Goal: Task Accomplishment & Management: Complete application form

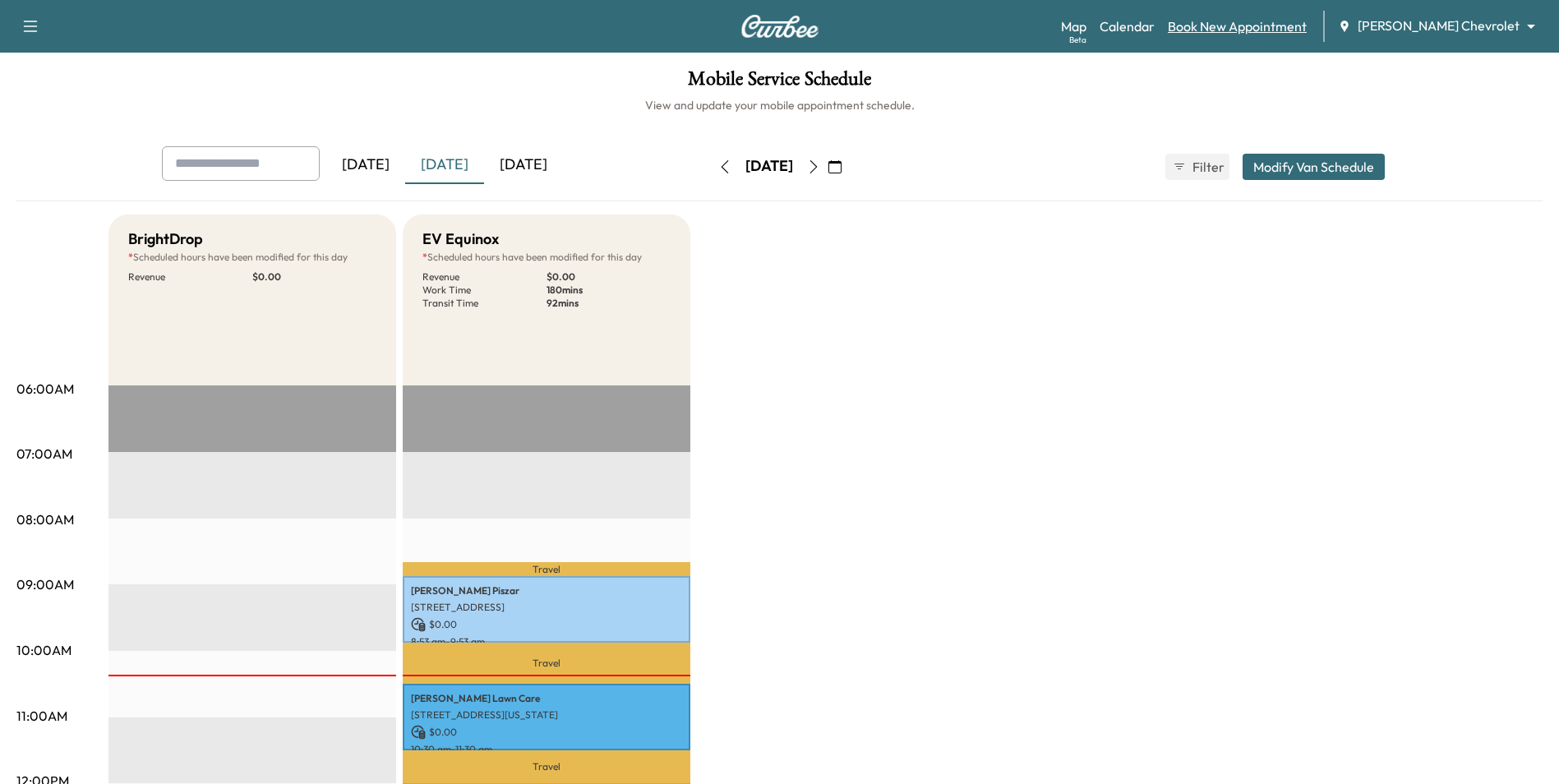
click at [1287, 29] on link "Book New Appointment" at bounding box center [1237, 26] width 139 height 20
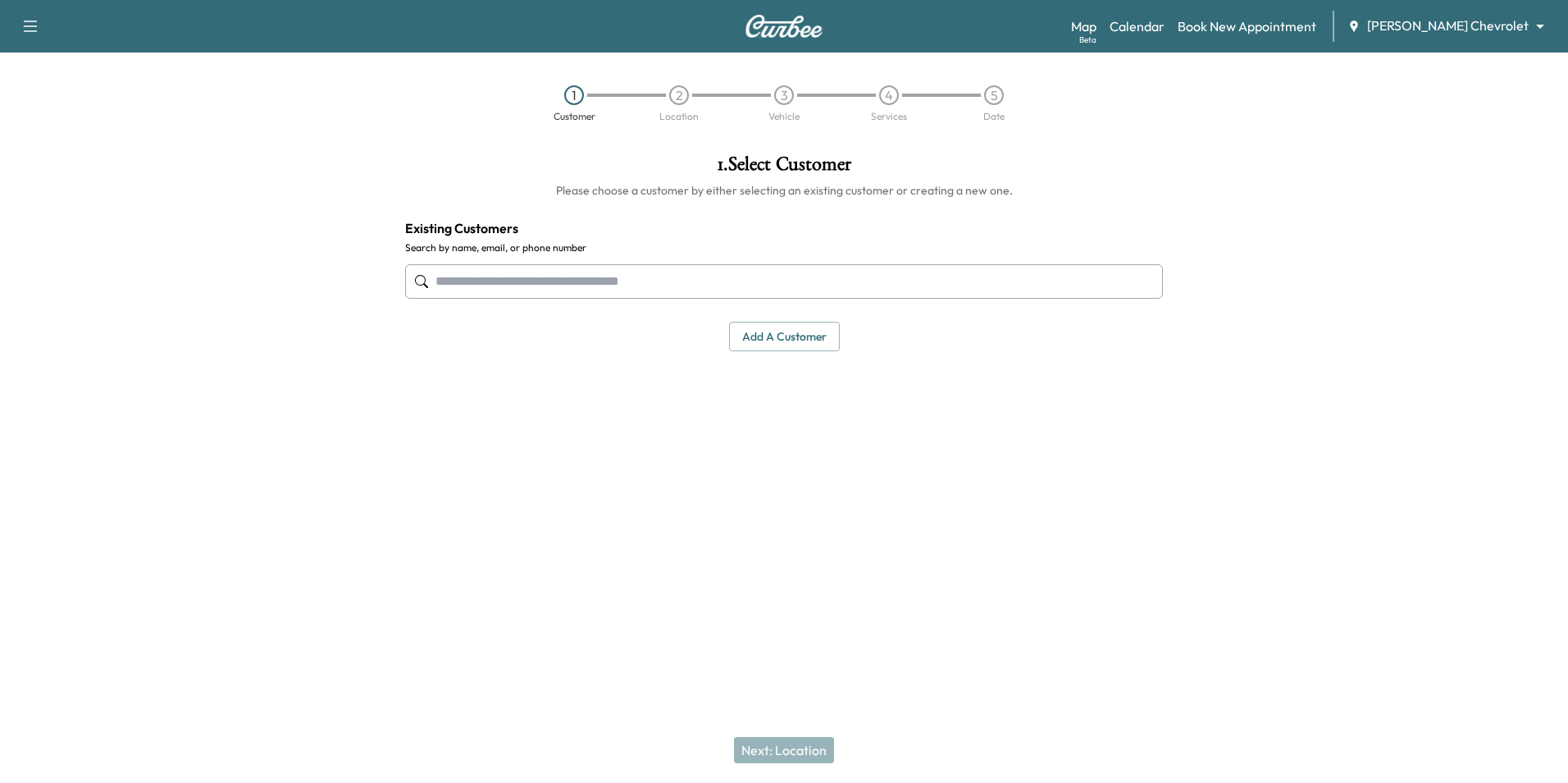
click at [654, 289] on input "text" at bounding box center [784, 282] width 757 height 35
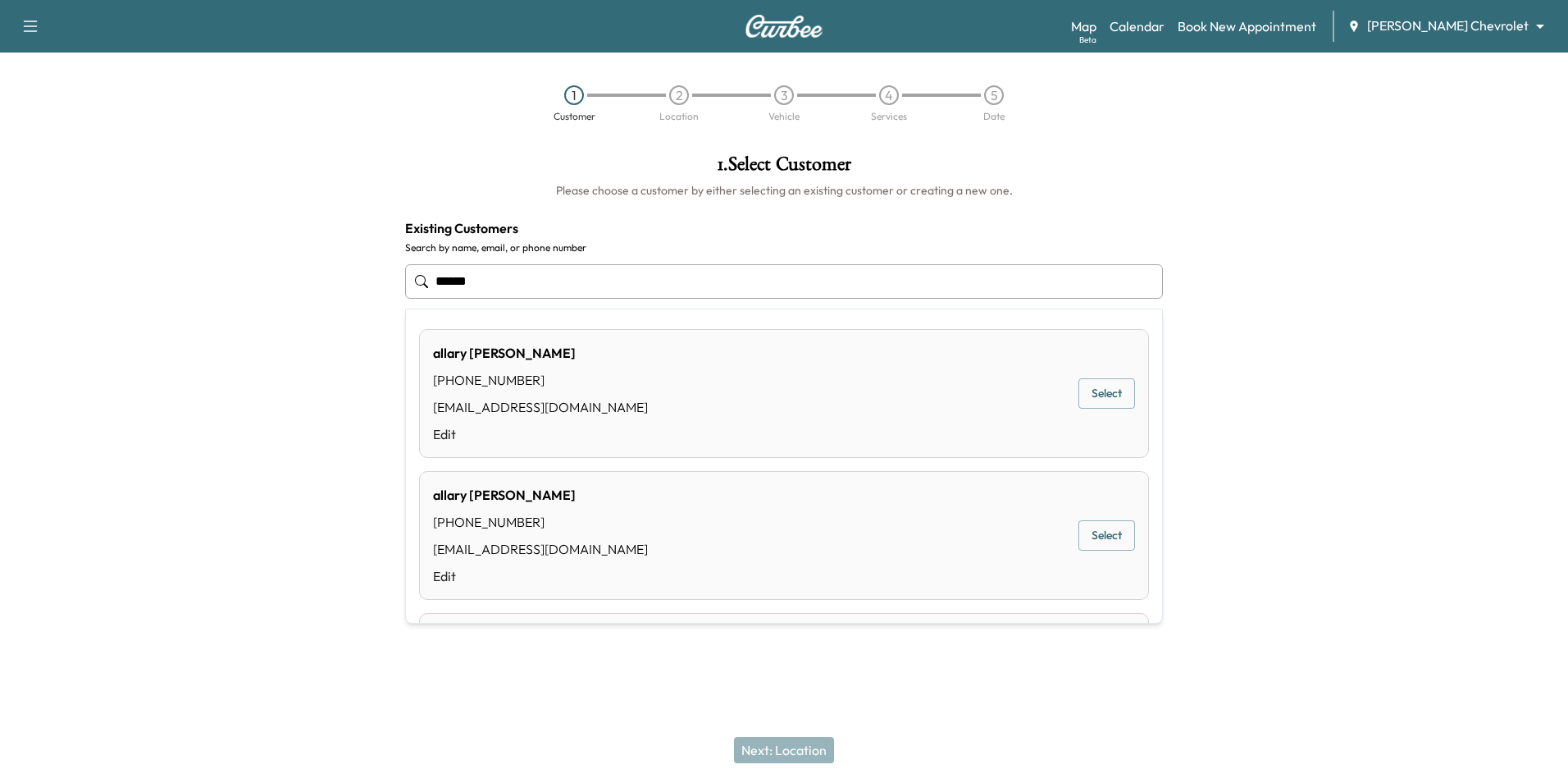
click at [701, 367] on div "[PERSON_NAME] [PHONE_NUMBER] [EMAIL_ADDRESS][DOMAIN_NAME] Edit Select" at bounding box center [784, 393] width 730 height 129
type input "**********"
drag, startPoint x: 593, startPoint y: 283, endPoint x: 427, endPoint y: 281, distance: 166.0
click at [427, 281] on div "**********" at bounding box center [784, 282] width 757 height 54
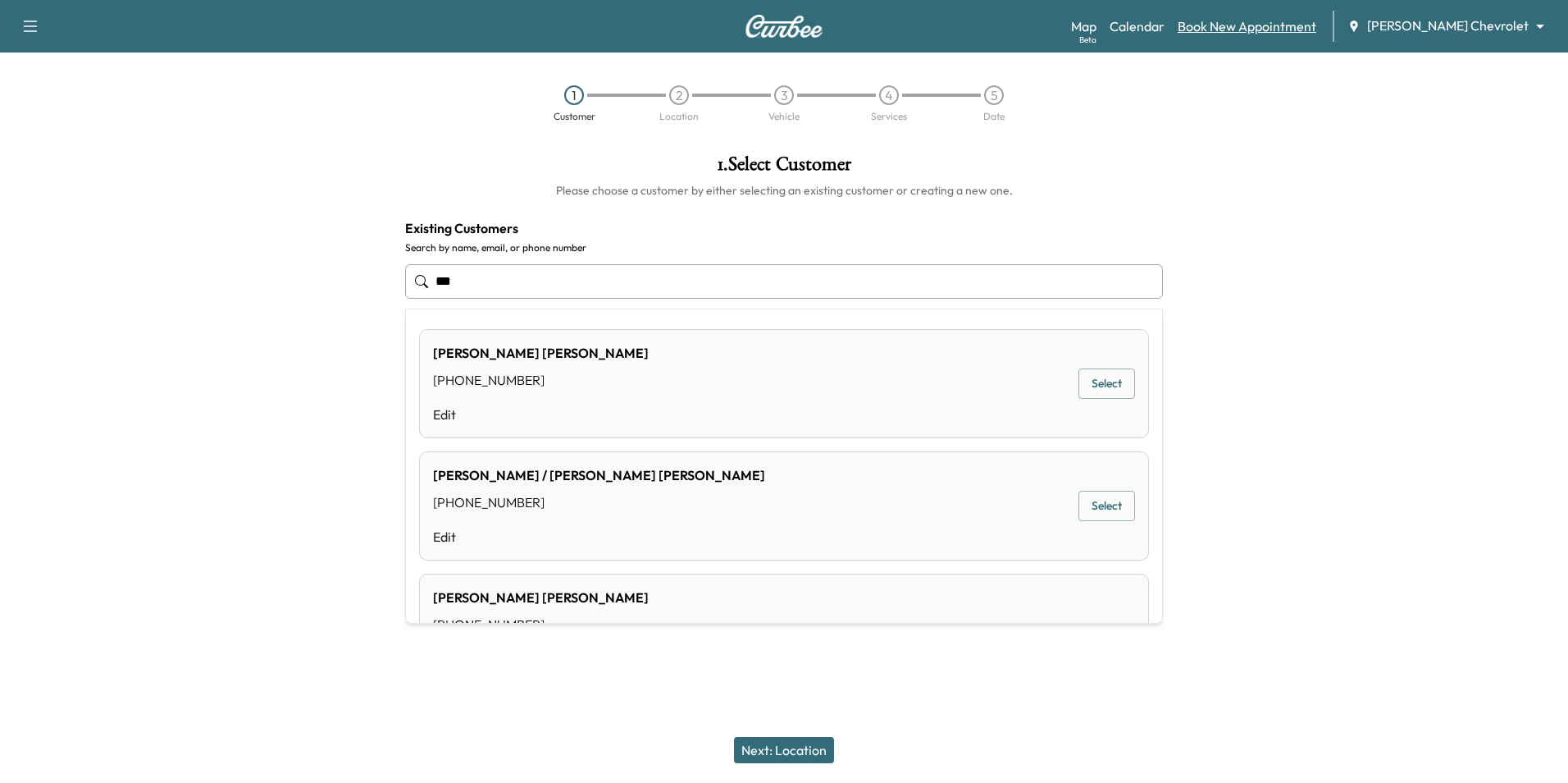
type input "**********"
click at [1315, 28] on link "Book New Appointment" at bounding box center [1246, 26] width 139 height 20
drag, startPoint x: 571, startPoint y: 285, endPoint x: 355, endPoint y: 283, distance: 216.0
click at [355, 283] on div "**********" at bounding box center [784, 344] width 1568 height 405
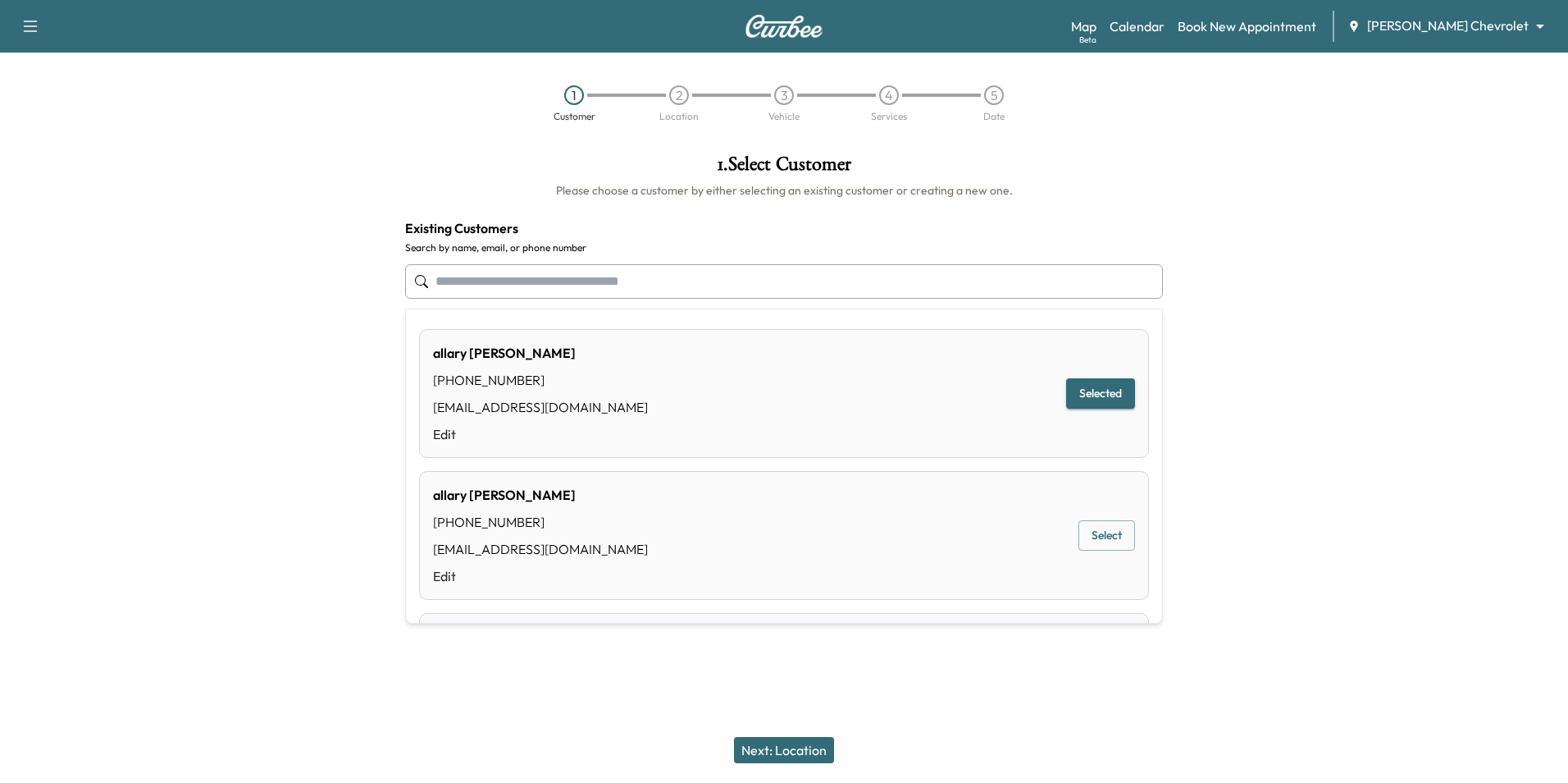
type input "**********"
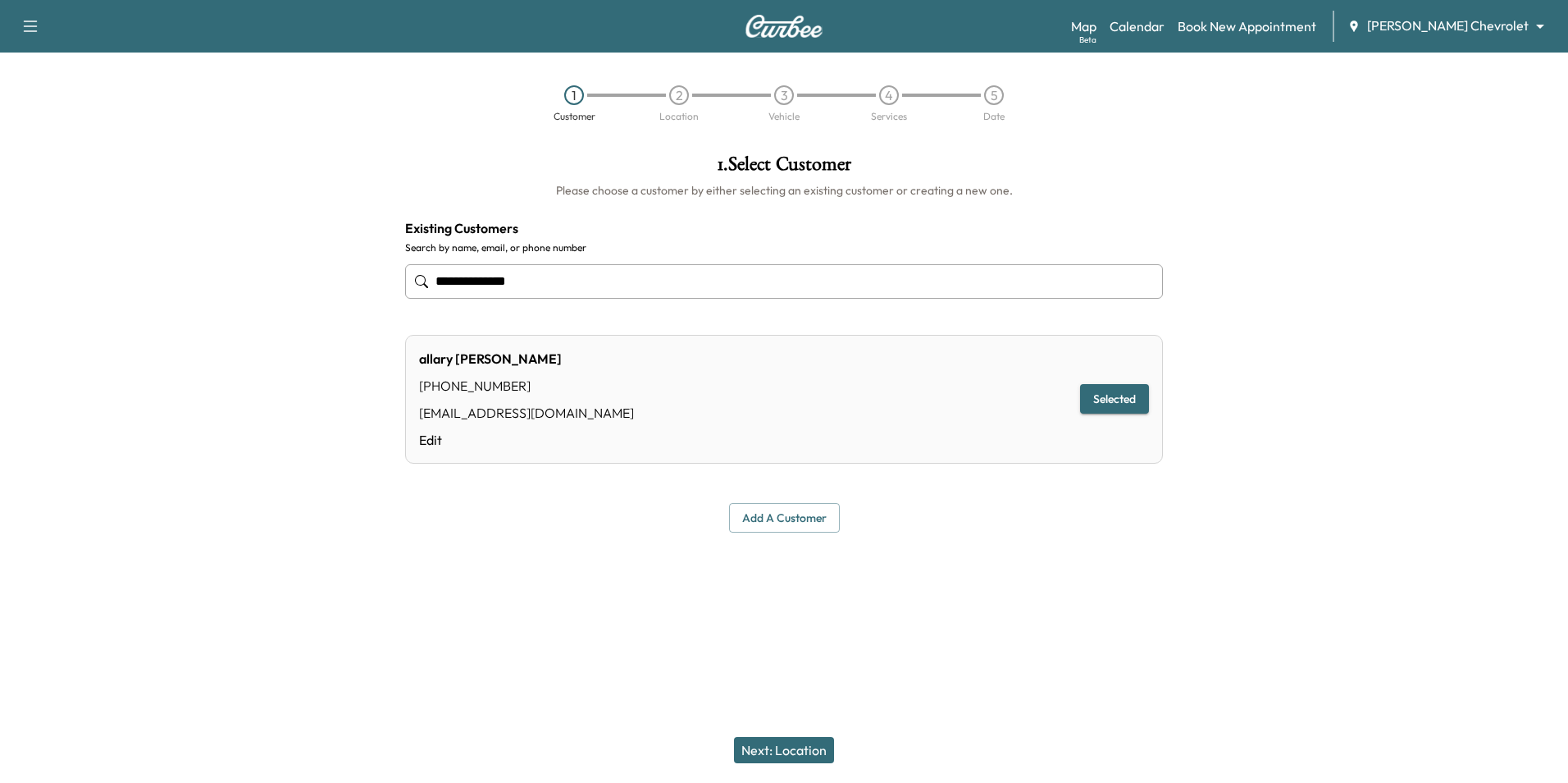
click at [1179, 37] on div "Map Beta Calendar Book New Appointment [PERSON_NAME] Chevrolet ******** ​" at bounding box center [1313, 26] width 484 height 31
click at [1164, 26] on link "Calendar" at bounding box center [1137, 26] width 55 height 20
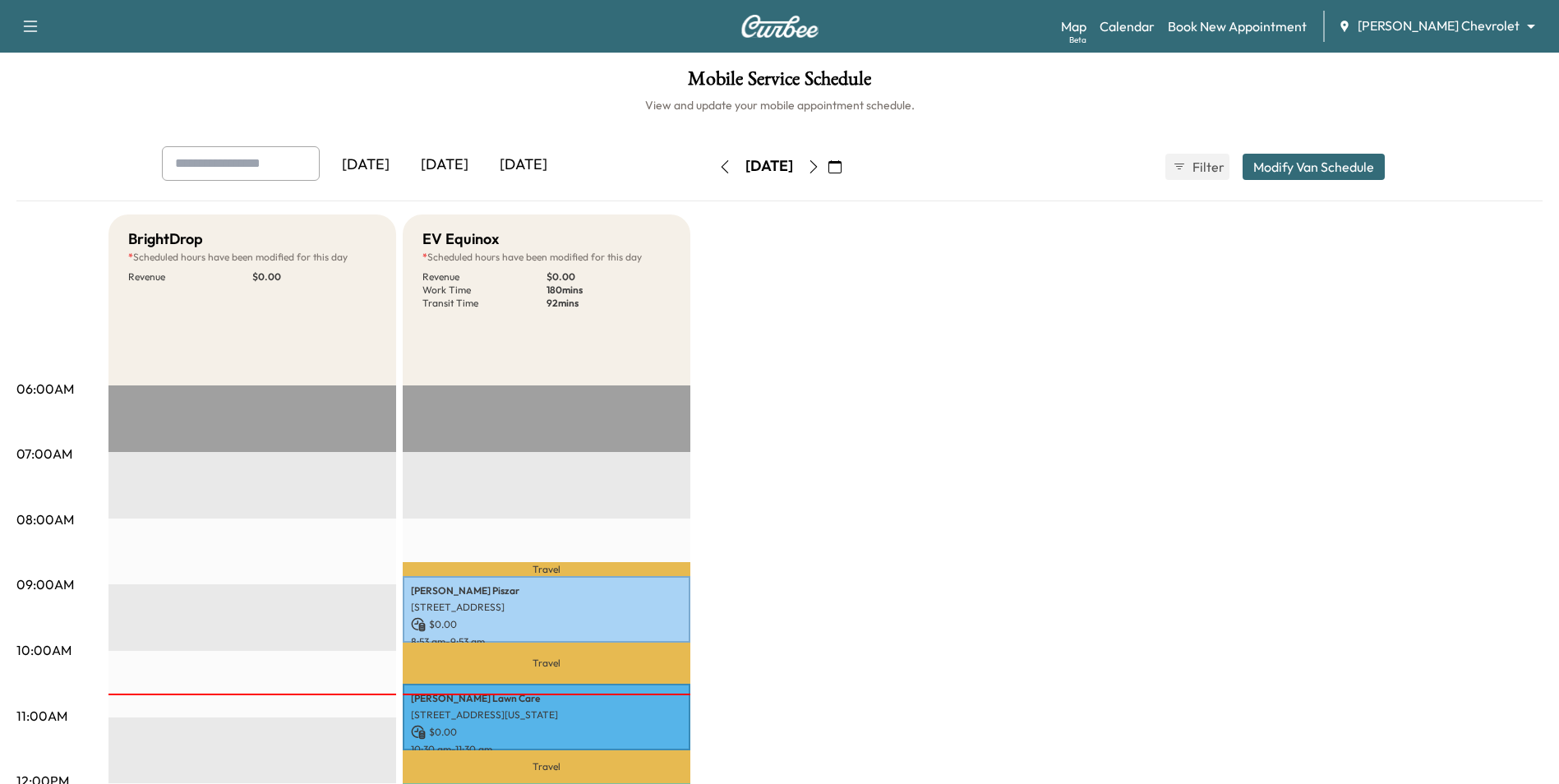
click at [842, 169] on icon "button" at bounding box center [834, 166] width 13 height 13
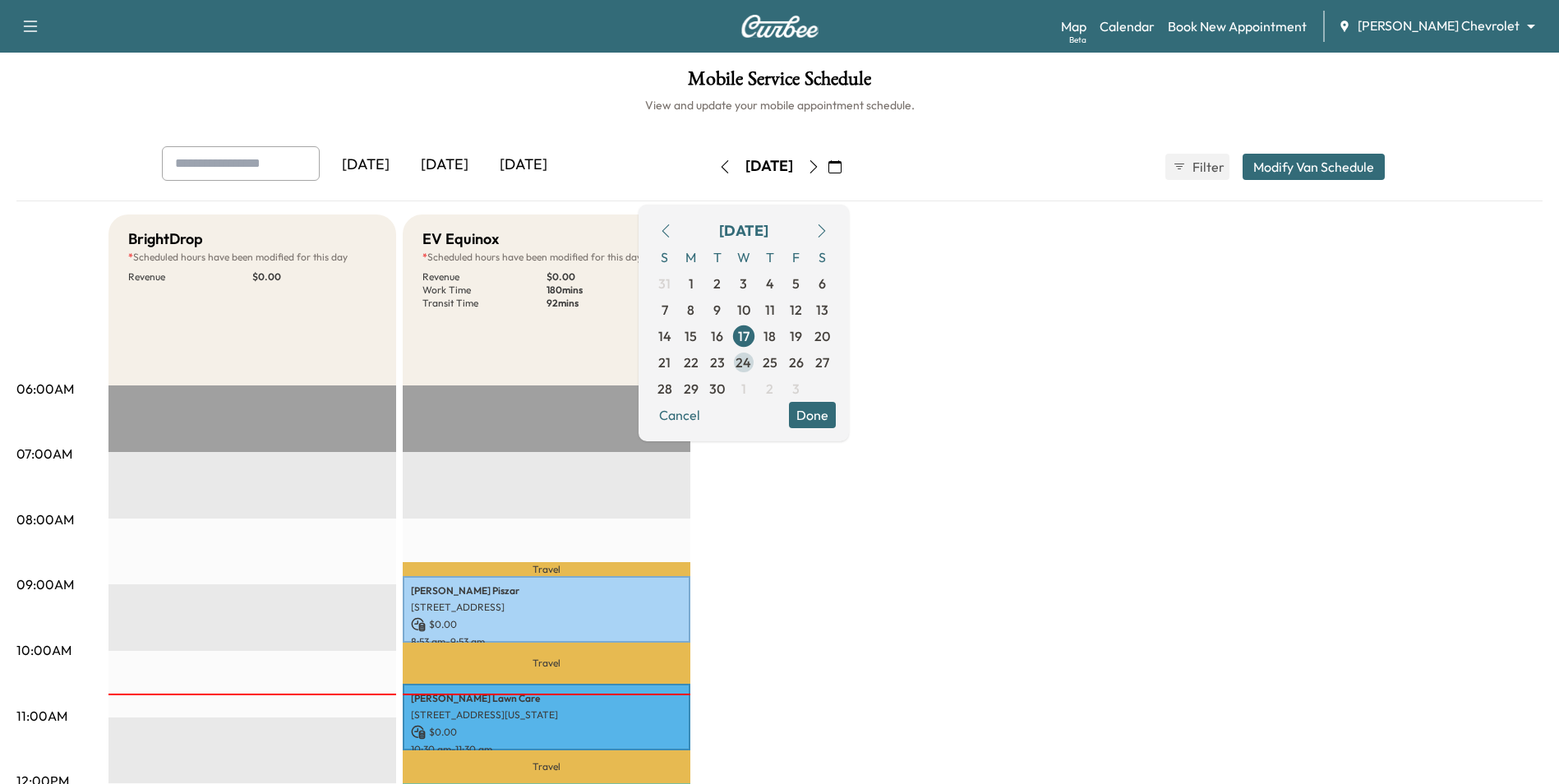
click at [751, 369] on span "24" at bounding box center [743, 362] width 16 height 20
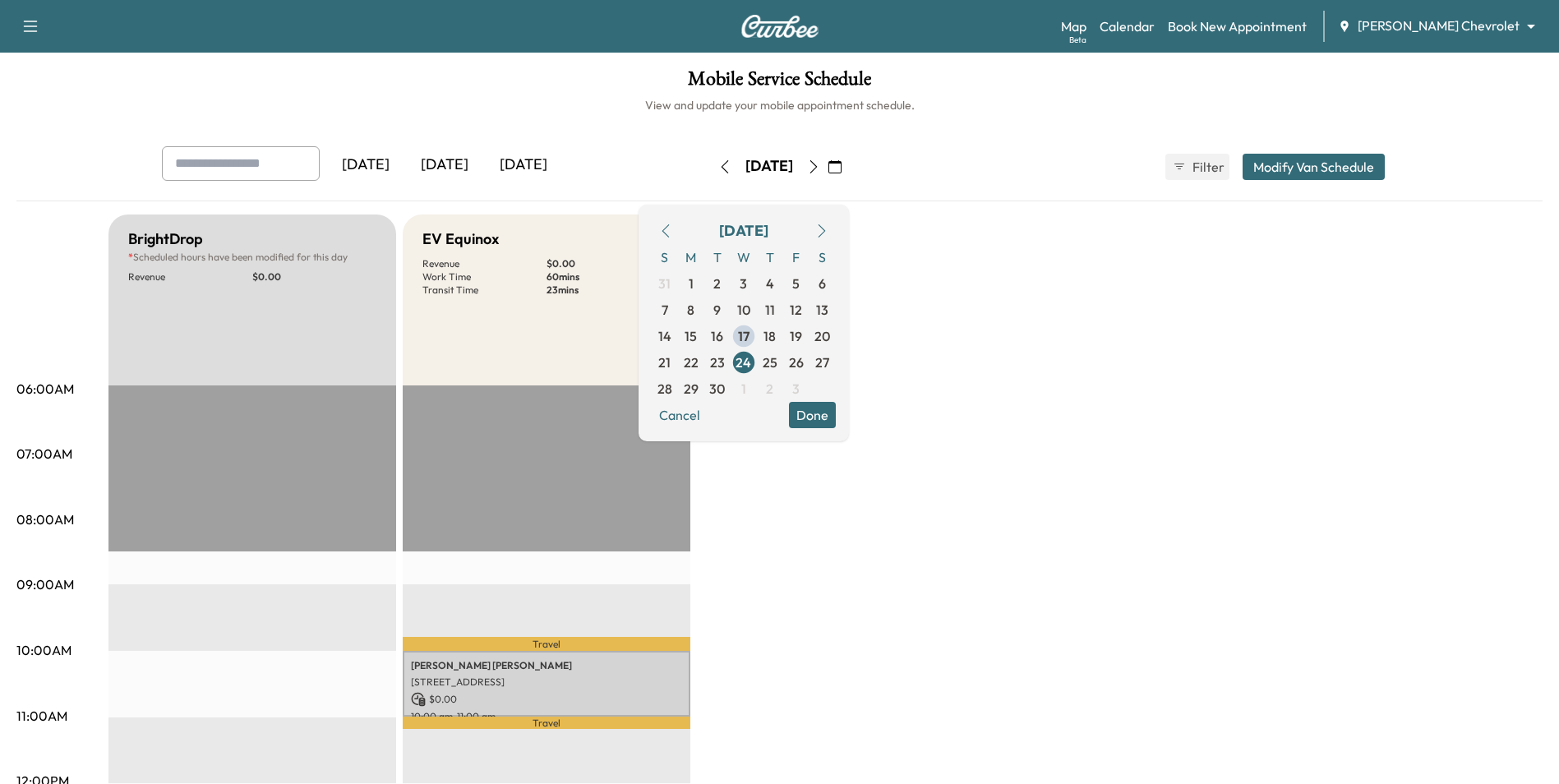
drag, startPoint x: 884, startPoint y: 419, endPoint x: 900, endPoint y: 426, distance: 17.5
click at [836, 422] on button "Done" at bounding box center [812, 415] width 47 height 26
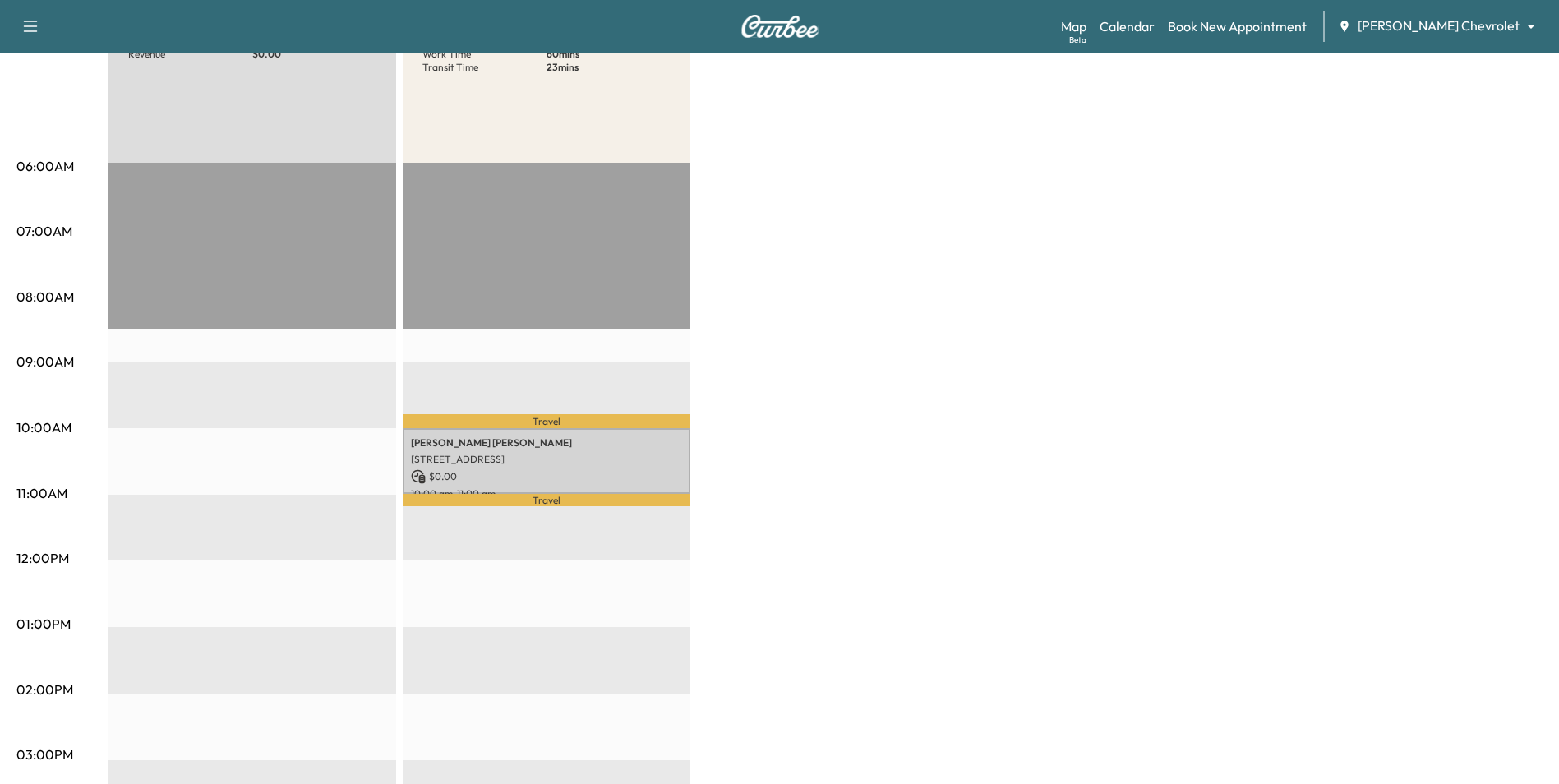
scroll to position [246, 0]
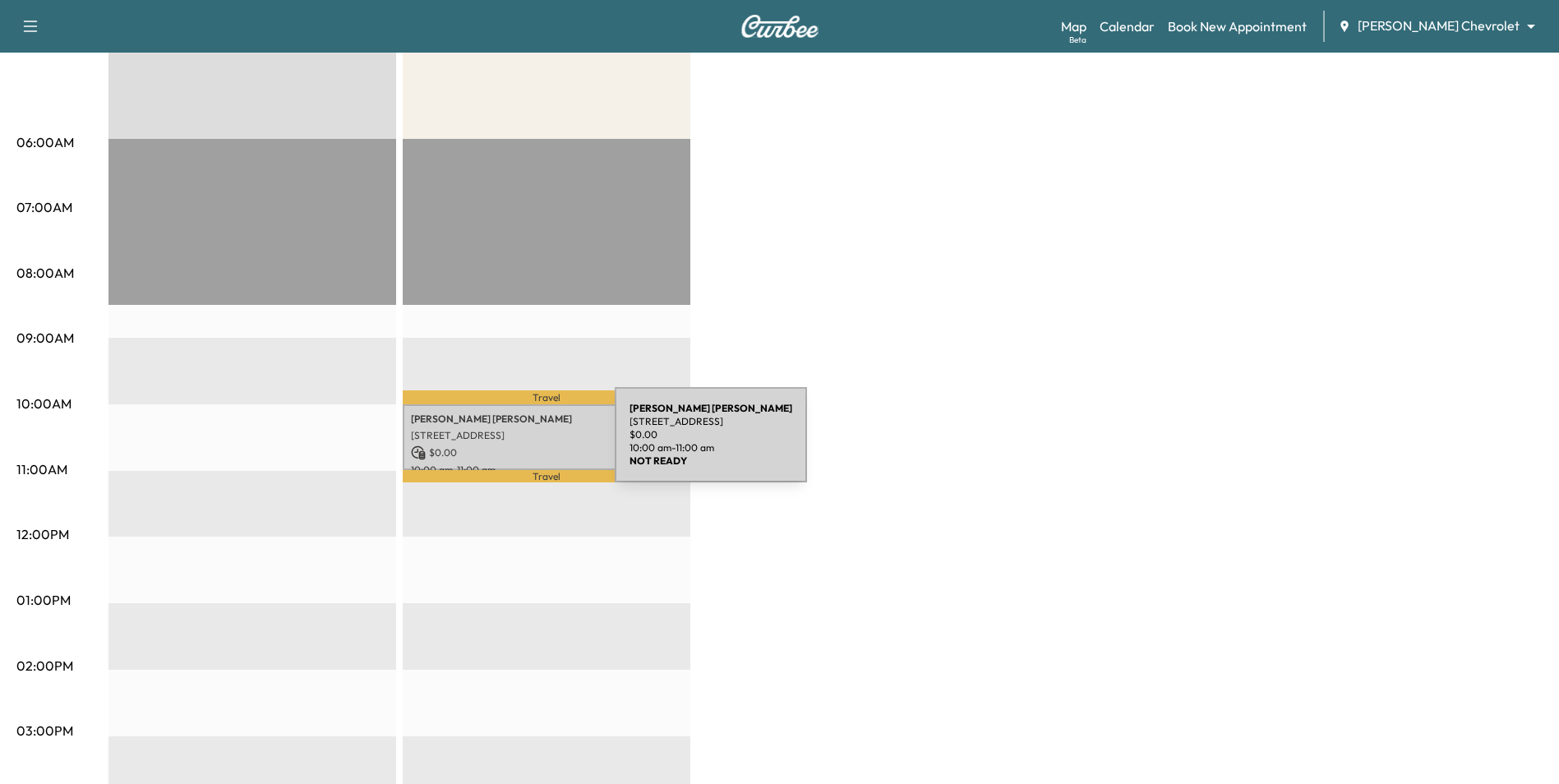
click at [492, 445] on p "$ 0.00" at bounding box center [546, 452] width 272 height 15
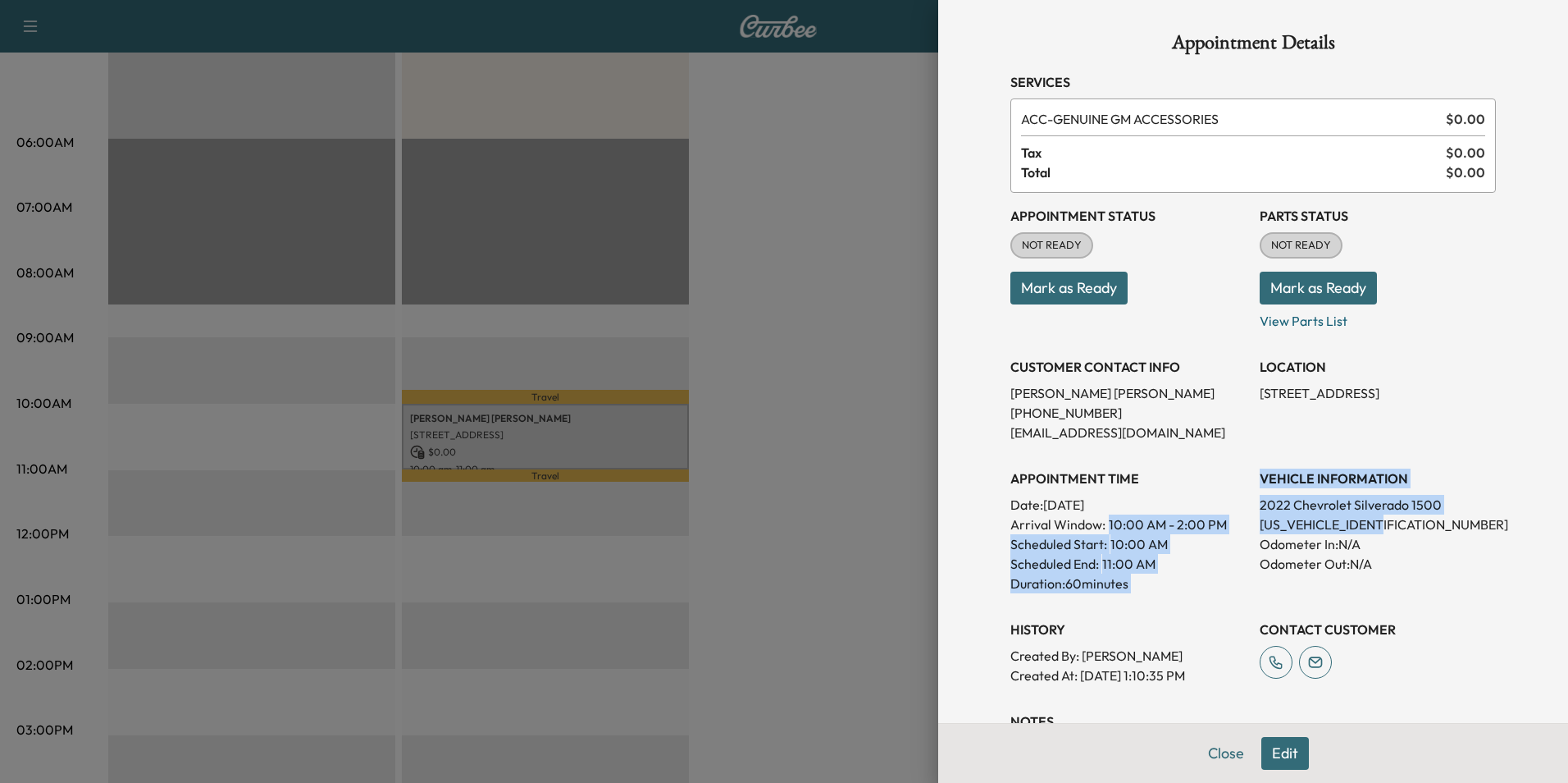
drag, startPoint x: 1342, startPoint y: 525, endPoint x: 1239, endPoint y: 533, distance: 103.3
click at [1239, 533] on div "Appointment Status NOT READY Mark as Ready Parts Status NOT READY Mark as Ready…" at bounding box center [1252, 439] width 485 height 493
drag, startPoint x: 1239, startPoint y: 533, endPoint x: 1247, endPoint y: 537, distance: 8.9
click at [1227, 537] on div "Scheduled Start: 10:00 AM" at bounding box center [1128, 544] width 236 height 20
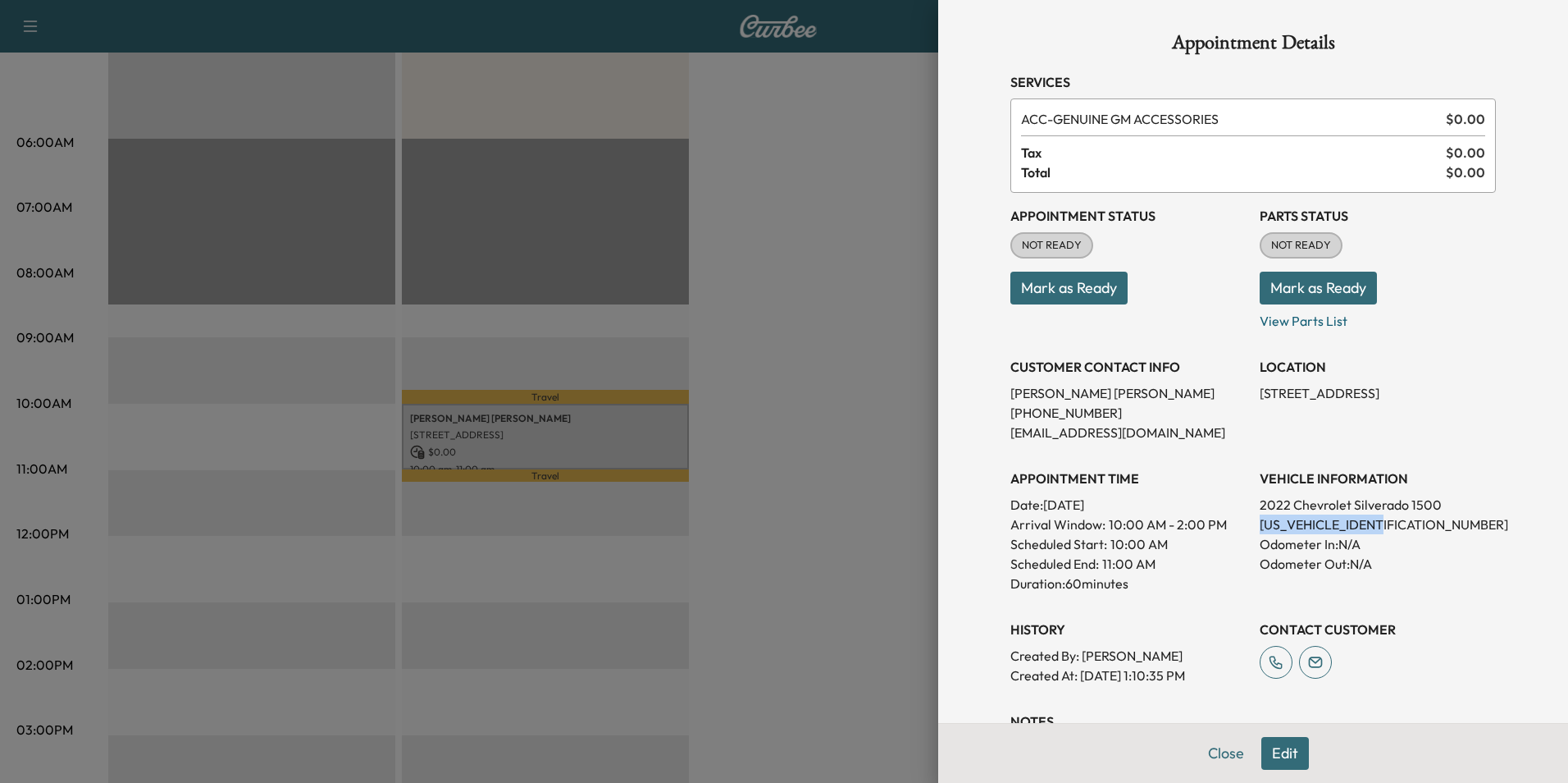
drag, startPoint x: 1393, startPoint y: 528, endPoint x: 1249, endPoint y: 531, distance: 144.0
click at [1259, 531] on p "[US_VEHICLE_IDENTIFICATION_NUMBER]" at bounding box center [1377, 524] width 236 height 20
drag, startPoint x: 1249, startPoint y: 531, endPoint x: 1279, endPoint y: 528, distance: 30.1
copy p "[US_VEHICLE_IDENTIFICATION_NUMBER]"
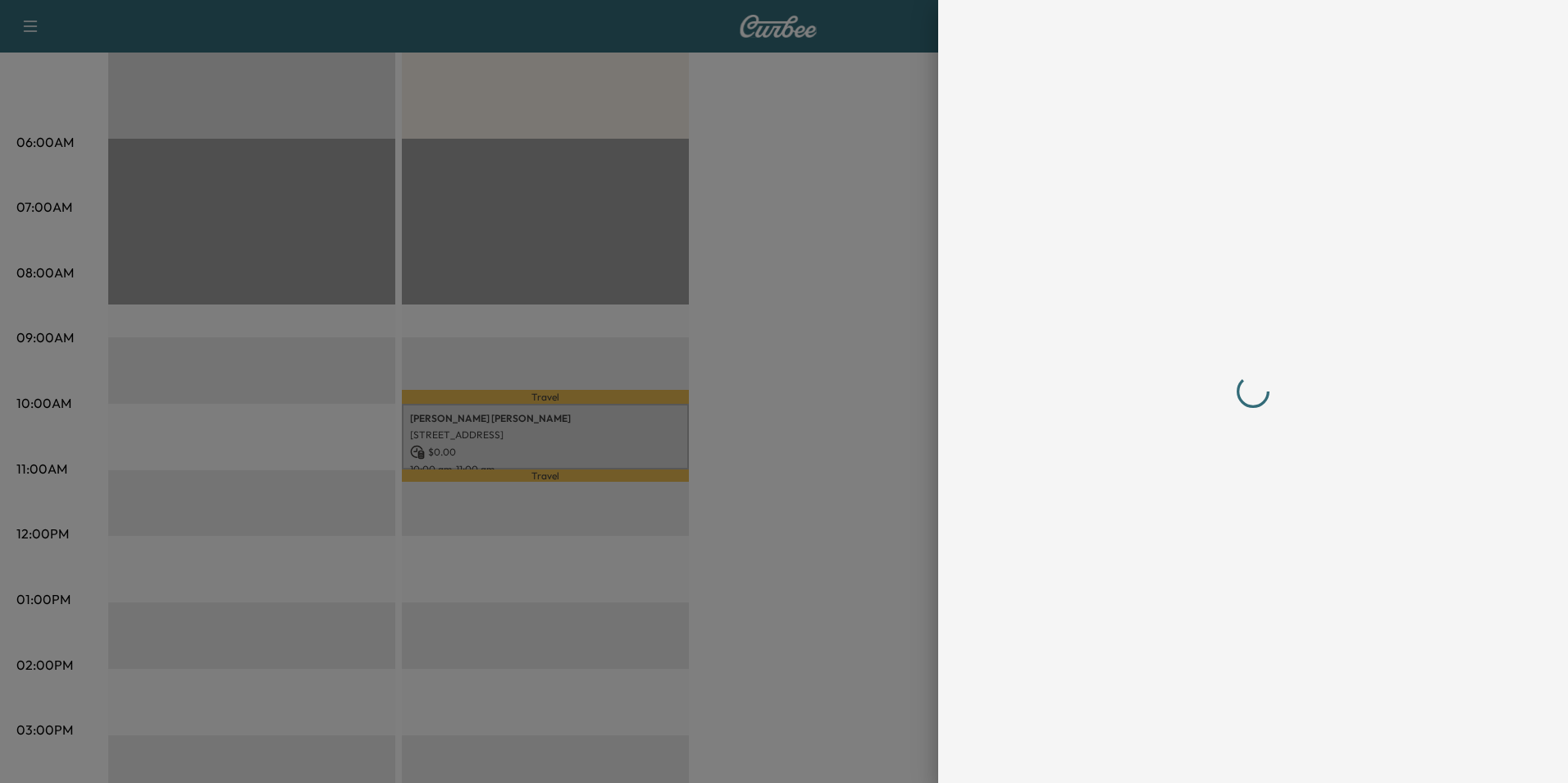
click at [877, 534] on div at bounding box center [784, 392] width 1568 height 783
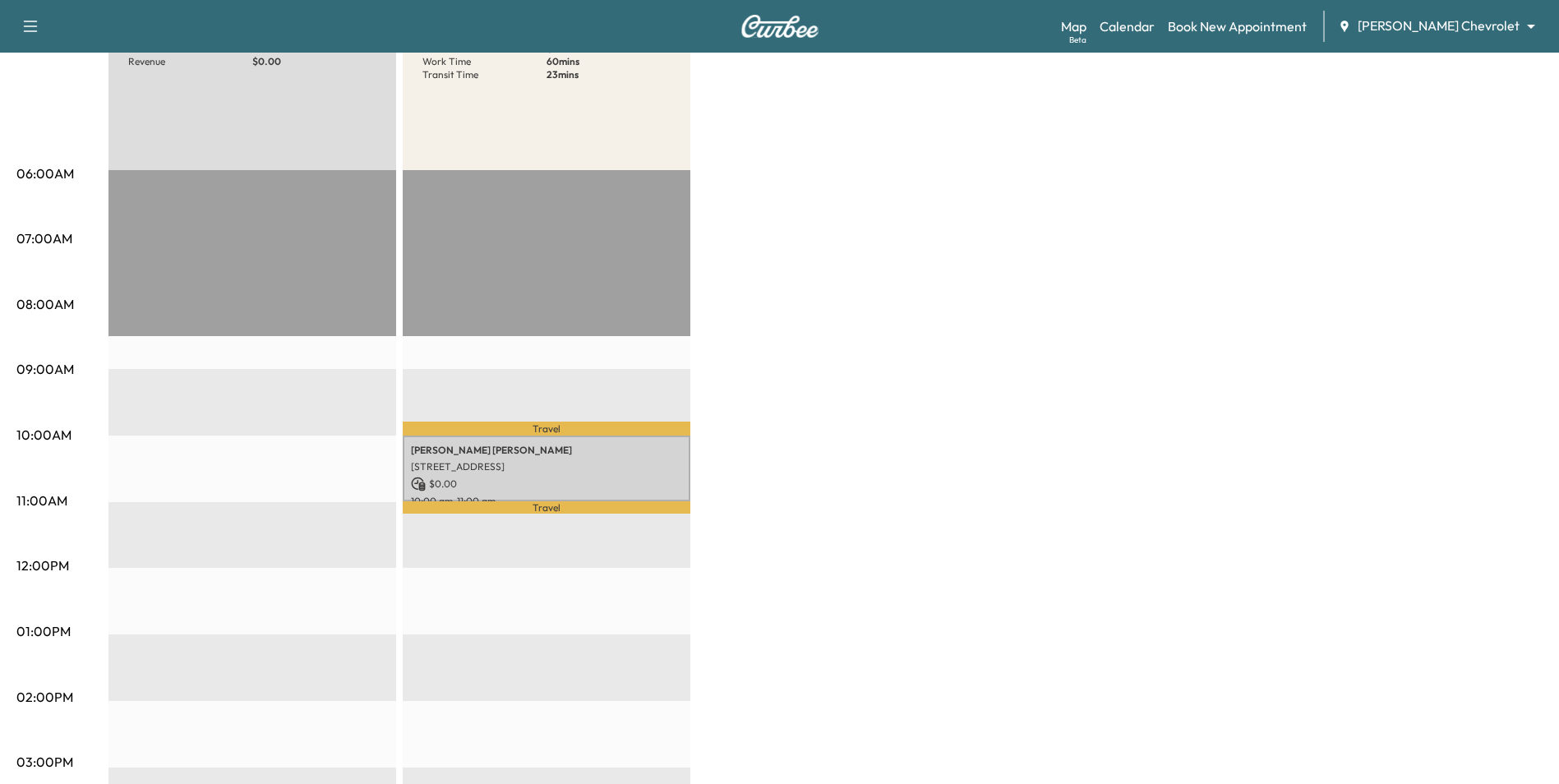
scroll to position [0, 0]
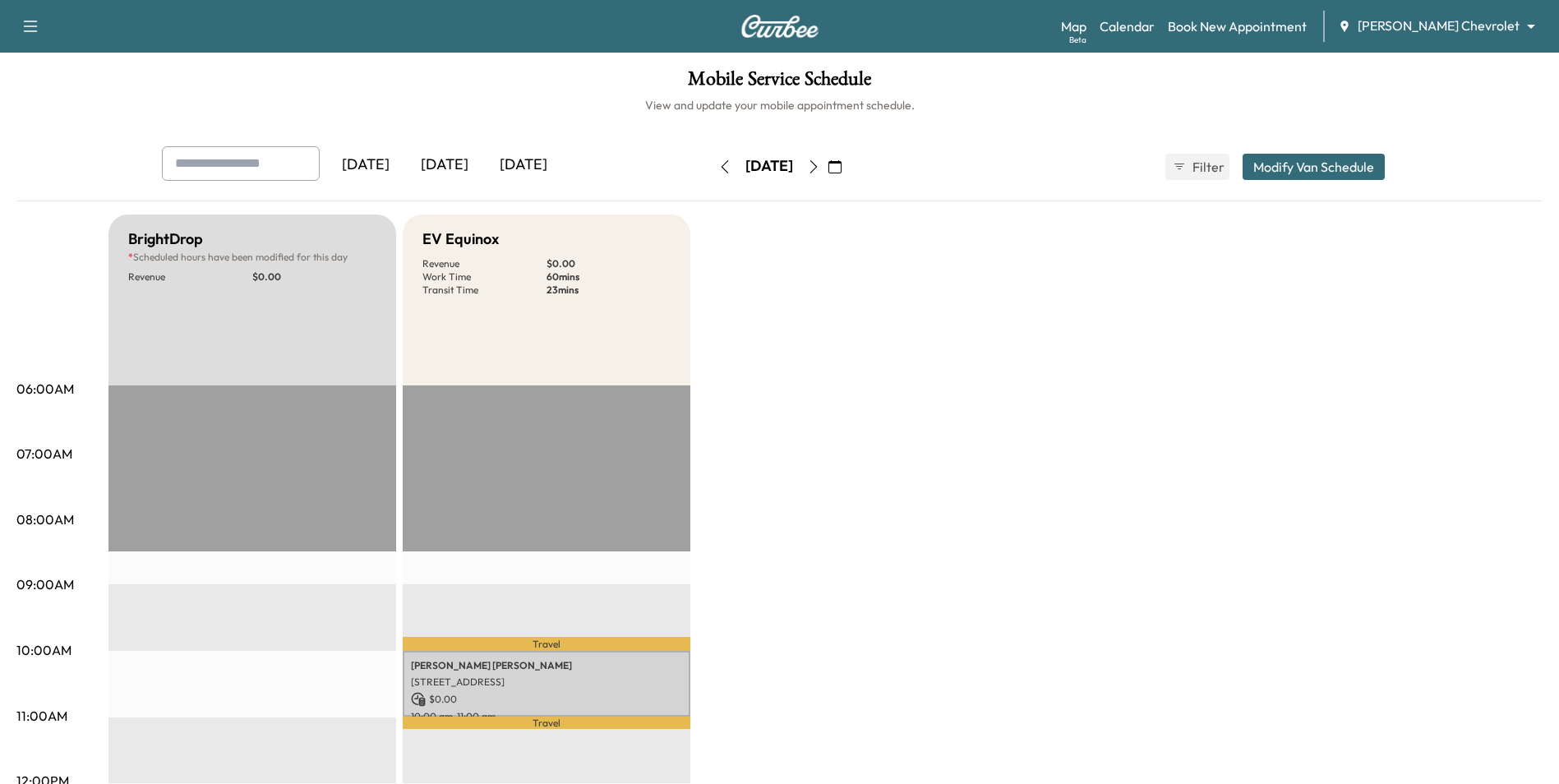
click at [849, 169] on button "button" at bounding box center [835, 167] width 28 height 26
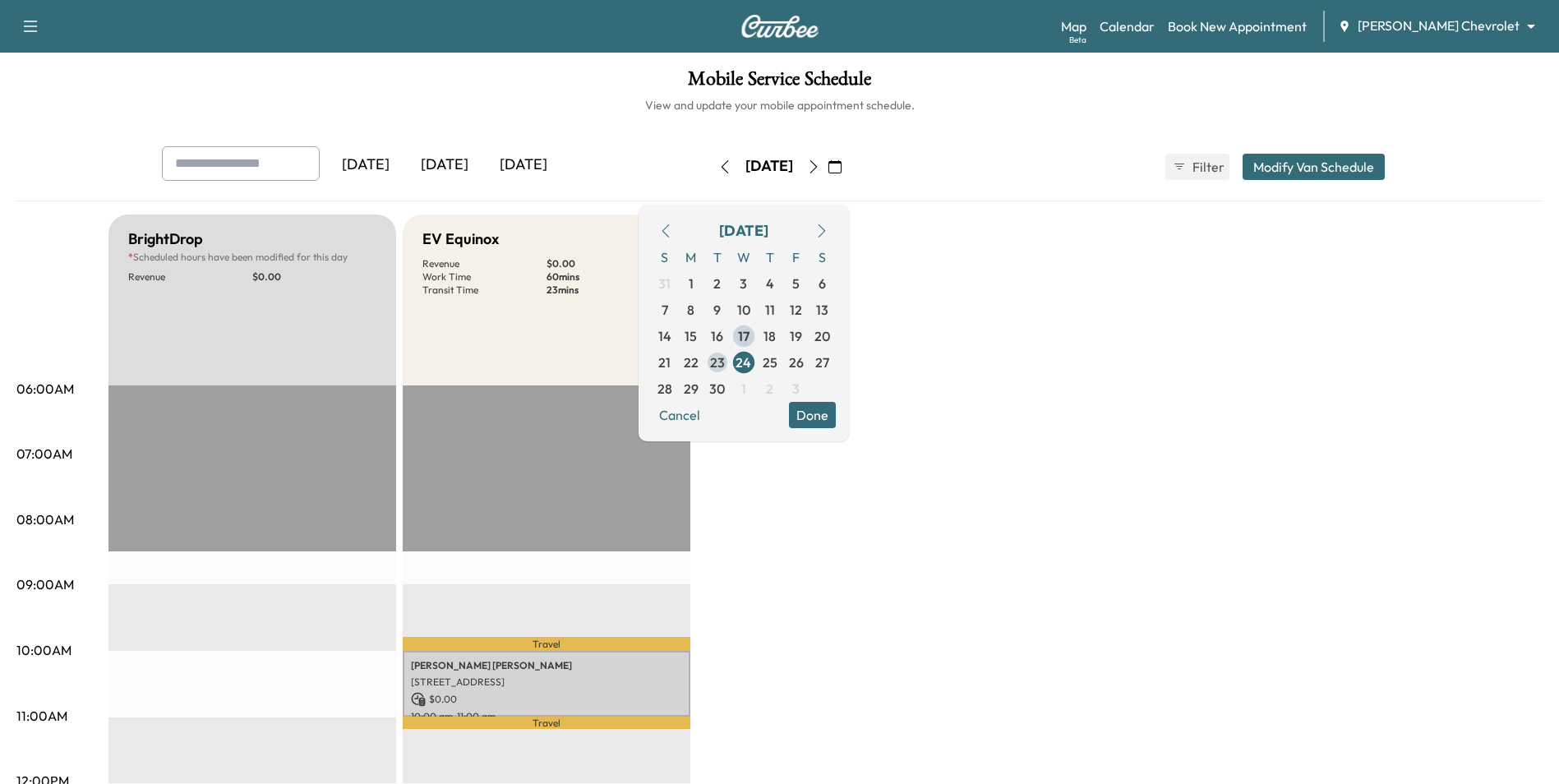
click at [731, 362] on span "23" at bounding box center [717, 362] width 26 height 26
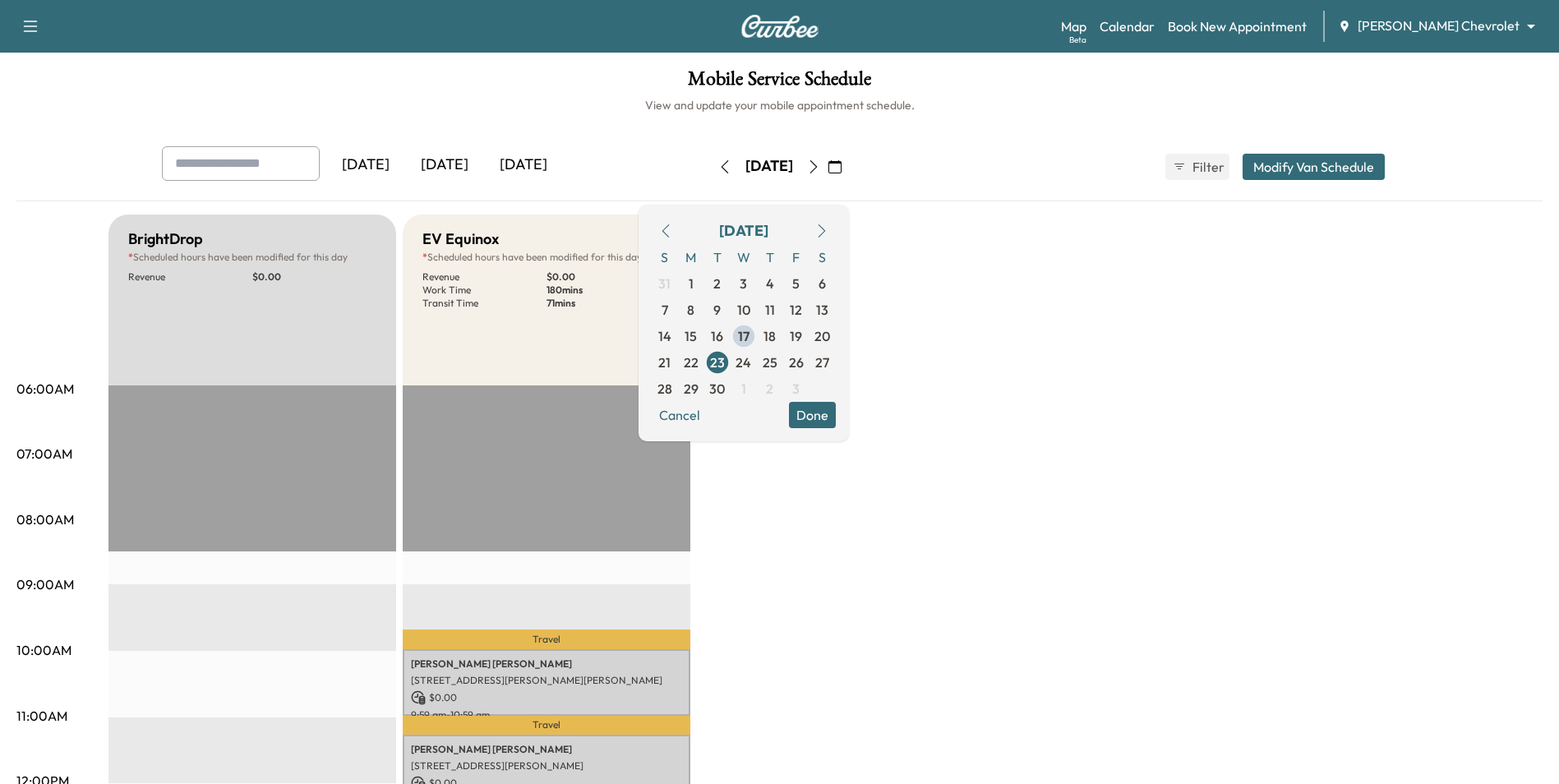
click at [836, 422] on button "Done" at bounding box center [812, 415] width 47 height 26
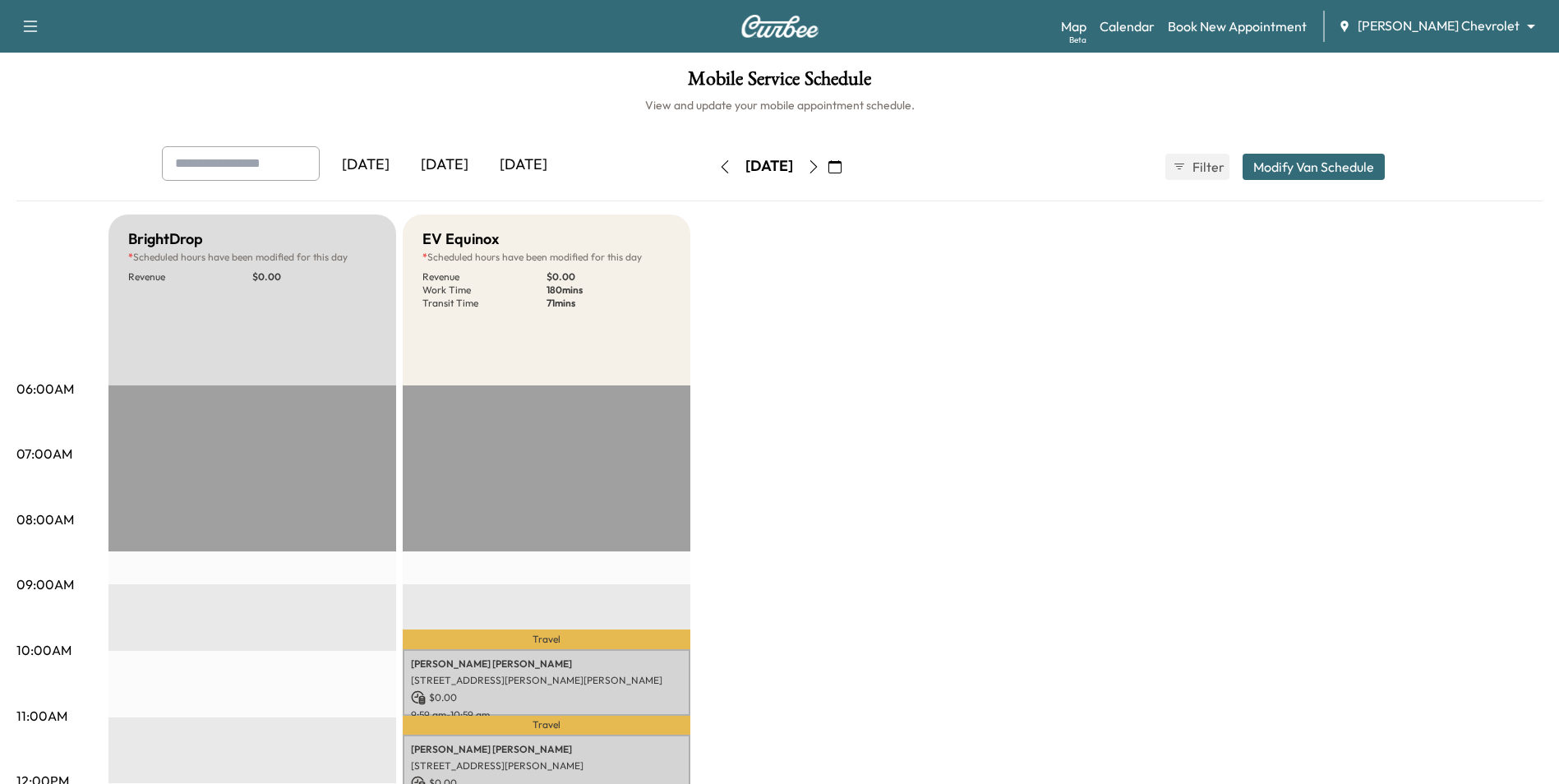
click at [1448, 20] on body "Support Log Out Map Beta Calendar Book New Appointment [PERSON_NAME] Chevrolet …" at bounding box center [779, 392] width 1559 height 784
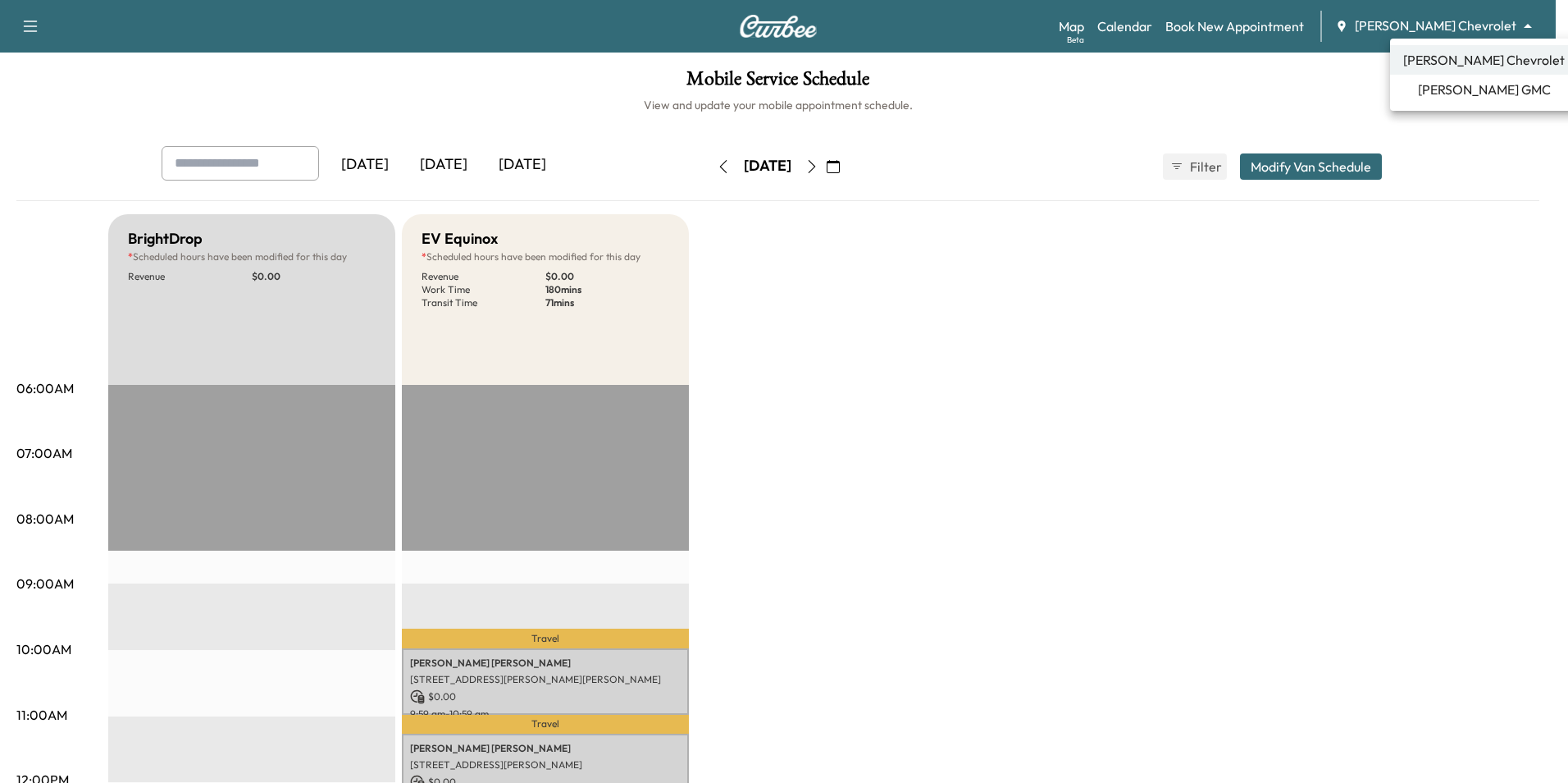
click at [1445, 84] on span "[PERSON_NAME] GMC" at bounding box center [1484, 89] width 132 height 20
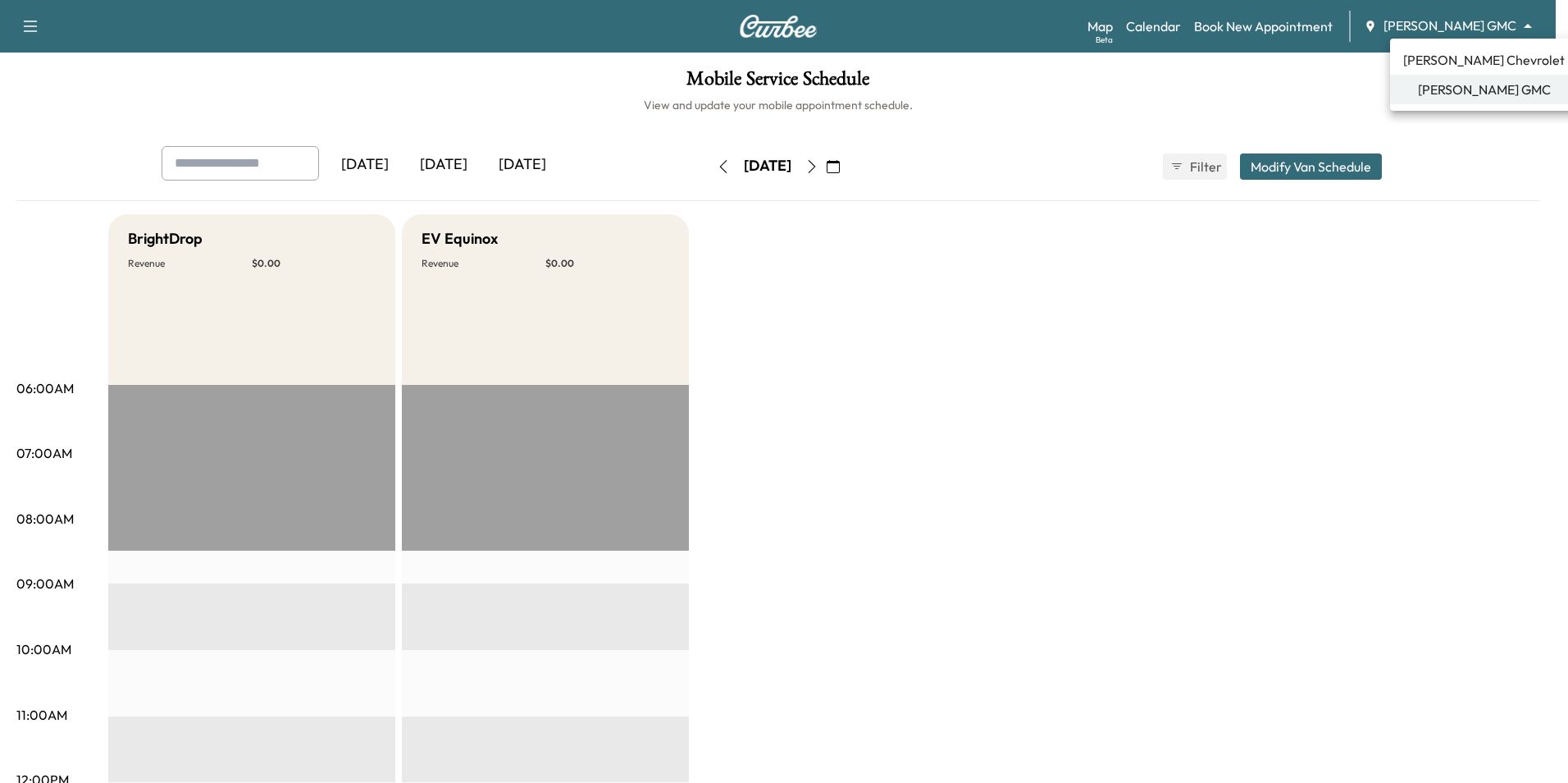
click at [1472, 24] on body "Support Log Out Map Beta Calendar Book New Appointment [PERSON_NAME] GMC ******…" at bounding box center [784, 392] width 1568 height 783
click at [1473, 59] on span "[PERSON_NAME] Chevrolet" at bounding box center [1483, 59] width 161 height 20
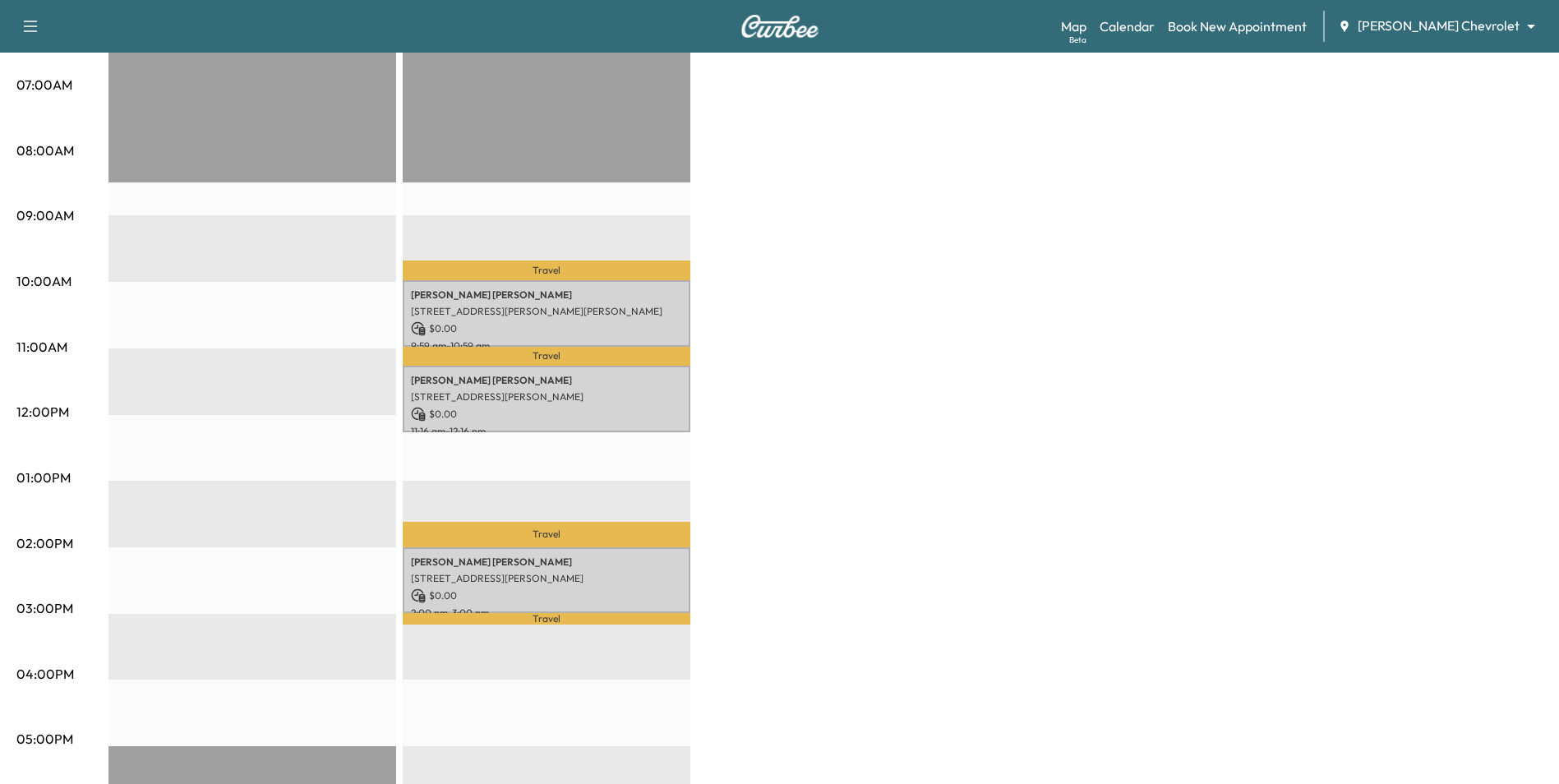
scroll to position [328, 0]
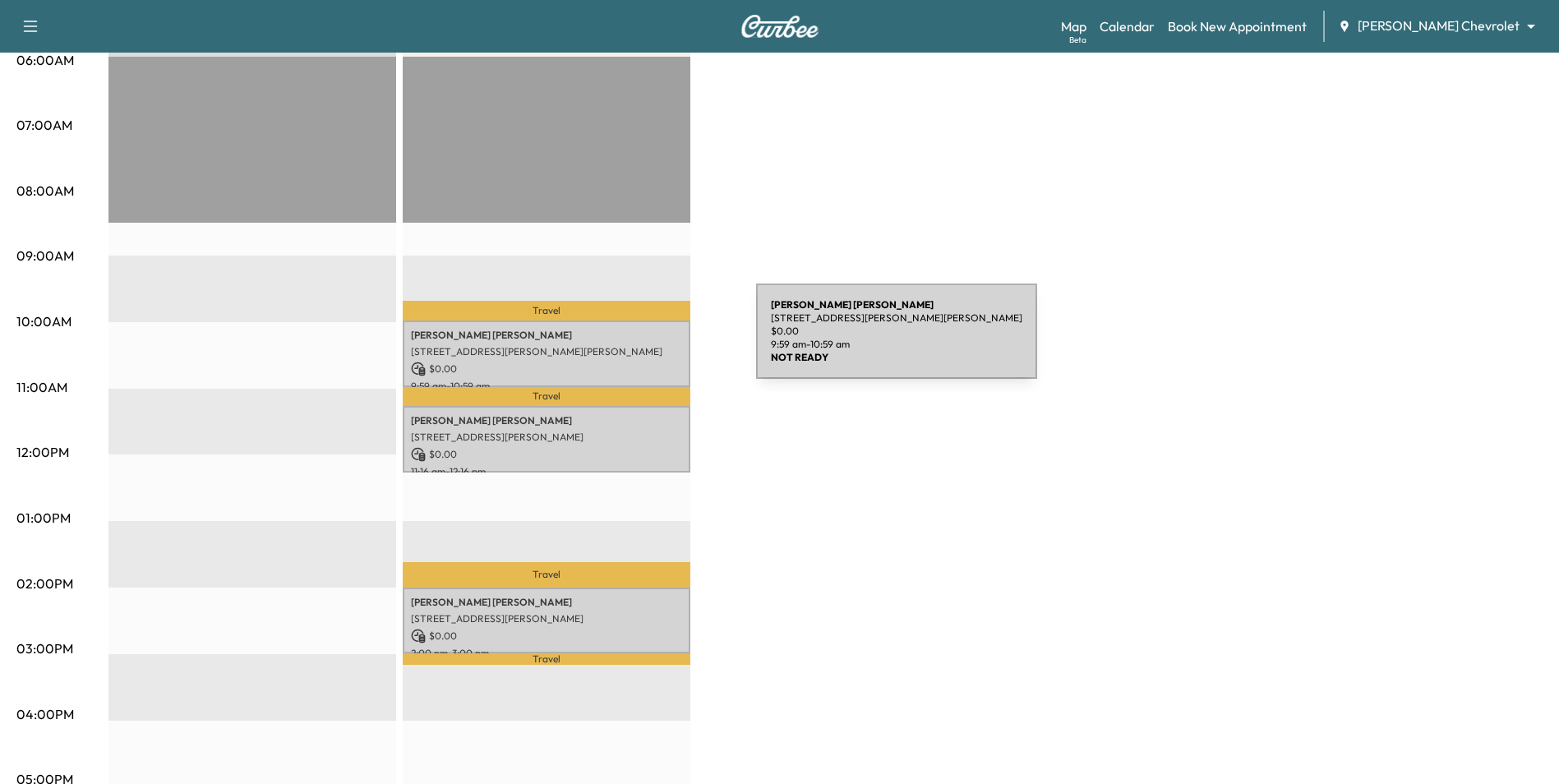
click at [633, 340] on div "[PERSON_NAME] [STREET_ADDRESS][PERSON_NAME][PERSON_NAME] $ 0.00 9:59 am - 10:59…" at bounding box center [546, 354] width 287 height 66
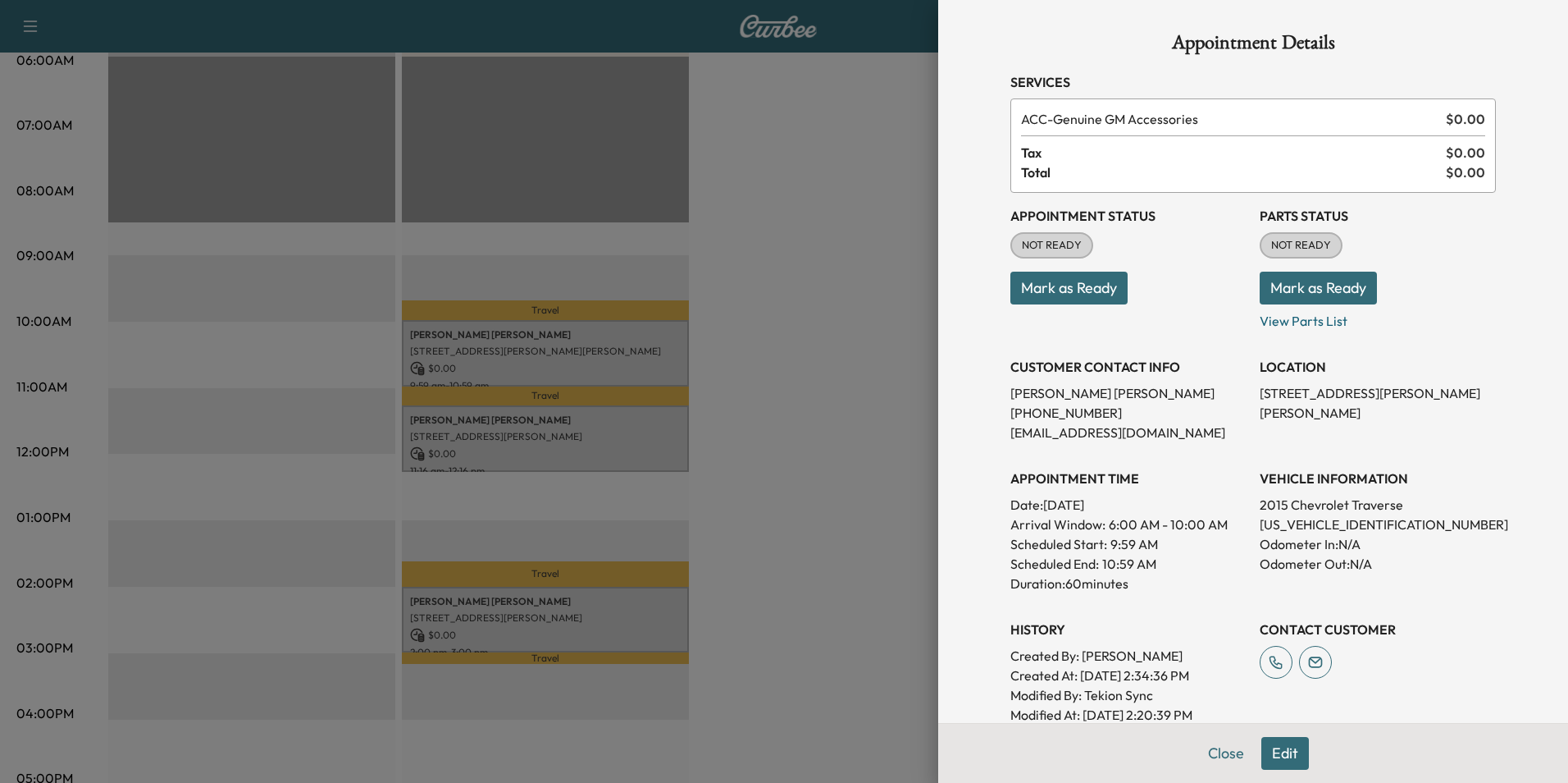
click at [778, 507] on div at bounding box center [784, 392] width 1568 height 783
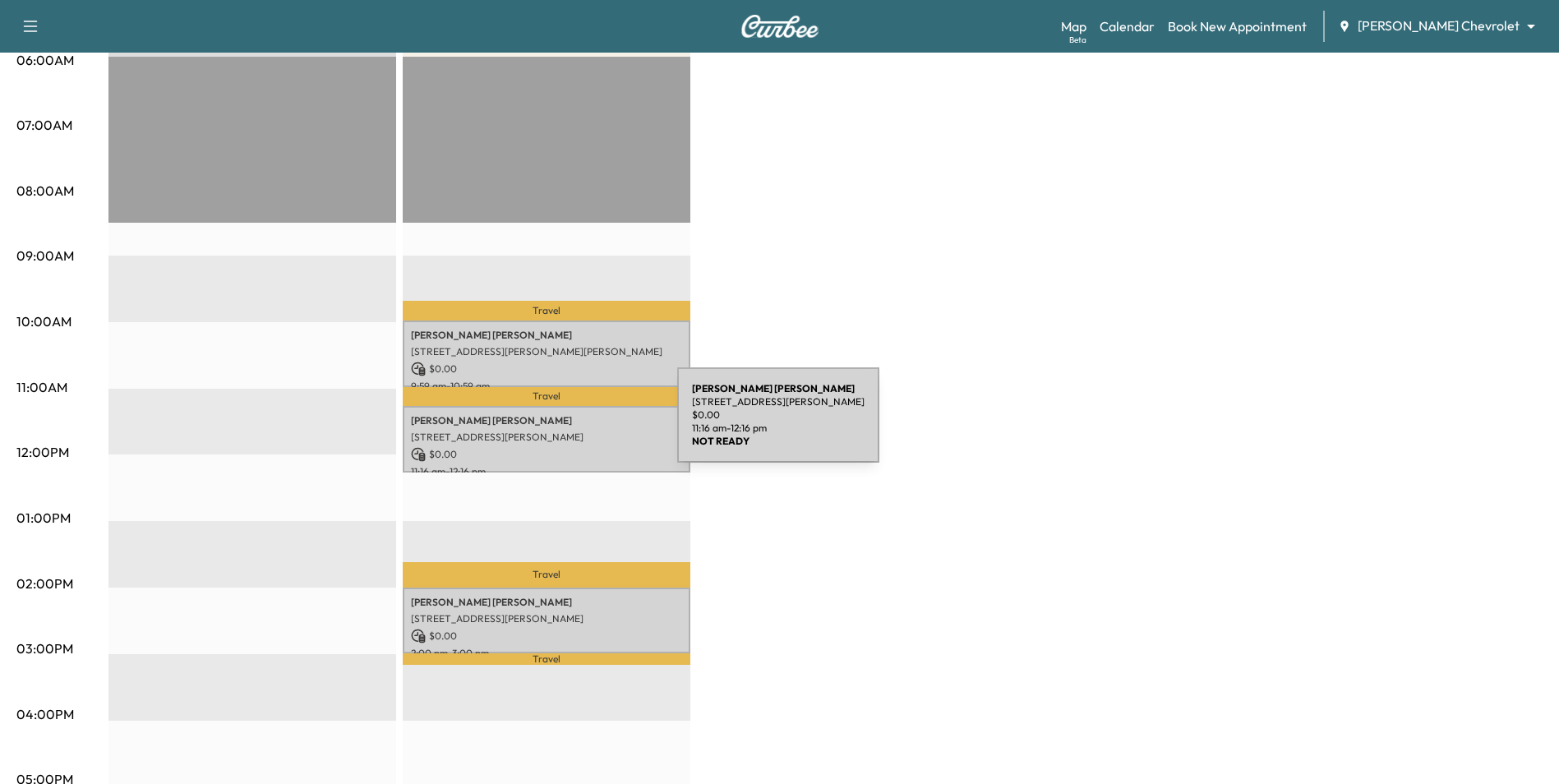
click at [556, 435] on p "[STREET_ADDRESS][PERSON_NAME]" at bounding box center [546, 437] width 272 height 13
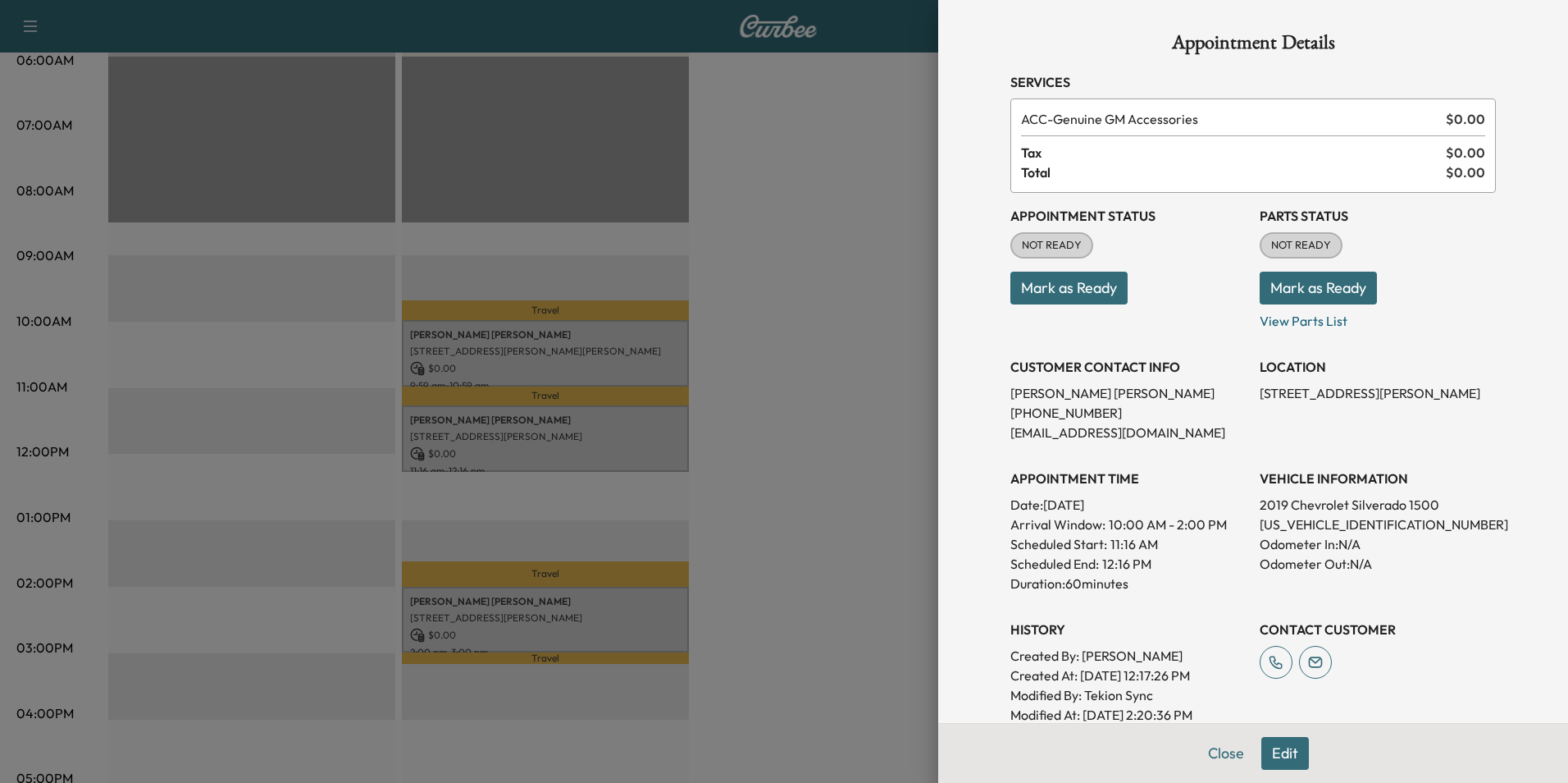
click at [751, 515] on div at bounding box center [784, 392] width 1568 height 783
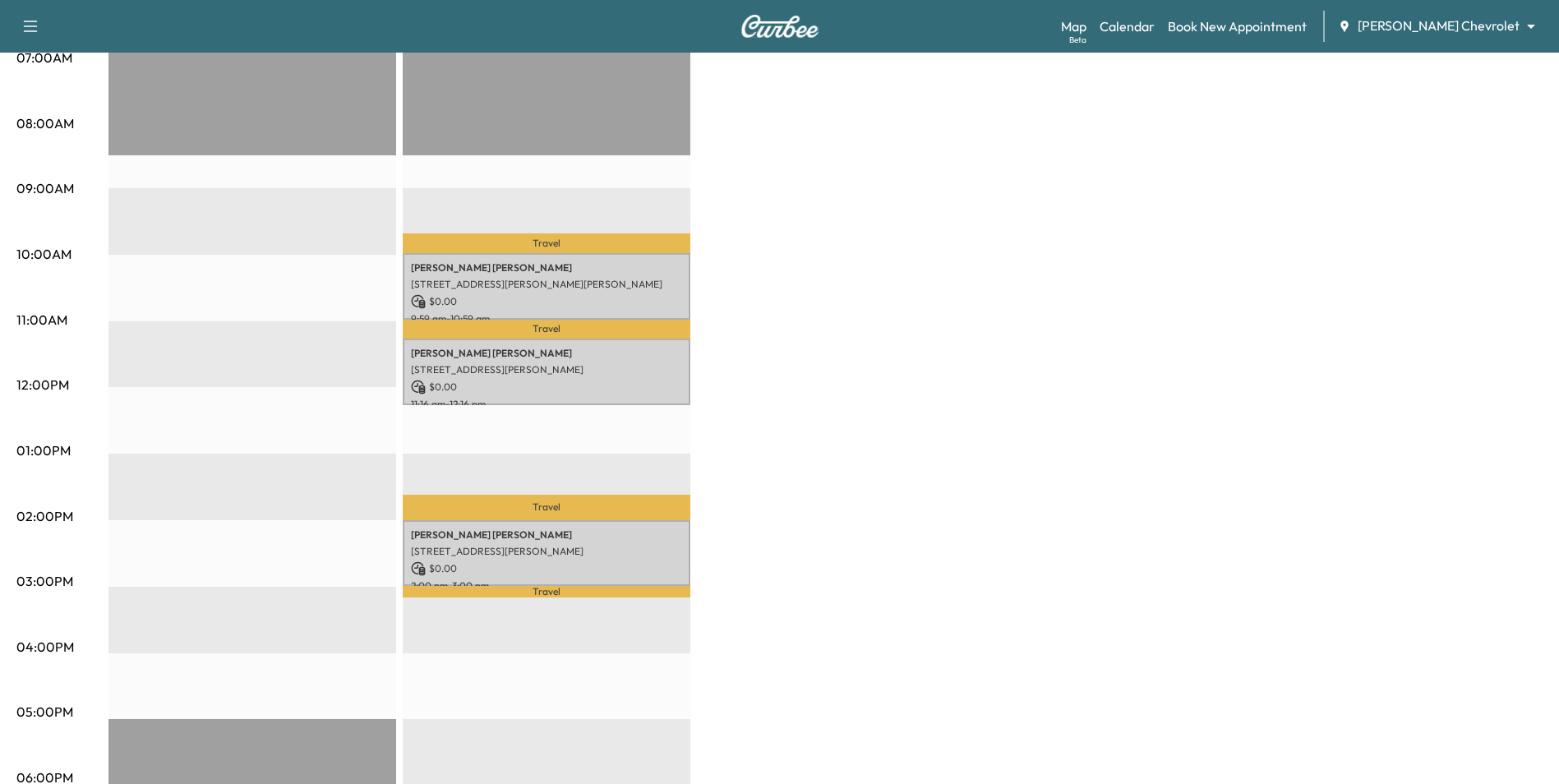
scroll to position [410, 0]
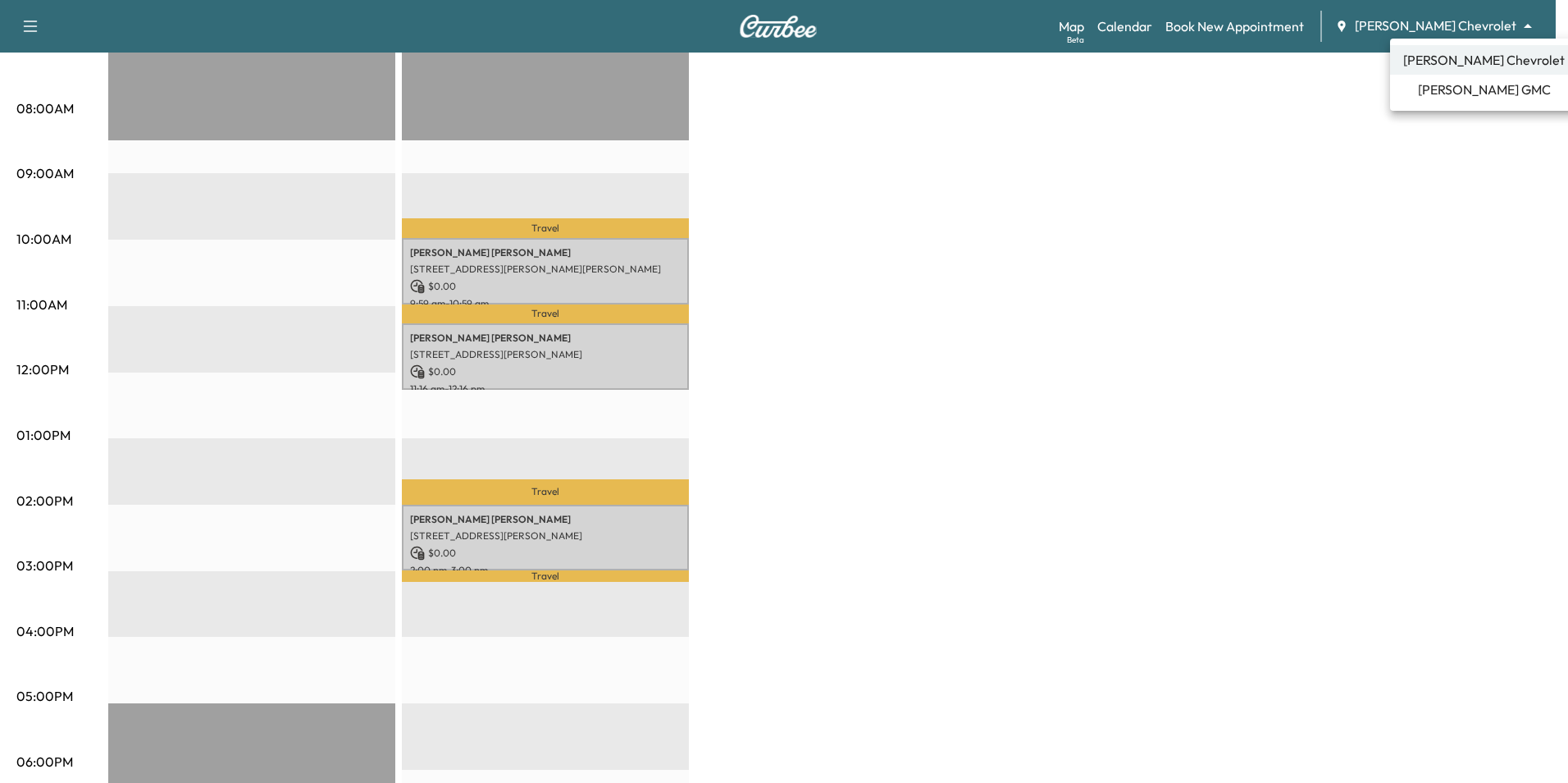
drag, startPoint x: 1028, startPoint y: 325, endPoint x: 1021, endPoint y: 319, distance: 9.2
click at [1026, 323] on div at bounding box center [784, 392] width 1568 height 783
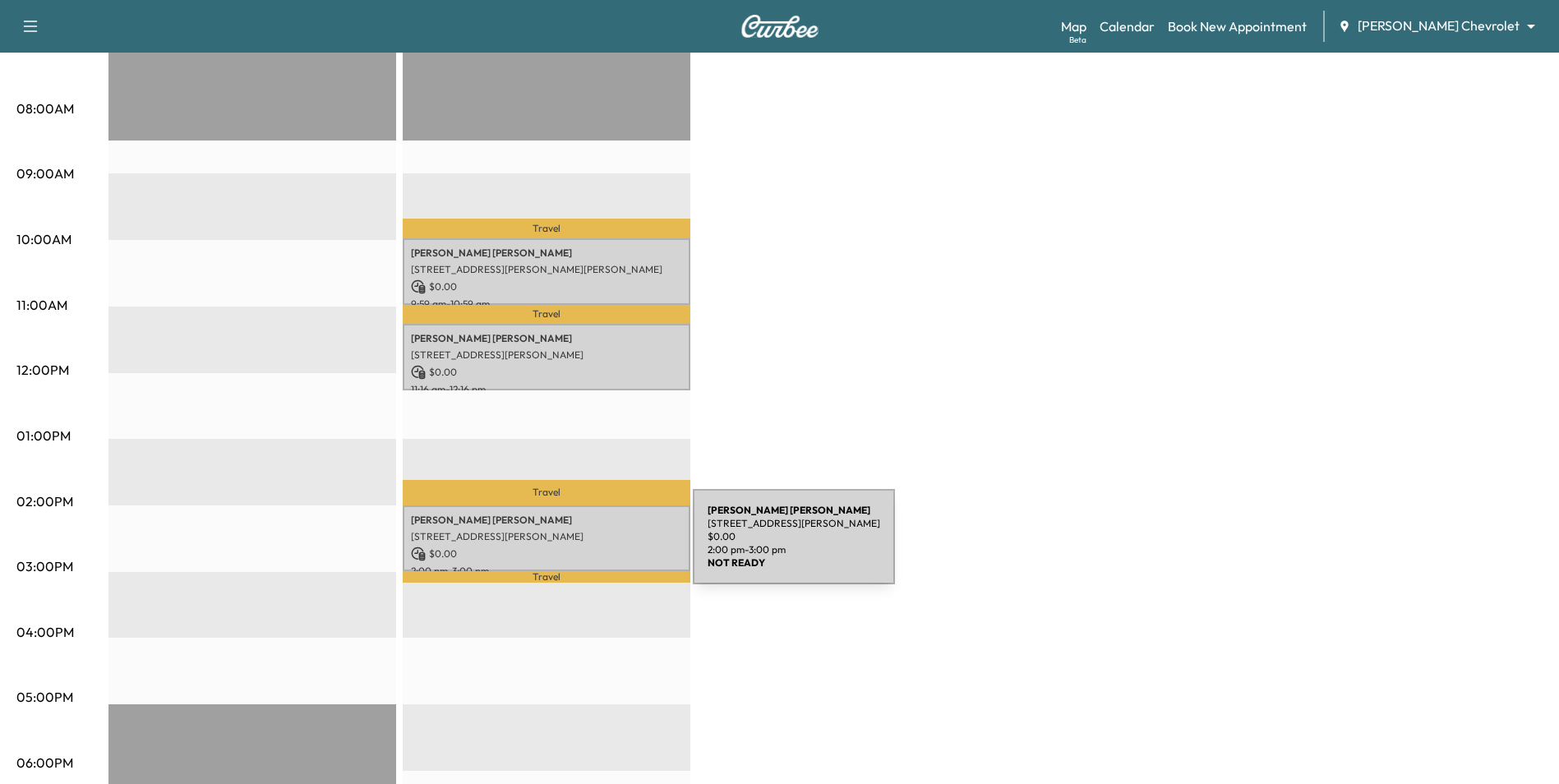
click at [569, 547] on p "$ 0.00" at bounding box center [546, 554] width 272 height 15
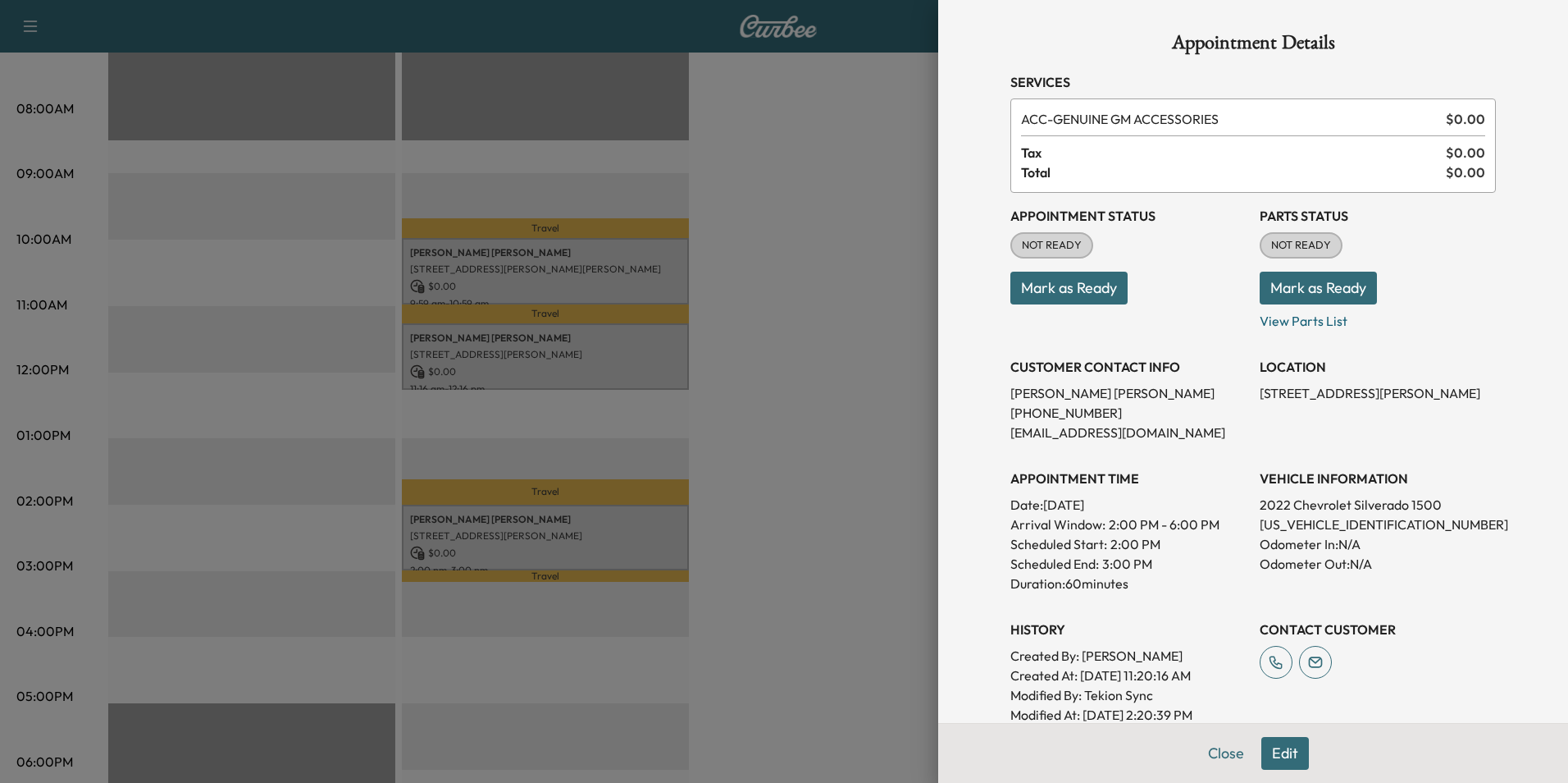
click at [851, 579] on div at bounding box center [784, 392] width 1568 height 783
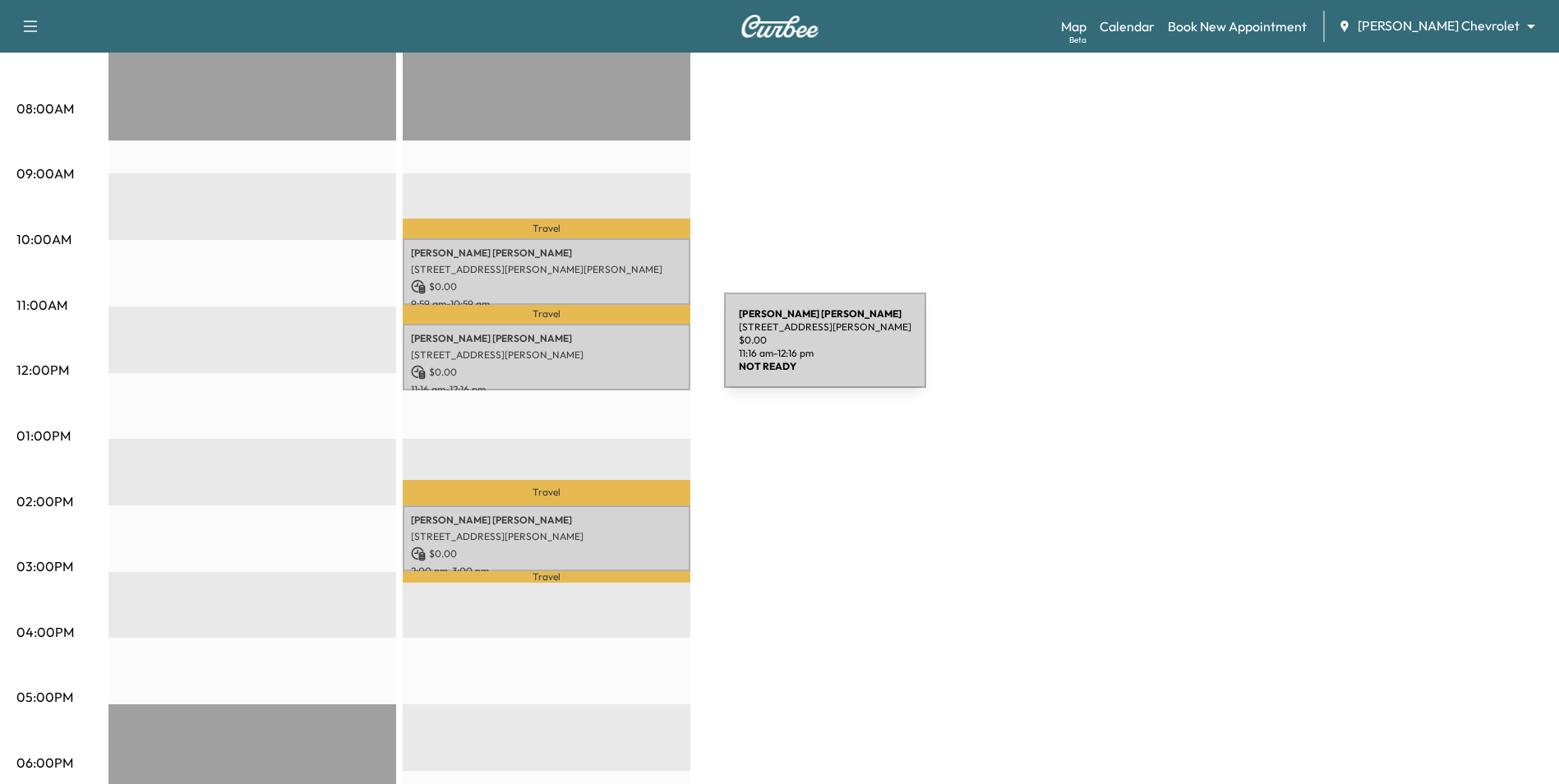
click at [603, 351] on p "[STREET_ADDRESS][PERSON_NAME]" at bounding box center [546, 354] width 272 height 13
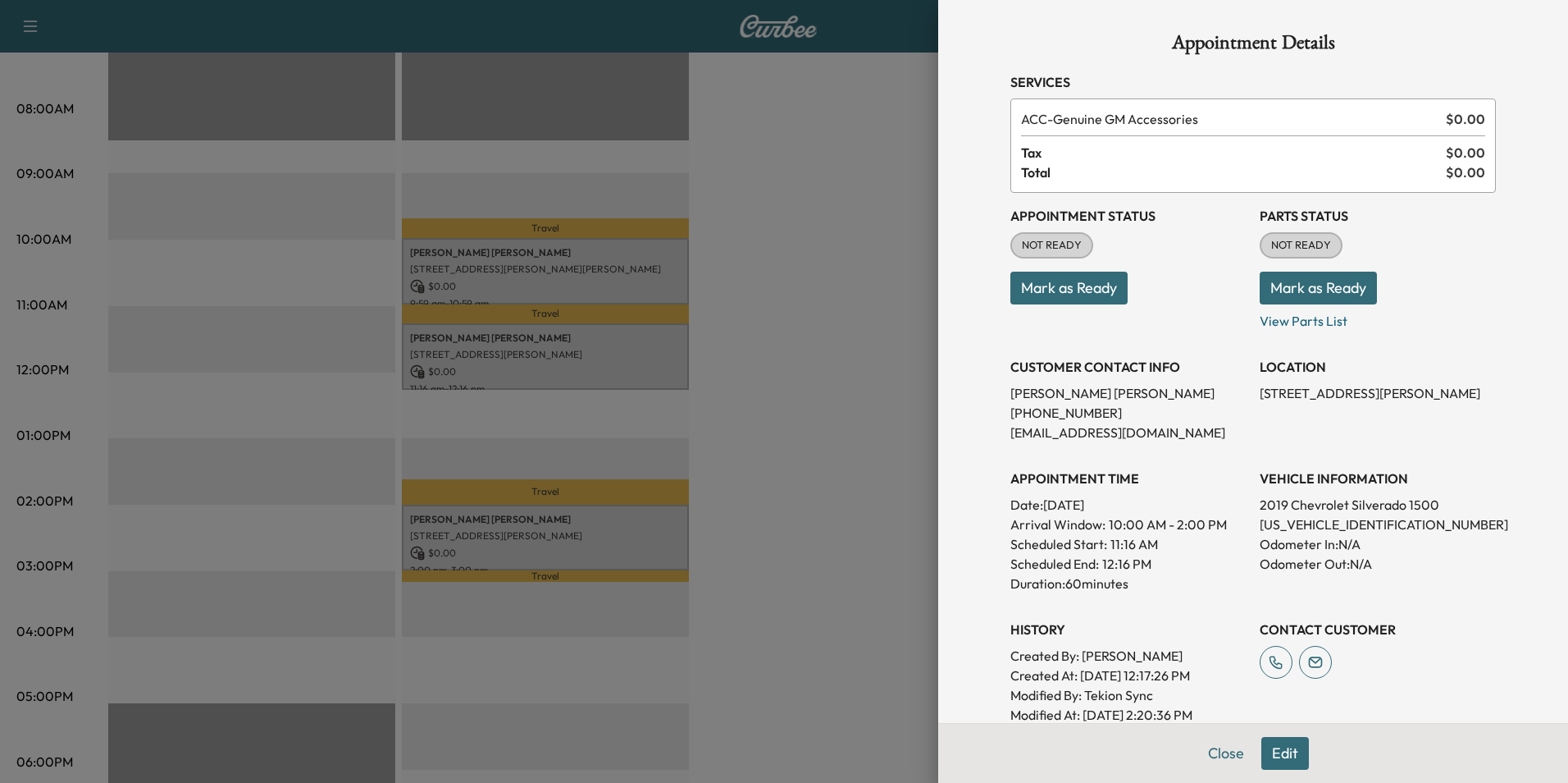
click at [846, 480] on div at bounding box center [784, 392] width 1568 height 783
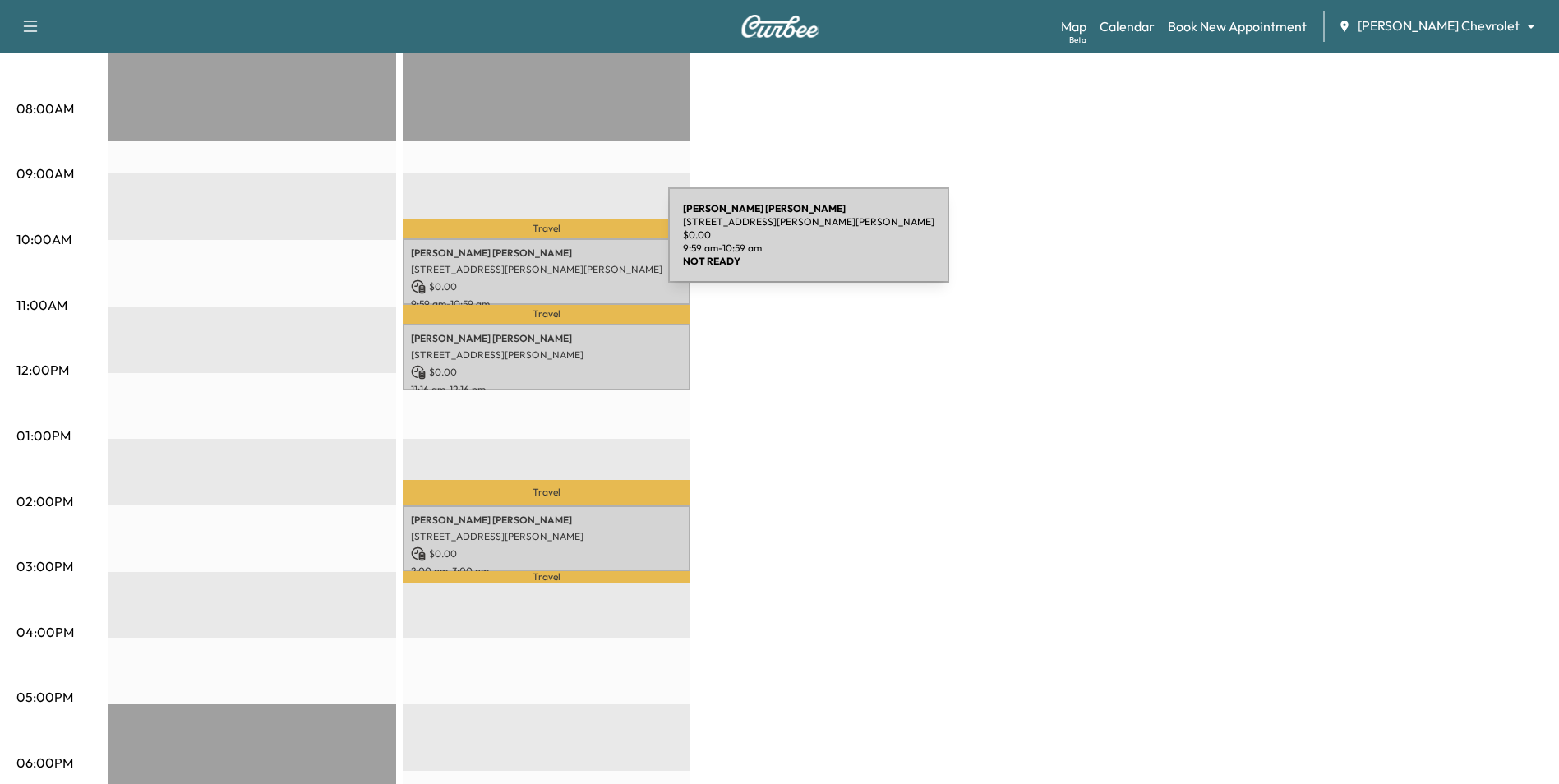
click at [544, 258] on div "[PERSON_NAME] [STREET_ADDRESS][PERSON_NAME][PERSON_NAME] $ 0.00 9:59 am - 10:59…" at bounding box center [546, 272] width 287 height 66
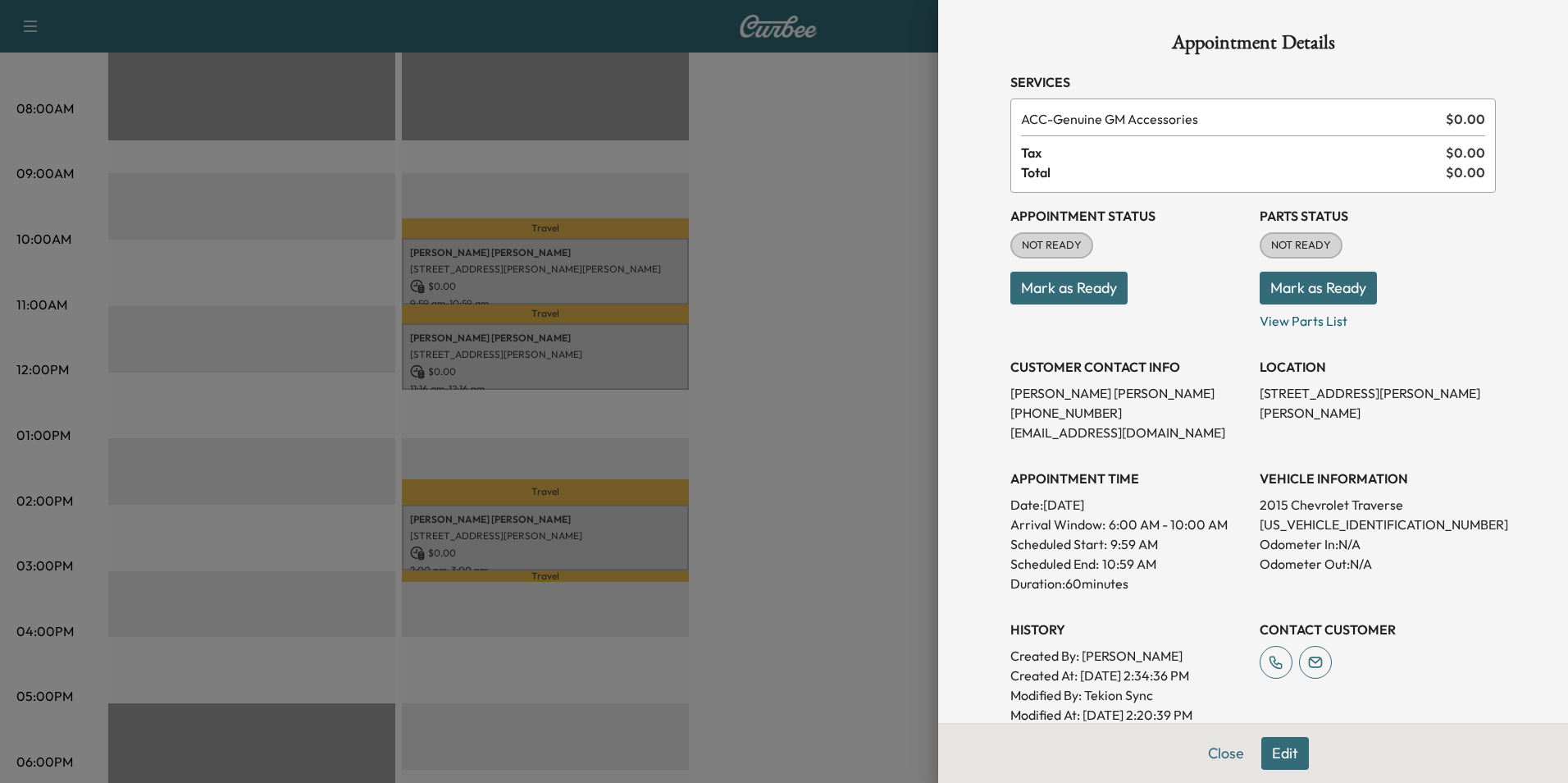
drag, startPoint x: 819, startPoint y: 309, endPoint x: 794, endPoint y: 284, distance: 35.4
click at [819, 308] on div at bounding box center [784, 392] width 1568 height 783
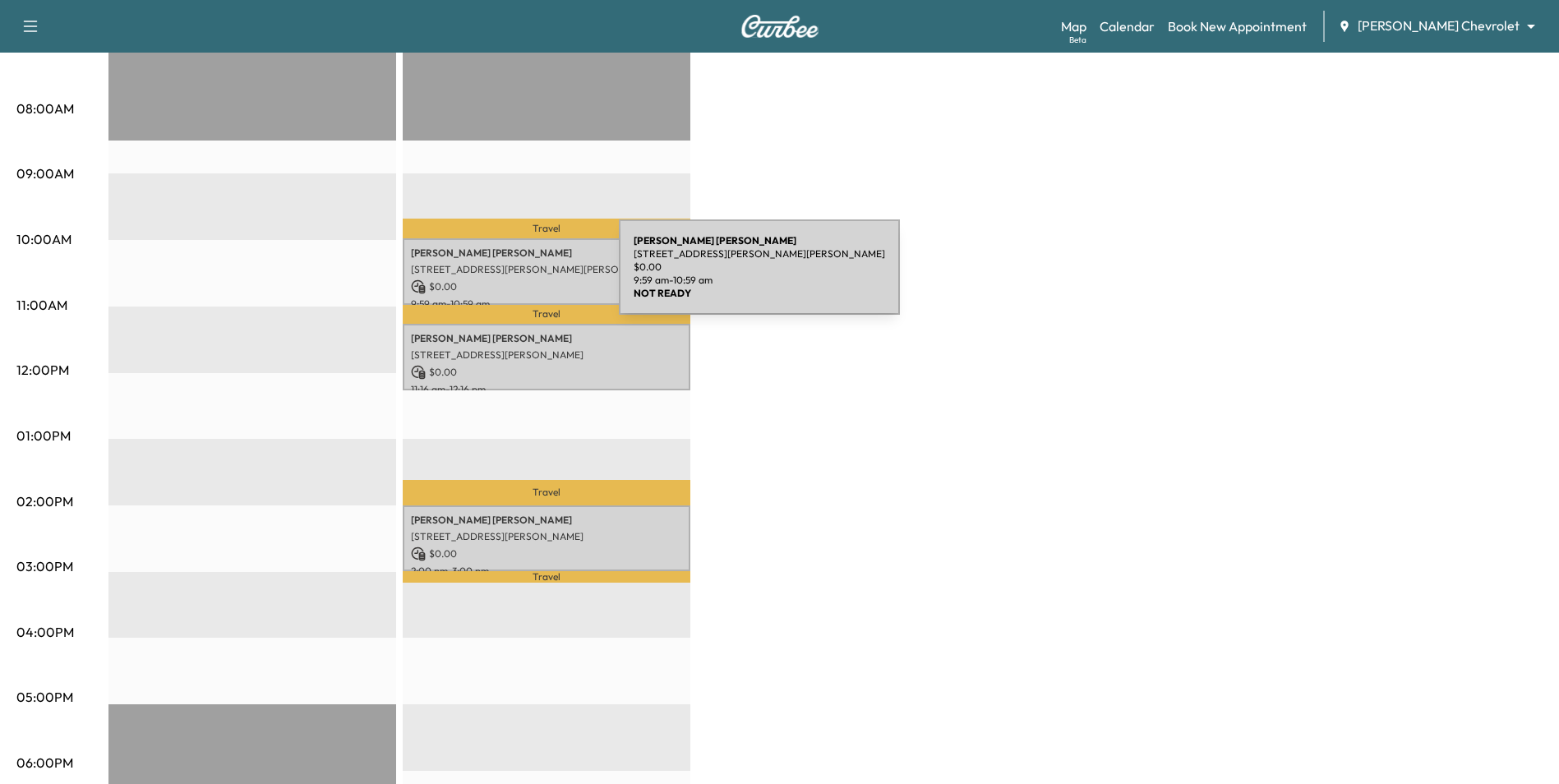
click at [495, 279] on p "$ 0.00" at bounding box center [546, 286] width 272 height 15
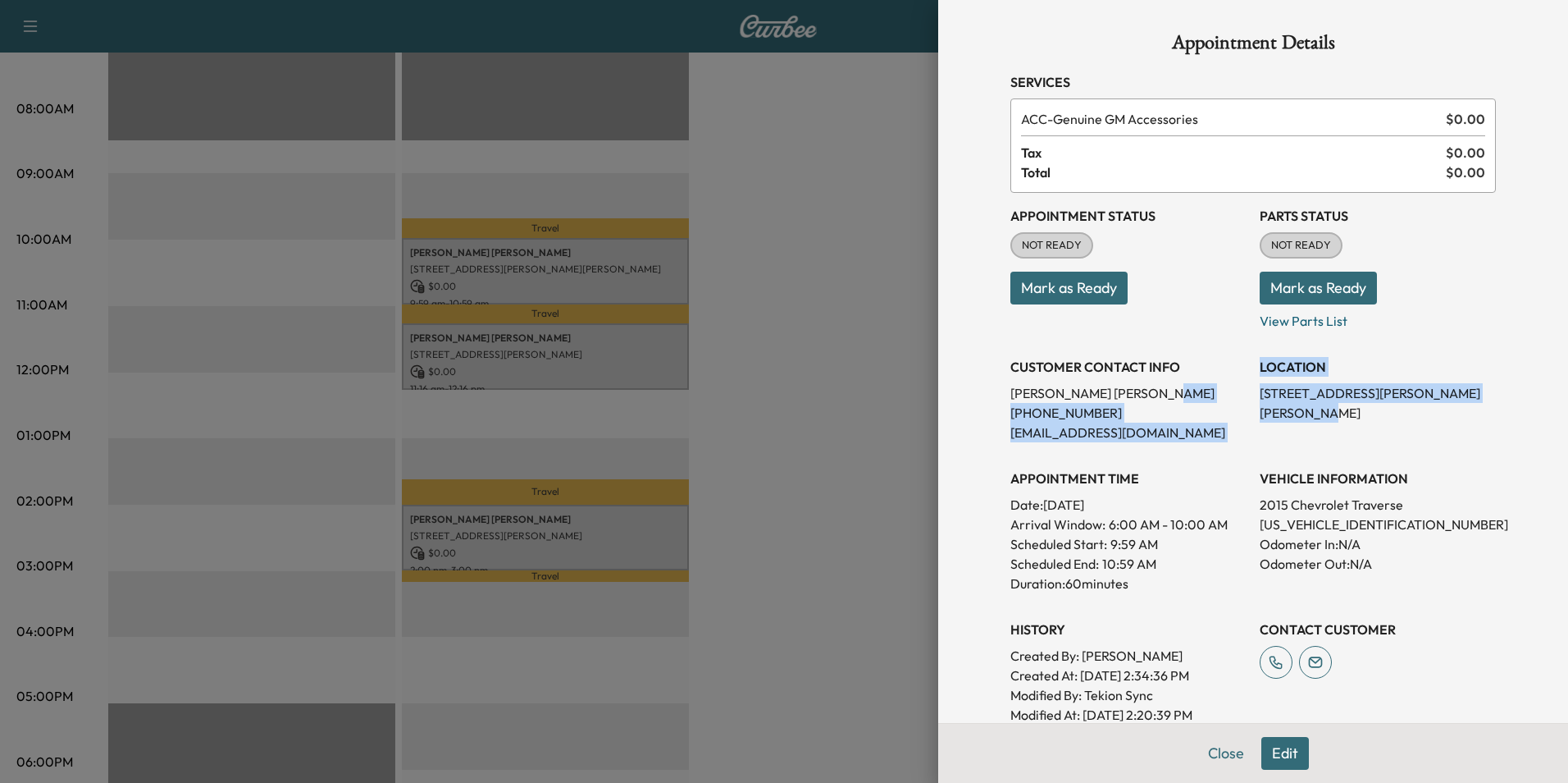
drag, startPoint x: 1438, startPoint y: 386, endPoint x: 1232, endPoint y: 387, distance: 206.0
click at [1232, 387] on div "Appointment Details Services ACC - Genuine GM Accessories $ 0.00 Tax $ 0.00 Tot…" at bounding box center [1253, 482] width 525 height 964
drag, startPoint x: 1232, startPoint y: 387, endPoint x: 1285, endPoint y: 412, distance: 58.6
click at [1285, 412] on div "LOCATION [STREET_ADDRESS][PERSON_NAME][PERSON_NAME]" at bounding box center [1377, 392] width 236 height 99
drag, startPoint x: 1243, startPoint y: 390, endPoint x: 1507, endPoint y: 396, distance: 264.1
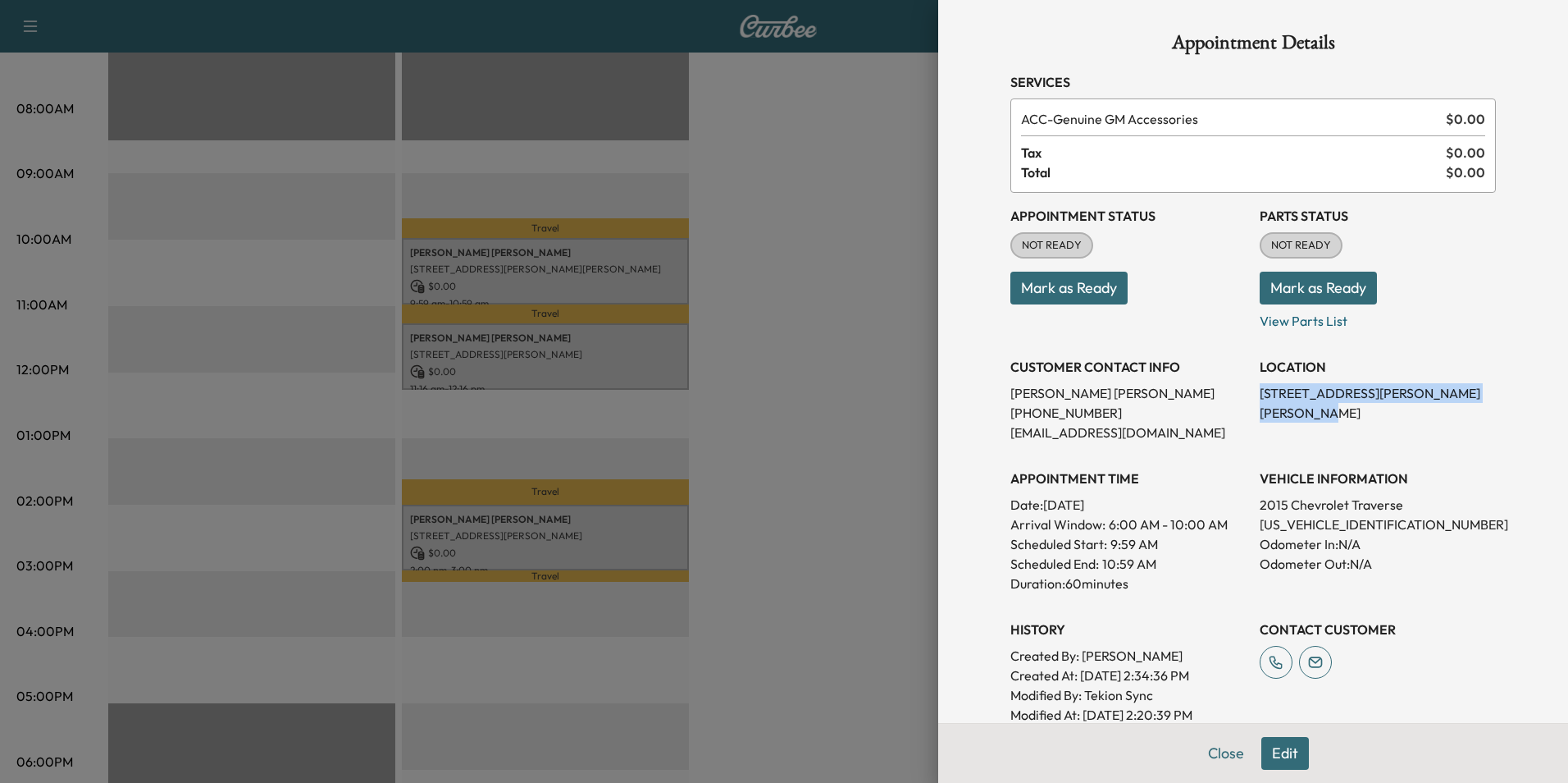
click at [1507, 396] on div "Appointment Details Services ACC - Genuine GM Accessories $ 0.00 Tax $ 0.00 Tot…" at bounding box center [1252, 392] width 630 height 783
drag, startPoint x: 1507, startPoint y: 396, endPoint x: 1370, endPoint y: 396, distance: 137.0
copy p "[STREET_ADDRESS][PERSON_NAME][PERSON_NAME]"
drag, startPoint x: 731, startPoint y: 462, endPoint x: 560, endPoint y: 347, distance: 206.1
click at [730, 461] on div at bounding box center [784, 392] width 1568 height 783
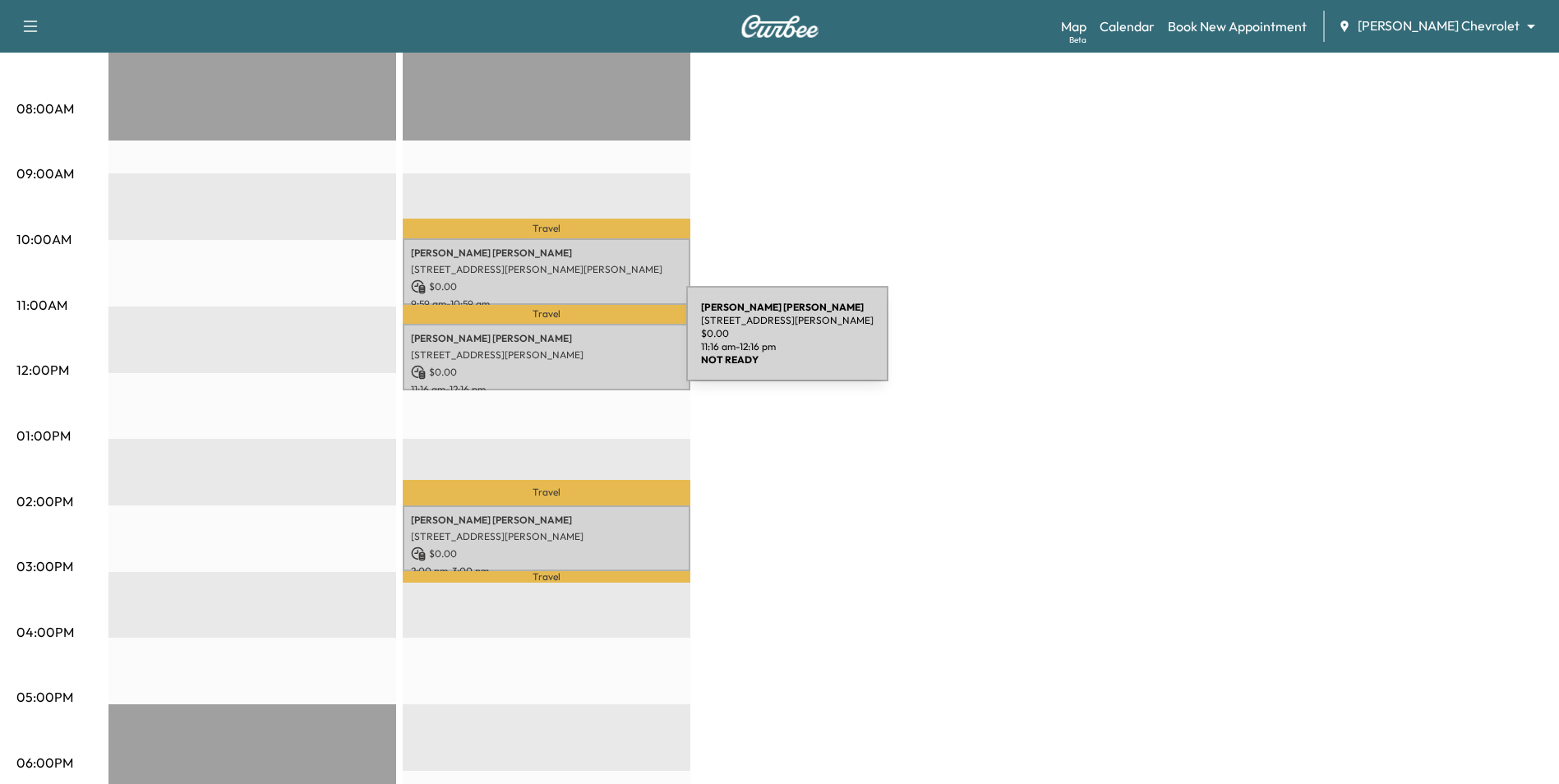
click at [563, 348] on p "[STREET_ADDRESS][PERSON_NAME]" at bounding box center [546, 354] width 272 height 13
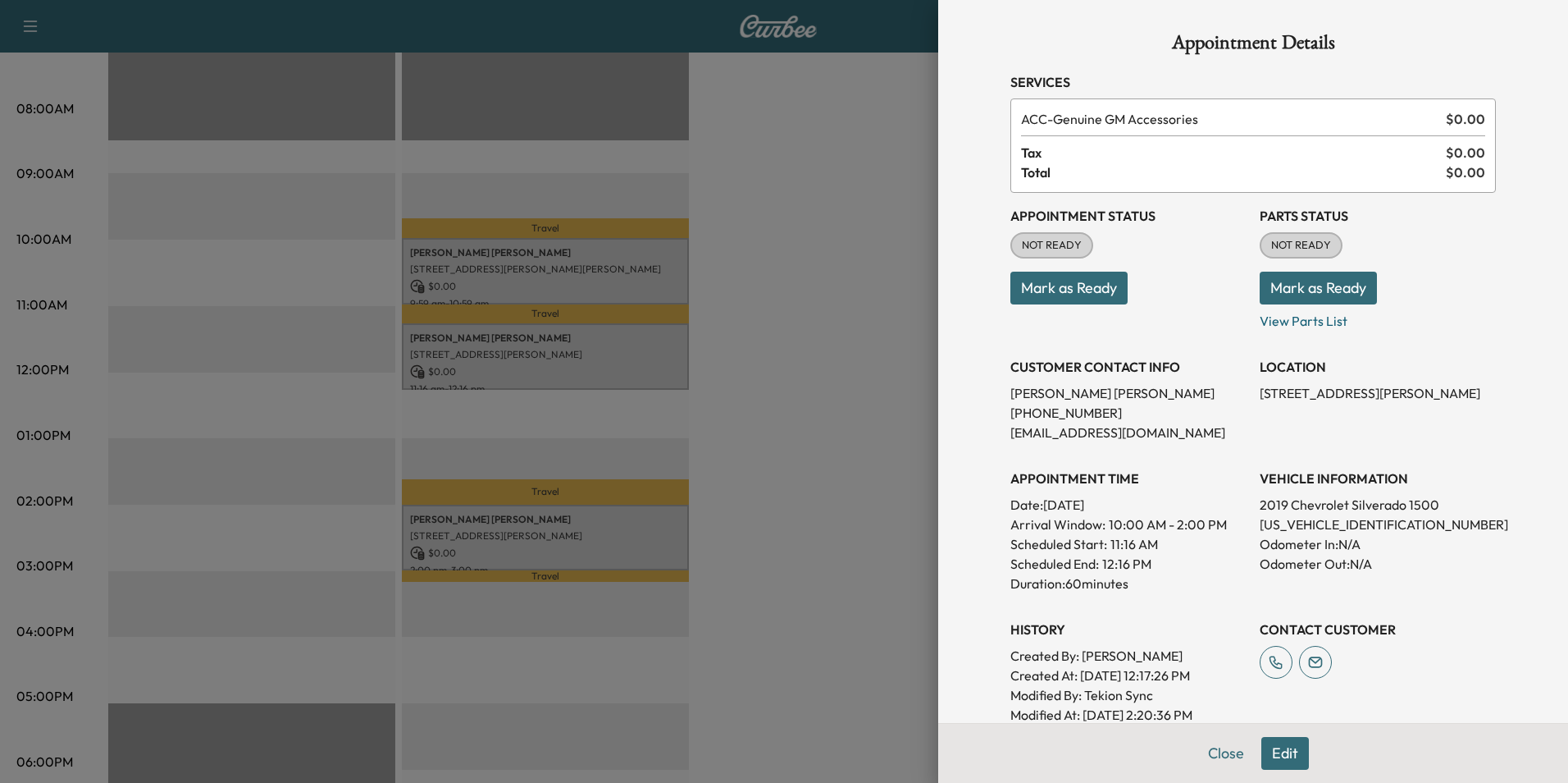
drag, startPoint x: 1285, startPoint y: 411, endPoint x: 1242, endPoint y: 396, distance: 45.5
click at [1242, 396] on div "Appointment Status NOT READY Mark as Ready Parts Status NOT READY Mark as Ready…" at bounding box center [1252, 459] width 485 height 532
copy p "[STREET_ADDRESS][PERSON_NAME]"
click at [803, 445] on div at bounding box center [784, 392] width 1568 height 783
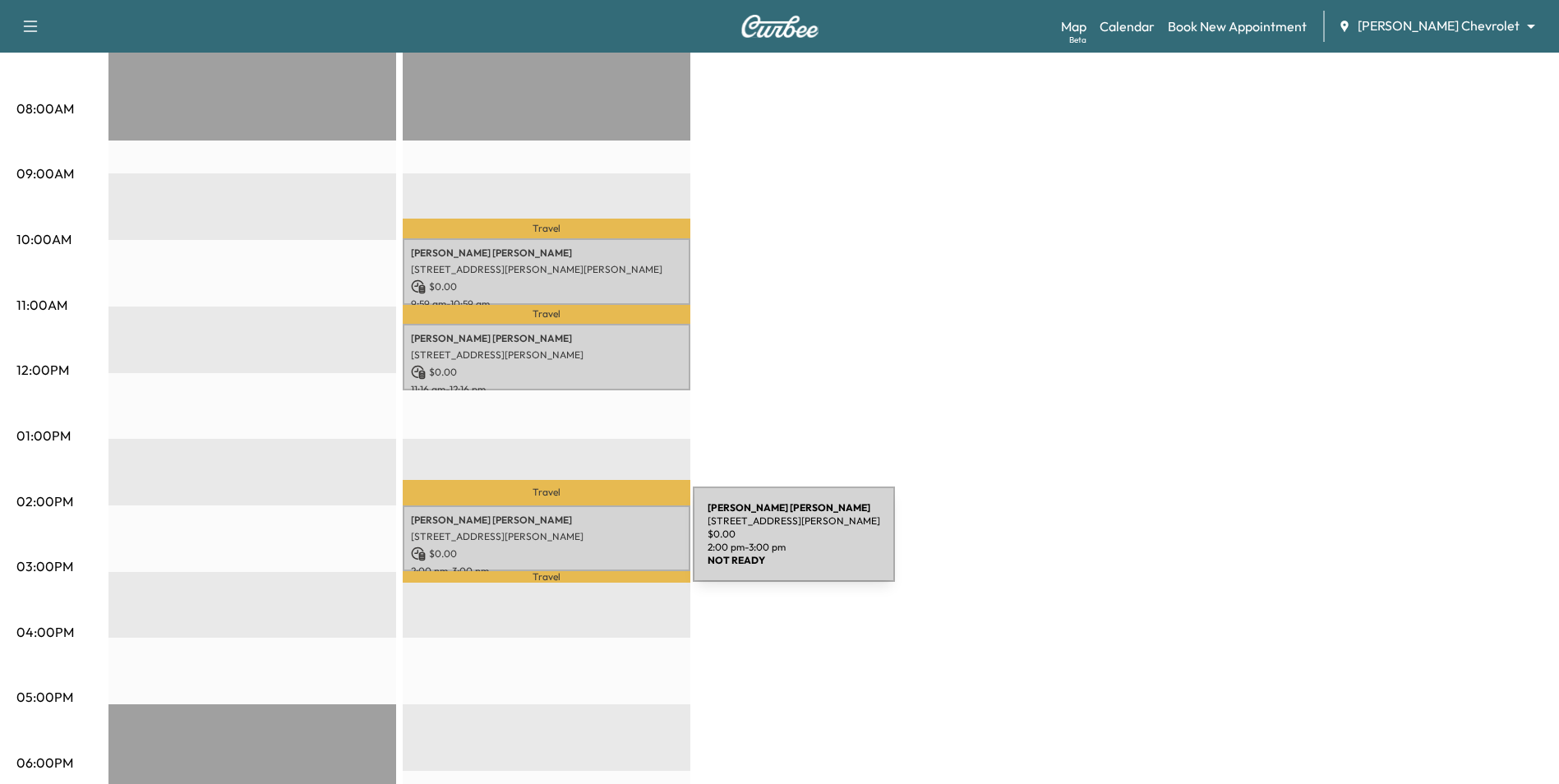
click at [569, 547] on p "$ 0.00" at bounding box center [546, 554] width 272 height 15
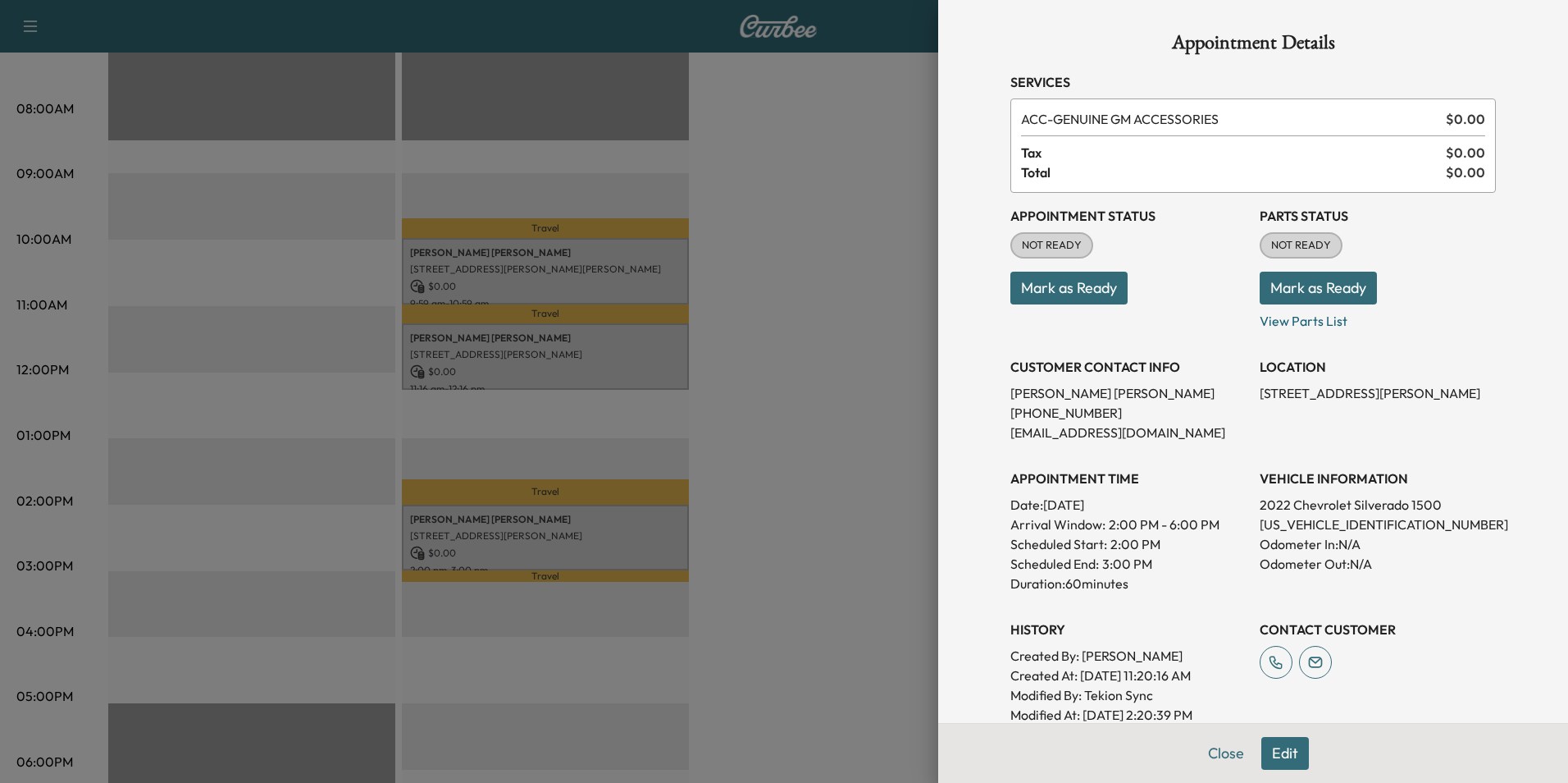
drag, startPoint x: 1244, startPoint y: 395, endPoint x: 1480, endPoint y: 398, distance: 236.0
click at [1480, 398] on div "Appointment Status NOT READY Mark as Ready Parts Status NOT READY Mark as Ready…" at bounding box center [1252, 459] width 485 height 532
drag, startPoint x: 1480, startPoint y: 398, endPoint x: 1426, endPoint y: 396, distance: 54.0
copy p "[STREET_ADDRESS][PERSON_NAME]"
click at [852, 314] on div at bounding box center [784, 392] width 1568 height 783
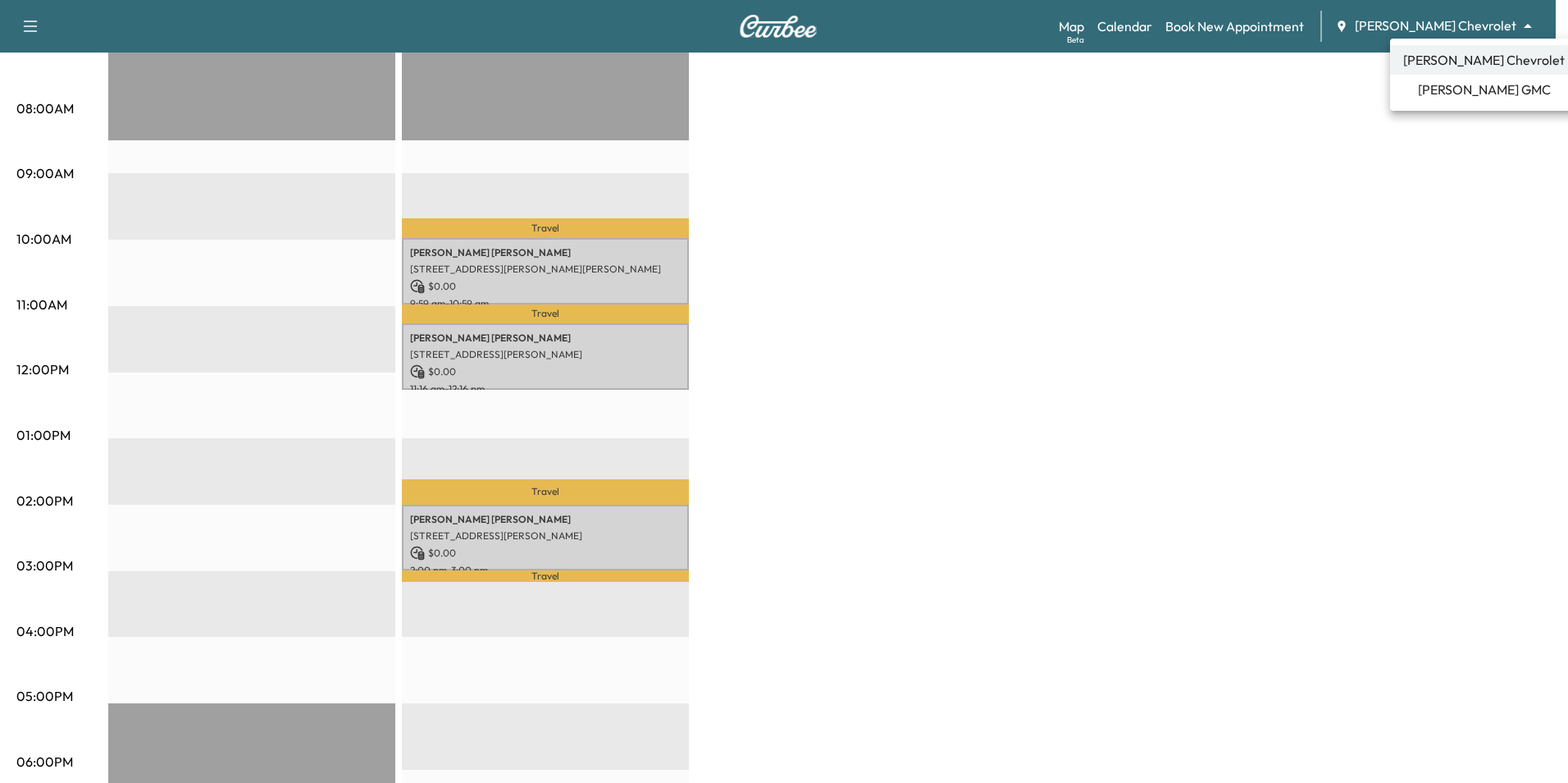
click at [1444, 91] on span "[PERSON_NAME] GMC" at bounding box center [1484, 89] width 132 height 20
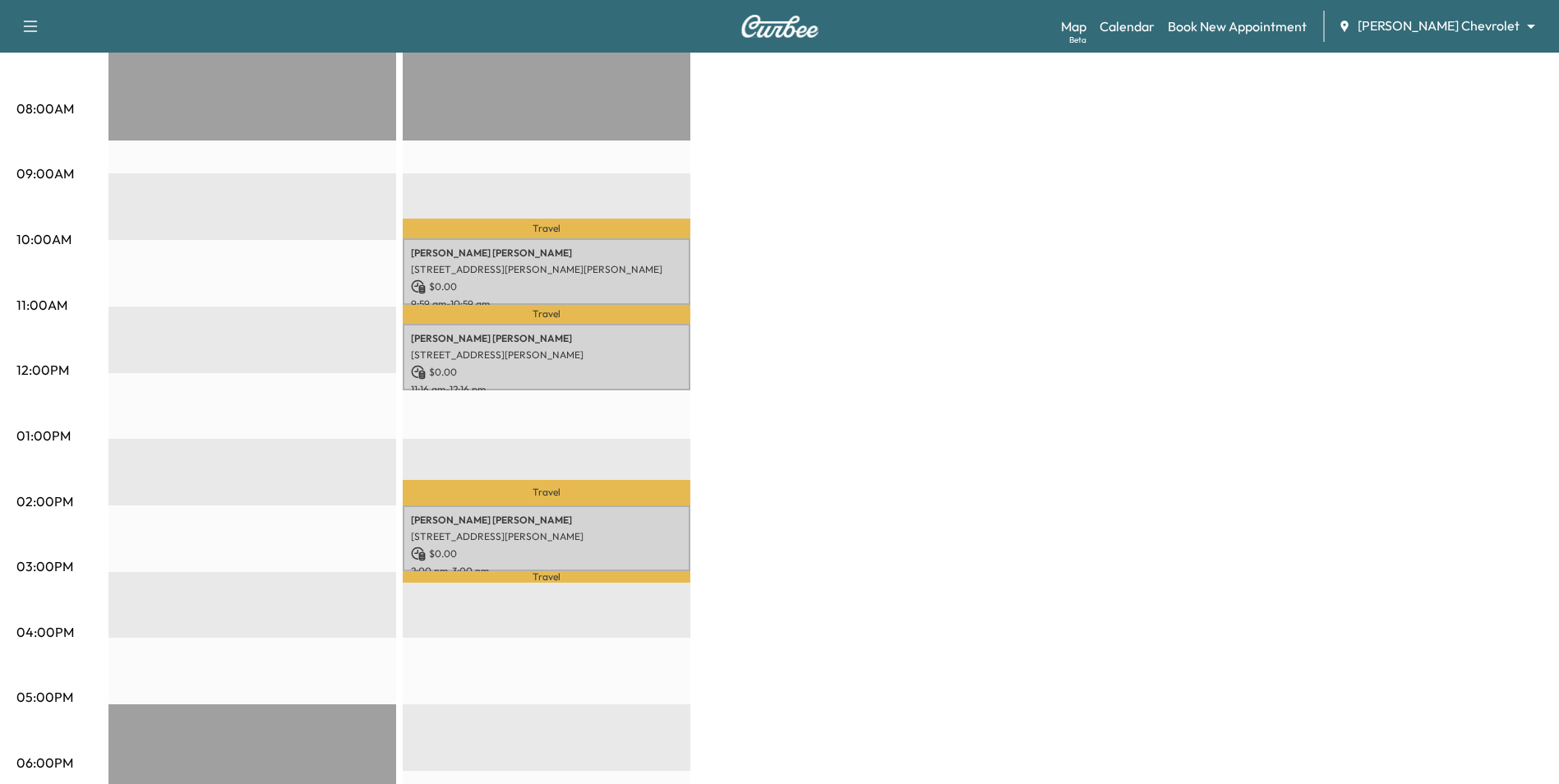
scroll to position [0, 0]
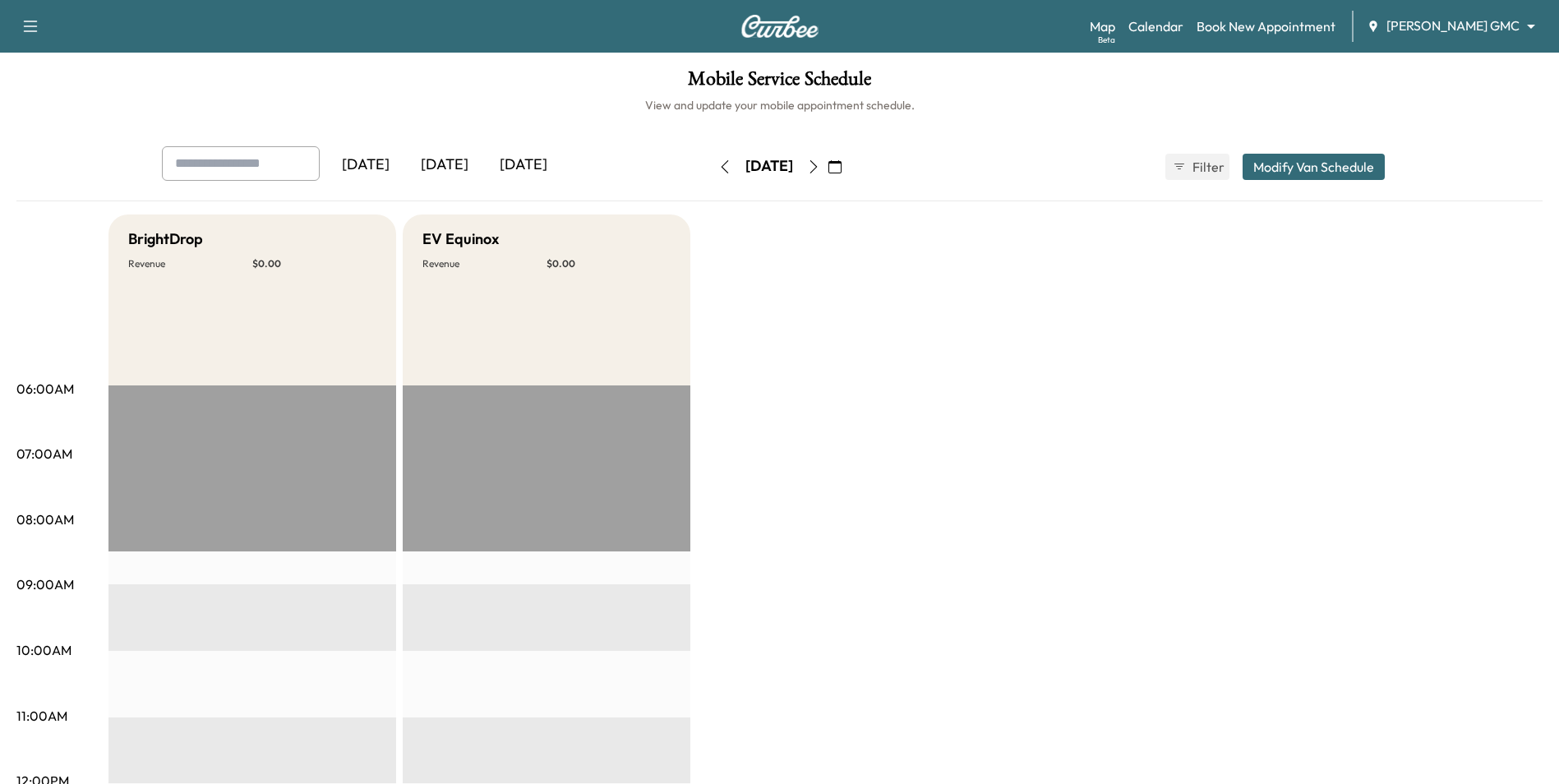
click at [1421, 16] on div "Map Beta Calendar Book New Appointment [PERSON_NAME] GMC ******** ​" at bounding box center [1318, 26] width 456 height 31
click at [1437, 23] on body "Support Log Out Map Beta Calendar Book New Appointment [PERSON_NAME] GMC ******…" at bounding box center [779, 392] width 1559 height 784
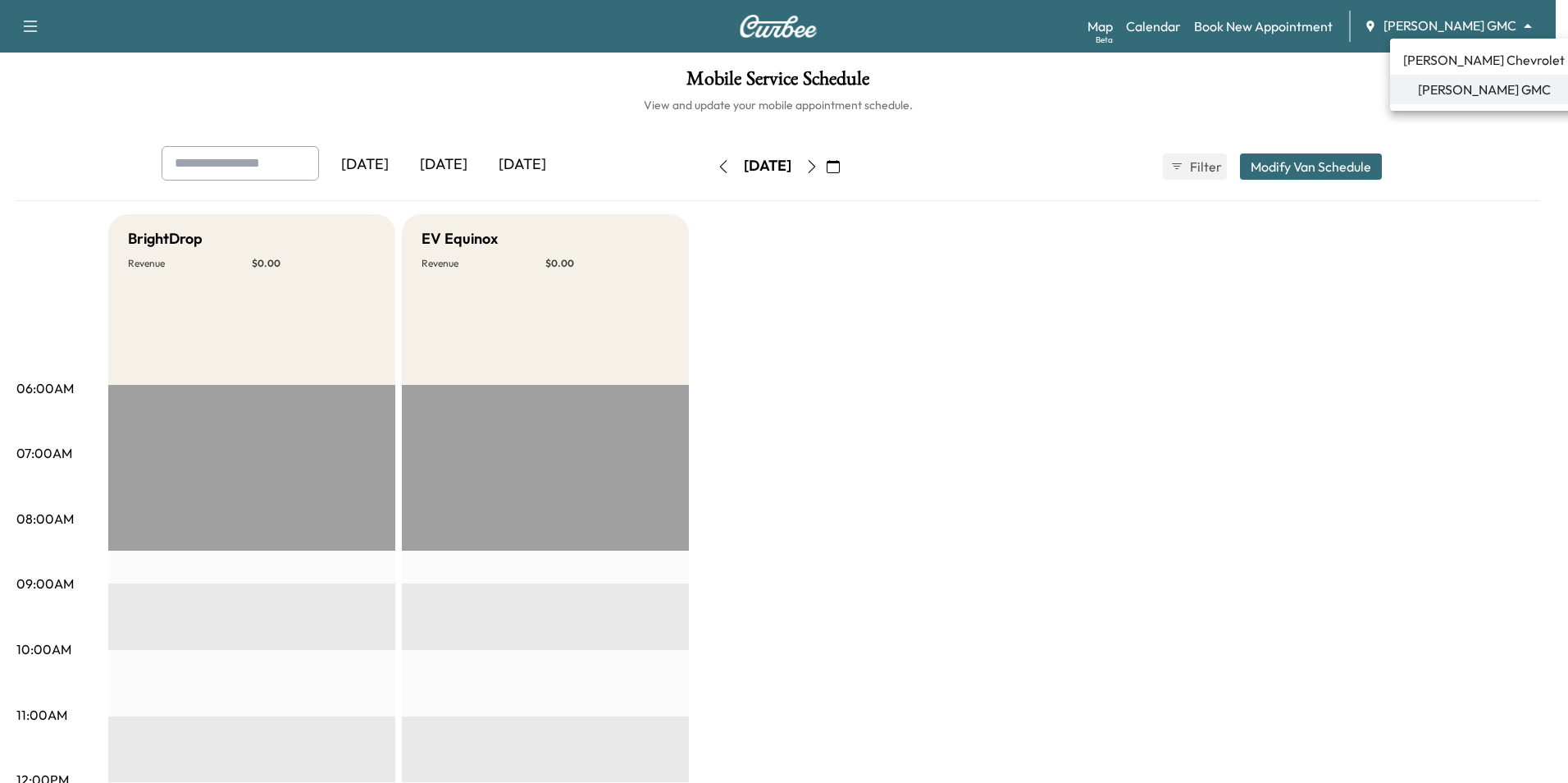
click at [1448, 55] on span "[PERSON_NAME] Chevrolet" at bounding box center [1483, 59] width 161 height 20
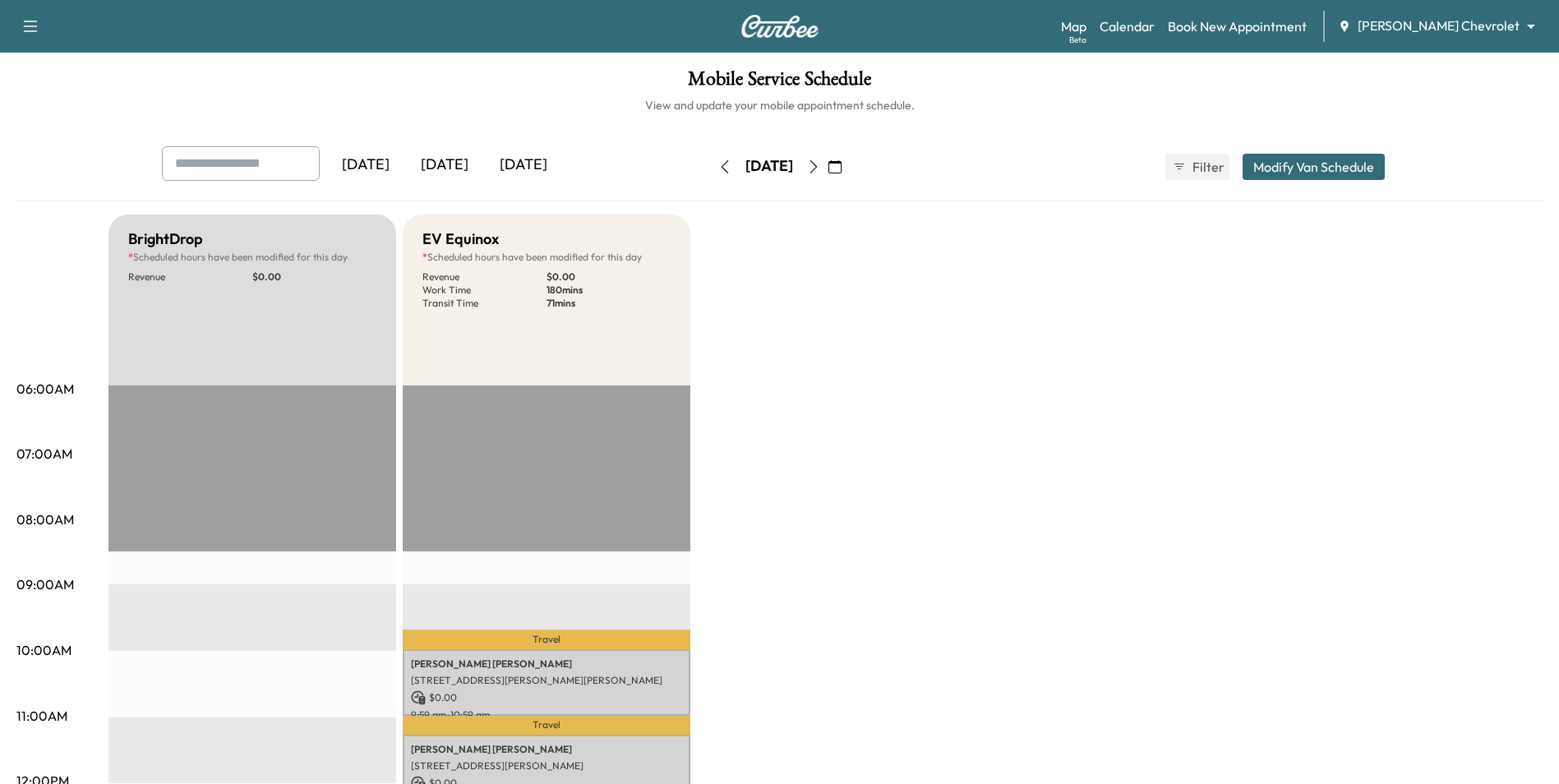
click at [842, 169] on icon "button" at bounding box center [834, 166] width 13 height 13
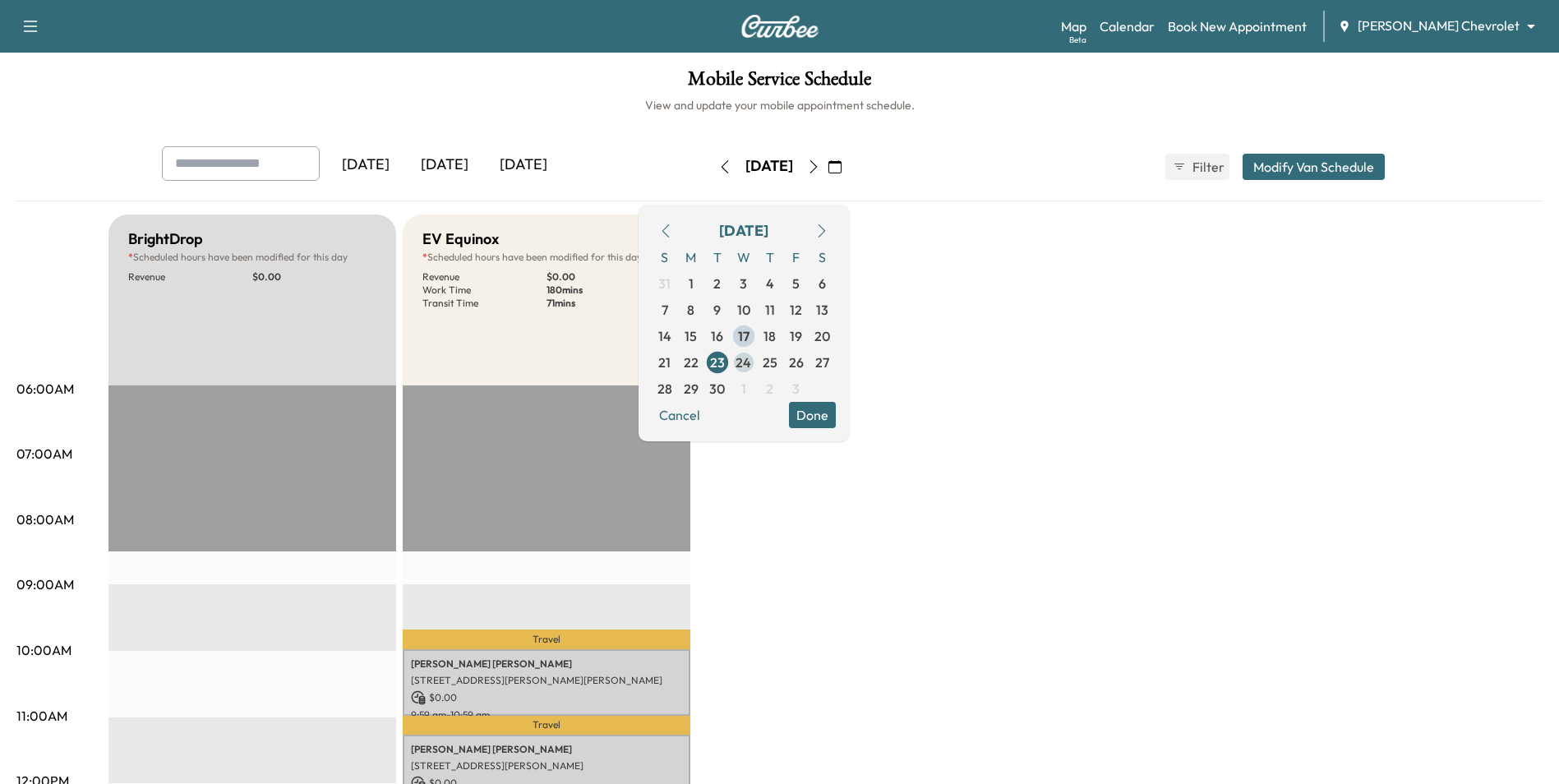
click at [757, 366] on span "24" at bounding box center [744, 362] width 26 height 26
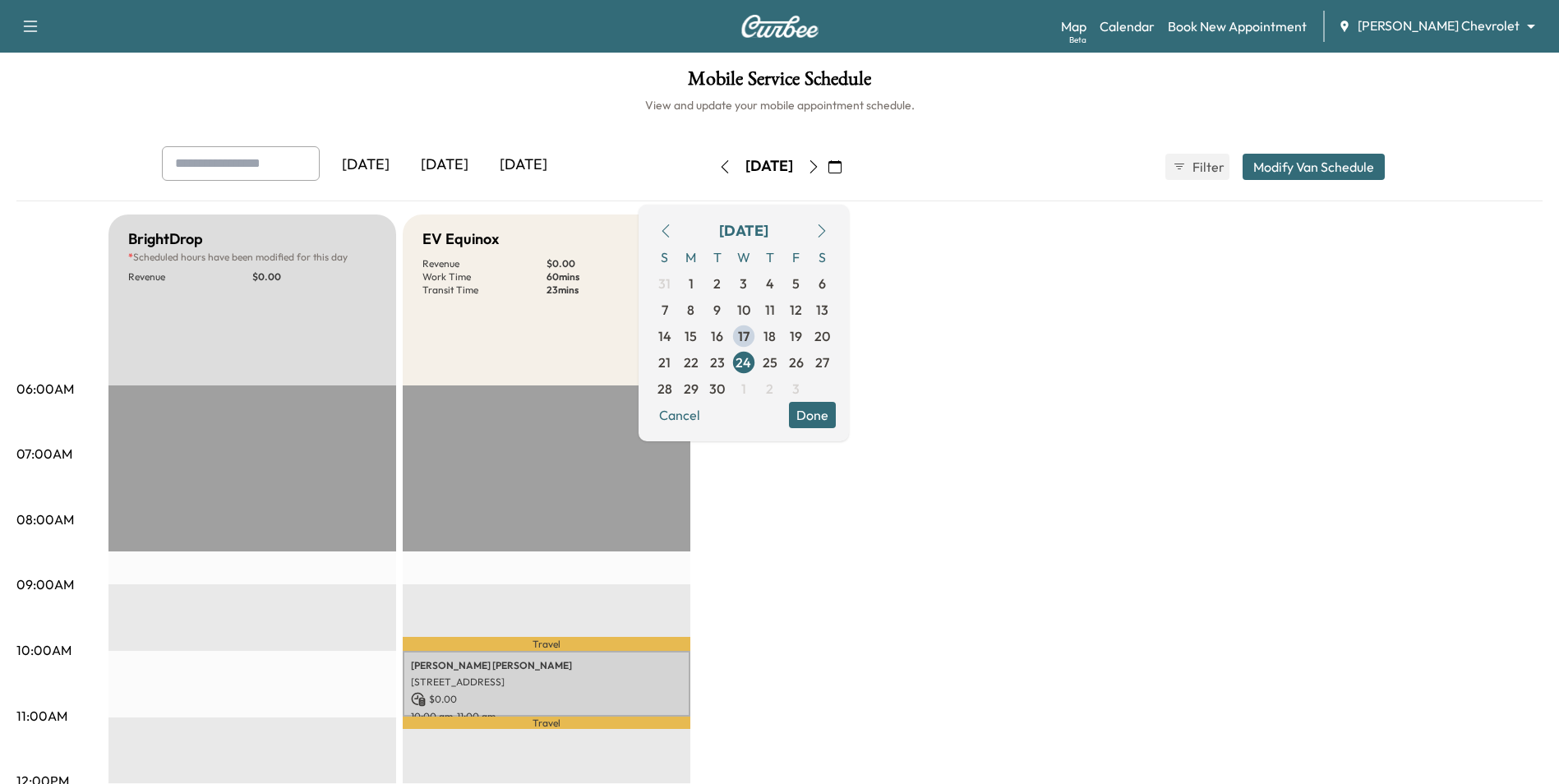
click at [836, 409] on button "Done" at bounding box center [812, 415] width 47 height 26
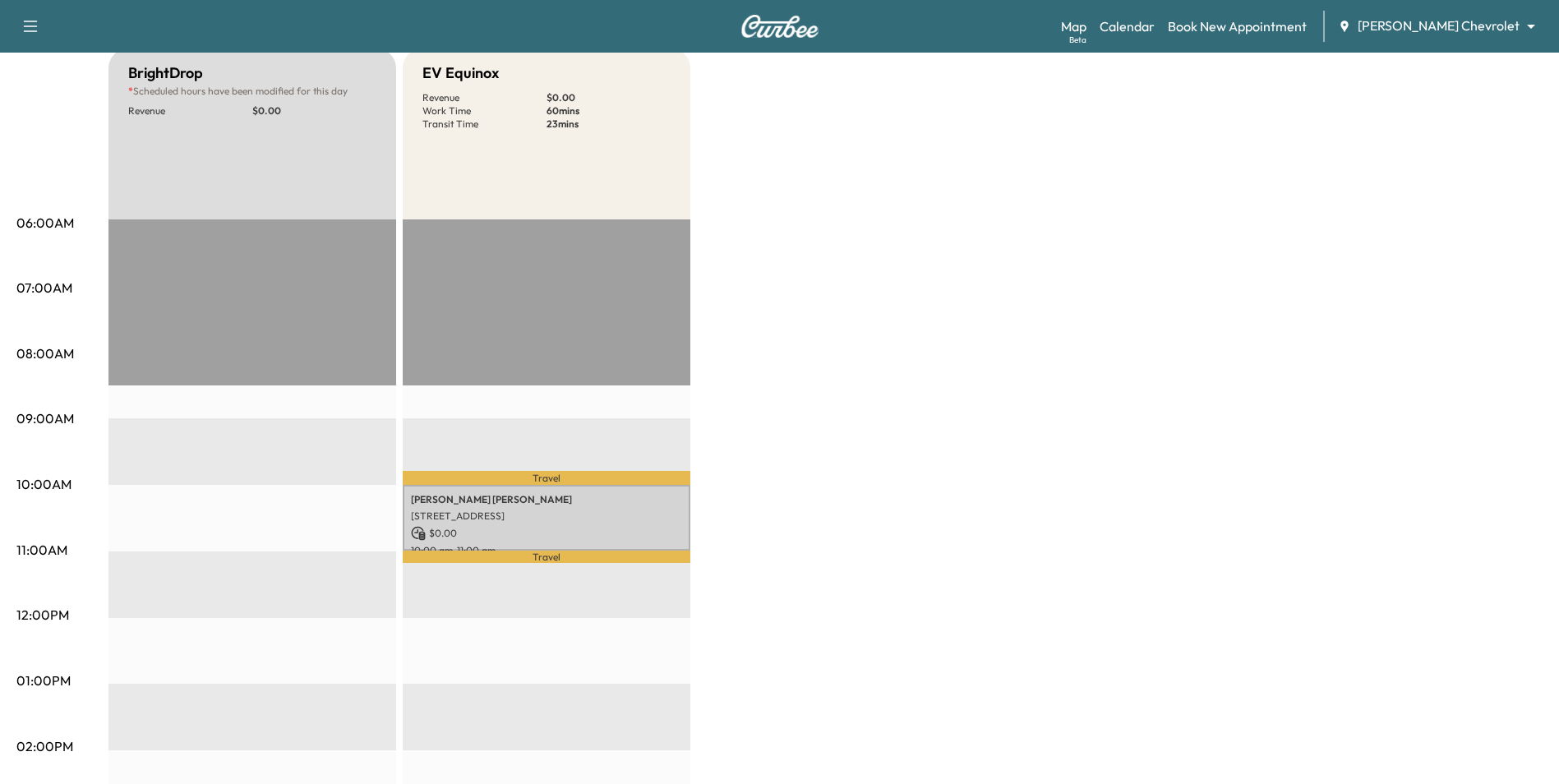
scroll to position [164, 0]
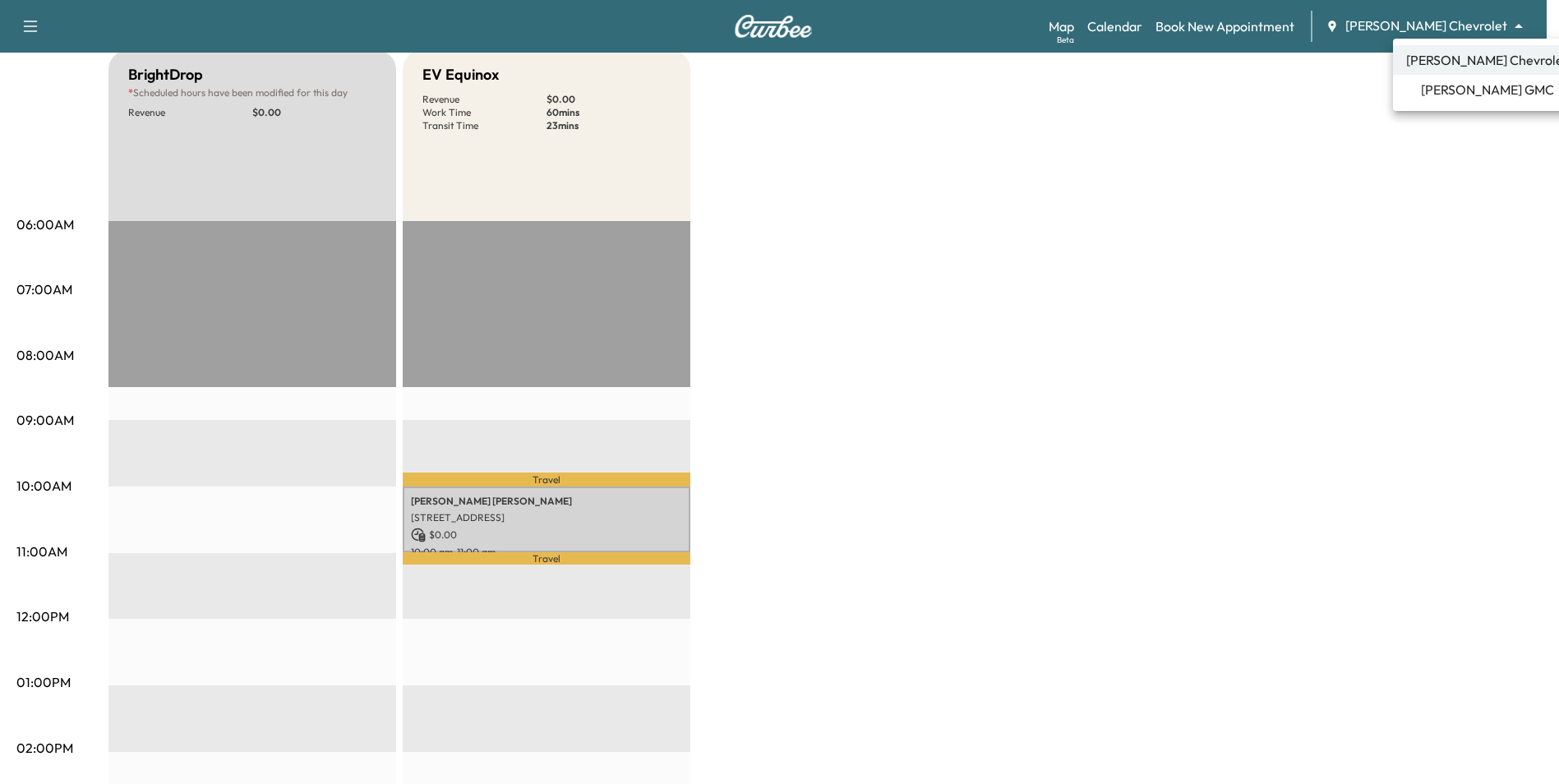
click at [1464, 34] on body "Support Log Out Map Beta Calendar Book New Appointment [PERSON_NAME] Chevrolet …" at bounding box center [779, 228] width 1559 height 784
click at [1478, 102] on li "[PERSON_NAME] GMC" at bounding box center [1487, 90] width 188 height 30
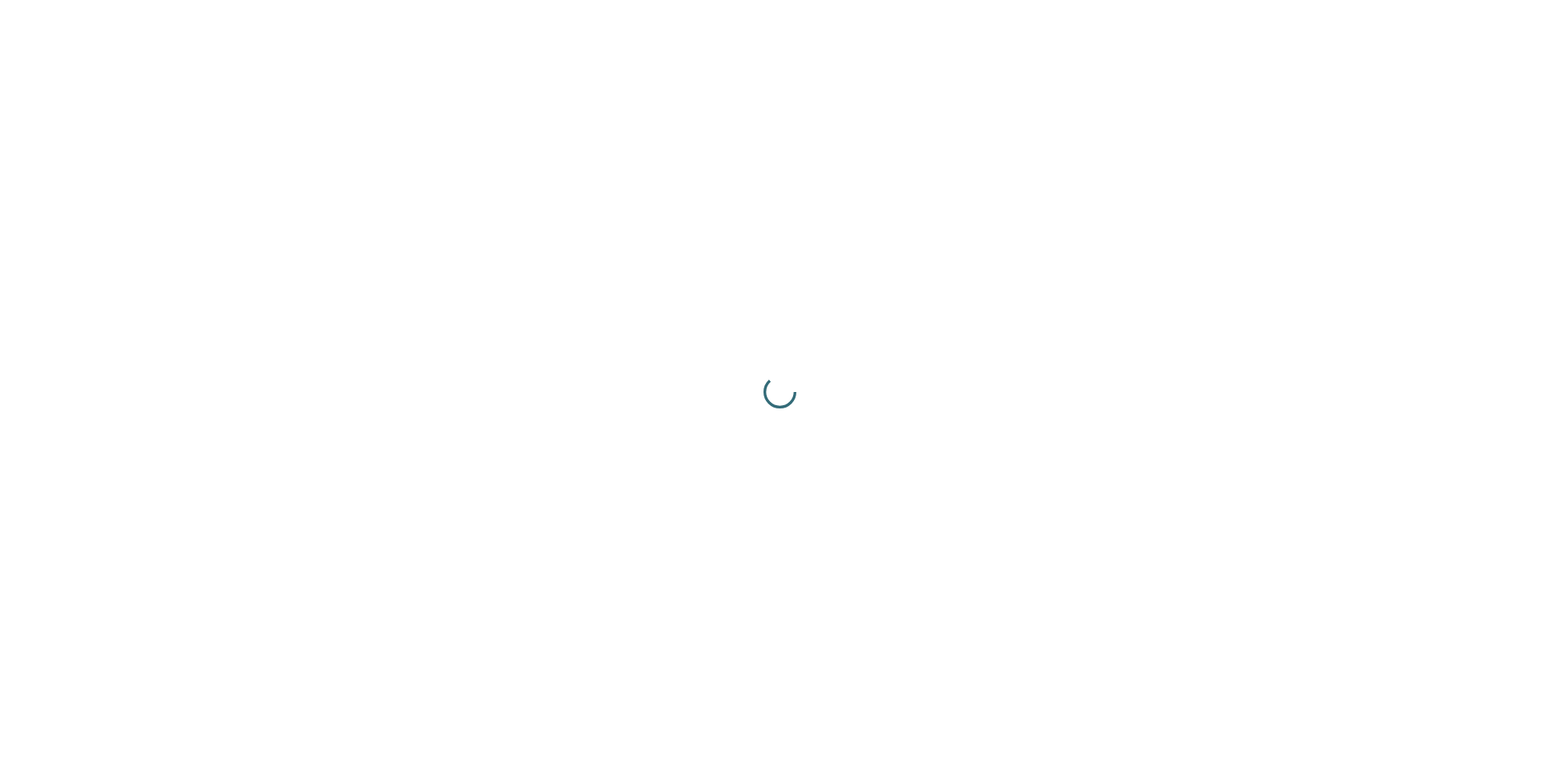
scroll to position [0, 0]
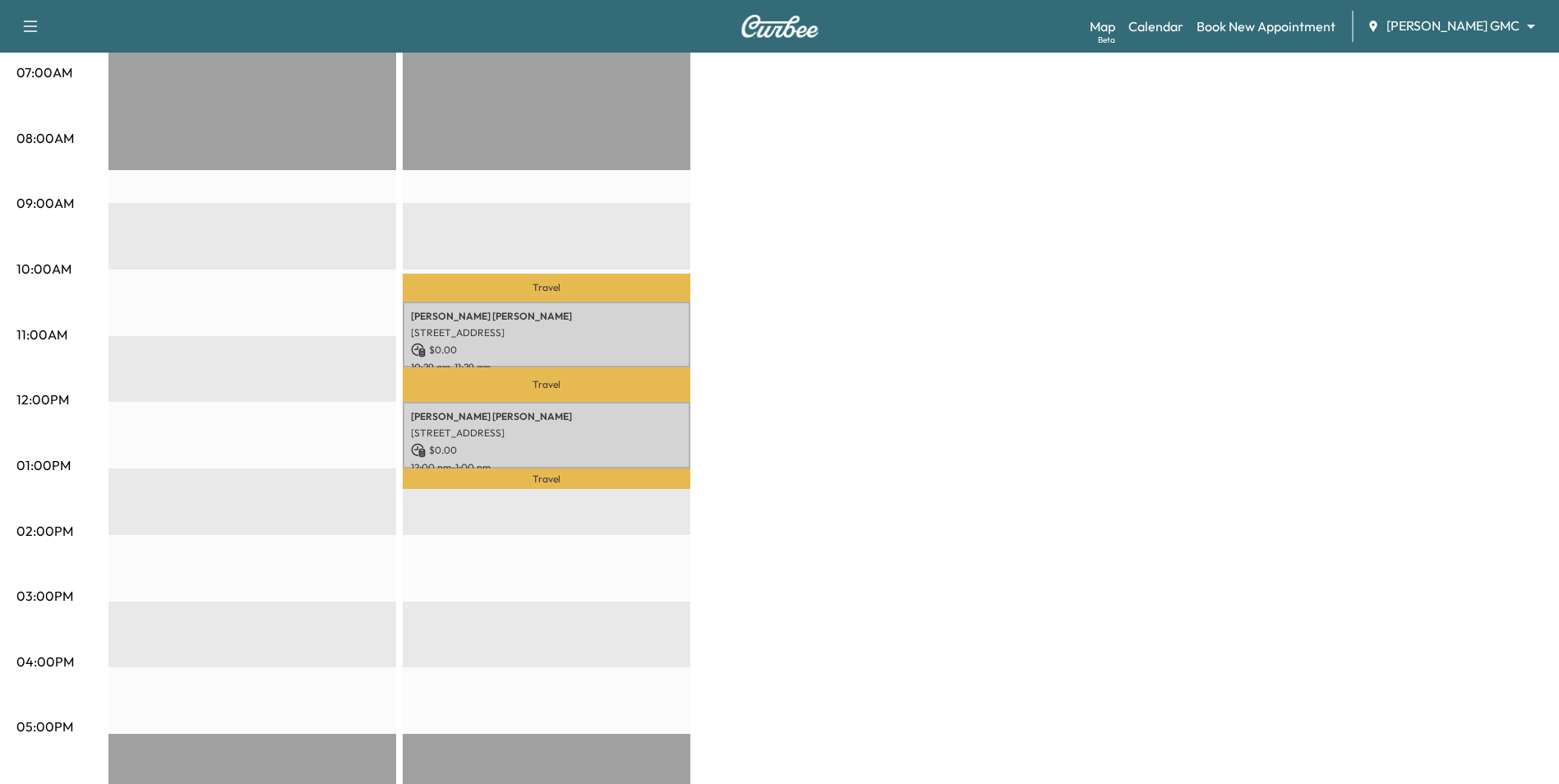
scroll to position [410, 0]
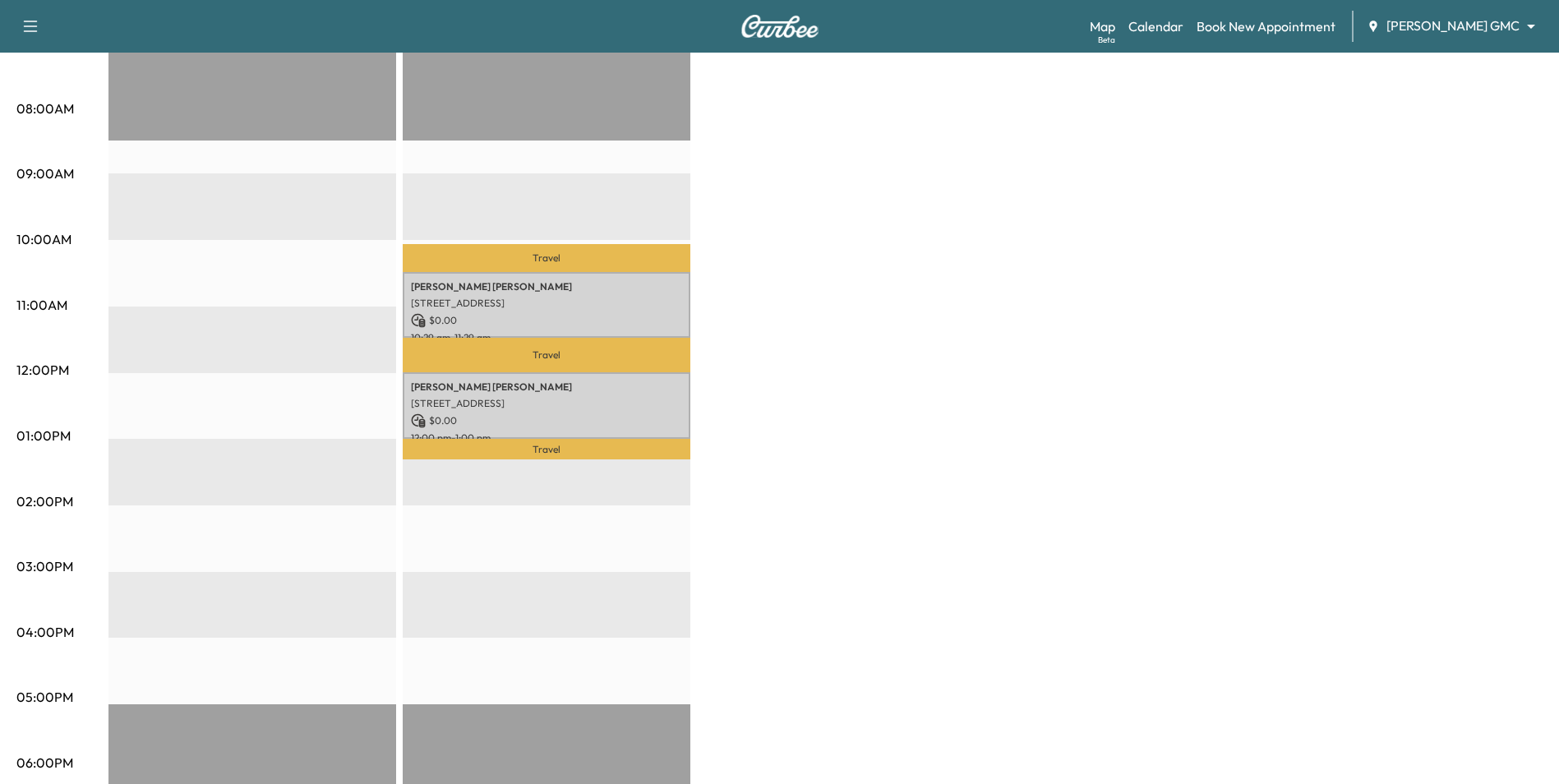
click at [1445, 14] on div "Map Beta Calendar Book New Appointment [PERSON_NAME] GMC ******** ​" at bounding box center [1318, 26] width 456 height 31
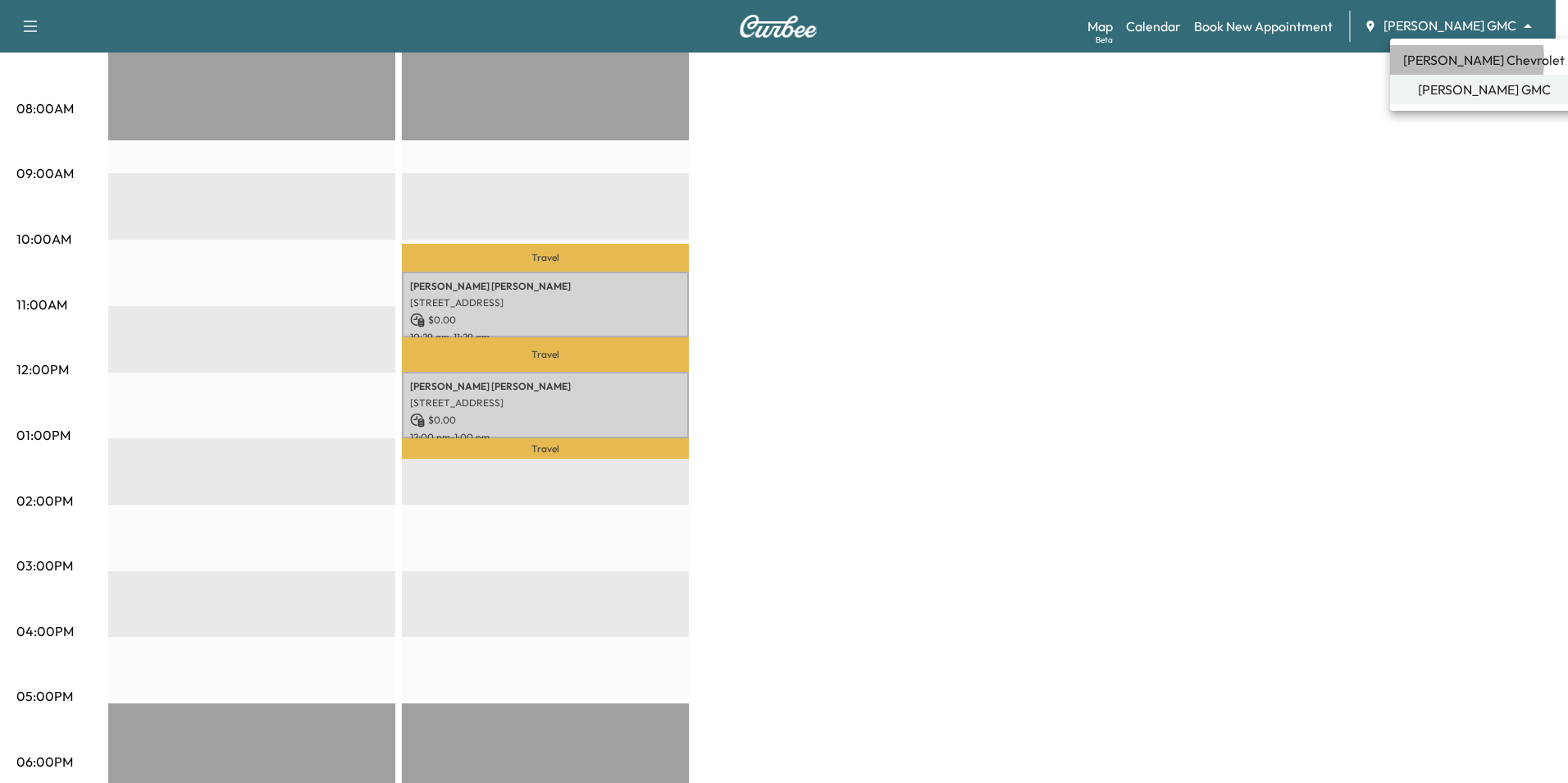
click at [1416, 60] on li "[PERSON_NAME] Chevrolet" at bounding box center [1483, 60] width 187 height 30
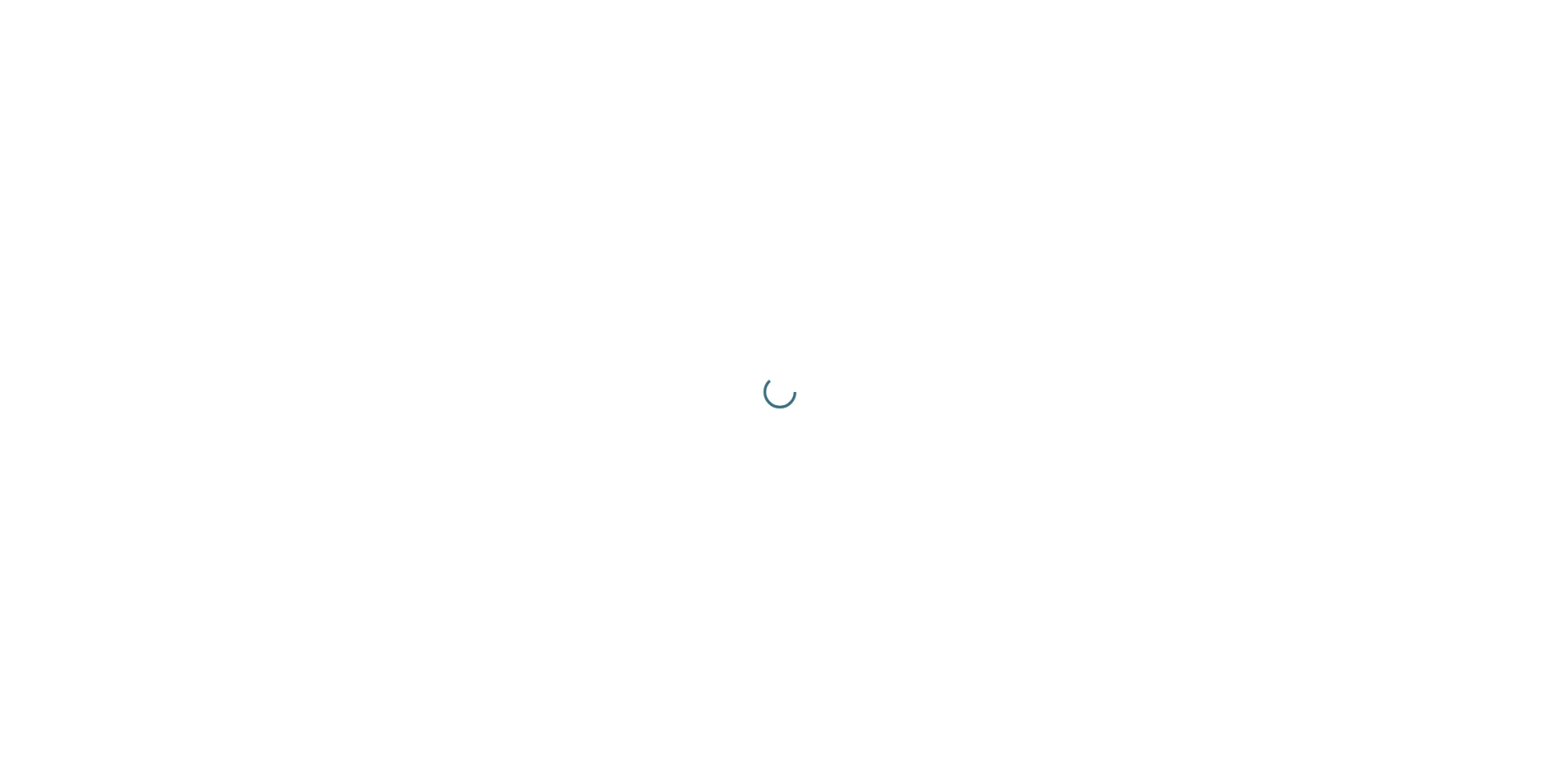
scroll to position [0, 0]
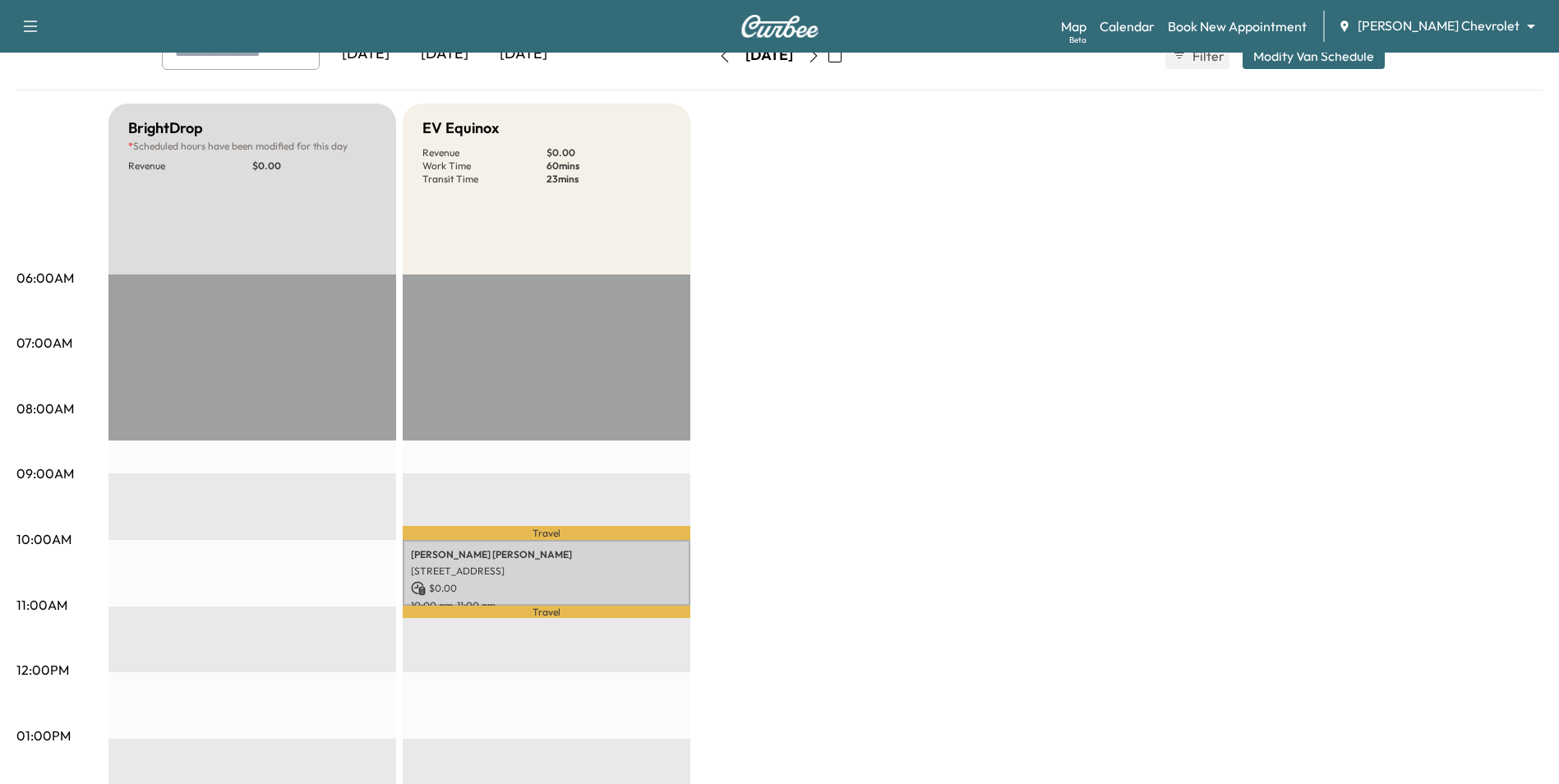
scroll to position [410, 0]
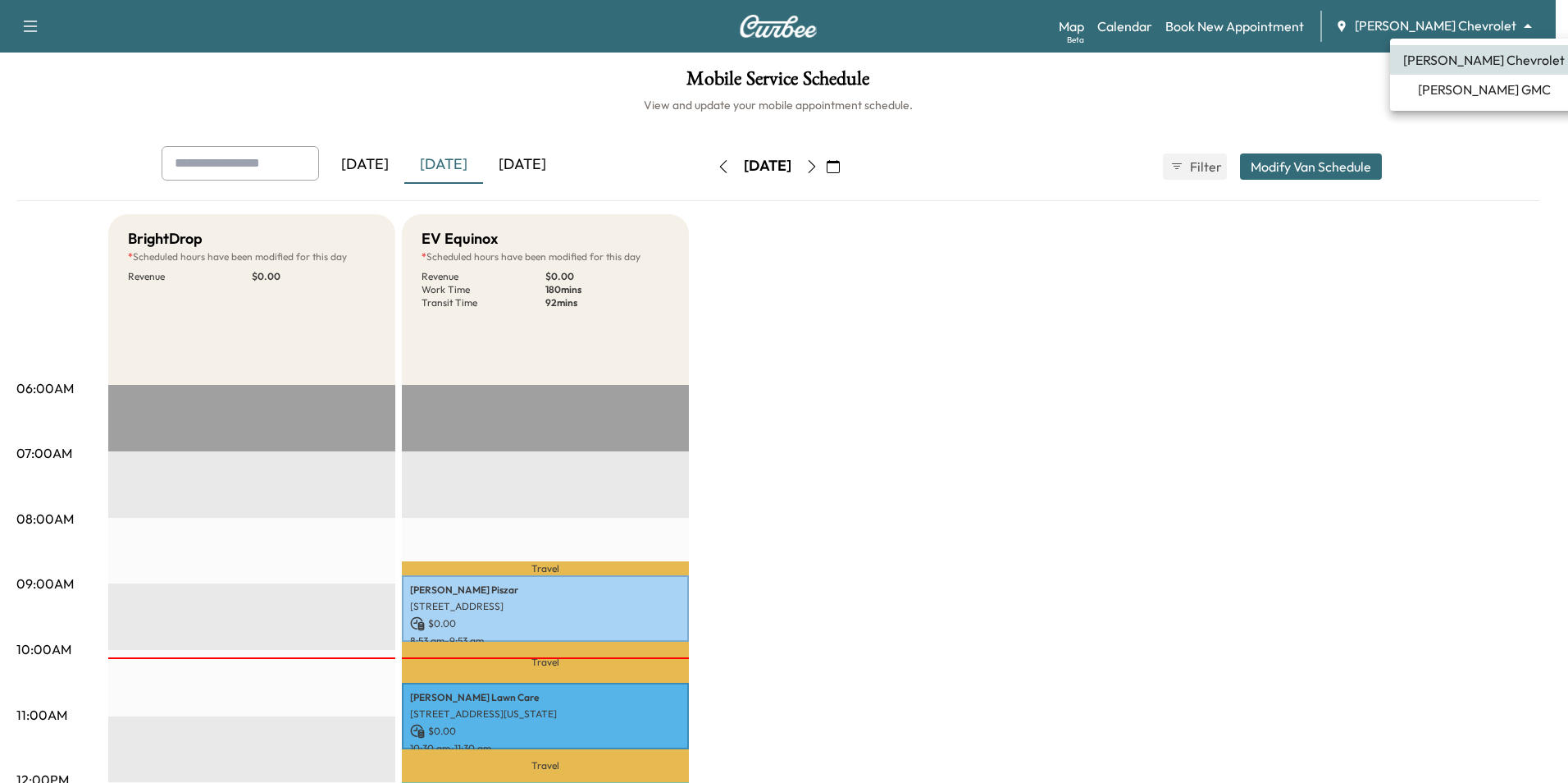
click at [1463, 30] on body "Support Log Out Map Beta Calendar Book New Appointment [PERSON_NAME] Chevrolet …" at bounding box center [784, 392] width 1568 height 783
click at [1467, 85] on span "[PERSON_NAME] GMC" at bounding box center [1484, 89] width 132 height 20
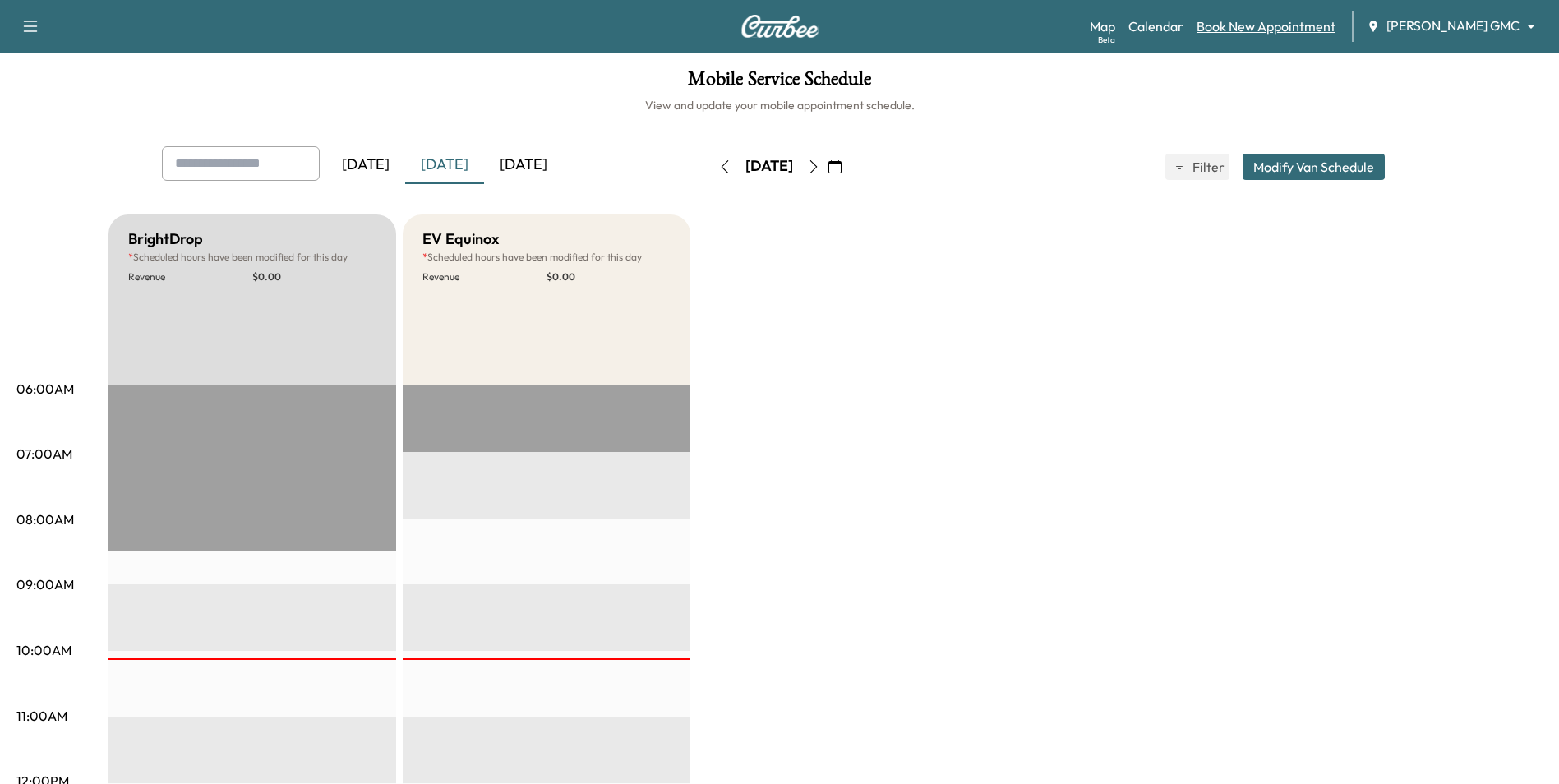
click at [1278, 18] on link "Book New Appointment" at bounding box center [1266, 26] width 139 height 20
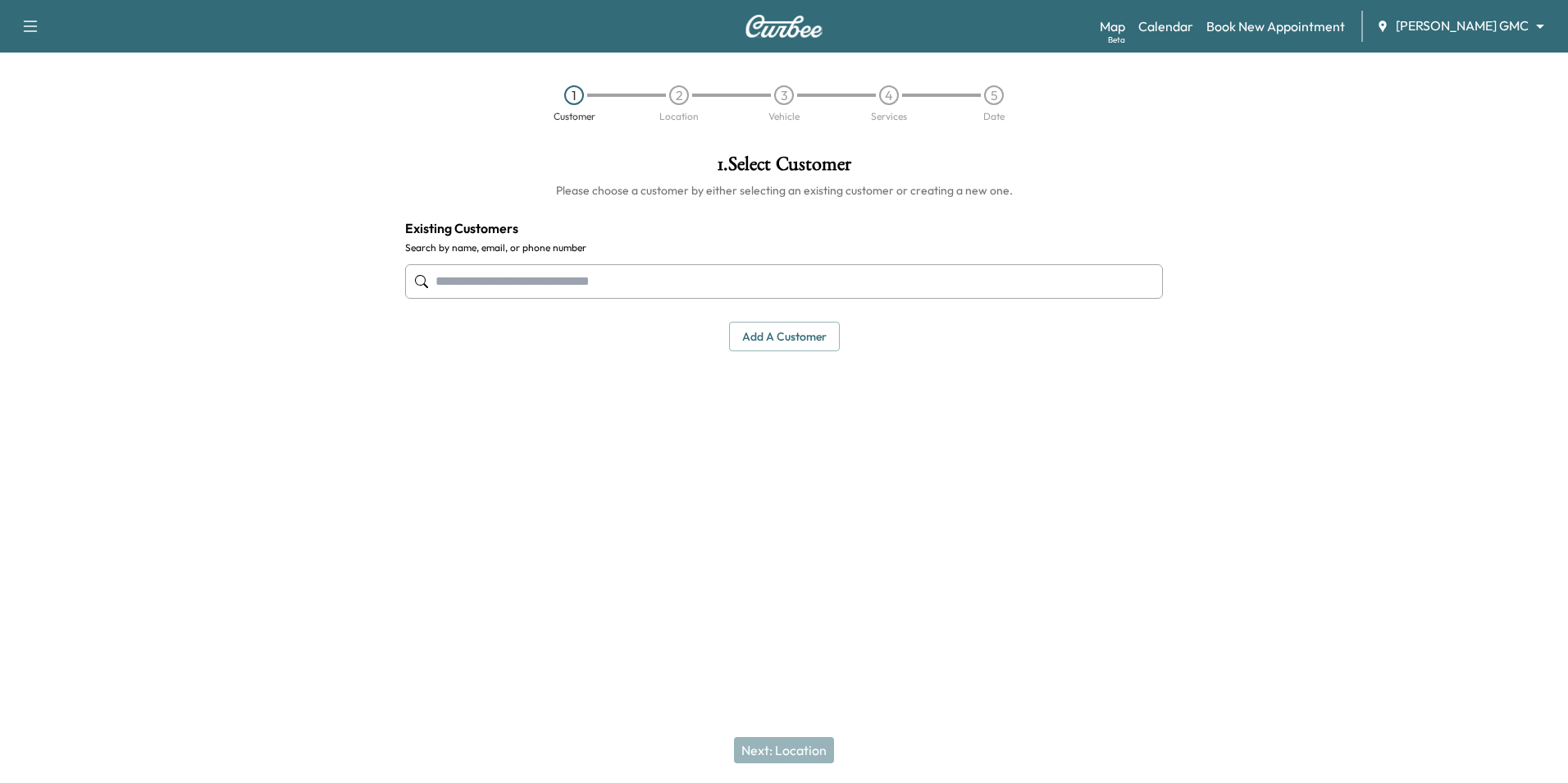
click at [478, 271] on input "text" at bounding box center [784, 282] width 757 height 35
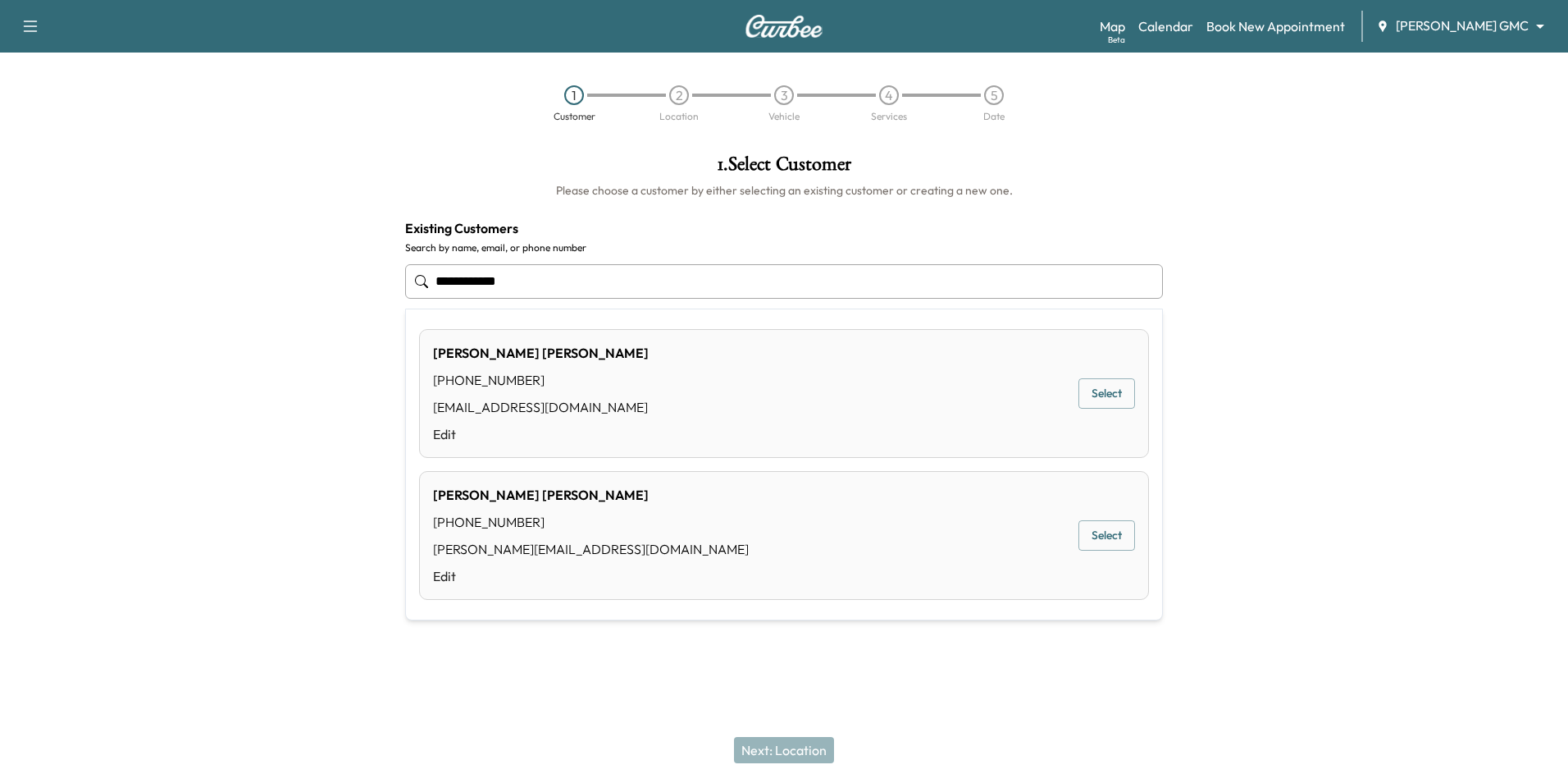
click at [742, 400] on div "[PERSON_NAME] [PHONE_NUMBER] [EMAIL_ADDRESS][DOMAIN_NAME] Edit Select" at bounding box center [784, 393] width 730 height 129
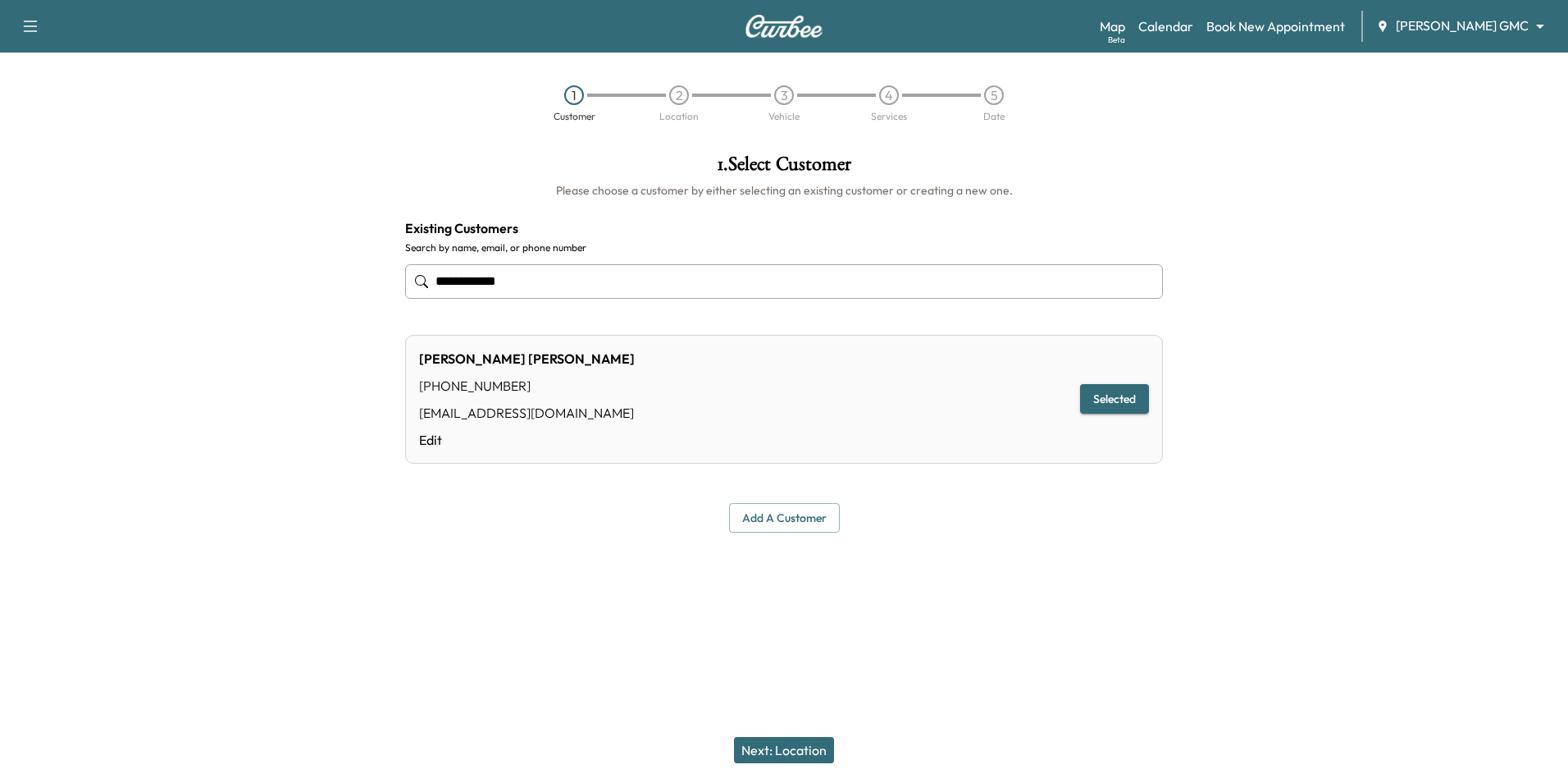
type input "**********"
click at [801, 521] on button "Add a customer" at bounding box center [784, 518] width 111 height 31
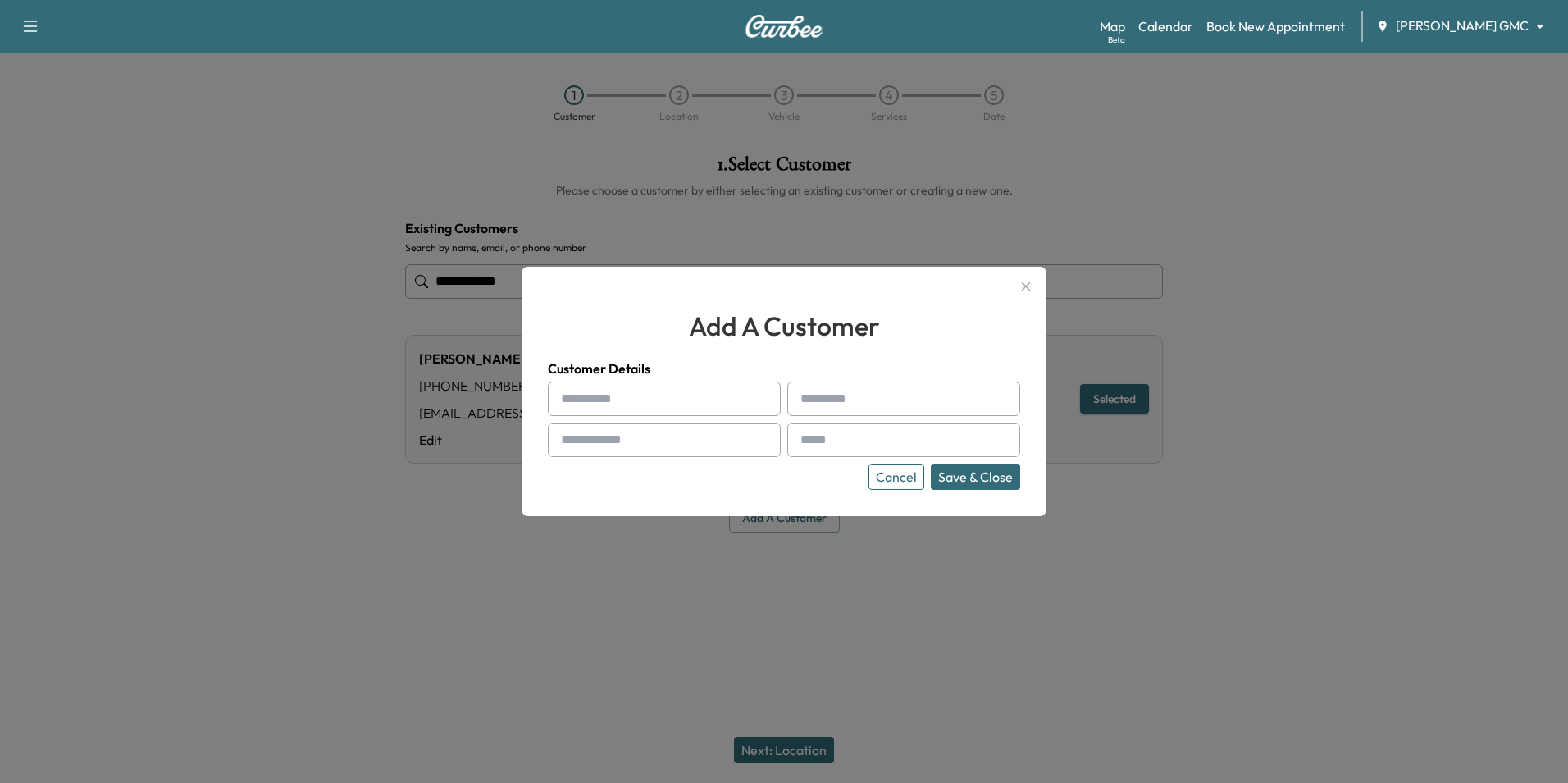
click at [902, 480] on button "Cancel" at bounding box center [896, 477] width 56 height 26
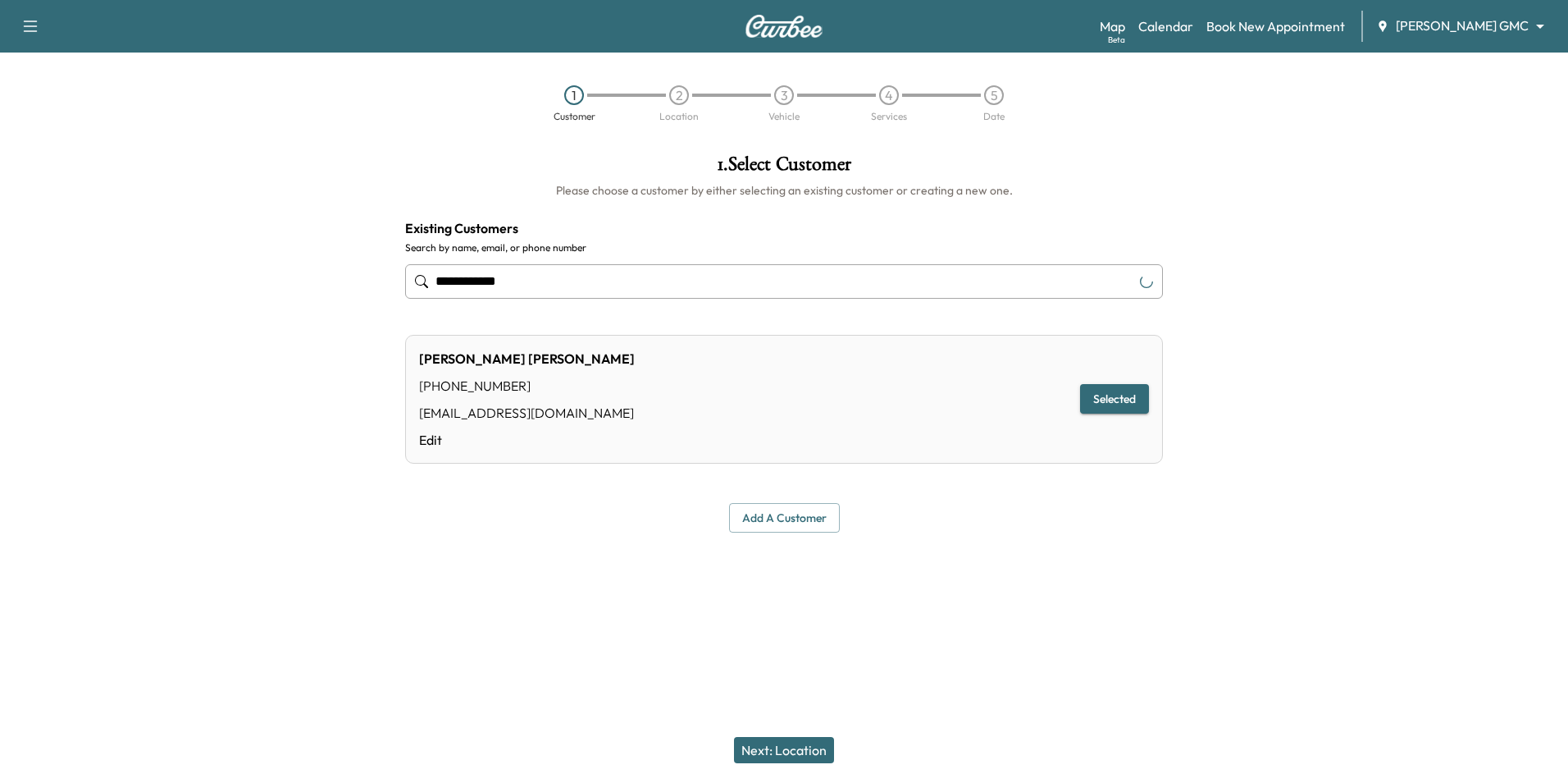
click at [804, 743] on button "Next: Location" at bounding box center [784, 750] width 100 height 26
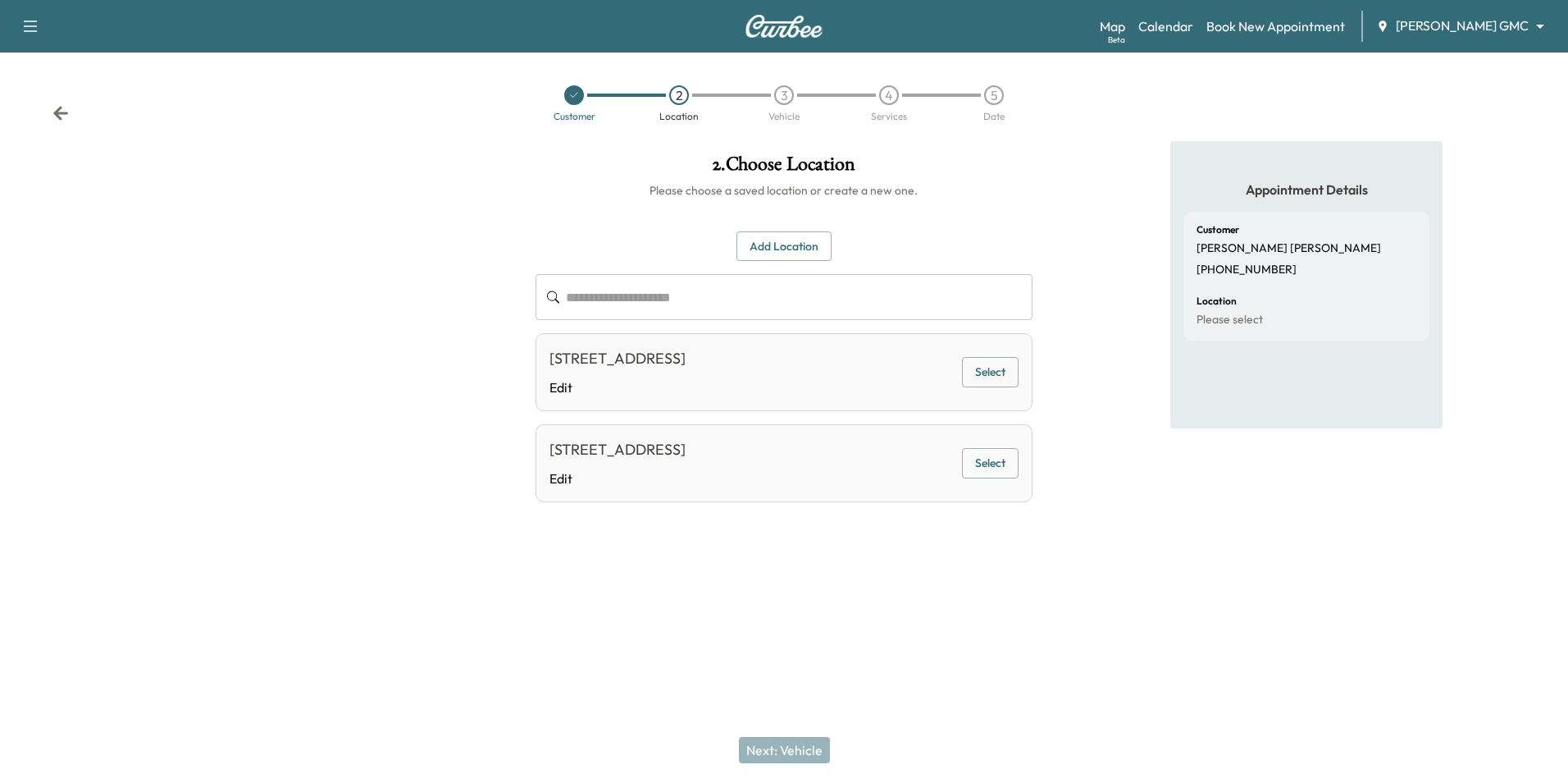
click at [995, 380] on button "Select" at bounding box center [990, 371] width 57 height 31
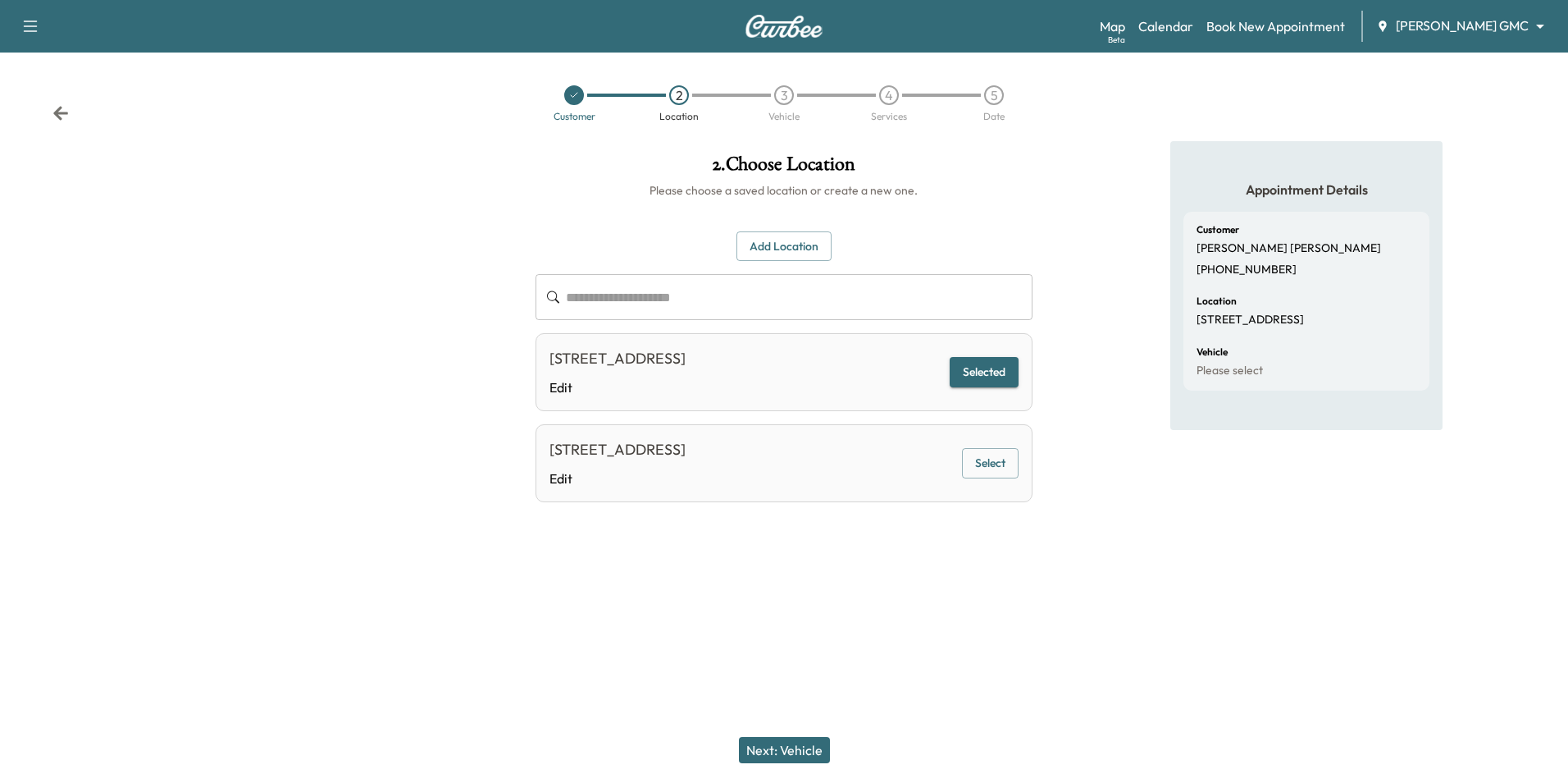
click at [798, 757] on button "Next: Vehicle" at bounding box center [784, 750] width 91 height 26
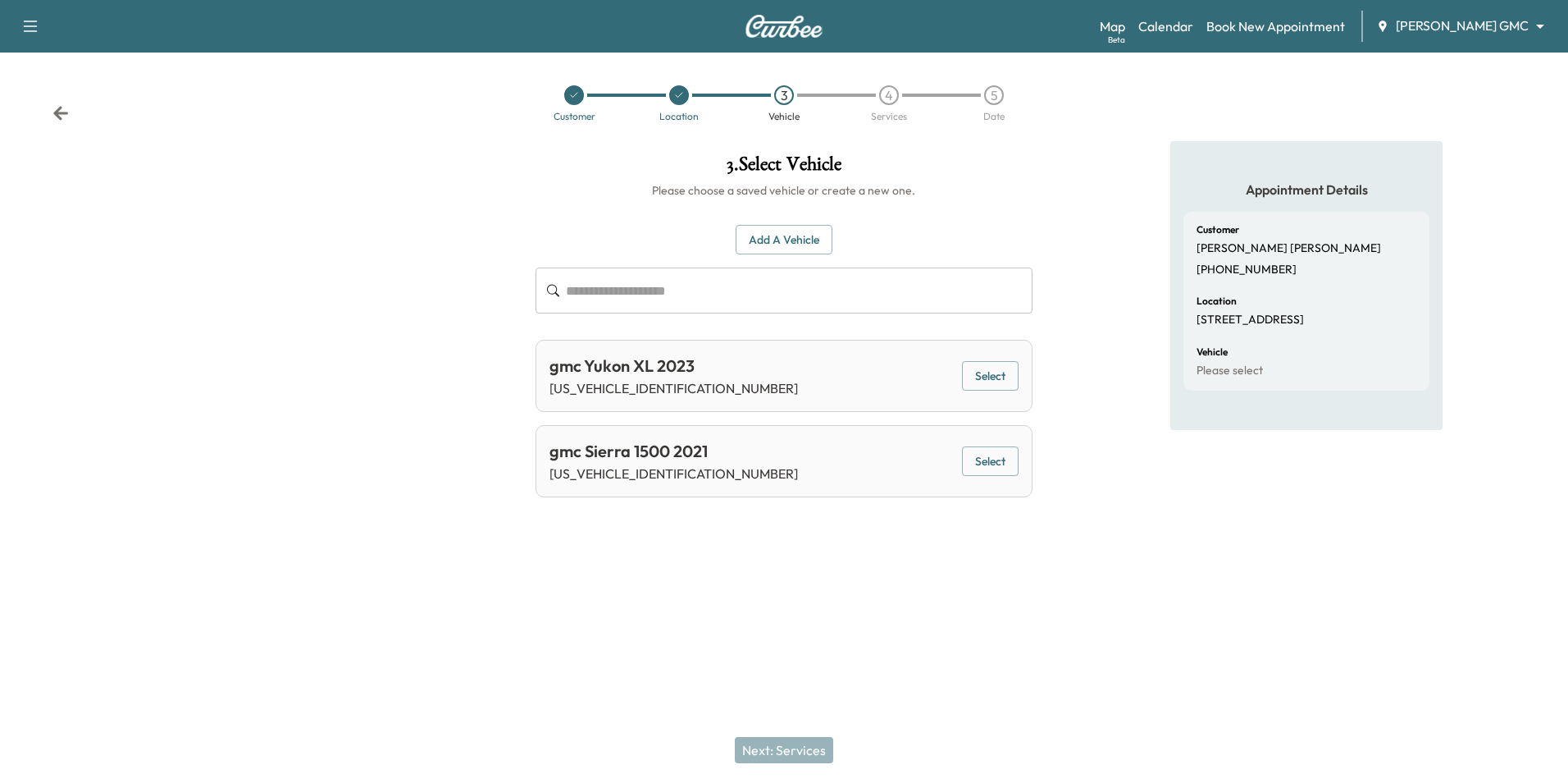
click at [974, 464] on button "Select" at bounding box center [990, 461] width 57 height 31
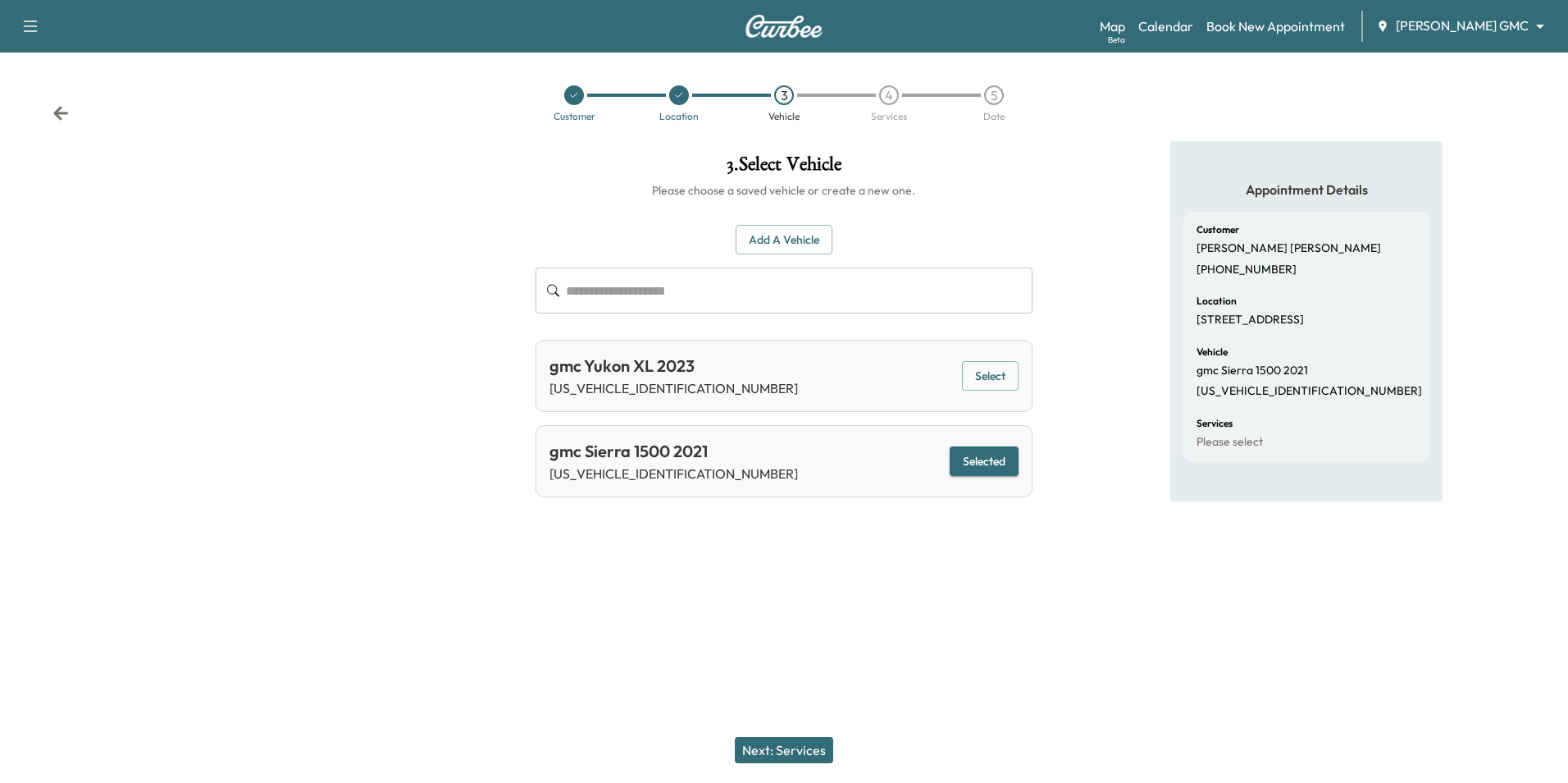
click at [771, 755] on button "Next: Services" at bounding box center [784, 750] width 98 height 26
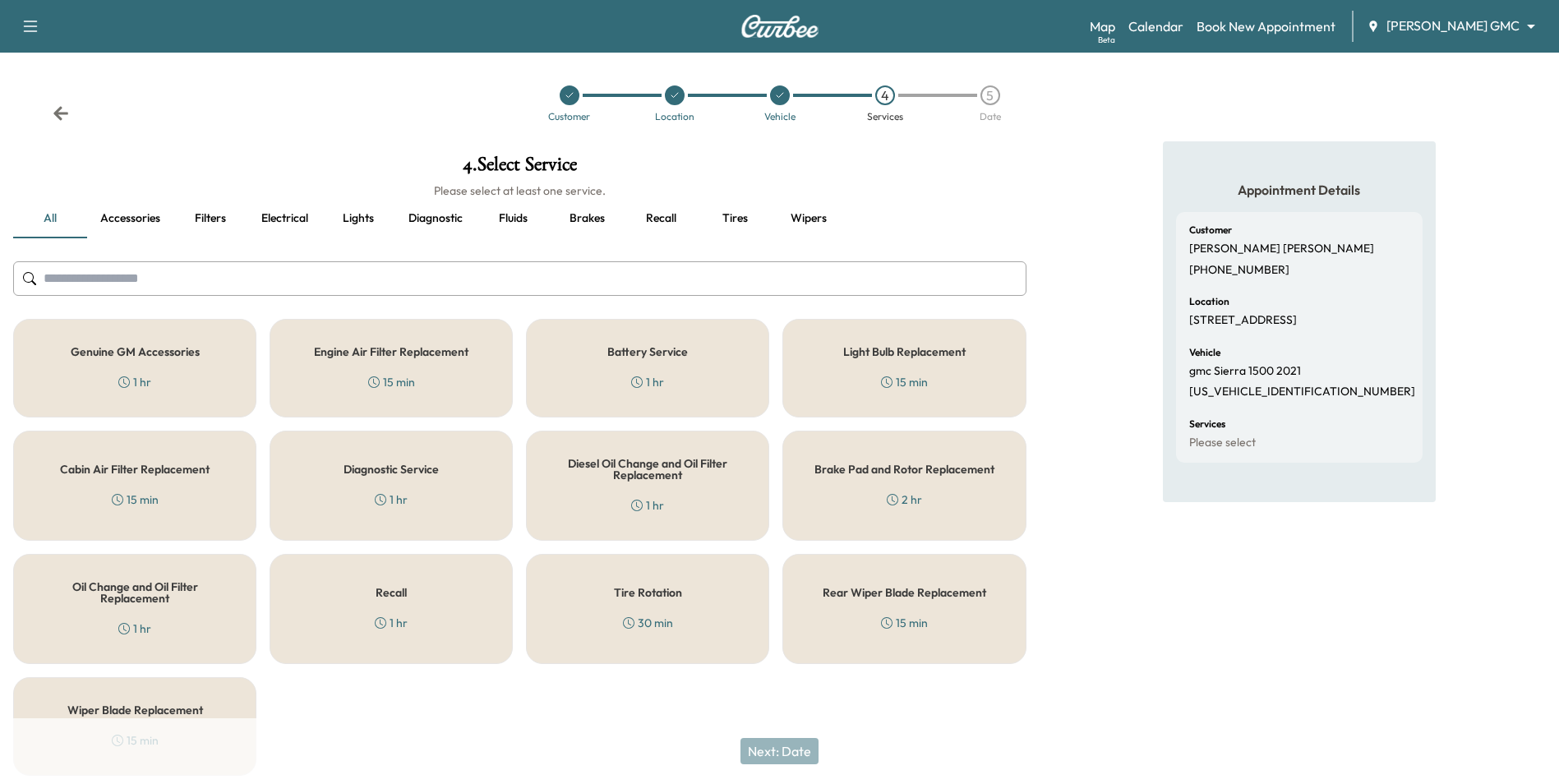
click at [173, 354] on h5 "Genuine GM Accessories" at bounding box center [135, 351] width 129 height 11
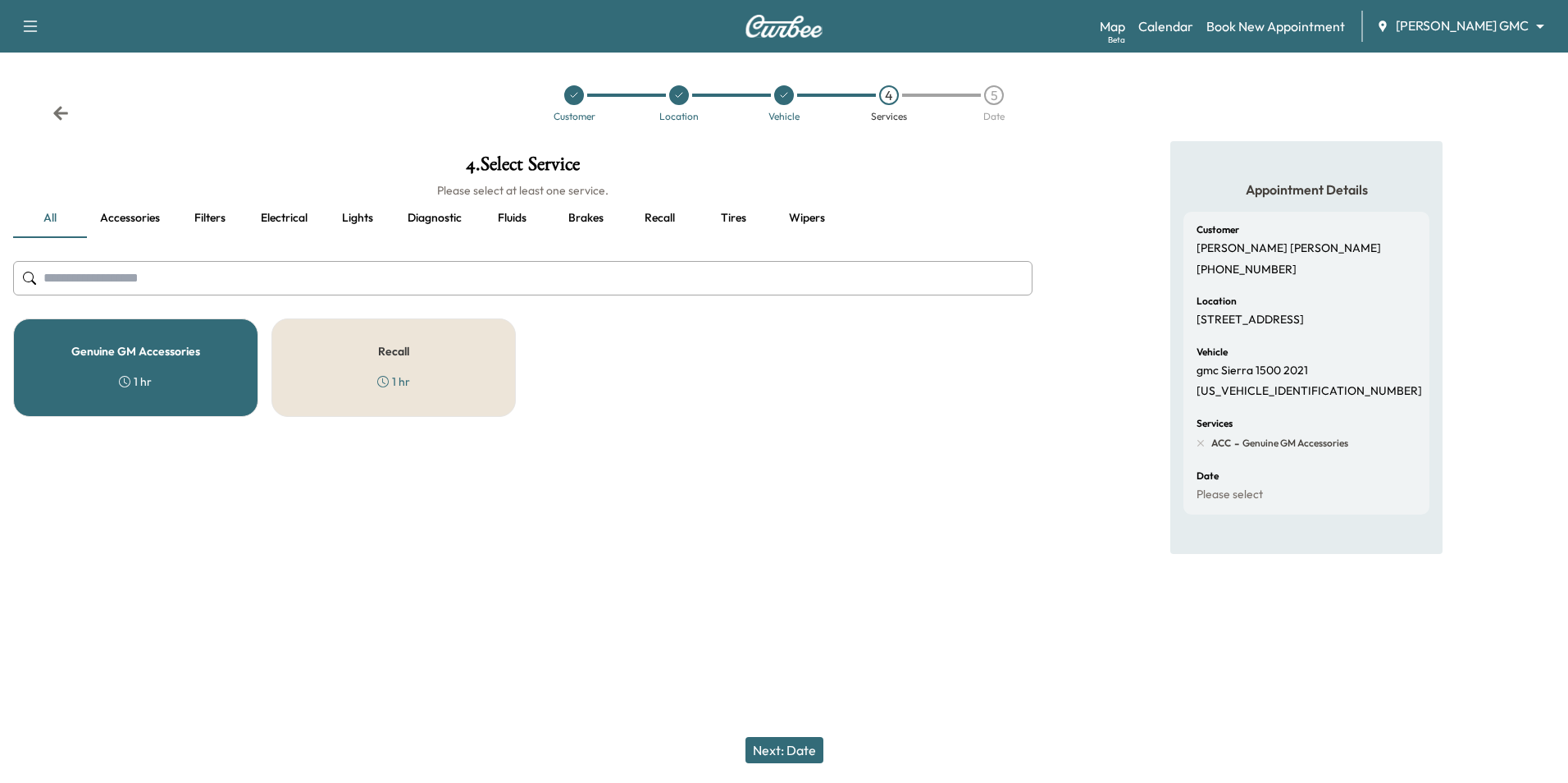
click at [789, 746] on button "Next: Date" at bounding box center [784, 750] width 78 height 26
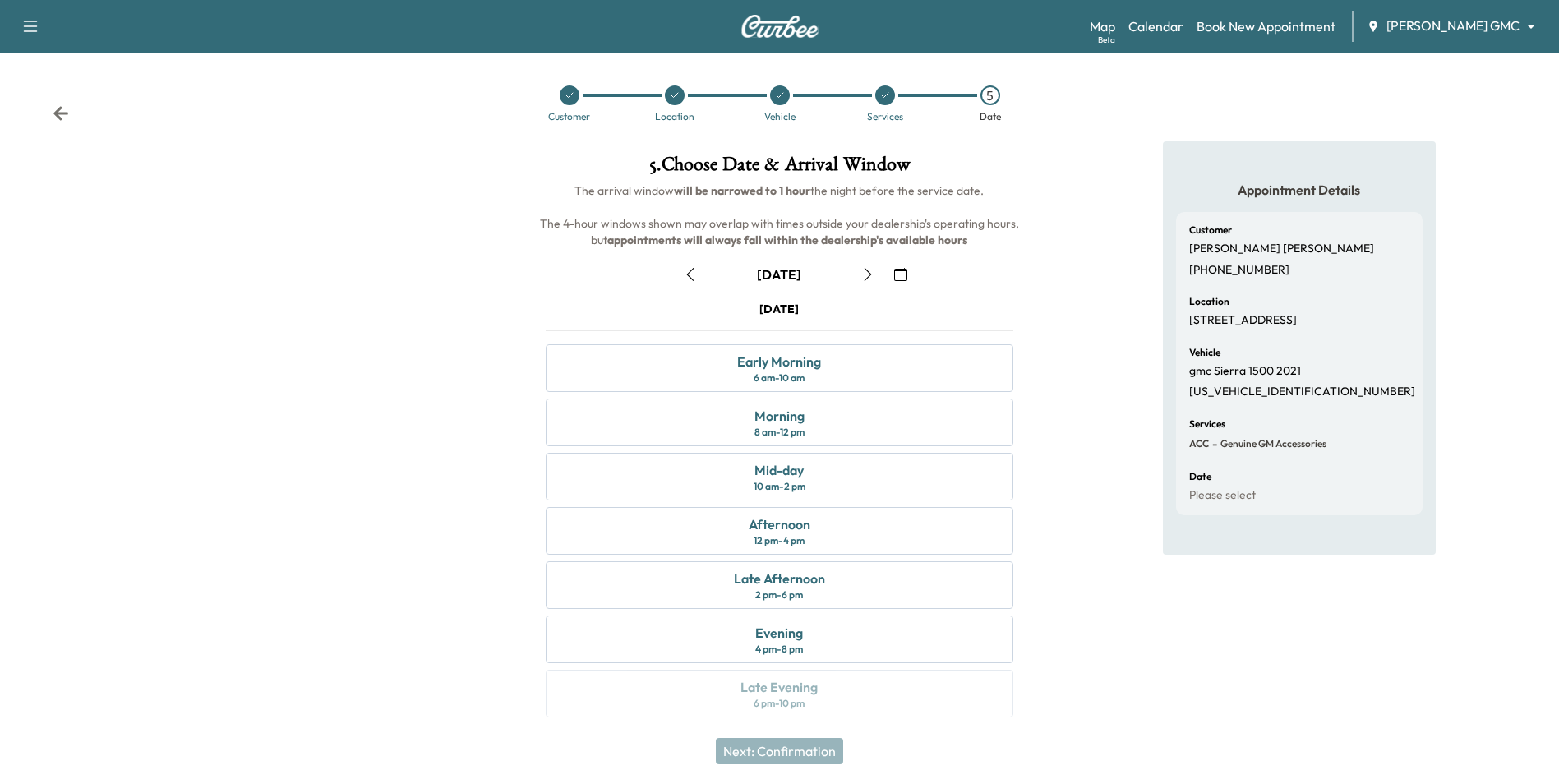
click at [902, 277] on icon "button" at bounding box center [900, 274] width 13 height 13
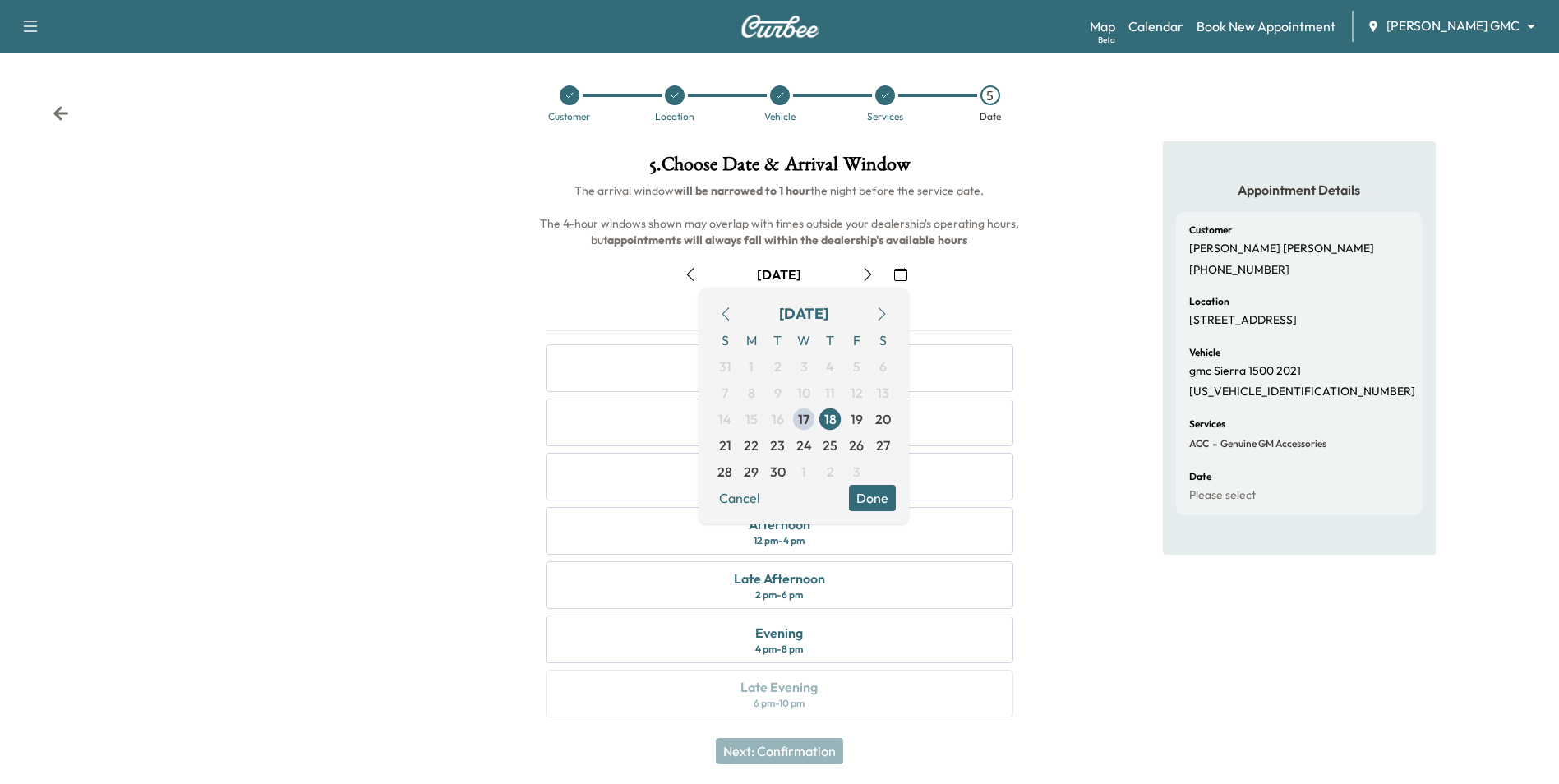
click at [899, 274] on icon "button" at bounding box center [900, 274] width 13 height 13
click at [266, 413] on div at bounding box center [259, 439] width 520 height 595
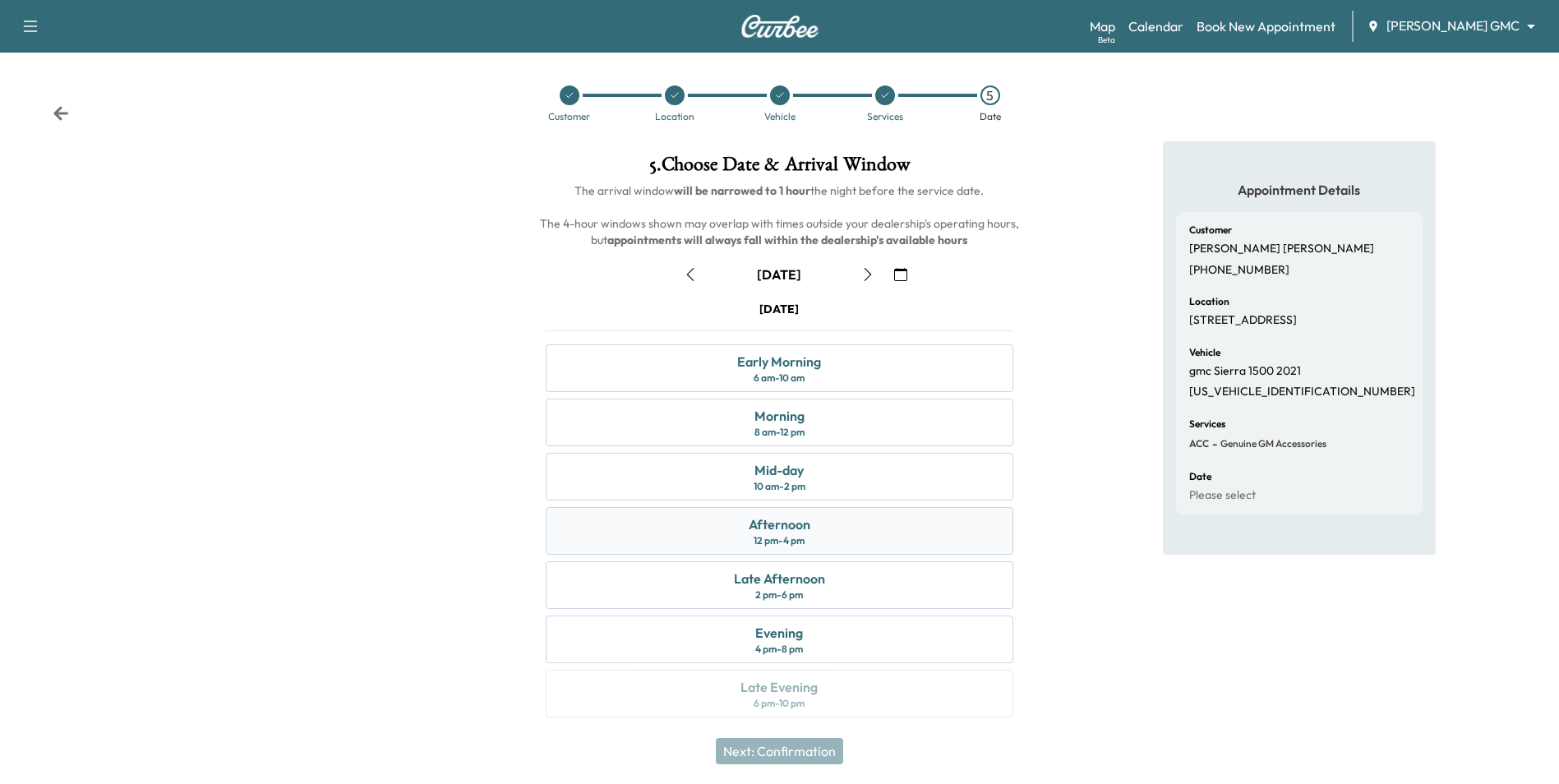
click at [814, 536] on div "Afternoon 12 pm - 4 pm" at bounding box center [779, 531] width 466 height 48
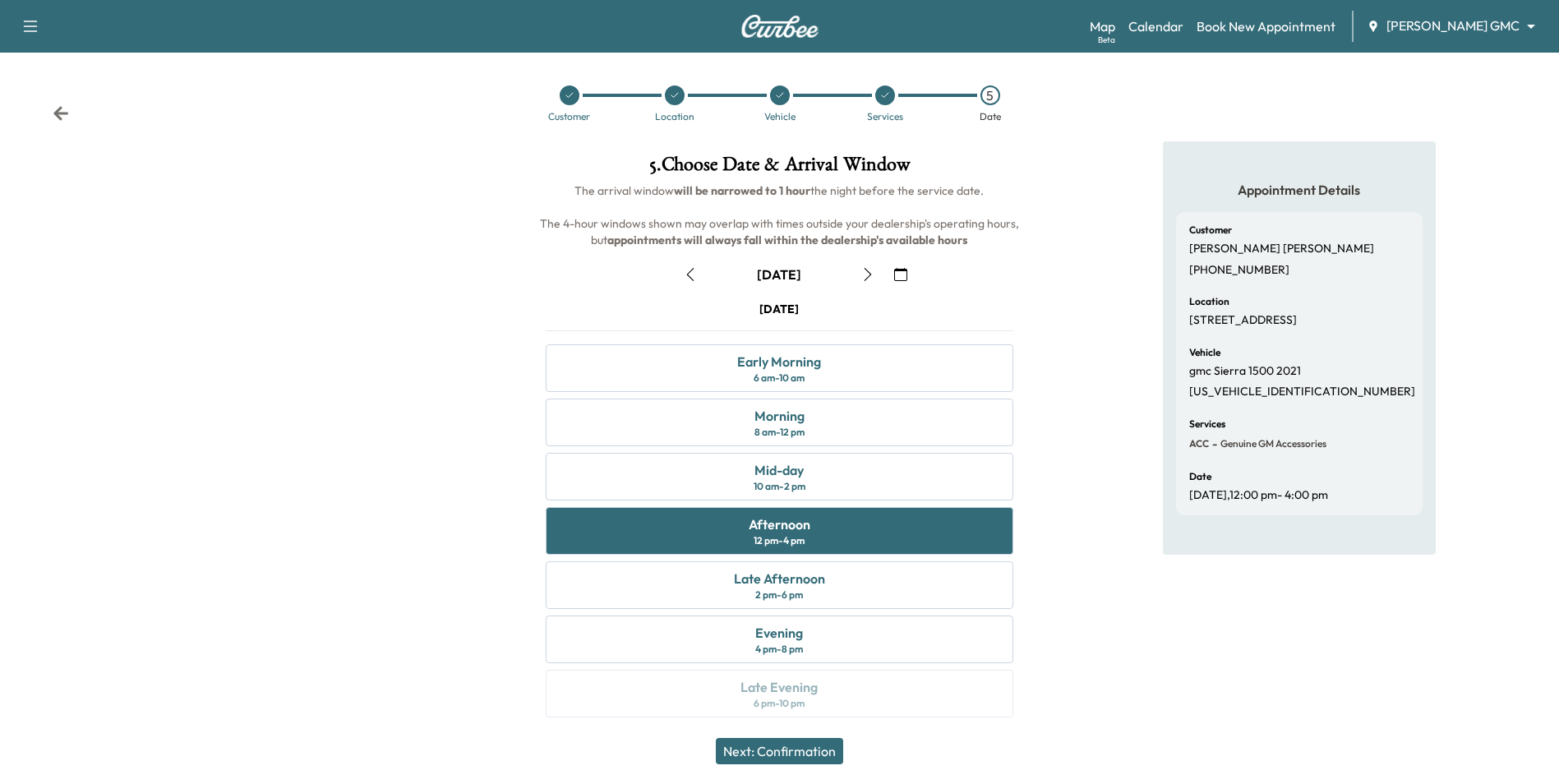
click at [819, 754] on button "Next: Confirmation" at bounding box center [780, 751] width 128 height 26
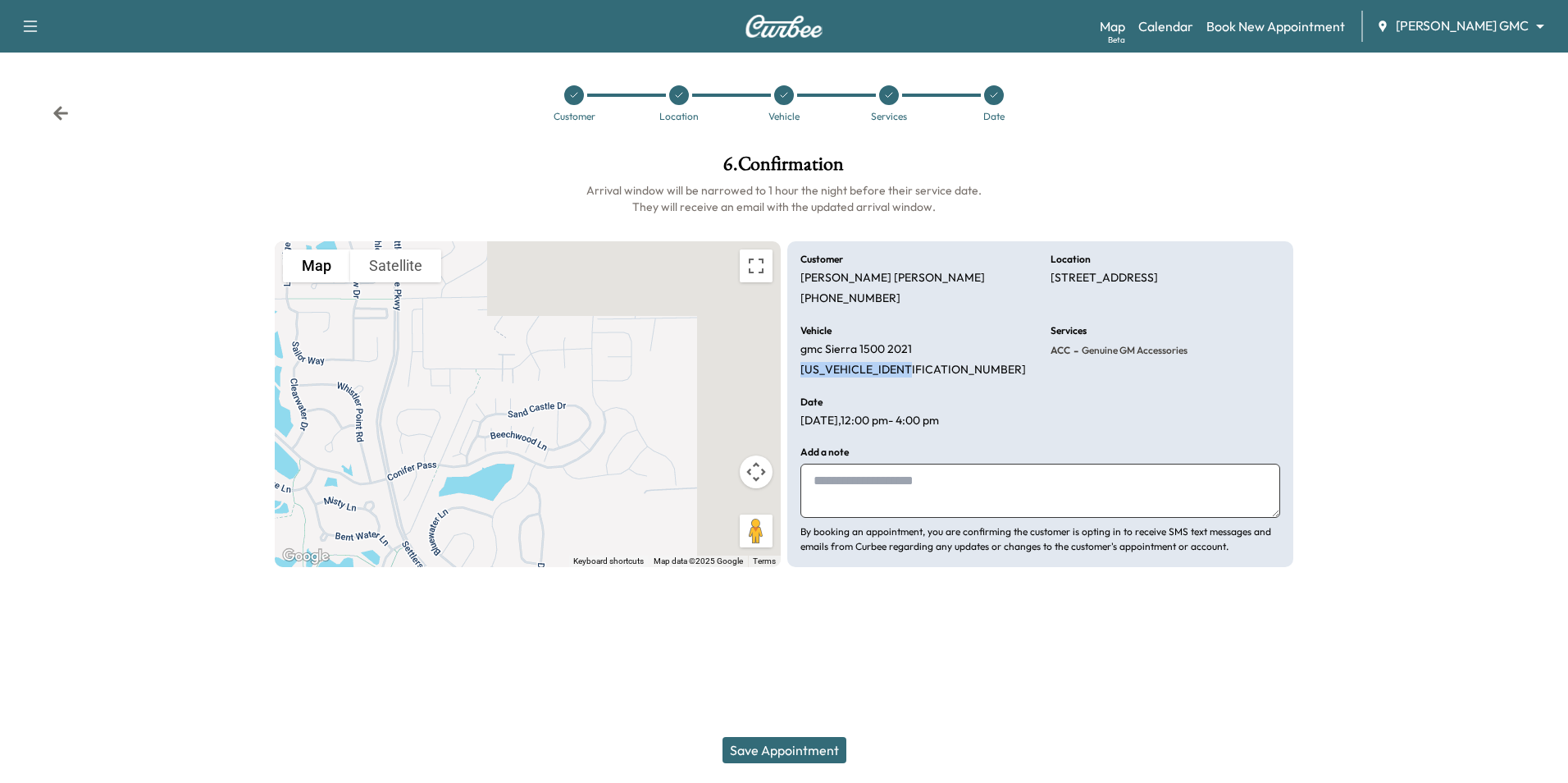
drag, startPoint x: 927, startPoint y: 369, endPoint x: 798, endPoint y: 371, distance: 129.0
click at [798, 371] on div "Customer Dylan Thomas (651) 300-8893 Location 11352 Sand Castle Drive, Woodbury…" at bounding box center [1040, 405] width 506 height 326
drag, startPoint x: 798, startPoint y: 371, endPoint x: 811, endPoint y: 369, distance: 13.2
copy p "3GTU9DED1MG432978"
click at [967, 480] on textarea at bounding box center [1040, 491] width 479 height 54
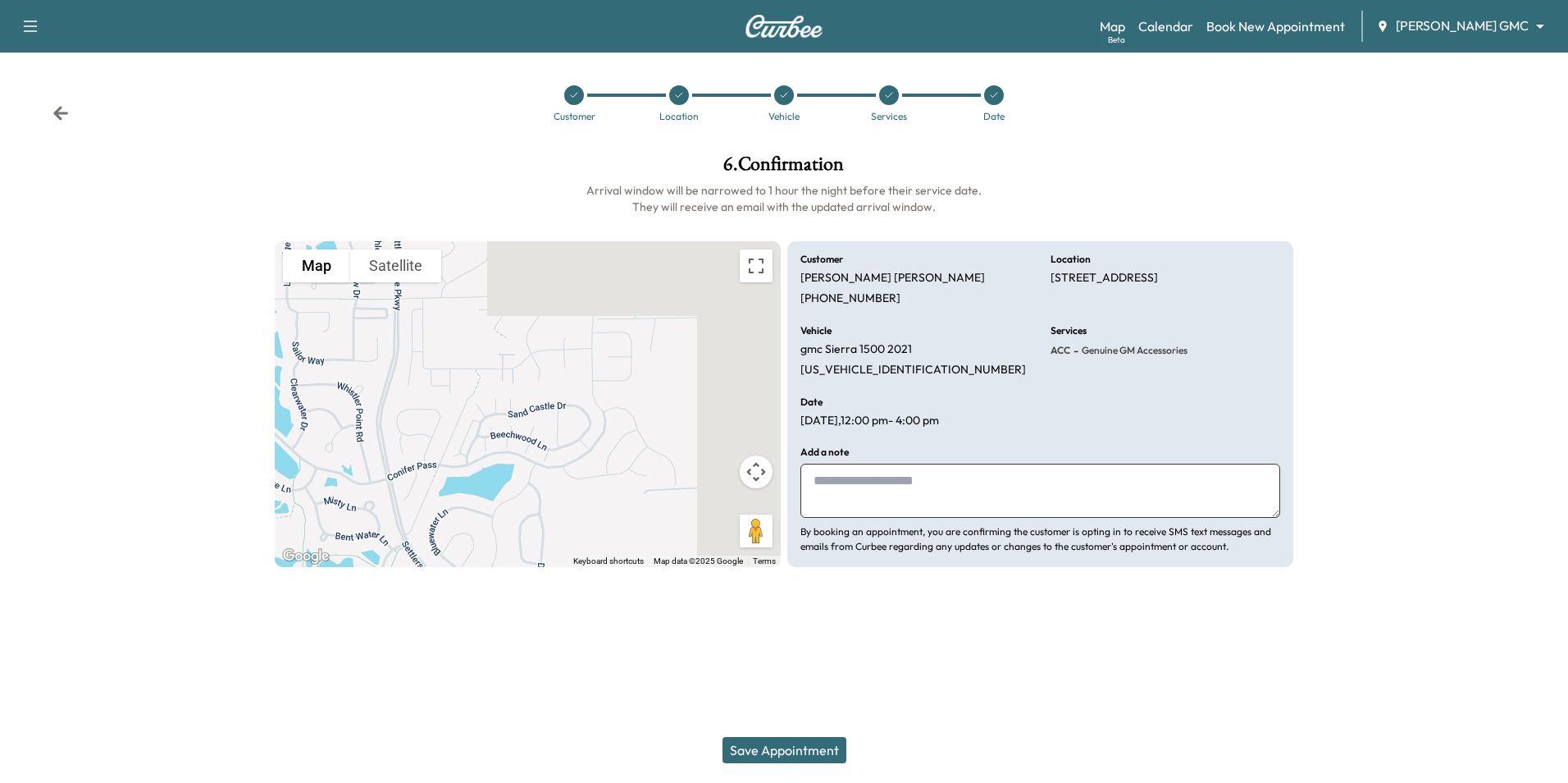
click at [817, 752] on button "Save Appointment" at bounding box center [784, 750] width 124 height 26
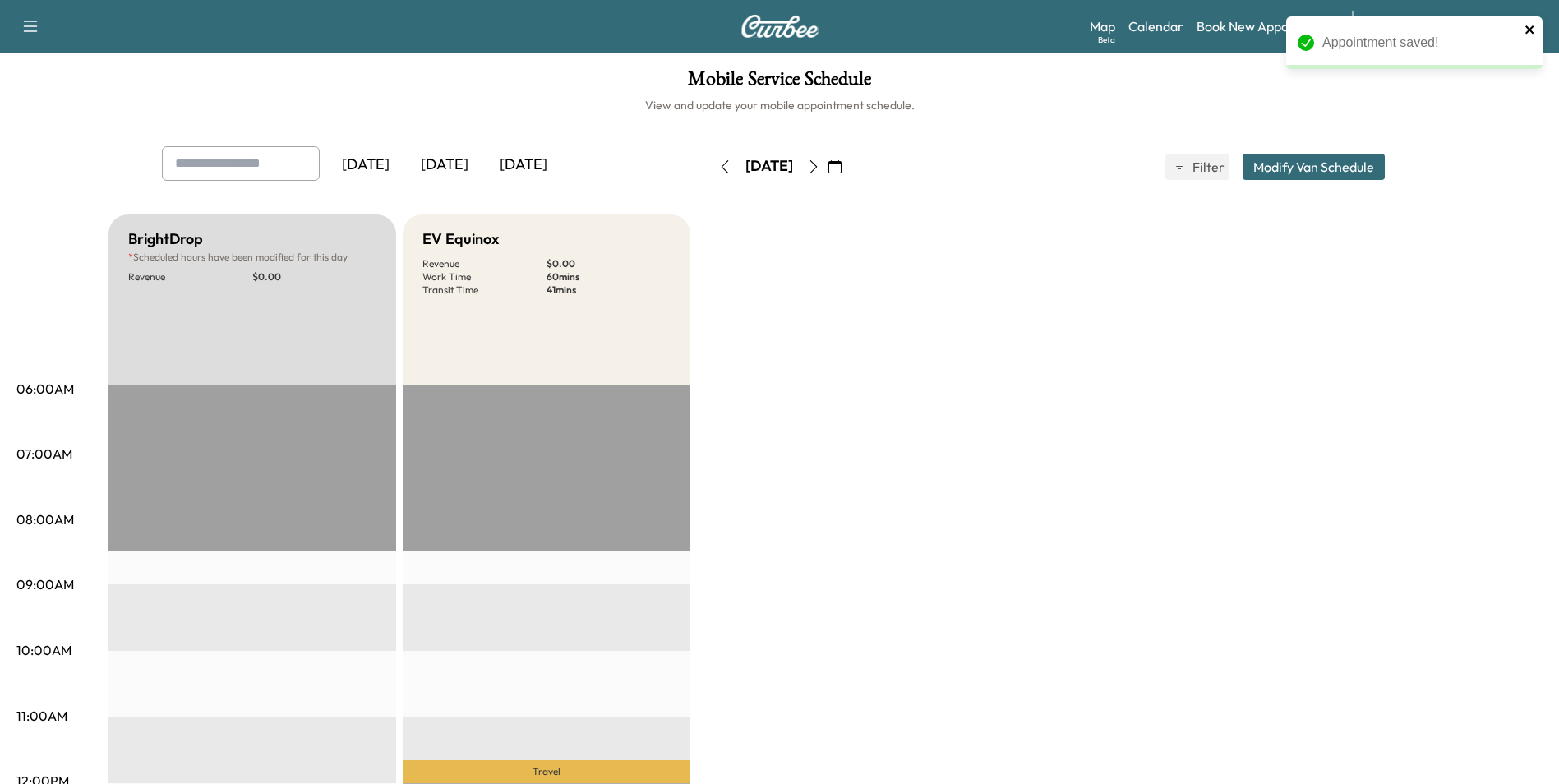
click at [1532, 27] on icon "close" at bounding box center [1528, 29] width 8 height 8
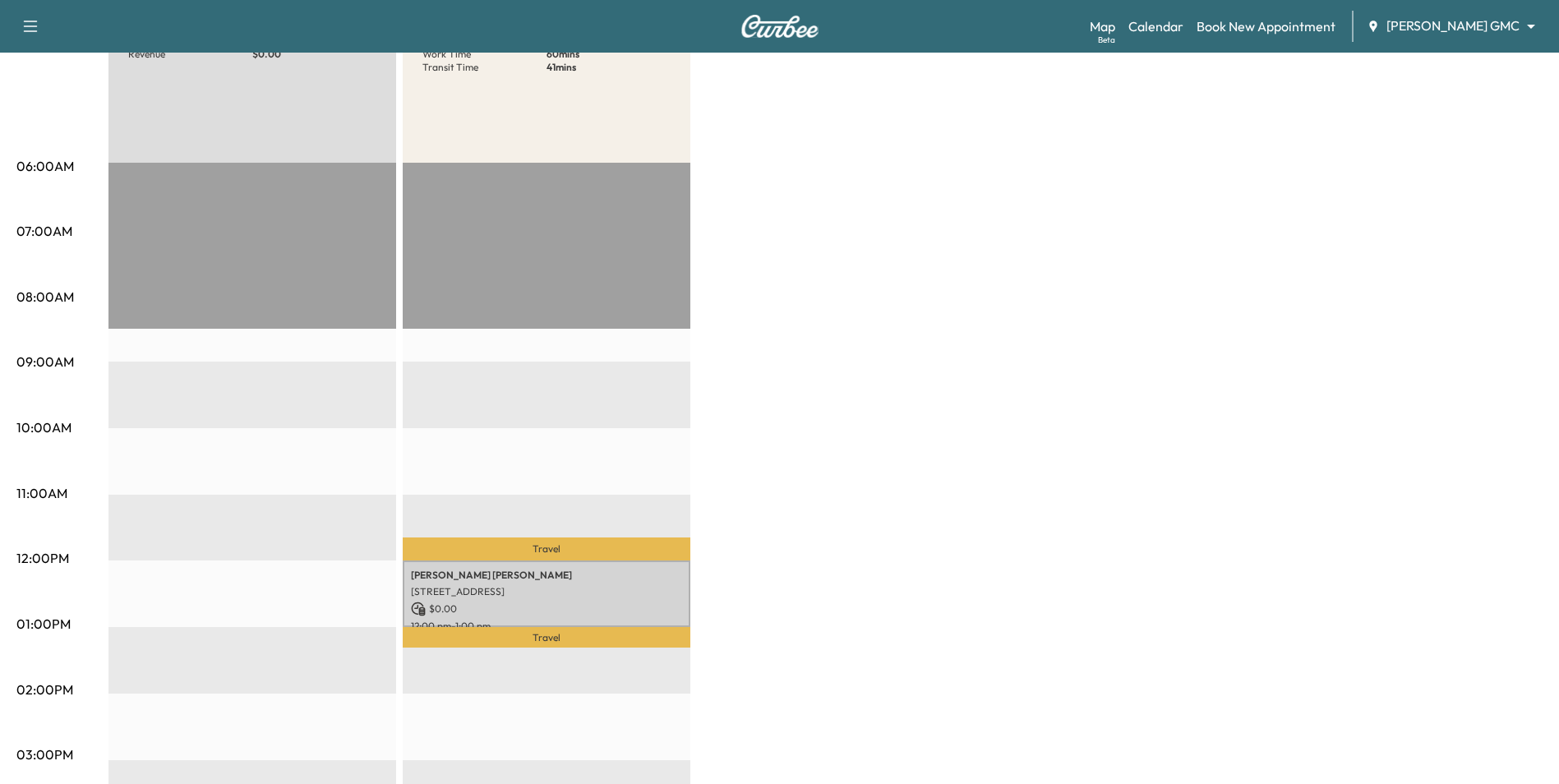
scroll to position [246, 0]
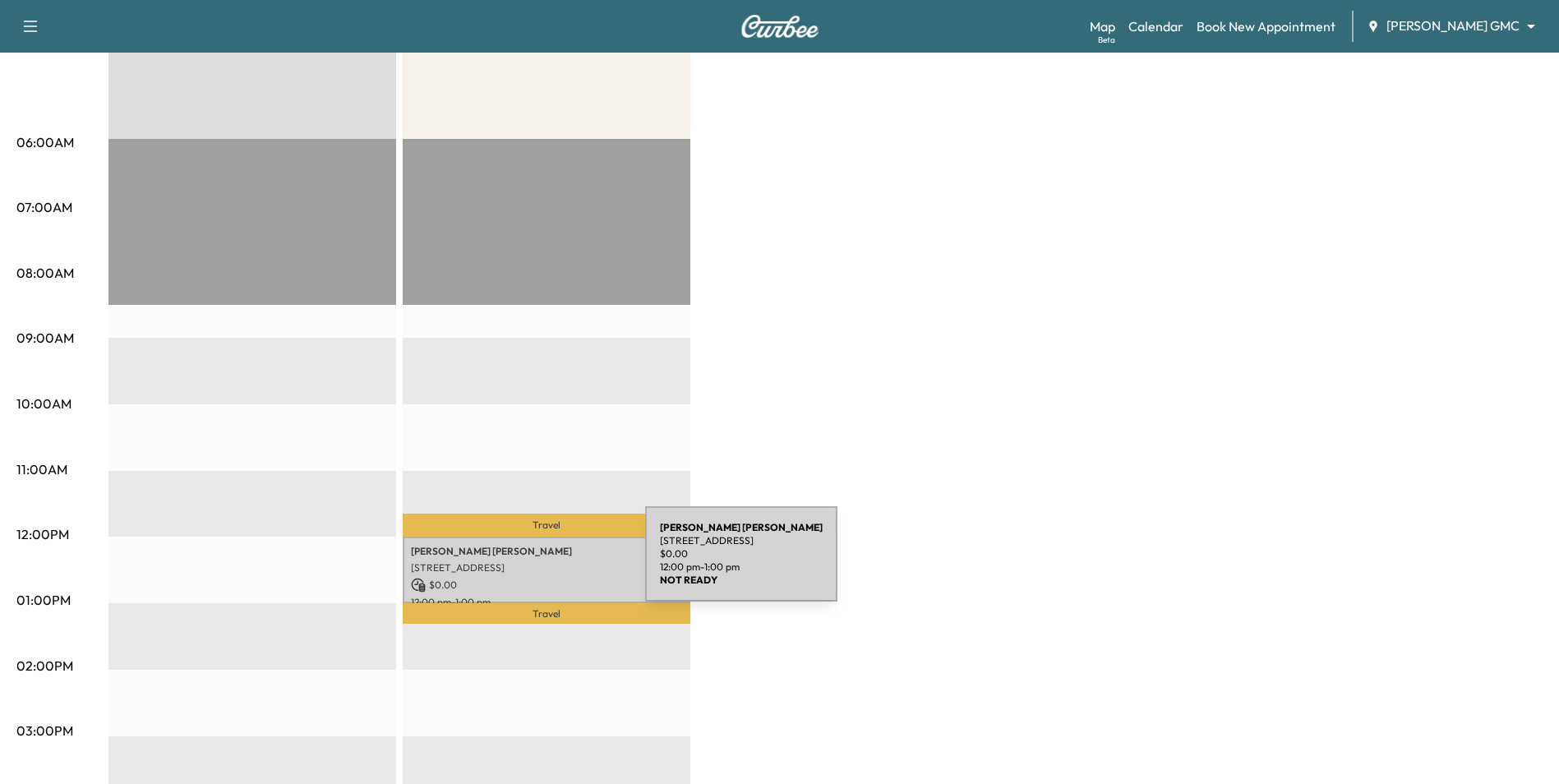
click at [522, 563] on p "[STREET_ADDRESS]" at bounding box center [546, 567] width 272 height 13
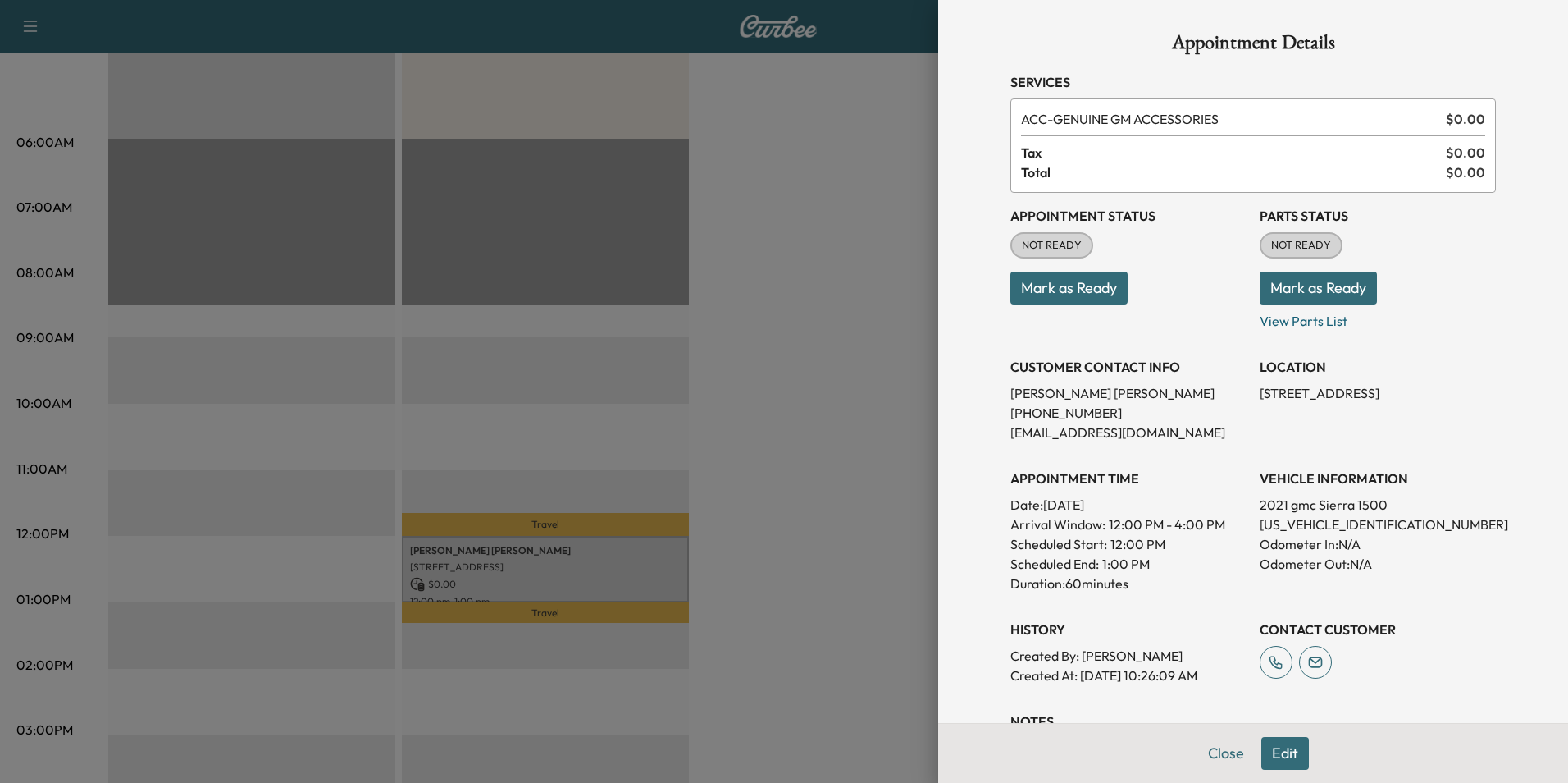
click at [1266, 746] on button "Edit" at bounding box center [1285, 753] width 48 height 33
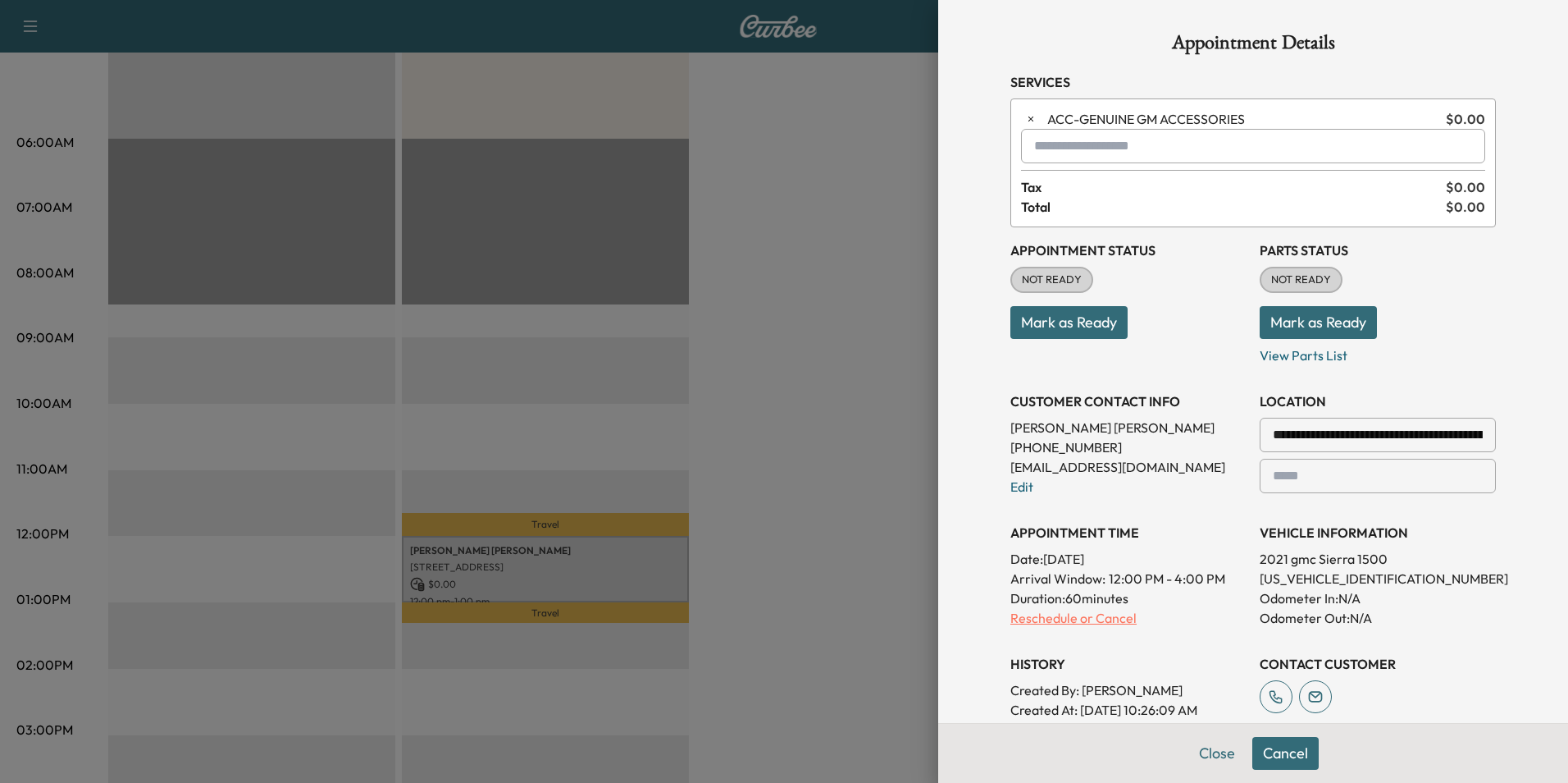
click at [1111, 622] on p "Reschedule or Cancel" at bounding box center [1128, 617] width 236 height 20
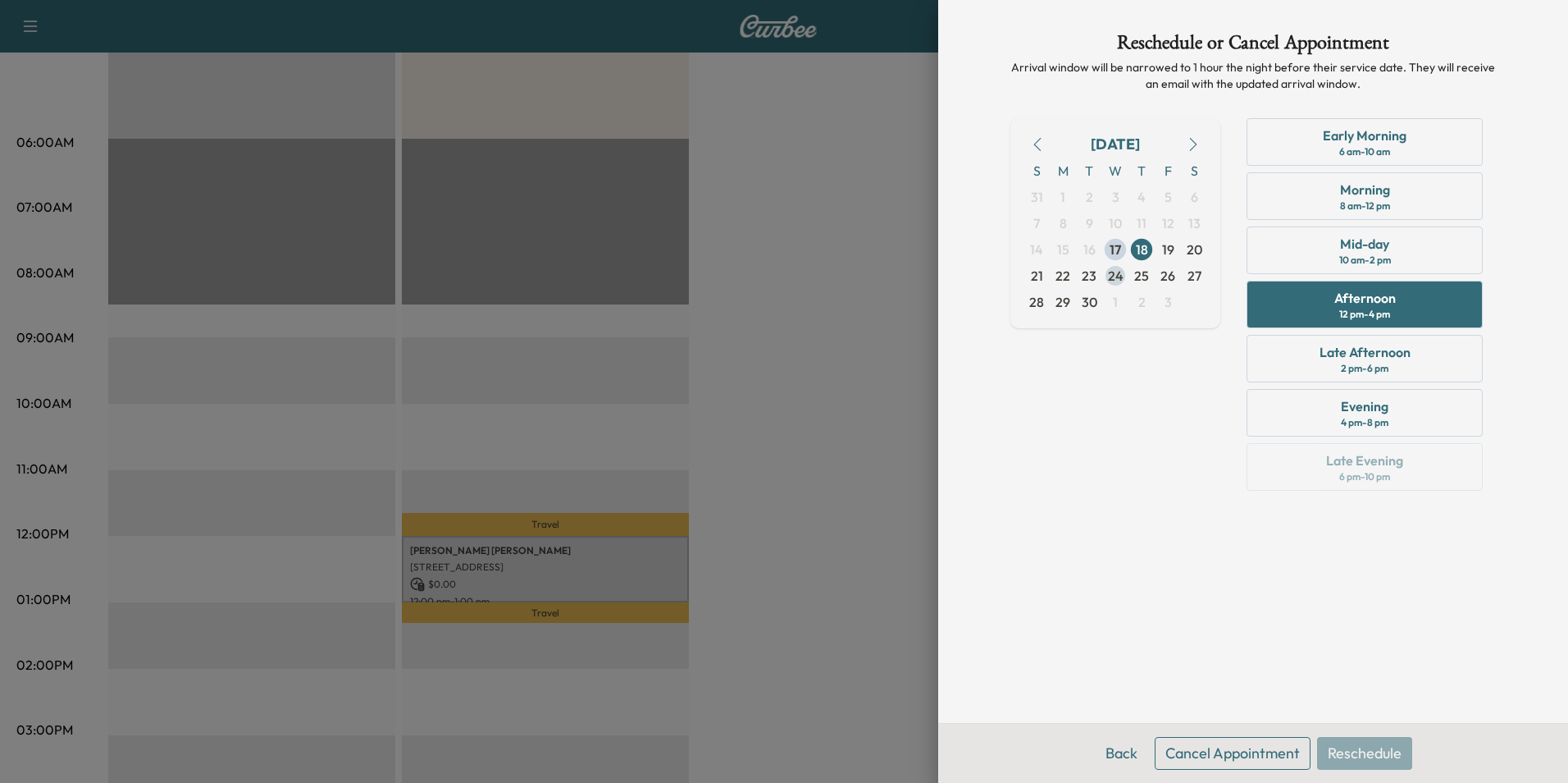
click at [1117, 275] on span "24" at bounding box center [1116, 276] width 16 height 20
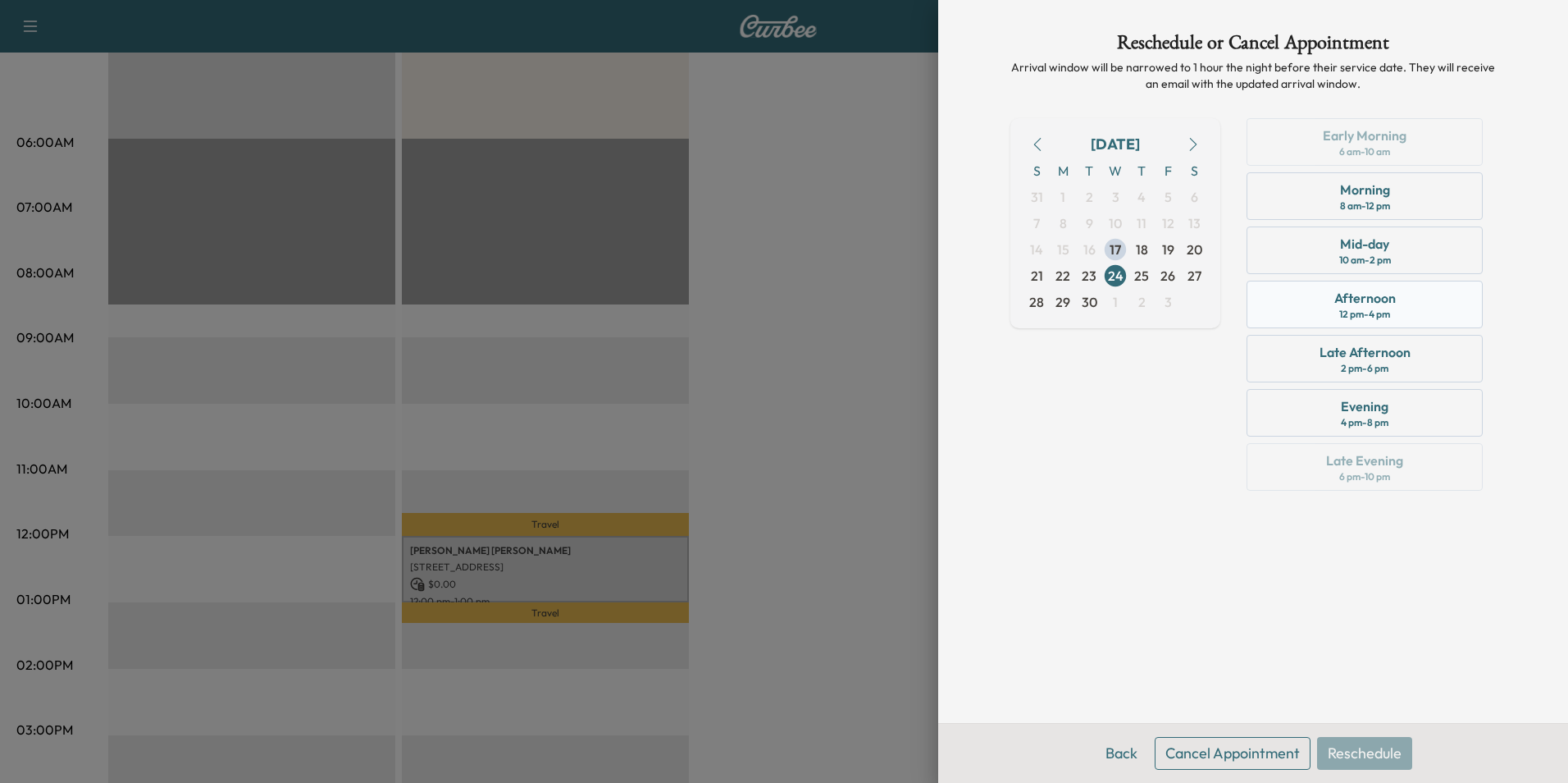
click at [1339, 300] on div "Afternoon" at bounding box center [1365, 297] width 62 height 20
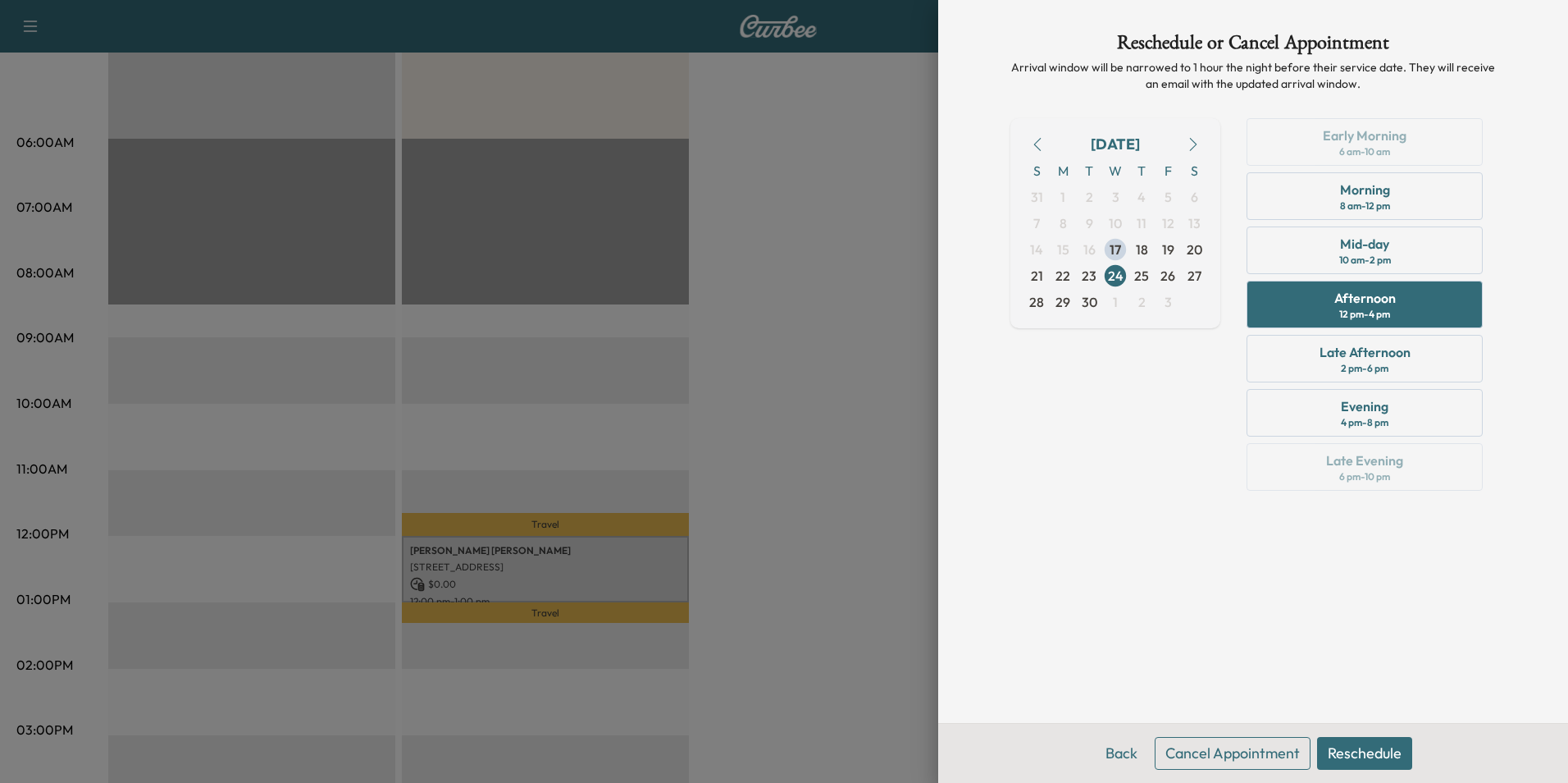
click at [1370, 756] on button "Reschedule" at bounding box center [1364, 753] width 95 height 33
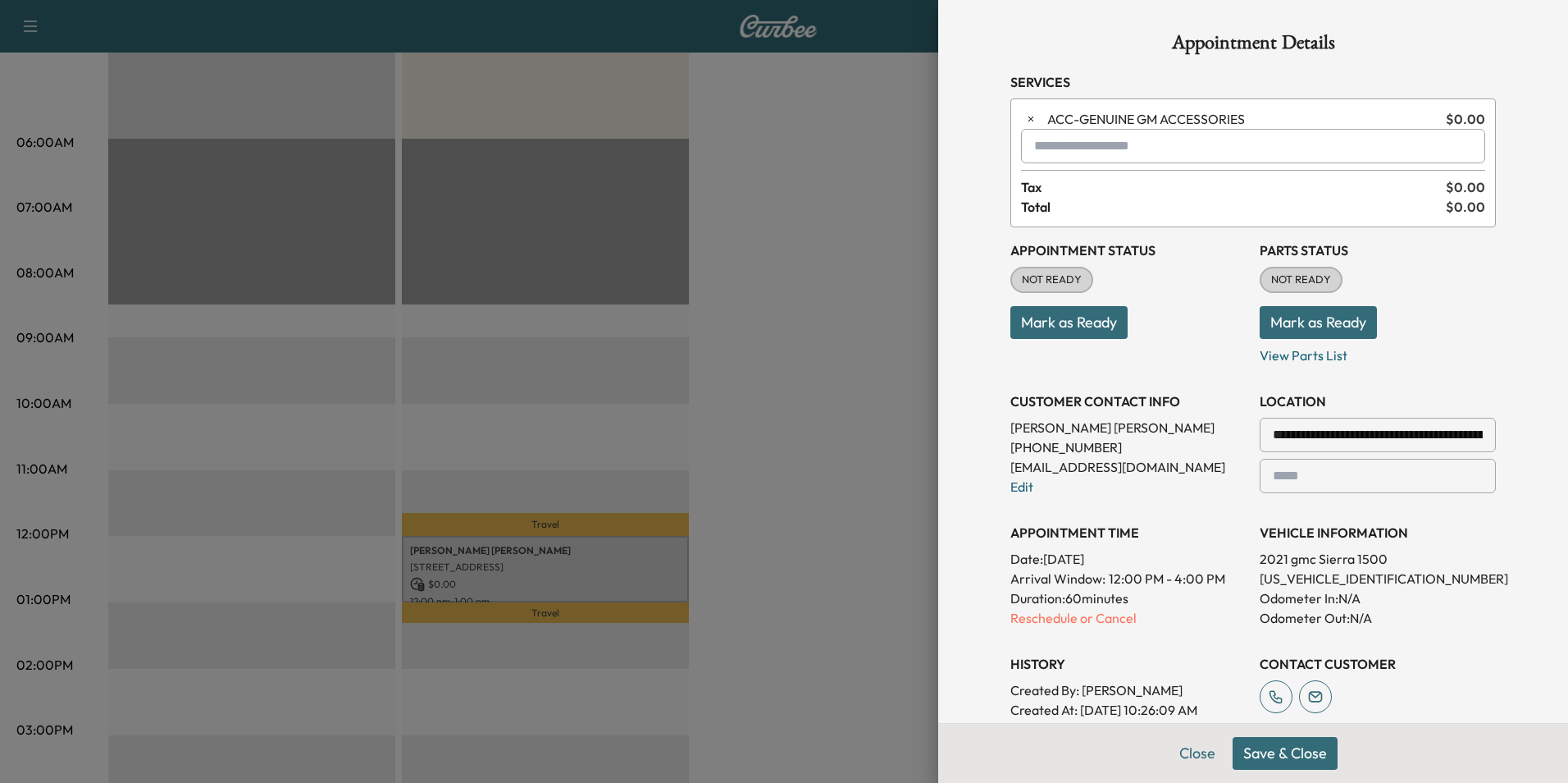
click at [1279, 752] on button "Save & Close" at bounding box center [1285, 753] width 105 height 33
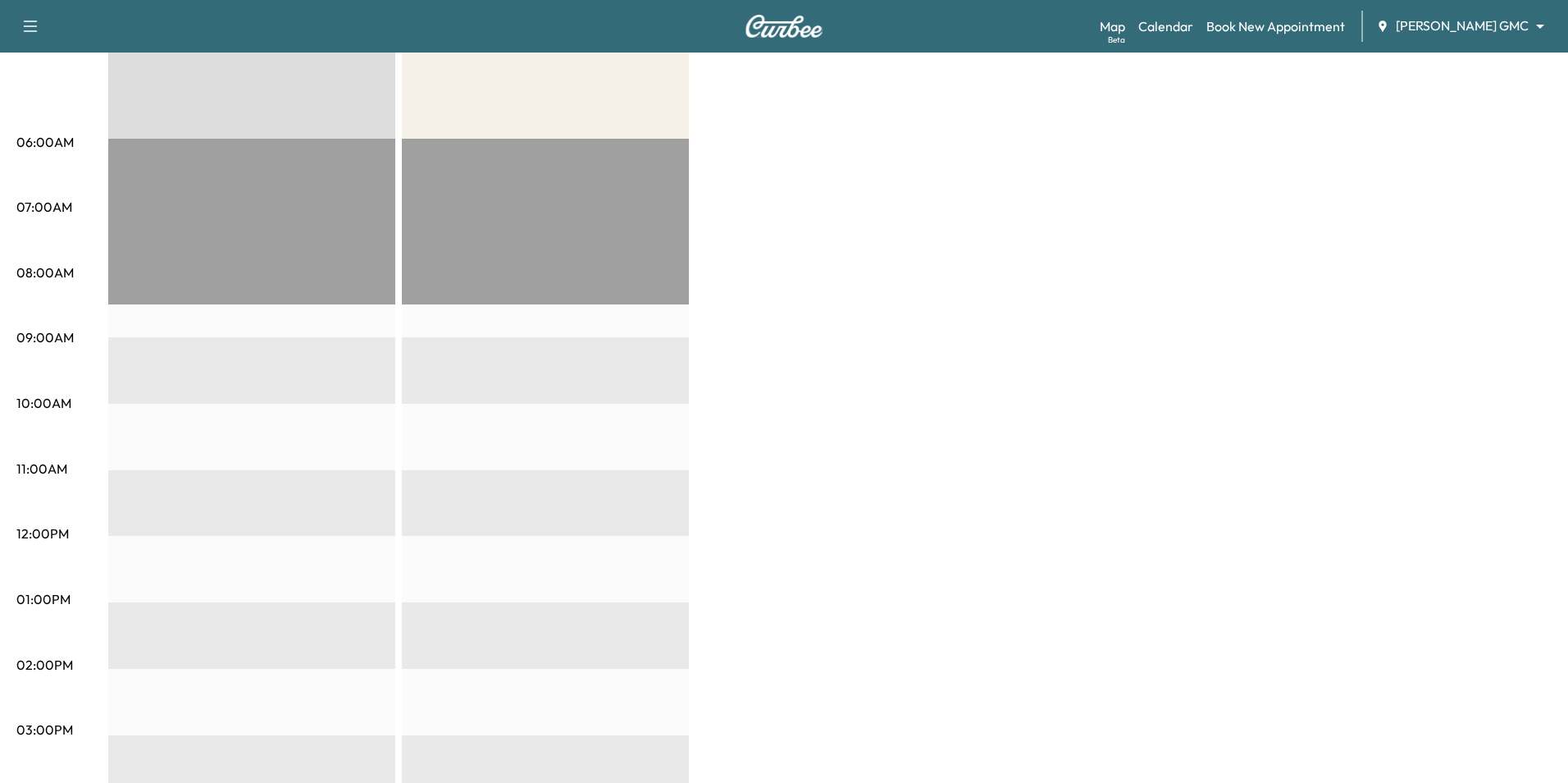
click at [1449, 30] on body "Support Log Out Map Beta Calendar Book New Appointment Mauer GMC ******** ​ Mob…" at bounding box center [784, 146] width 1568 height 783
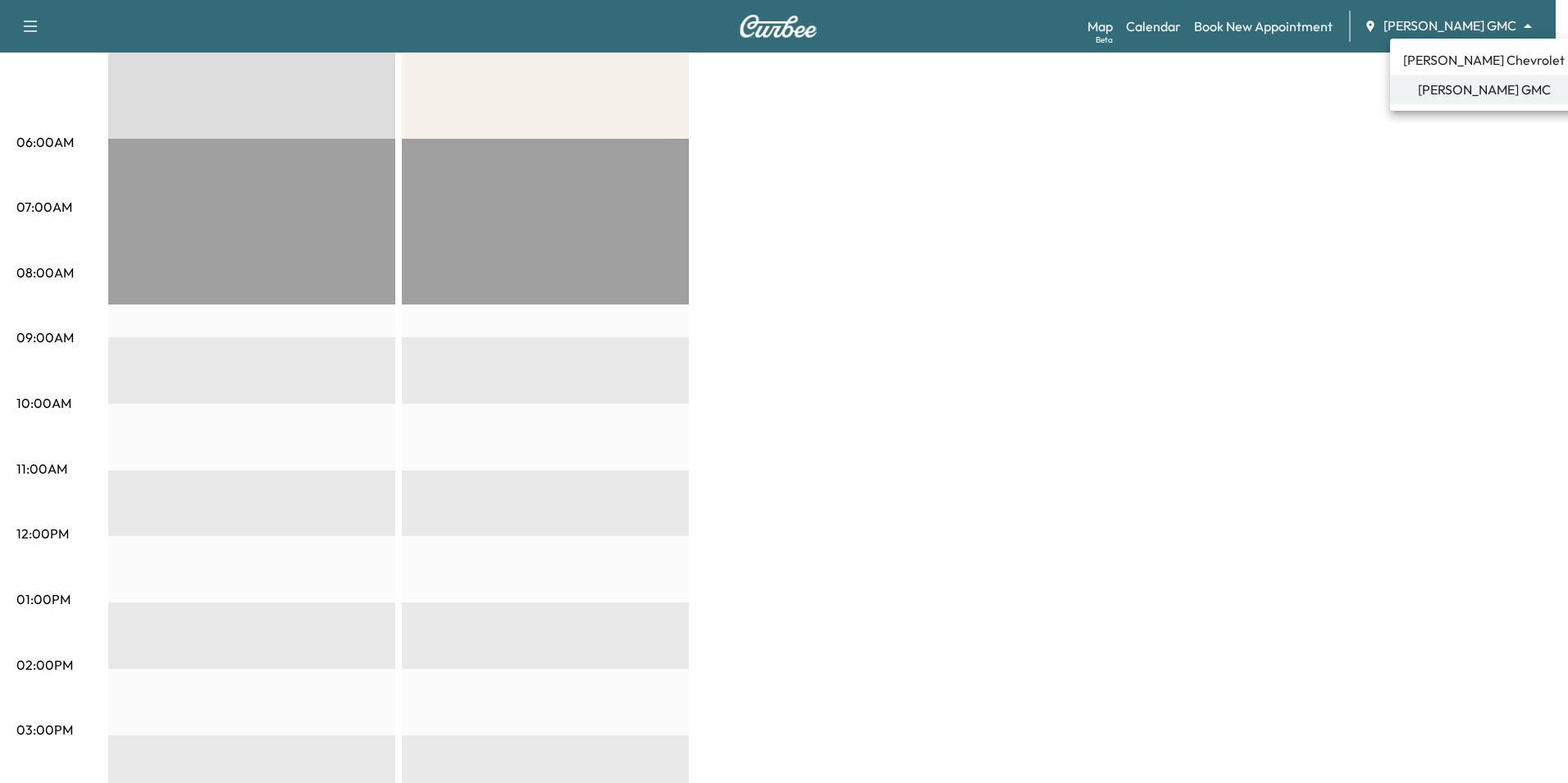
click at [1373, 167] on div at bounding box center [784, 392] width 1568 height 783
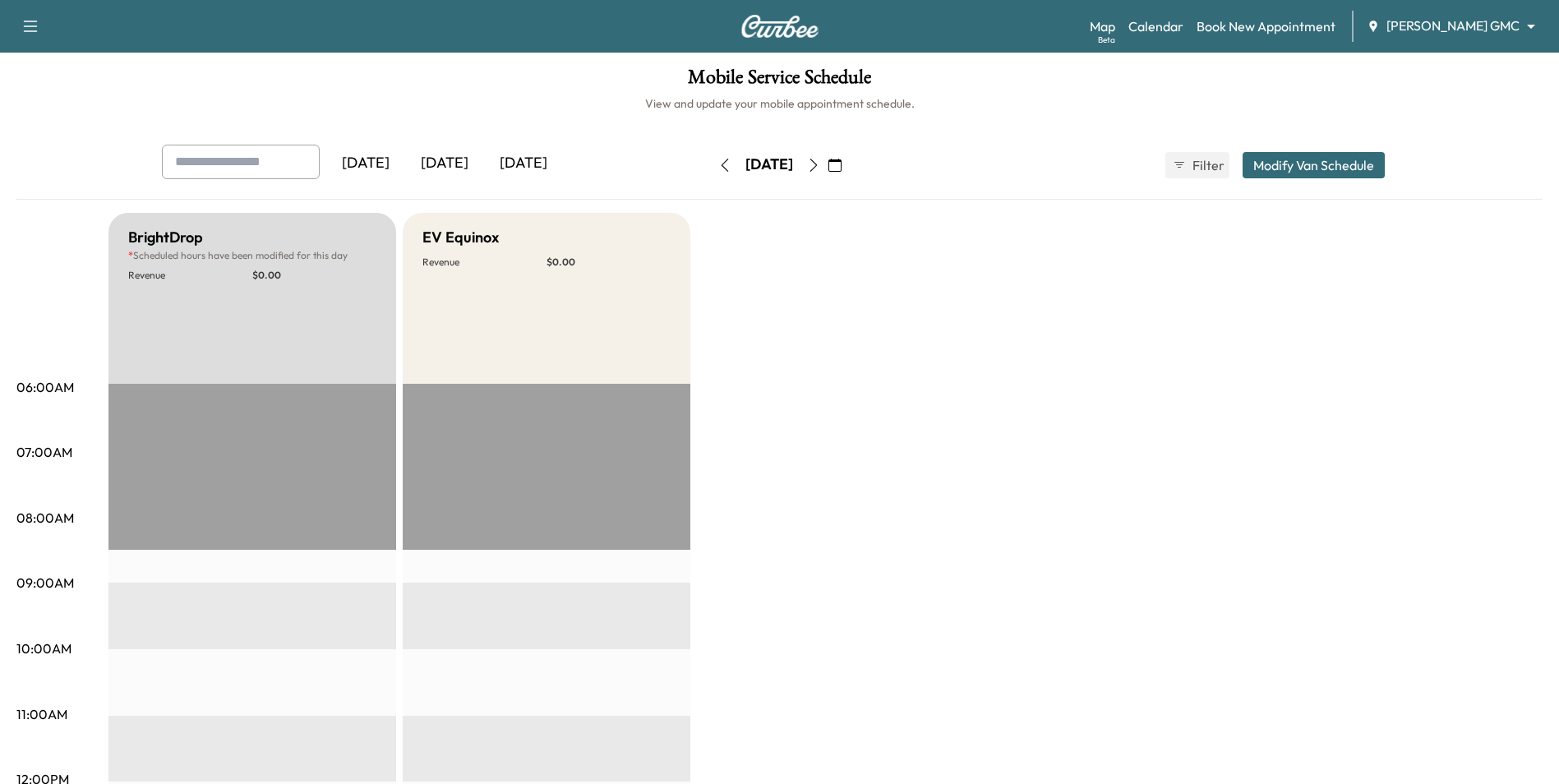
scroll to position [0, 0]
click at [842, 162] on icon "button" at bounding box center [834, 166] width 13 height 13
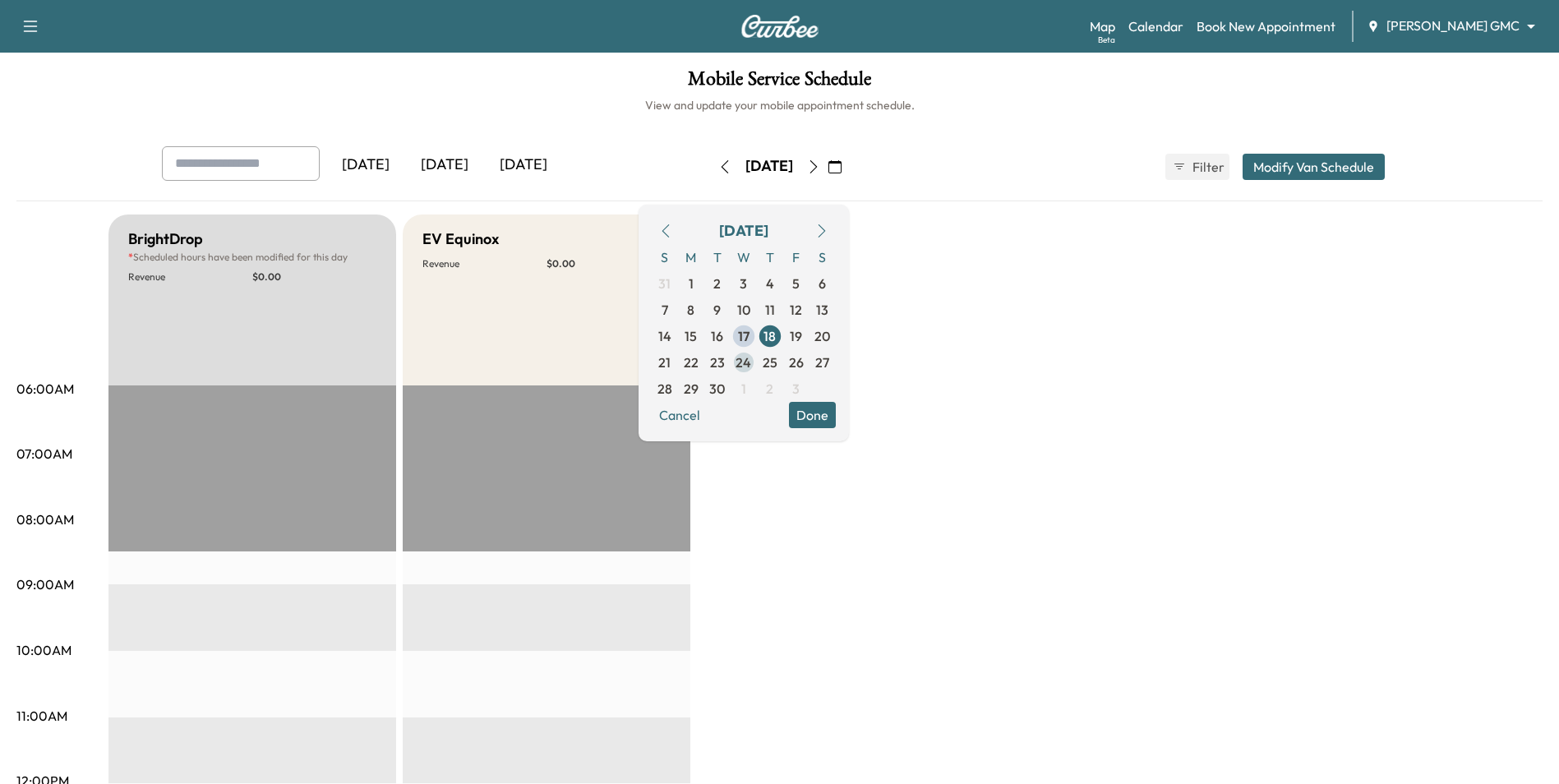
click at [751, 368] on span "24" at bounding box center [743, 362] width 16 height 20
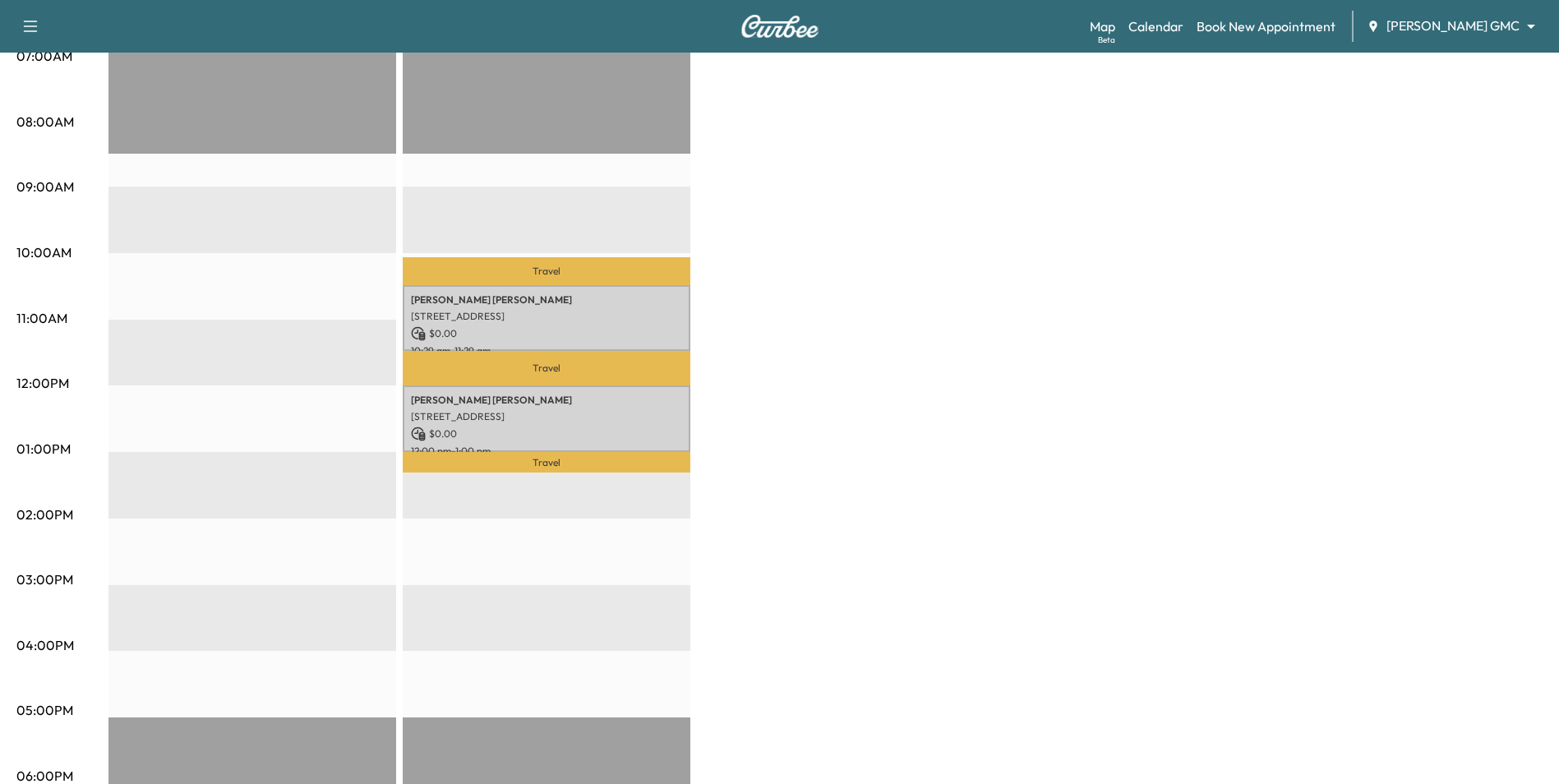
scroll to position [410, 0]
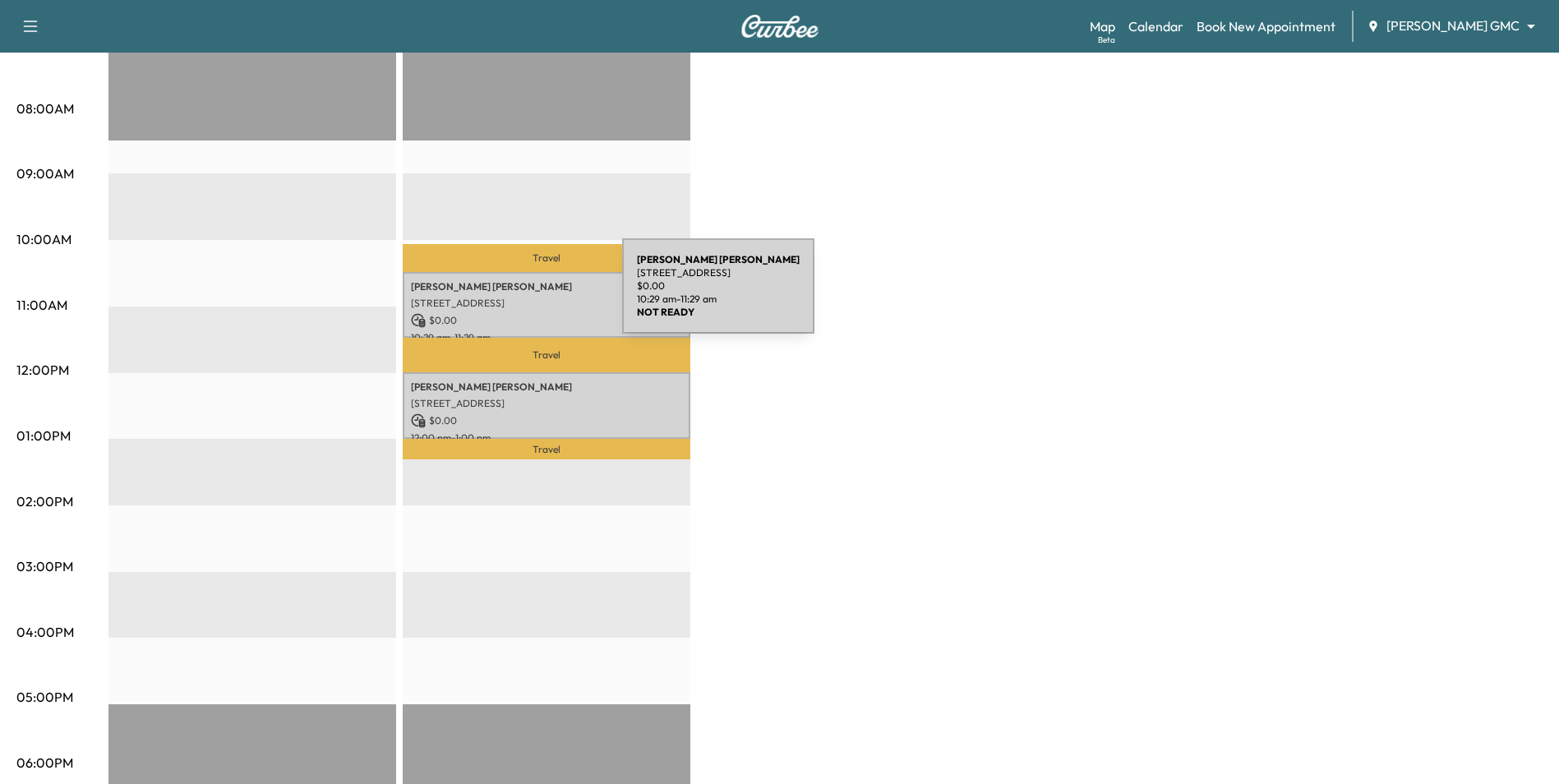
click at [499, 297] on p "[STREET_ADDRESS]" at bounding box center [546, 303] width 272 height 13
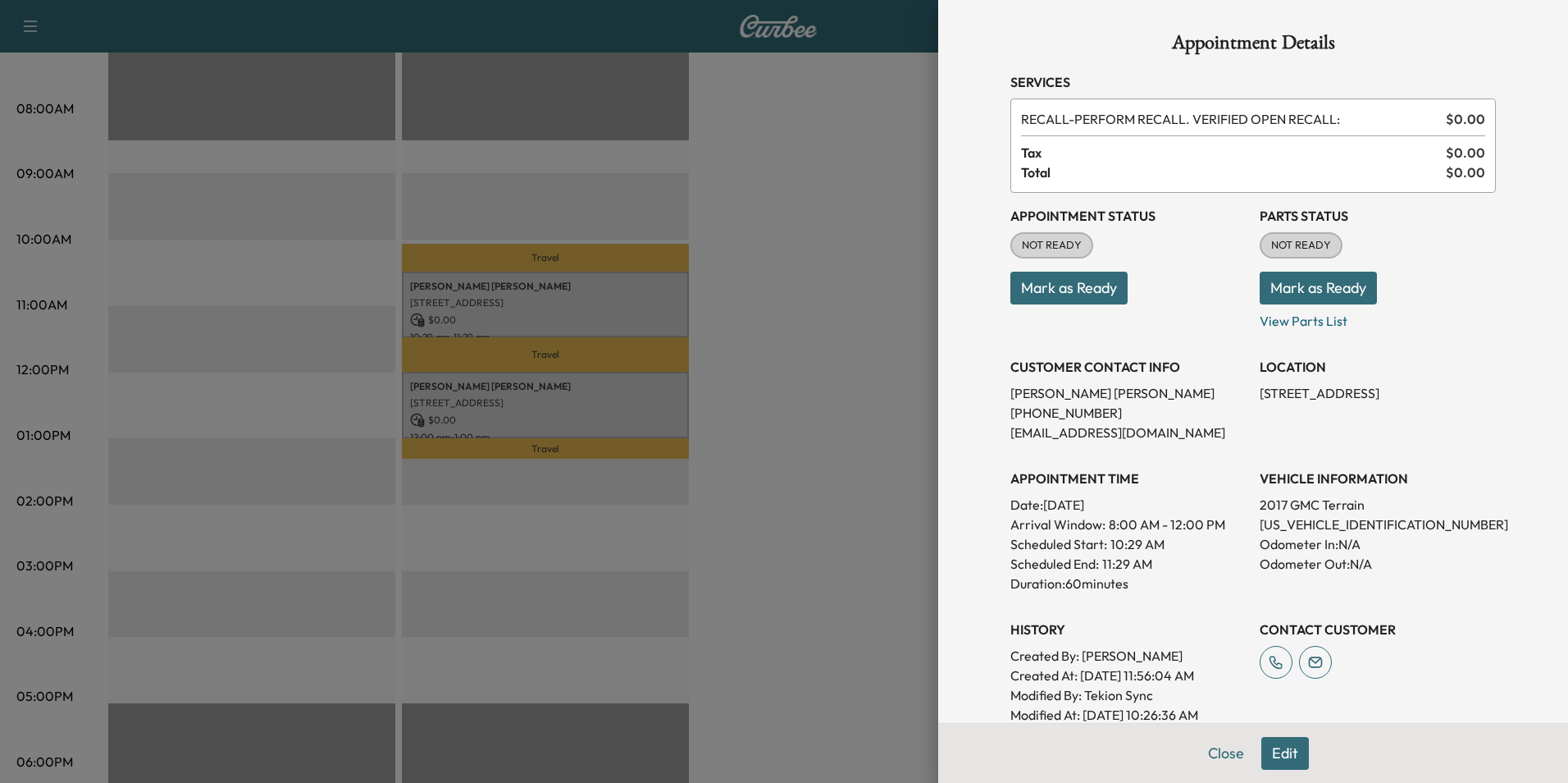
drag, startPoint x: 1492, startPoint y: 393, endPoint x: 1252, endPoint y: 419, distance: 241.4
click at [1245, 412] on div "Appointment Details Services RECALL - PERFORM RECALL. VERIFIED OPEN RECALL: $ 0…" at bounding box center [1253, 482] width 525 height 964
drag, startPoint x: 1294, startPoint y: 419, endPoint x: 1235, endPoint y: 396, distance: 63.3
click at [1235, 396] on div "Appointment Status NOT READY Mark as Ready Parts Status NOT READY Mark as Ready…" at bounding box center [1252, 459] width 485 height 532
click at [1305, 403] on p "[STREET_ADDRESS]" at bounding box center [1377, 392] width 236 height 20
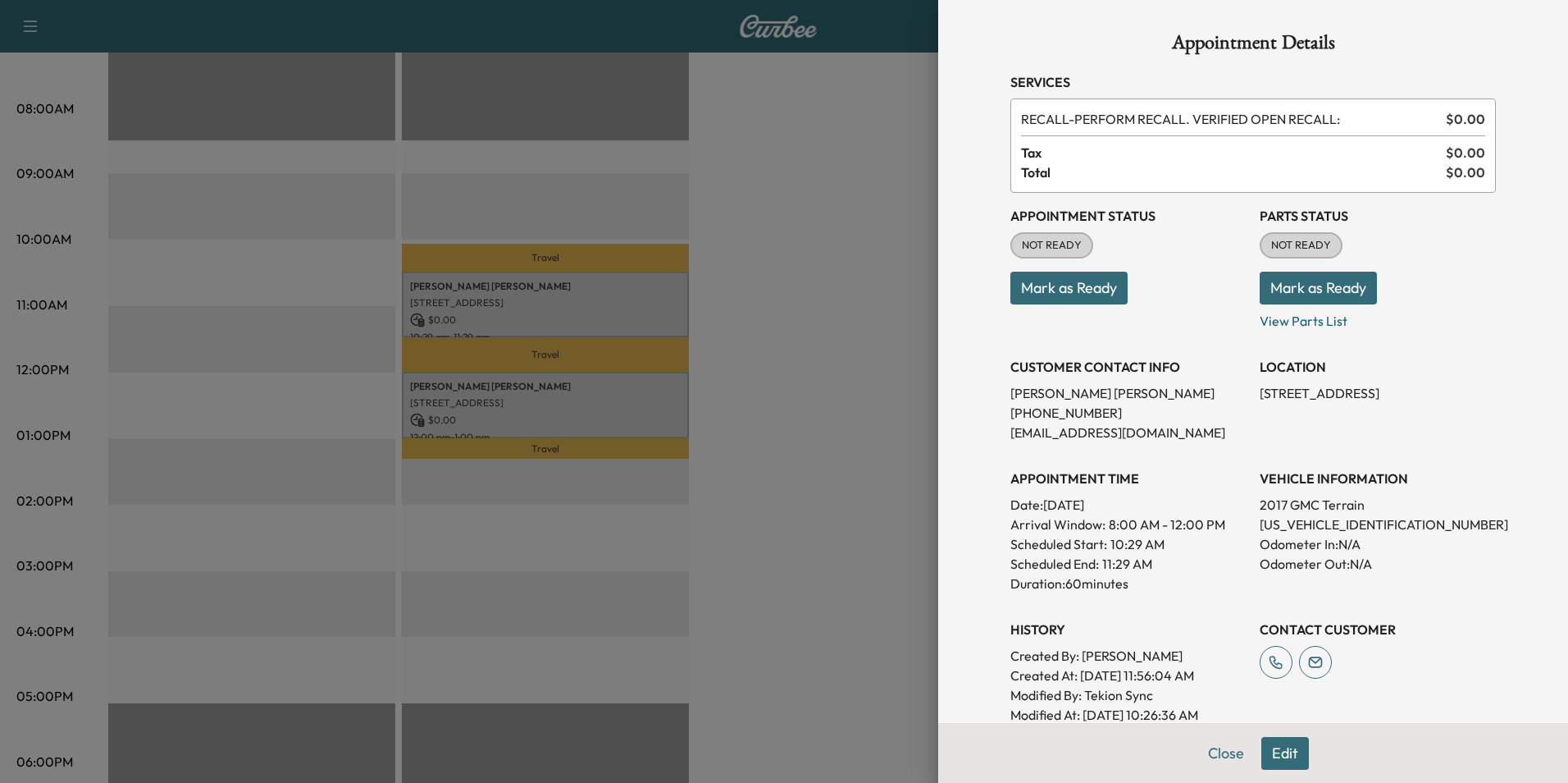
drag, startPoint x: 1275, startPoint y: 412, endPoint x: 1246, endPoint y: 395, distance: 33.6
click at [1246, 395] on div "Appointment Status NOT READY Mark as Ready Parts Status NOT READY Mark as Ready…" at bounding box center [1252, 459] width 485 height 532
copy p "[STREET_ADDRESS]"
click at [816, 255] on div at bounding box center [784, 392] width 1568 height 783
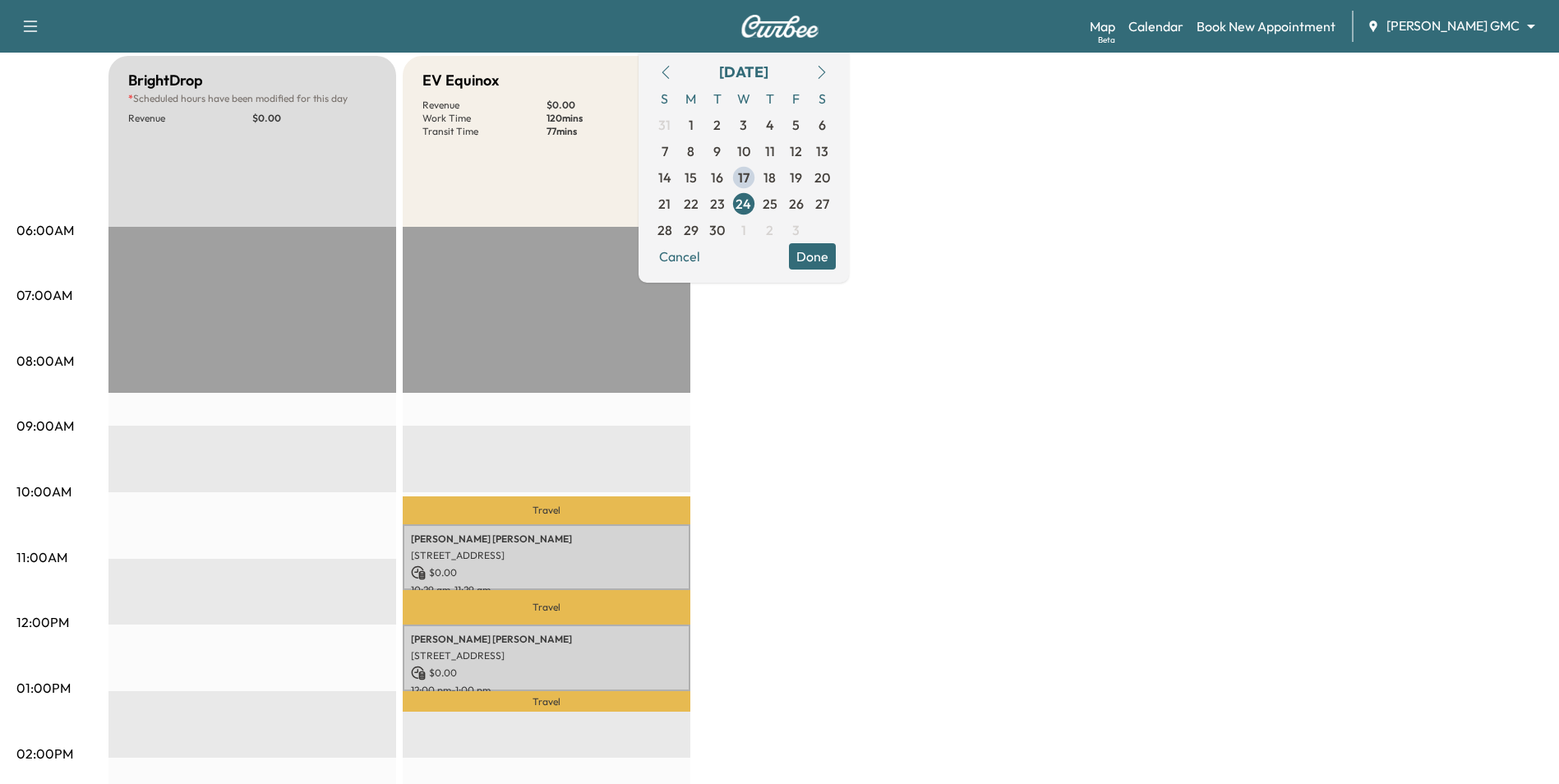
scroll to position [164, 0]
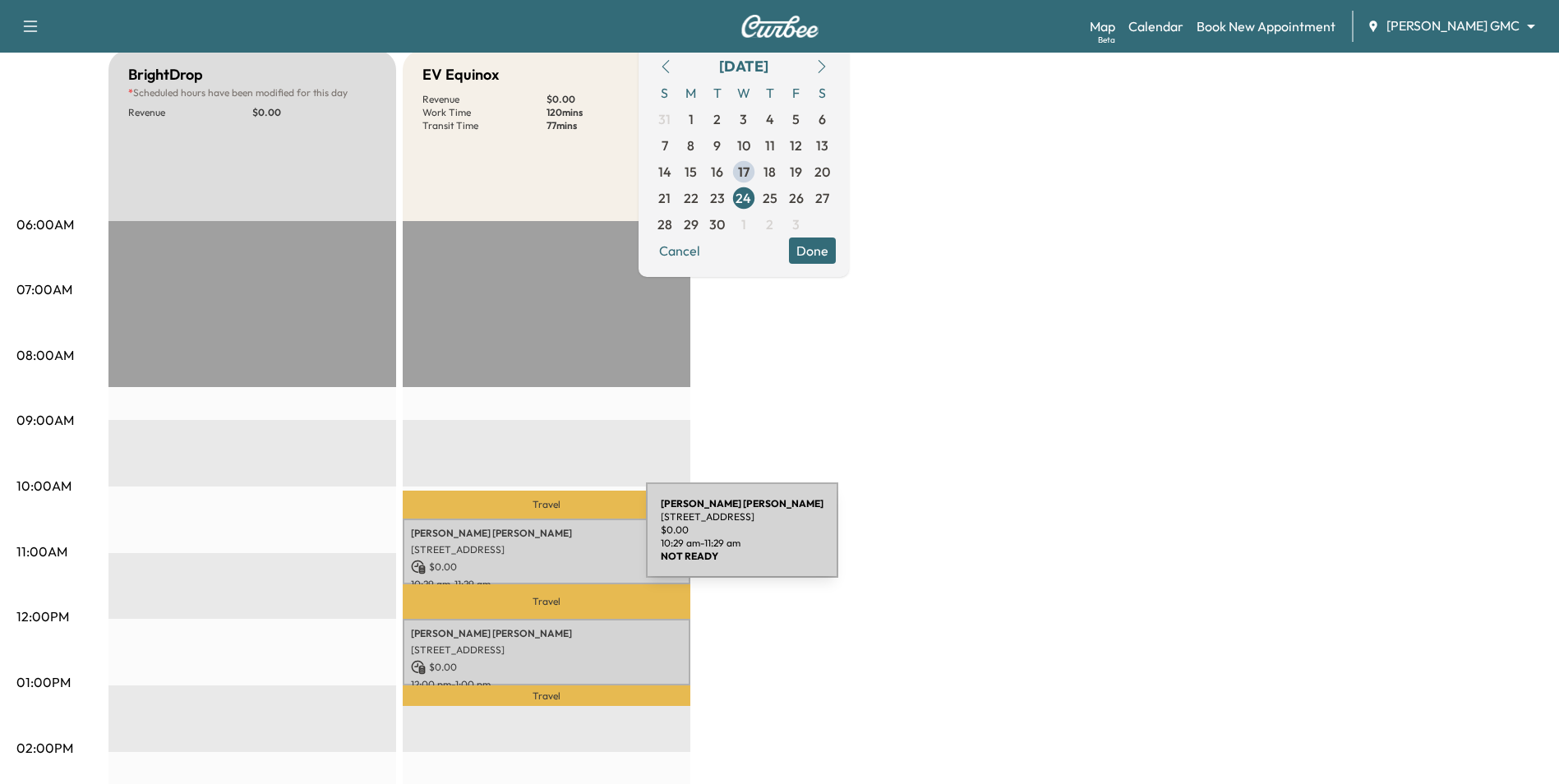
click at [523, 543] on p "[STREET_ADDRESS]" at bounding box center [546, 549] width 272 height 13
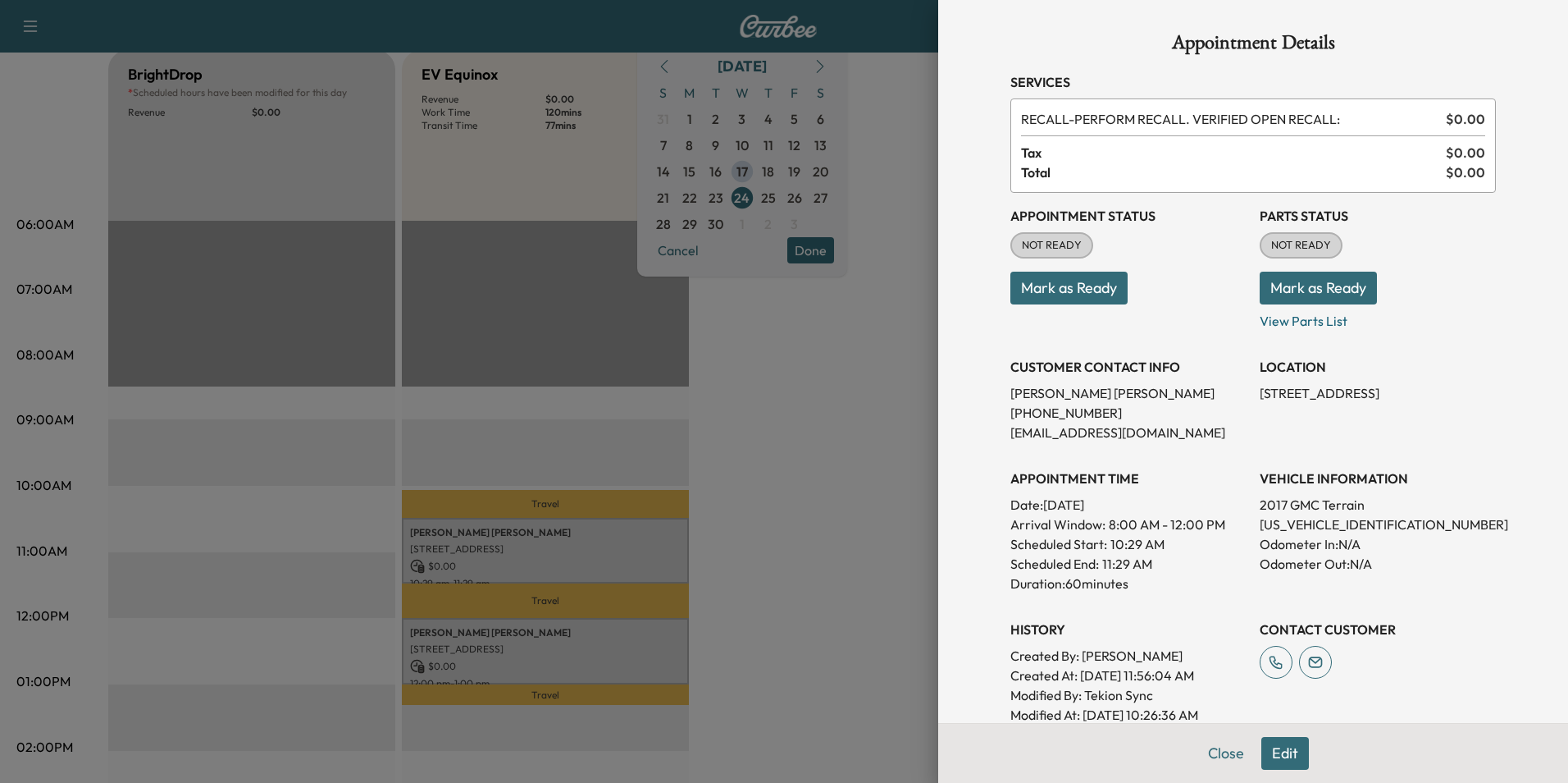
click at [867, 532] on div at bounding box center [784, 392] width 1568 height 783
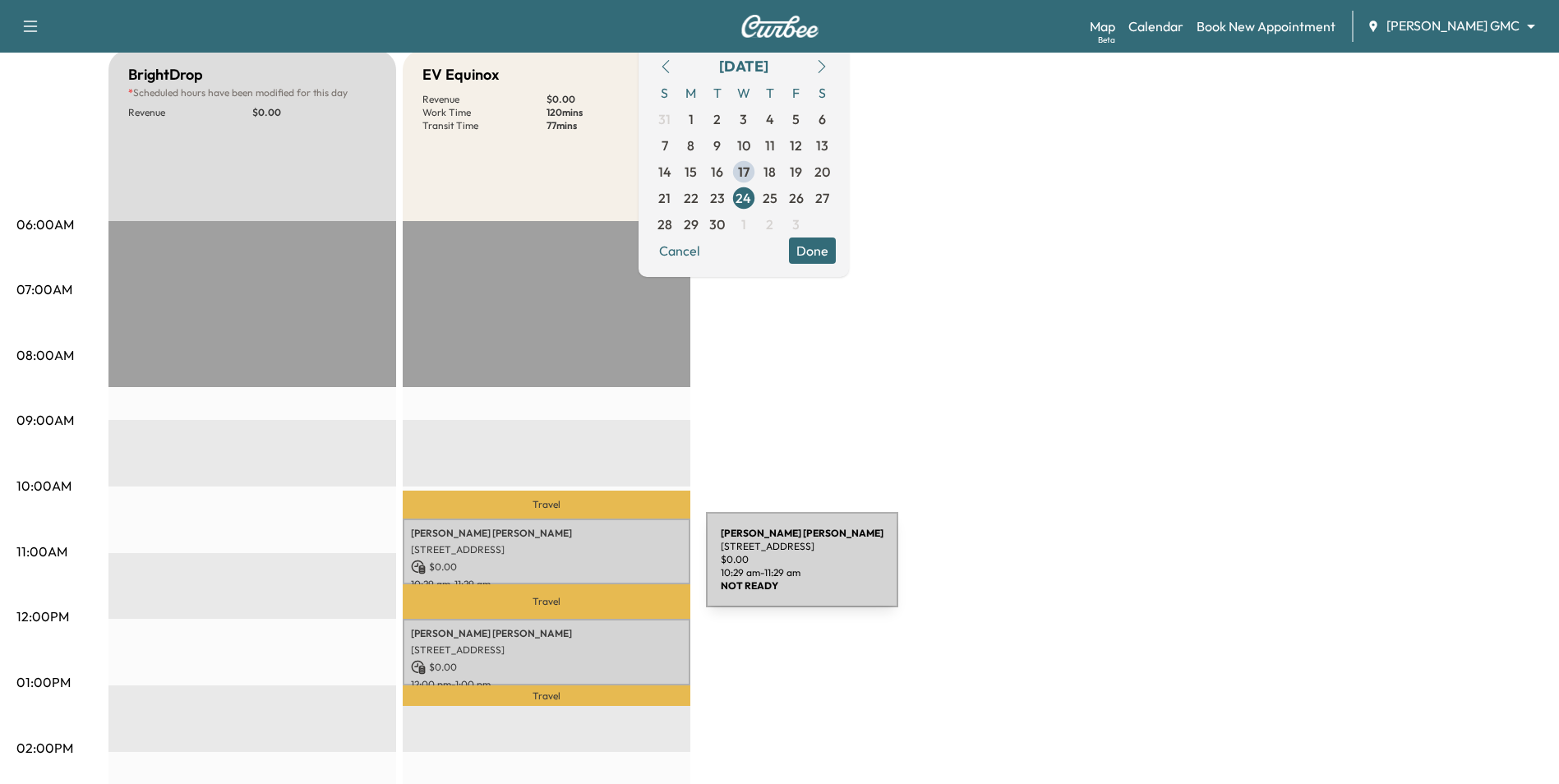
click at [583, 569] on p "$ 0.00" at bounding box center [546, 567] width 272 height 15
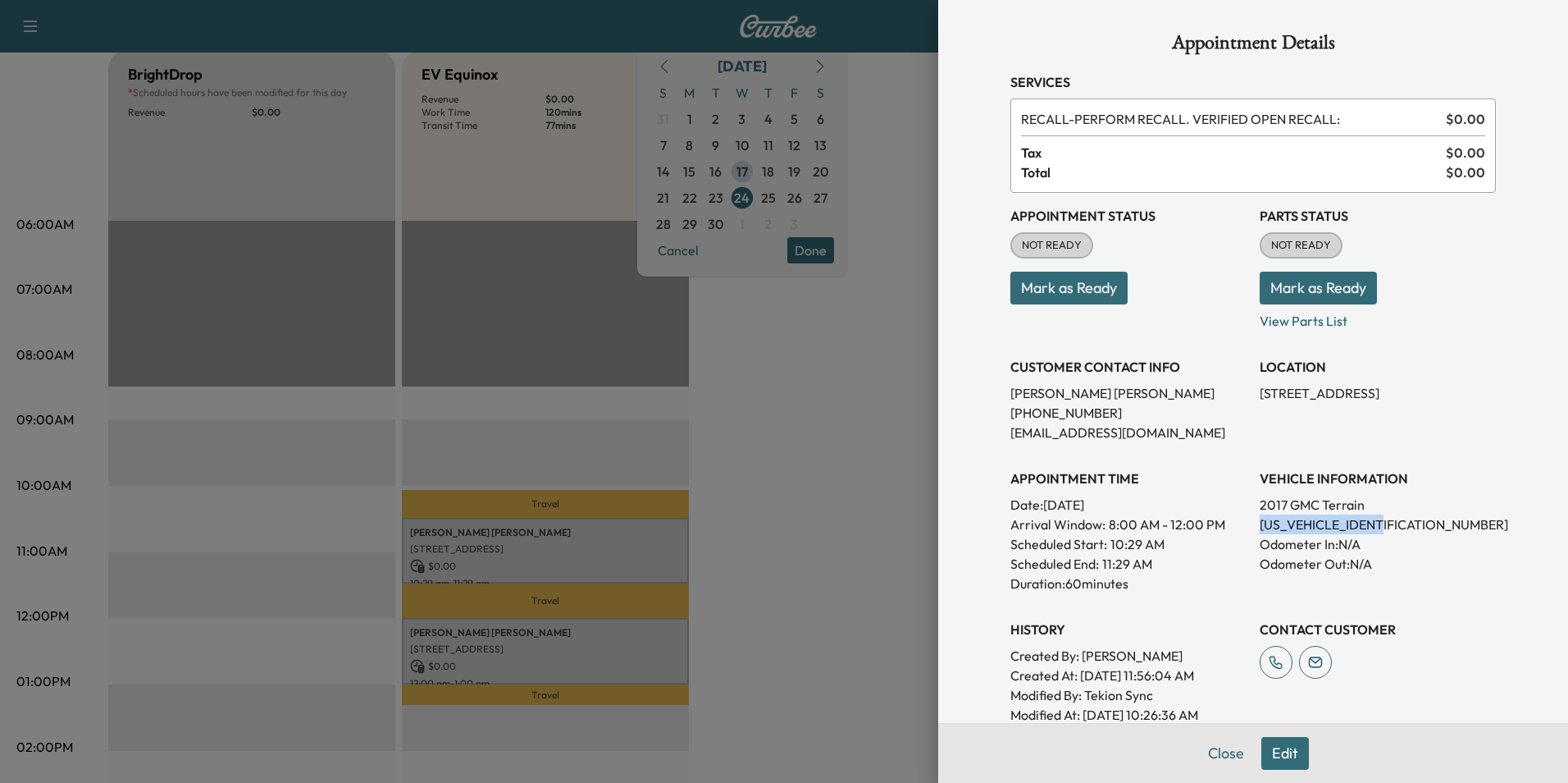
drag, startPoint x: 1333, startPoint y: 516, endPoint x: 1395, endPoint y: 526, distance: 62.8
click at [1395, 526] on div "VEHICLE INFORMATION 2017 GMC Terrain 2GKFLUE31H6324612 Odometer In: N/A Odomete…" at bounding box center [1377, 524] width 236 height 138
drag, startPoint x: 1395, startPoint y: 526, endPoint x: 1339, endPoint y: 518, distance: 56.6
copy div "2GKFLUE31H6324612"
click at [779, 535] on div at bounding box center [784, 392] width 1568 height 783
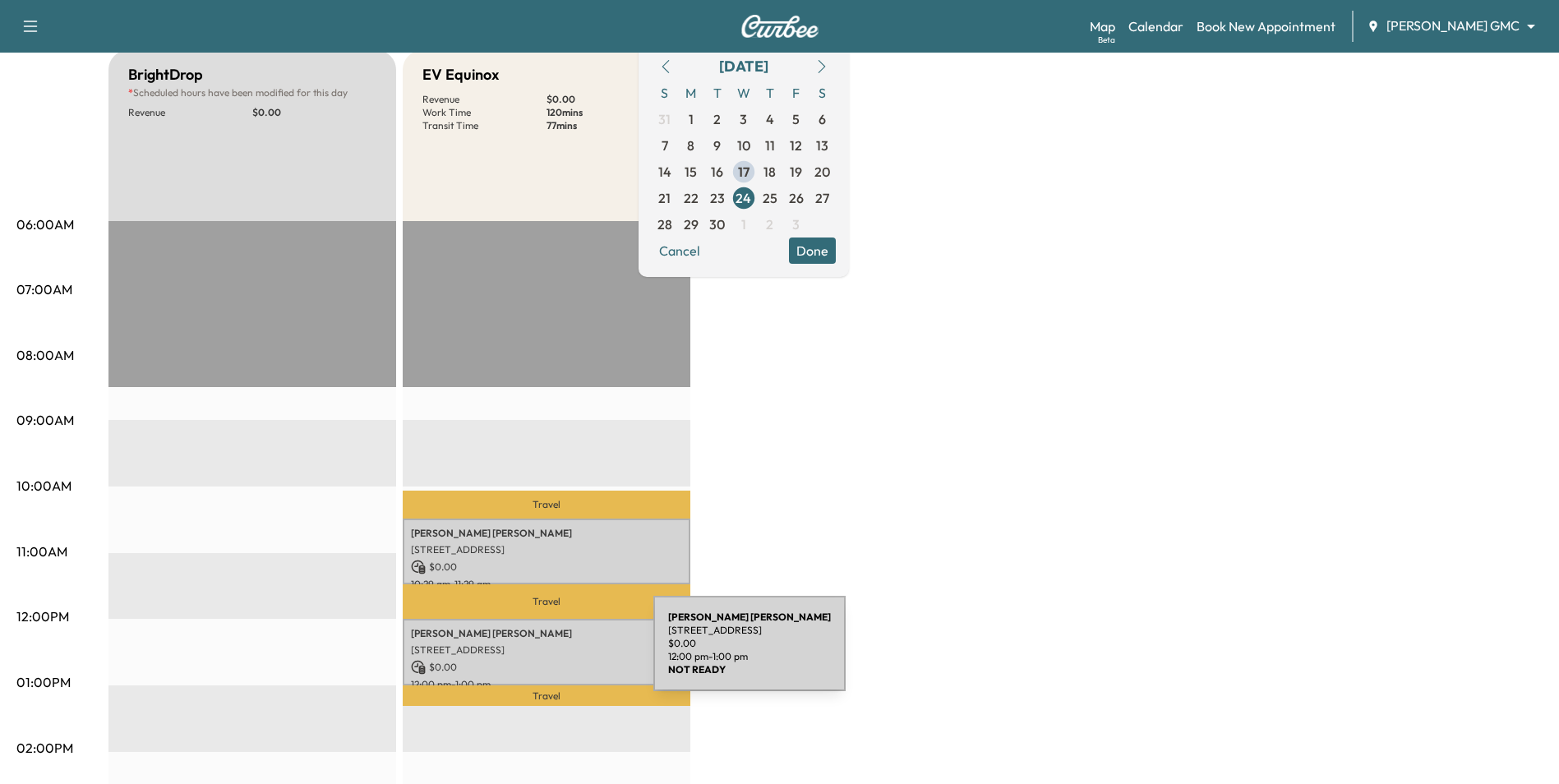
click at [530, 653] on div "Dylan Thomas 11352 Sand Castle Drive, Woodbury, MN 55129, United States of Amer…" at bounding box center [546, 652] width 287 height 66
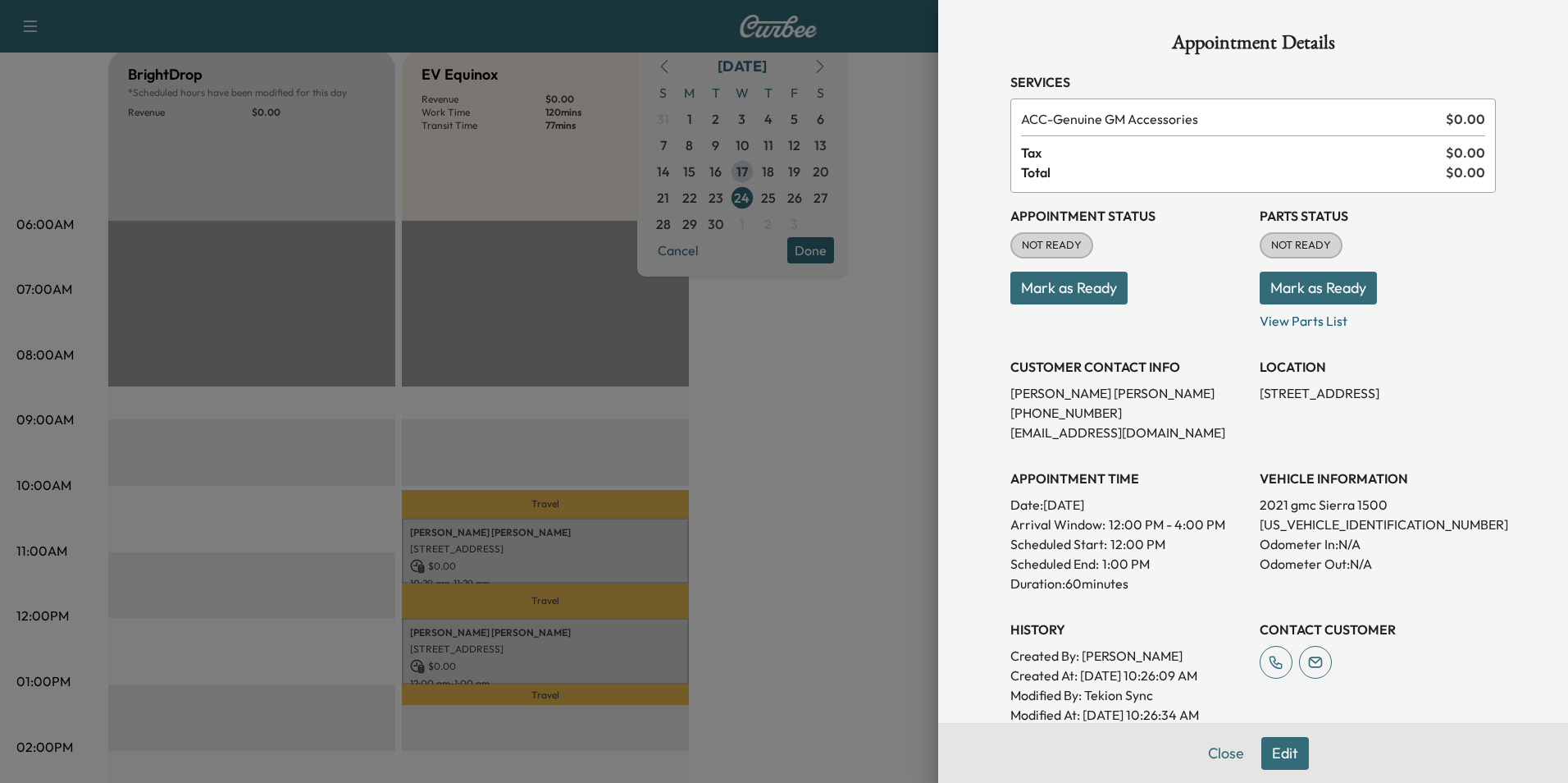
drag, startPoint x: 723, startPoint y: 484, endPoint x: 728, endPoint y: 504, distance: 20.6
click at [726, 485] on div at bounding box center [784, 392] width 1568 height 783
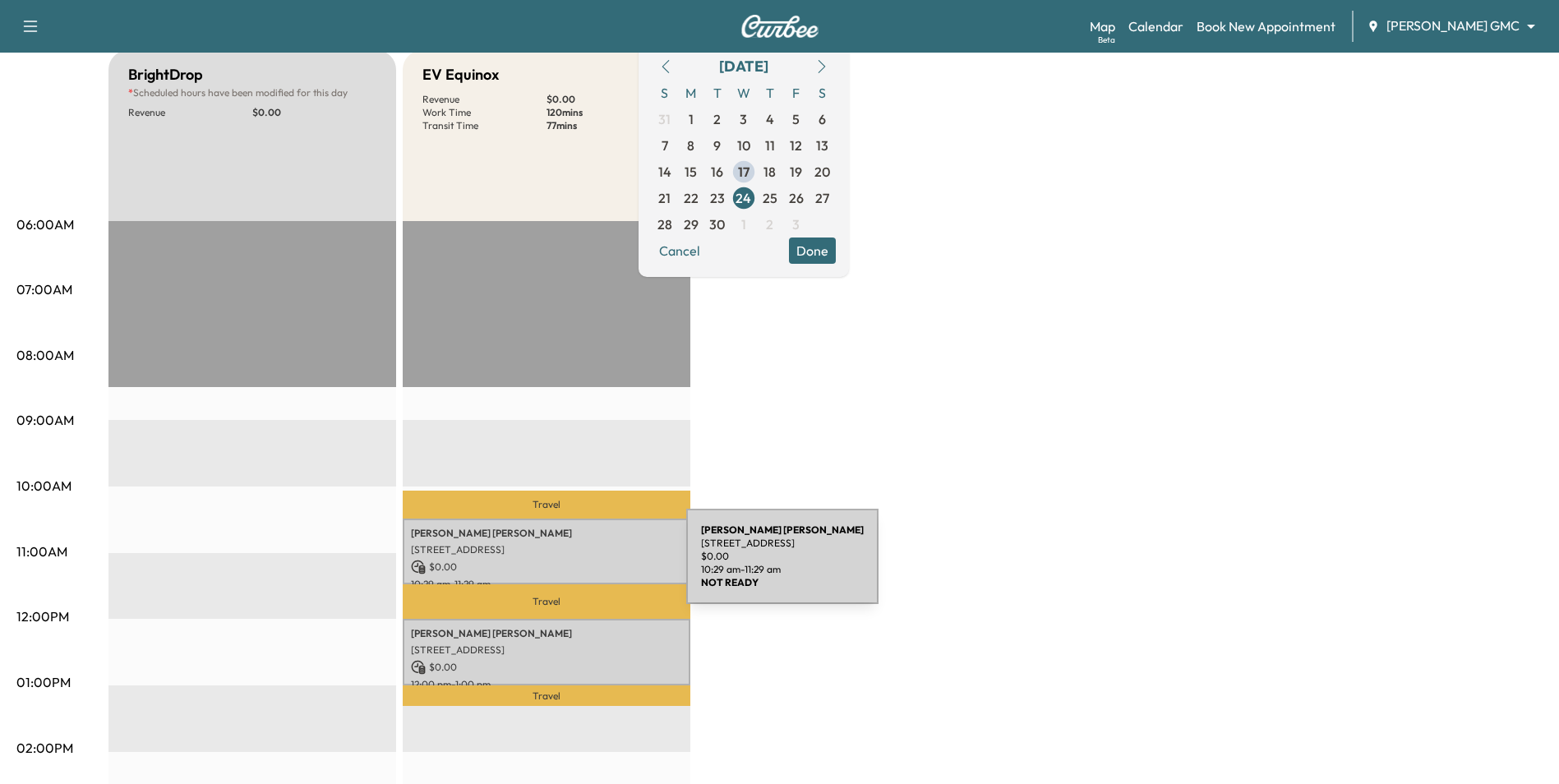
click at [563, 566] on p "$ 0.00" at bounding box center [546, 567] width 272 height 15
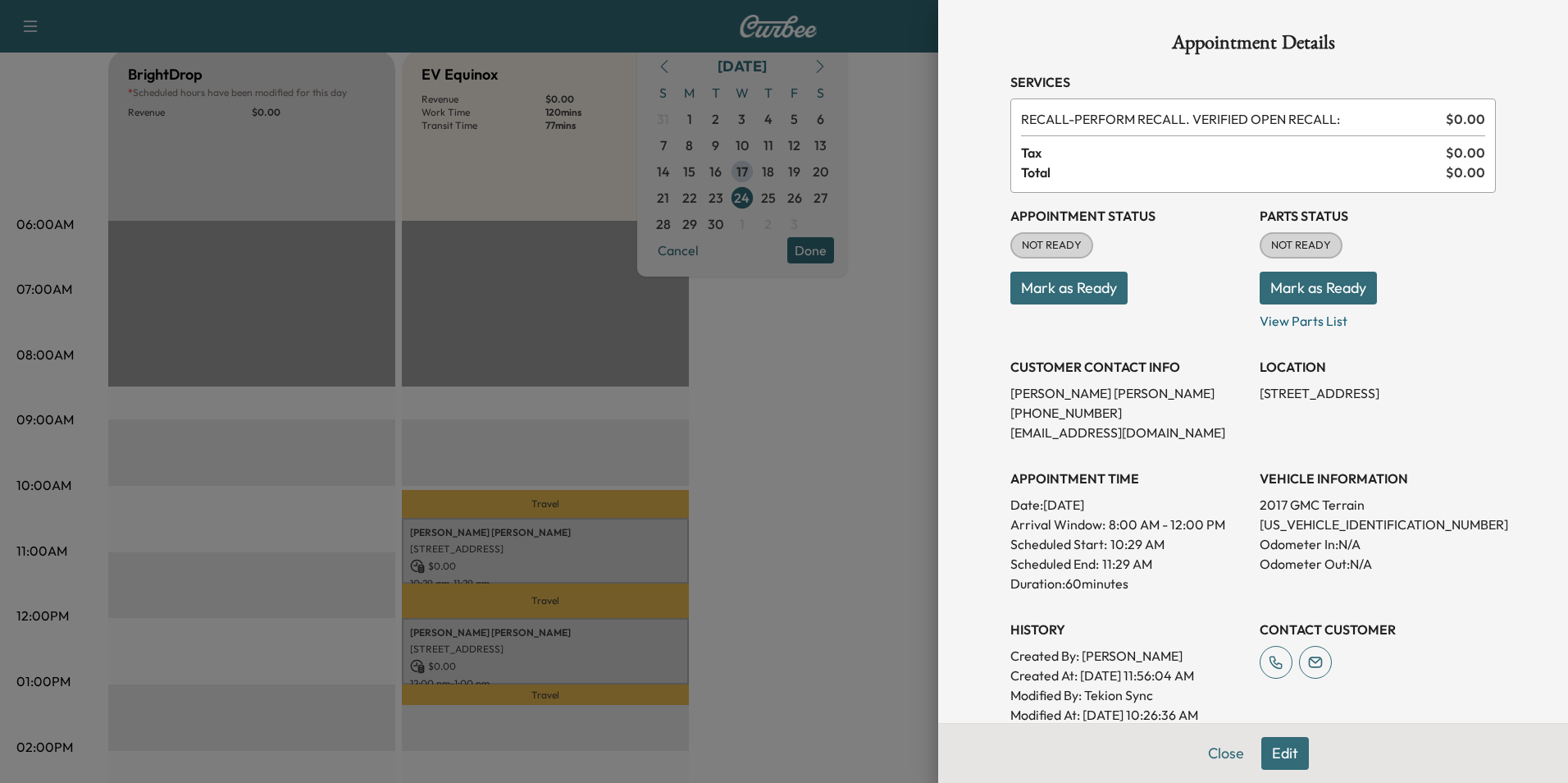
drag, startPoint x: 789, startPoint y: 467, endPoint x: 773, endPoint y: 443, distance: 28.8
click at [787, 466] on div at bounding box center [784, 392] width 1568 height 783
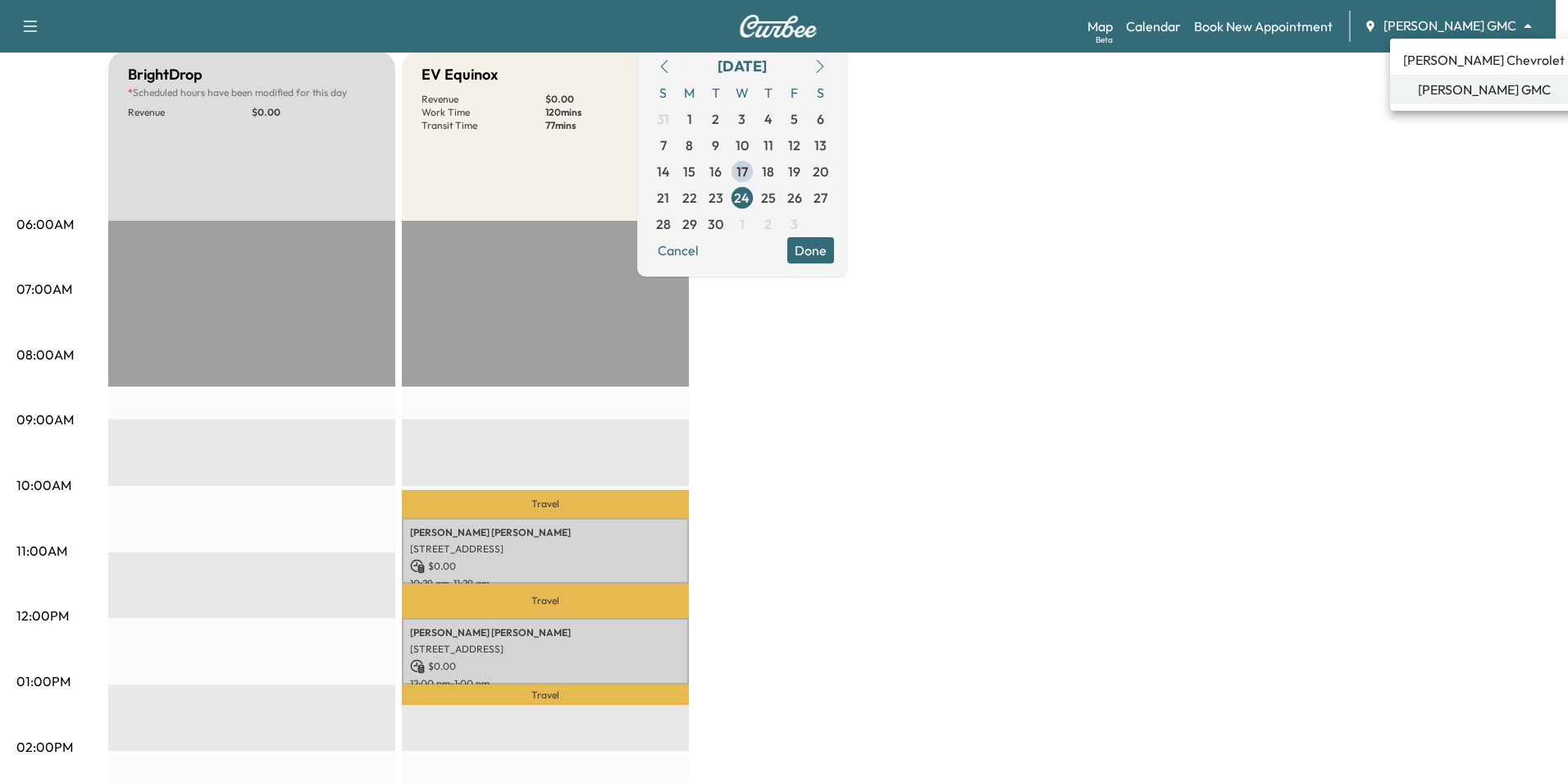
click at [1405, 18] on body "Support Log Out Map Beta Calendar Book New Appointment [PERSON_NAME] GMC ******…" at bounding box center [784, 228] width 1568 height 783
click at [1438, 58] on span "[PERSON_NAME] Chevrolet" at bounding box center [1483, 59] width 161 height 20
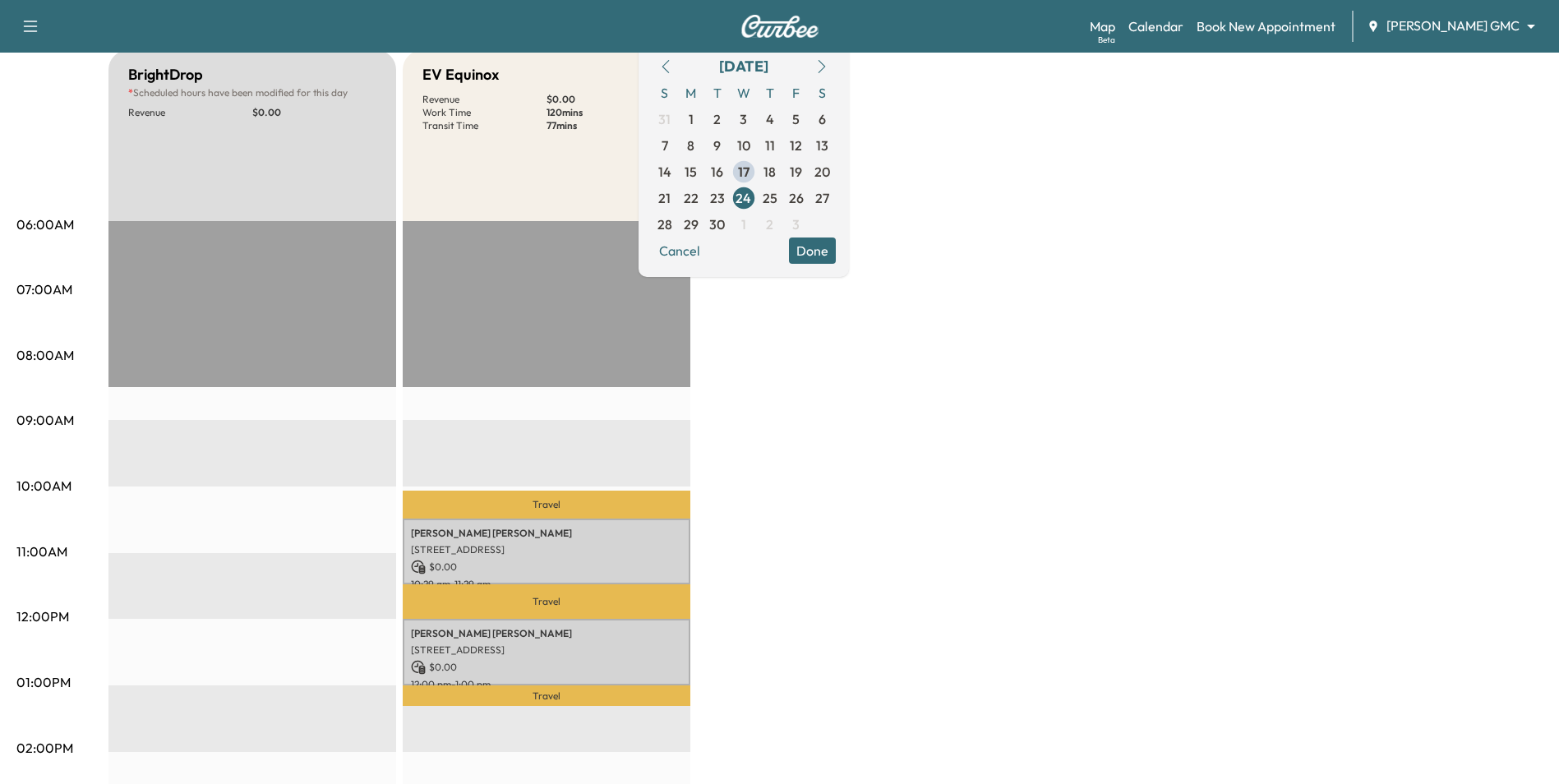
scroll to position [0, 0]
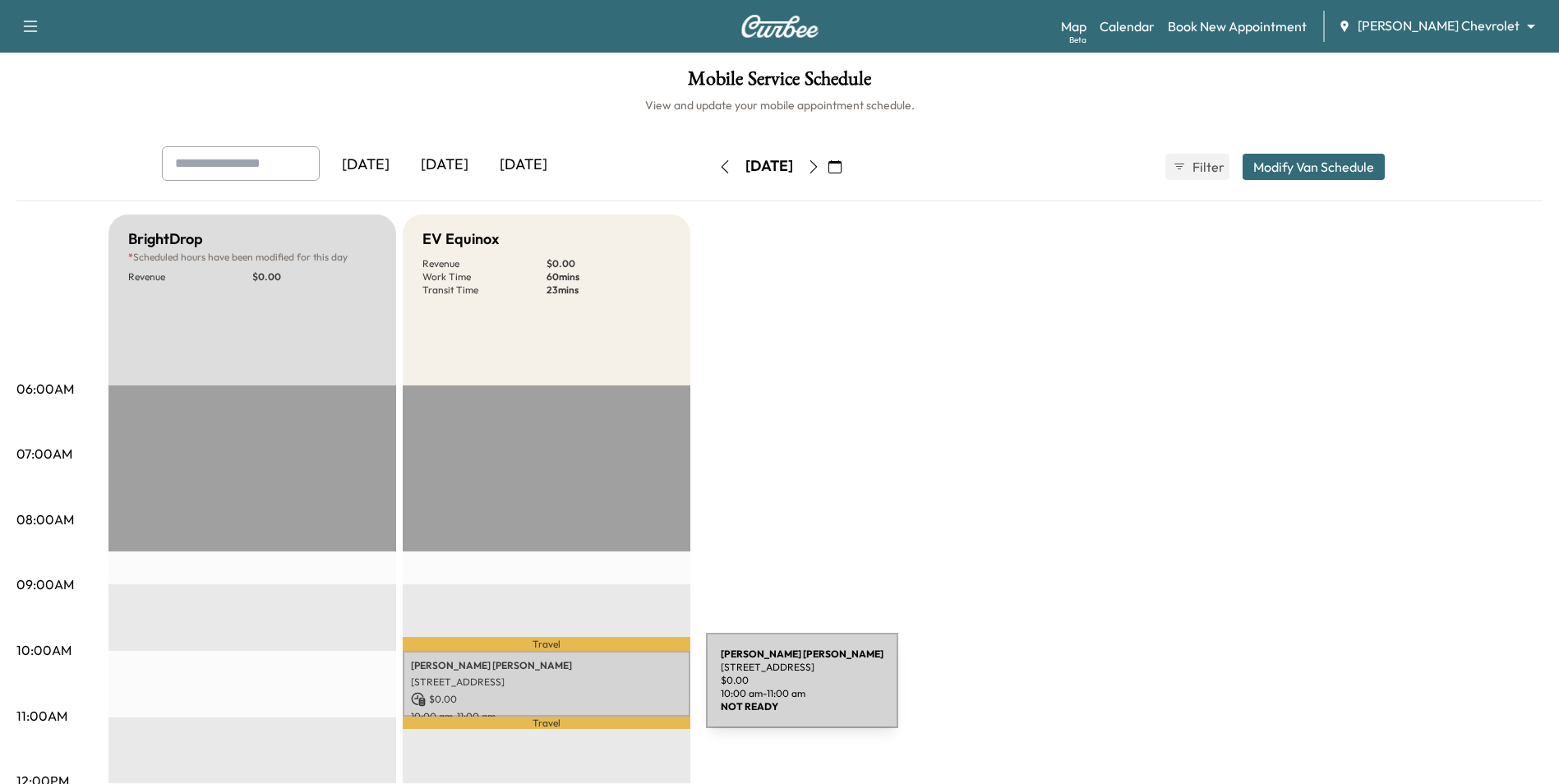
click at [583, 691] on p "$ 0.00" at bounding box center [546, 698] width 272 height 15
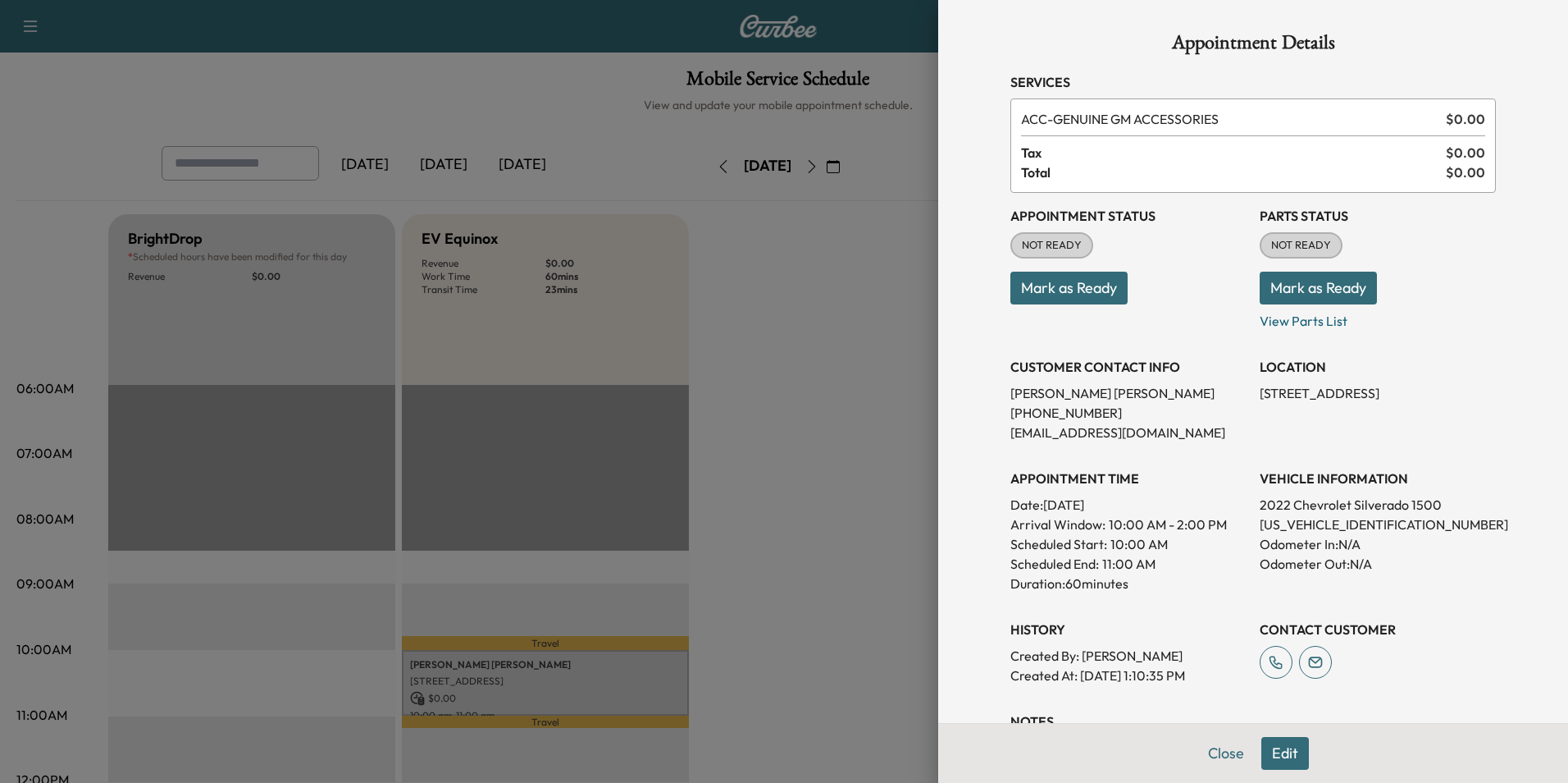
drag, startPoint x: 1285, startPoint y: 413, endPoint x: 1250, endPoint y: 402, distance: 36.7
click at [1259, 402] on p "[STREET_ADDRESS]" at bounding box center [1377, 392] width 236 height 20
drag, startPoint x: 1250, startPoint y: 402, endPoint x: 1258, endPoint y: 397, distance: 9.4
copy p "[STREET_ADDRESS]"
drag, startPoint x: 854, startPoint y: 358, endPoint x: 866, endPoint y: 380, distance: 25.1
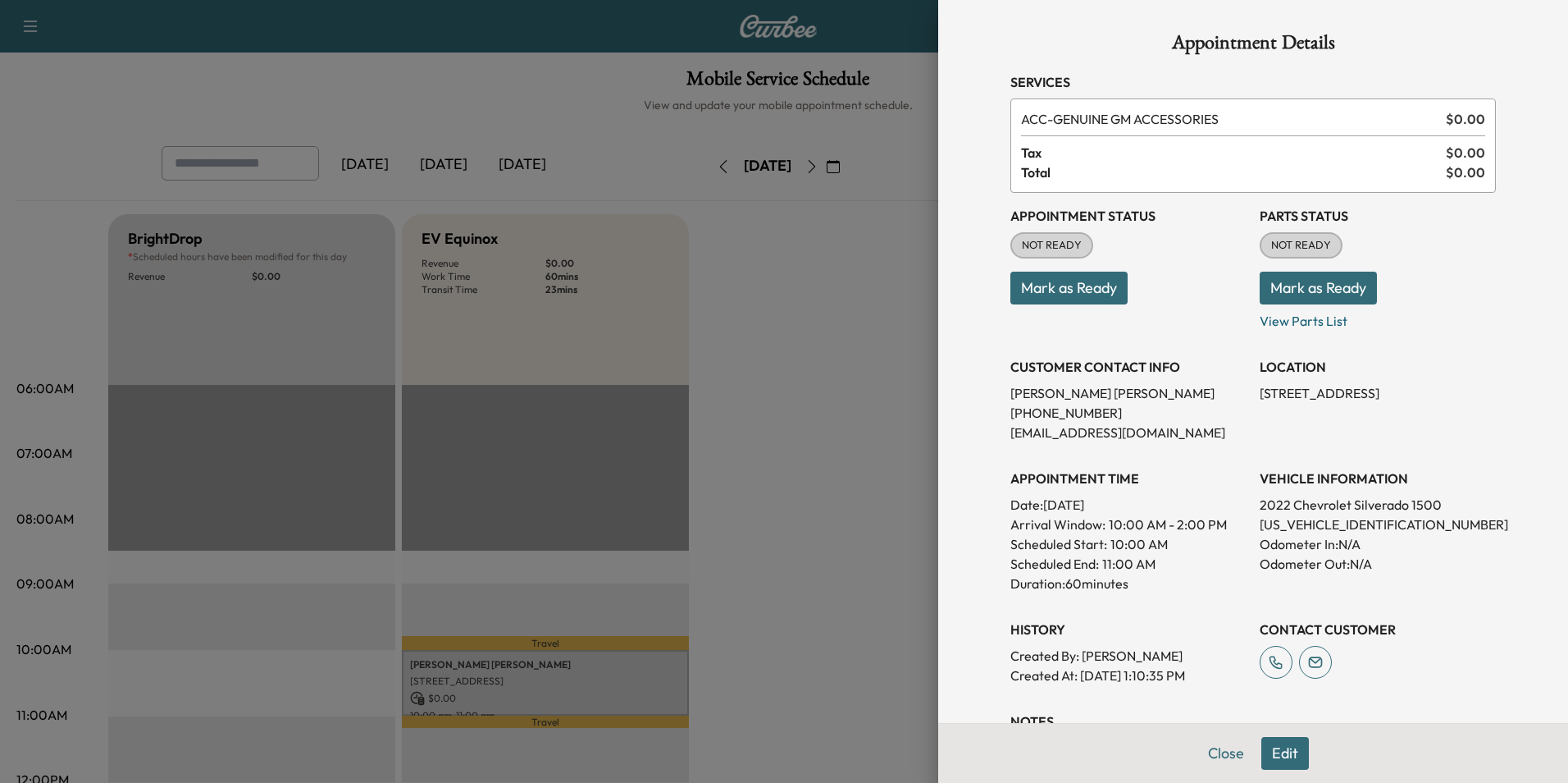
click at [854, 360] on div at bounding box center [784, 392] width 1568 height 783
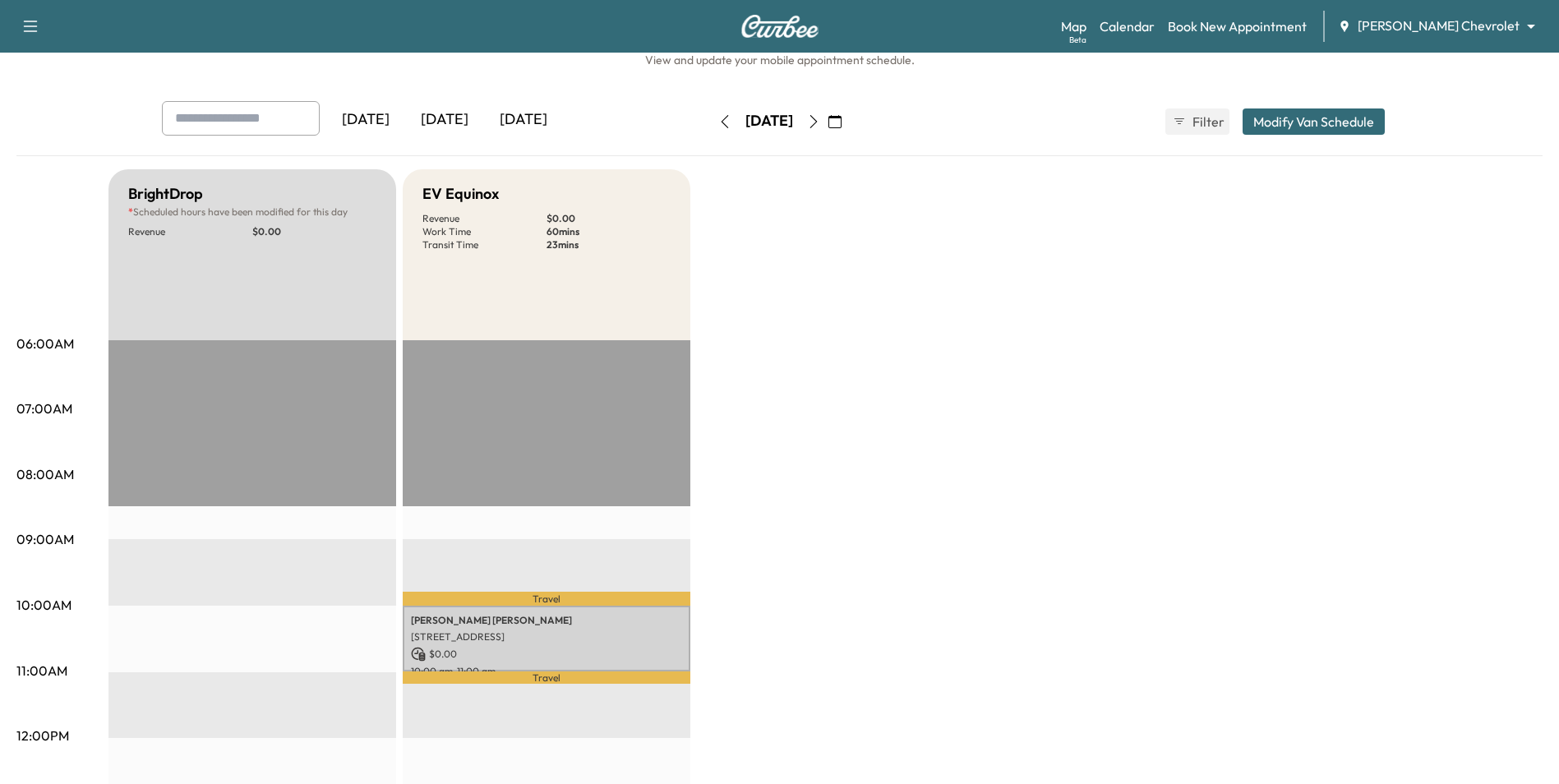
scroll to position [164, 0]
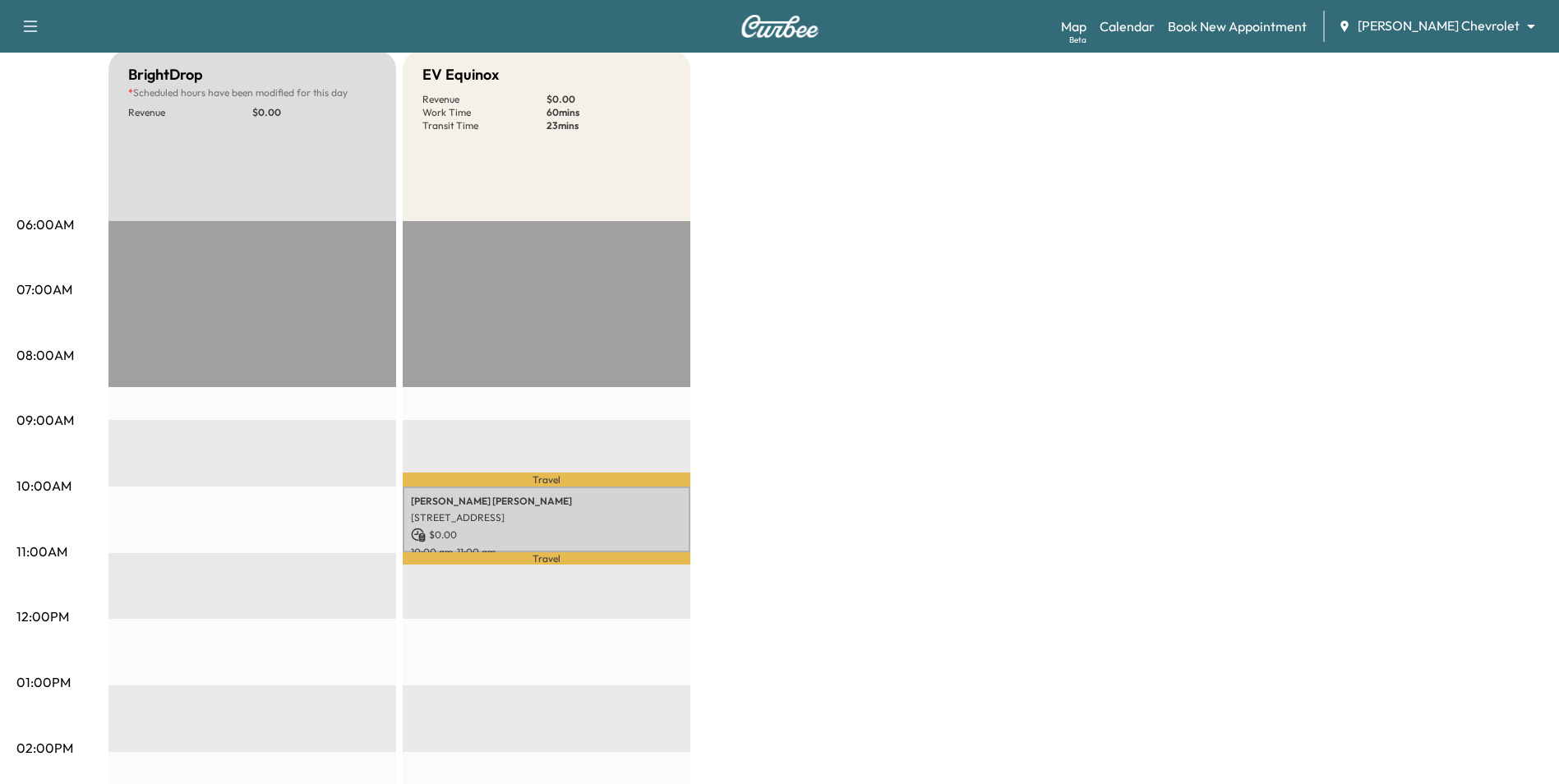
click at [1441, 31] on body "Support Log Out Map Beta Calendar Book New Appointment [PERSON_NAME] Chevrolet …" at bounding box center [779, 228] width 1559 height 784
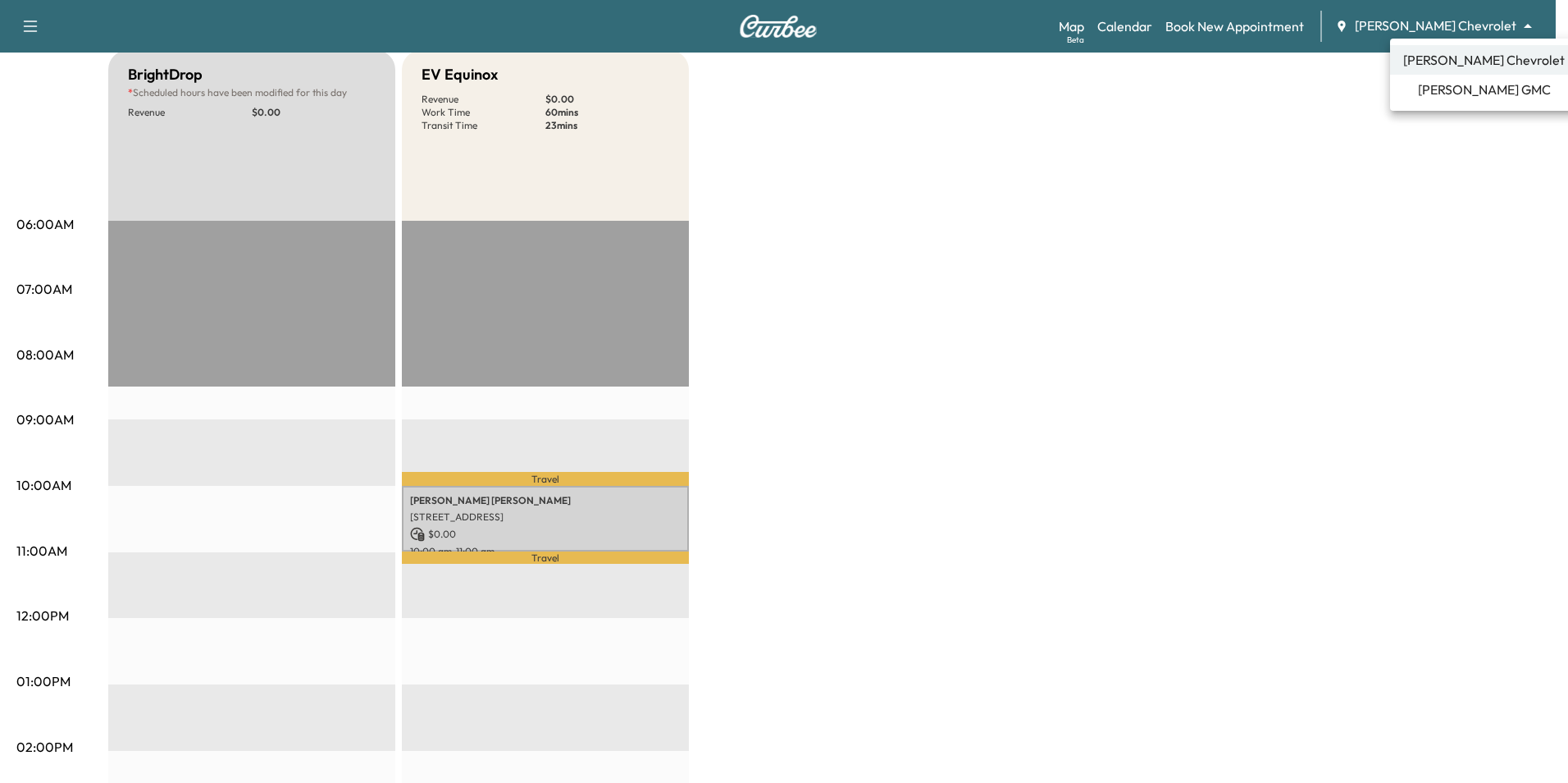
click at [1443, 84] on span "[PERSON_NAME] GMC" at bounding box center [1484, 89] width 132 height 20
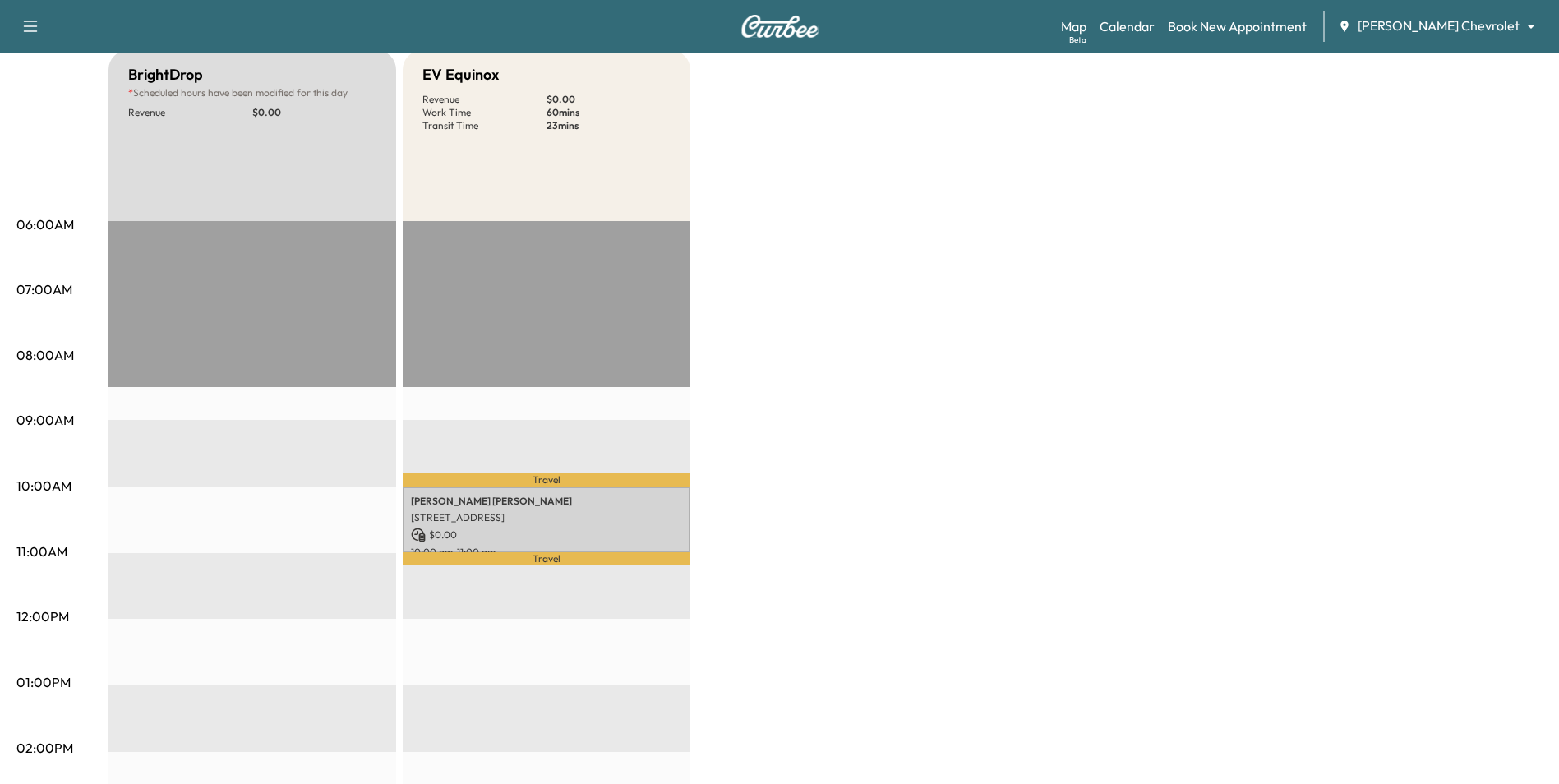
scroll to position [0, 0]
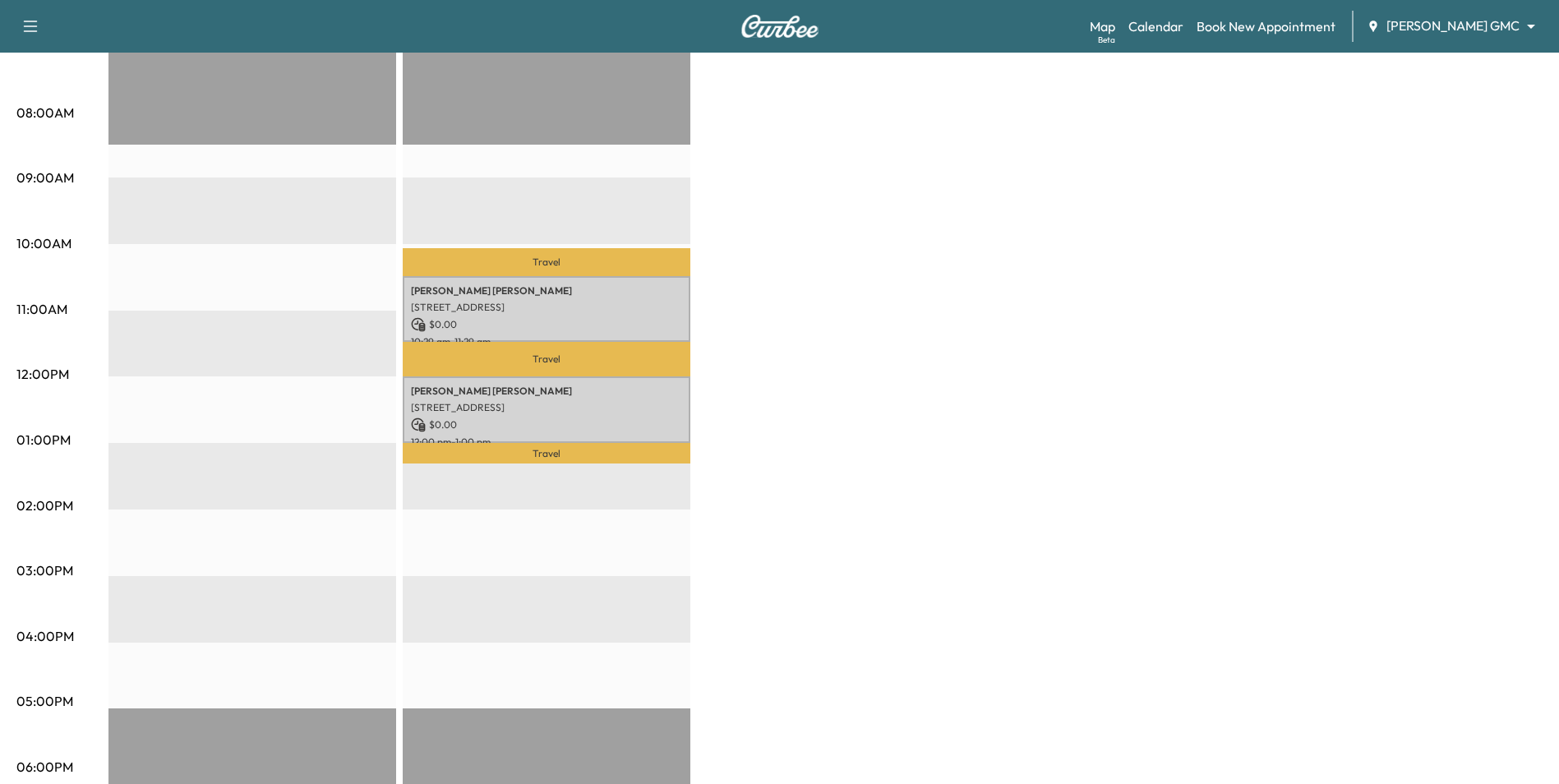
scroll to position [410, 0]
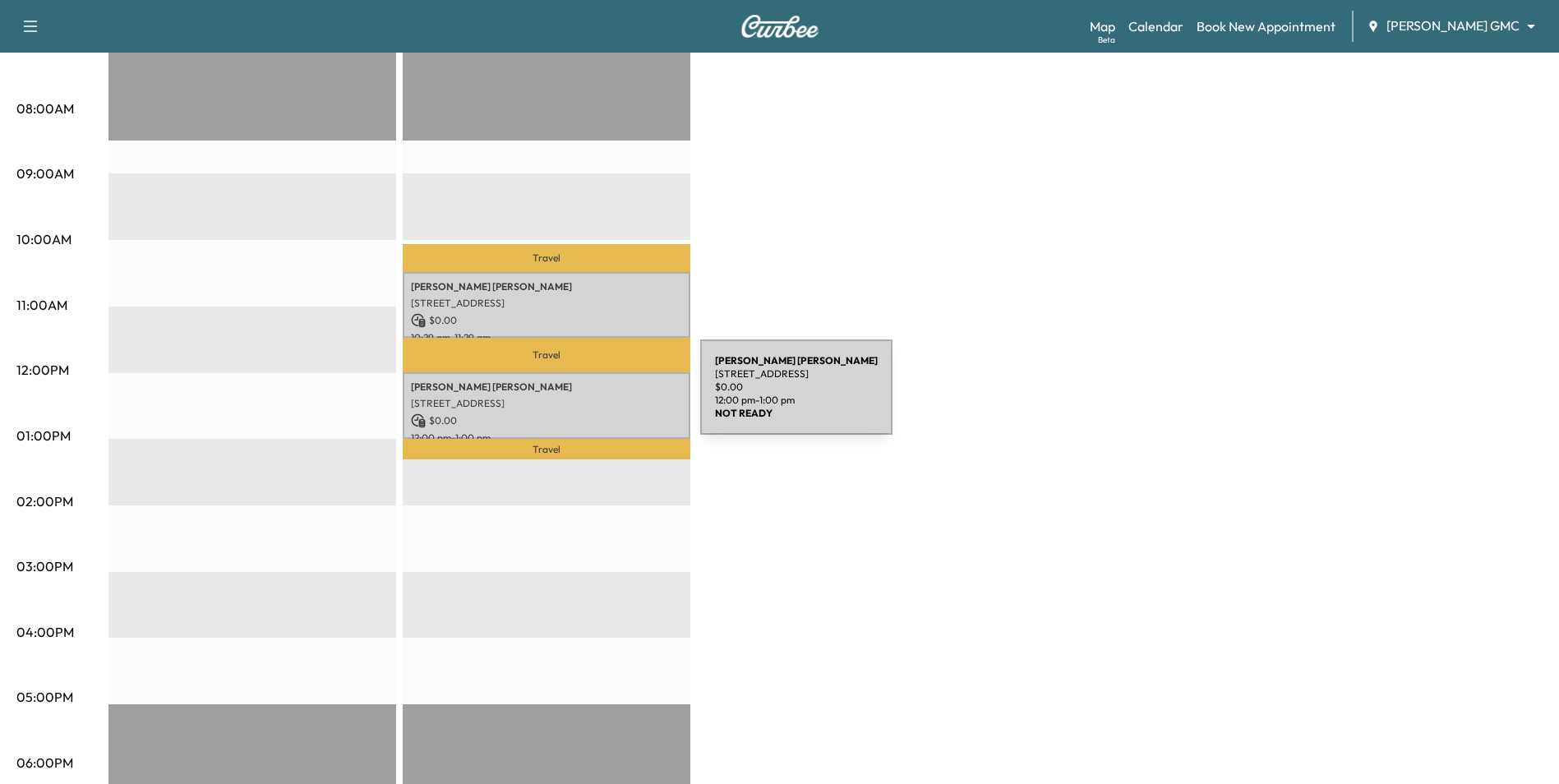
click at [577, 396] on p "[STREET_ADDRESS]" at bounding box center [546, 402] width 272 height 13
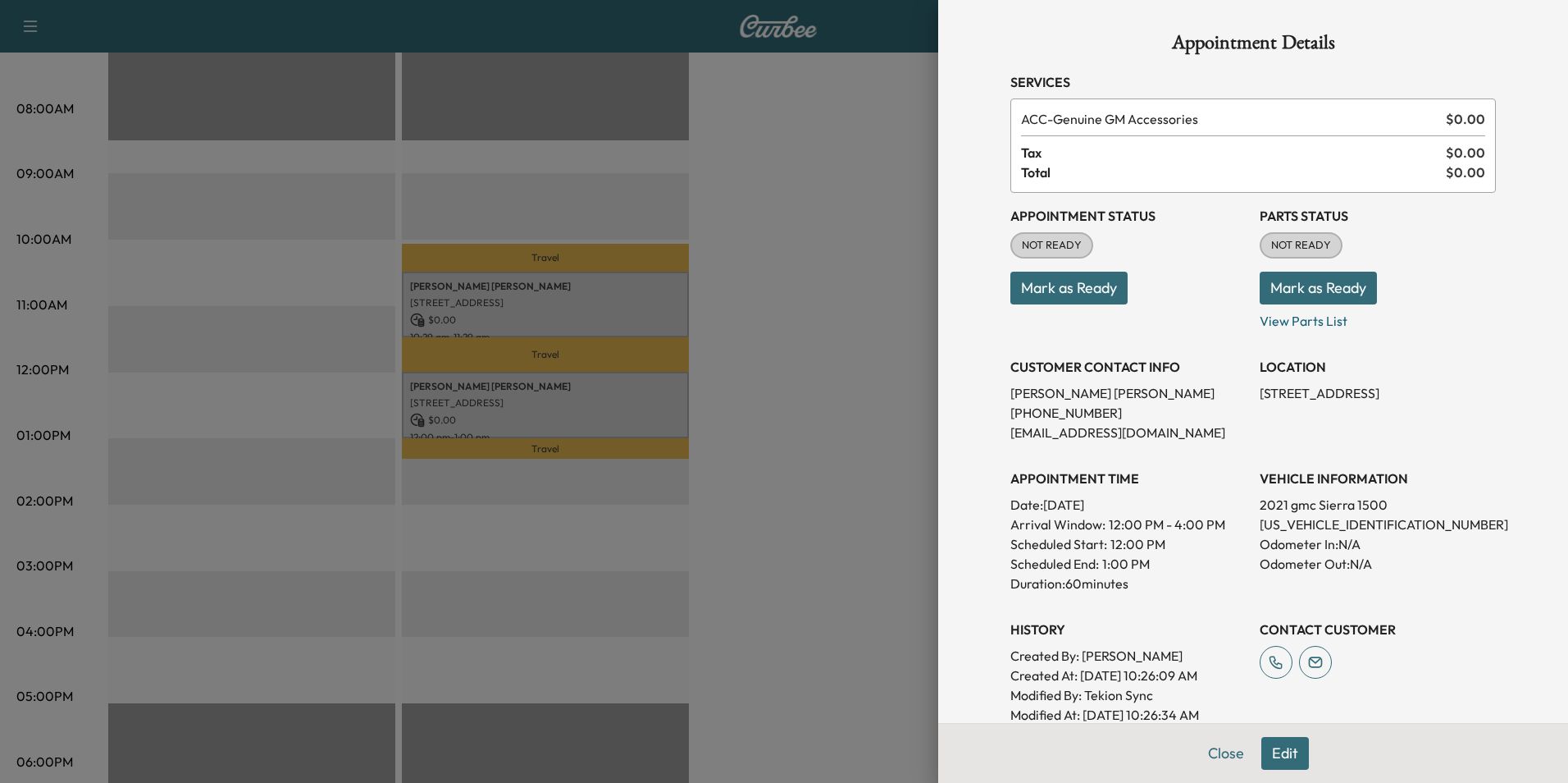
drag, startPoint x: 1432, startPoint y: 415, endPoint x: 1245, endPoint y: 401, distance: 187.5
click at [1245, 401] on div "Appointment Status NOT READY Mark as Ready Parts Status NOT READY Mark as Ready…" at bounding box center [1252, 459] width 485 height 532
drag, startPoint x: 1245, startPoint y: 401, endPoint x: 1266, endPoint y: 397, distance: 21.4
copy p "[STREET_ADDRESS]"
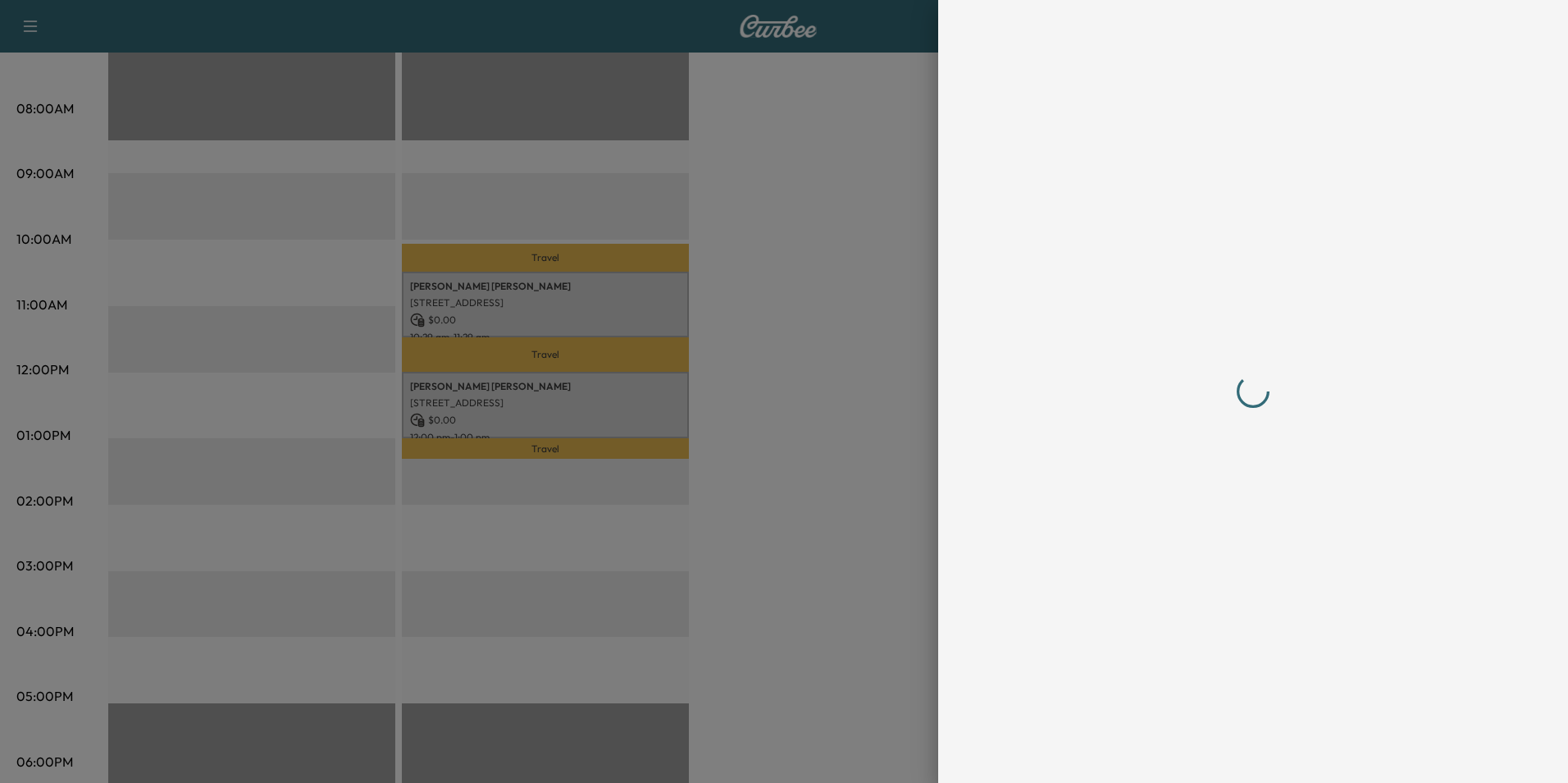
click at [878, 310] on div at bounding box center [784, 392] width 1568 height 783
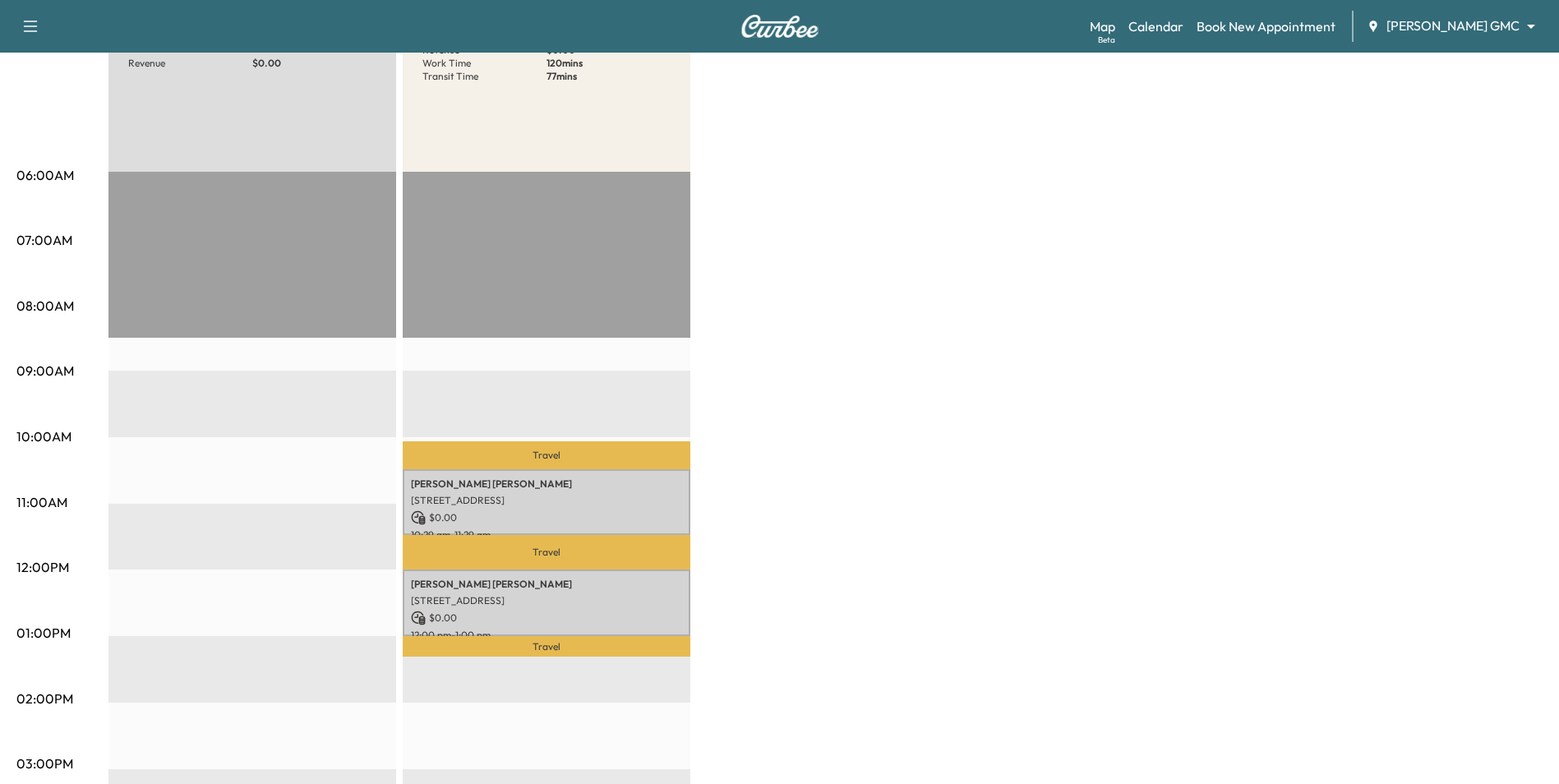
scroll to position [0, 0]
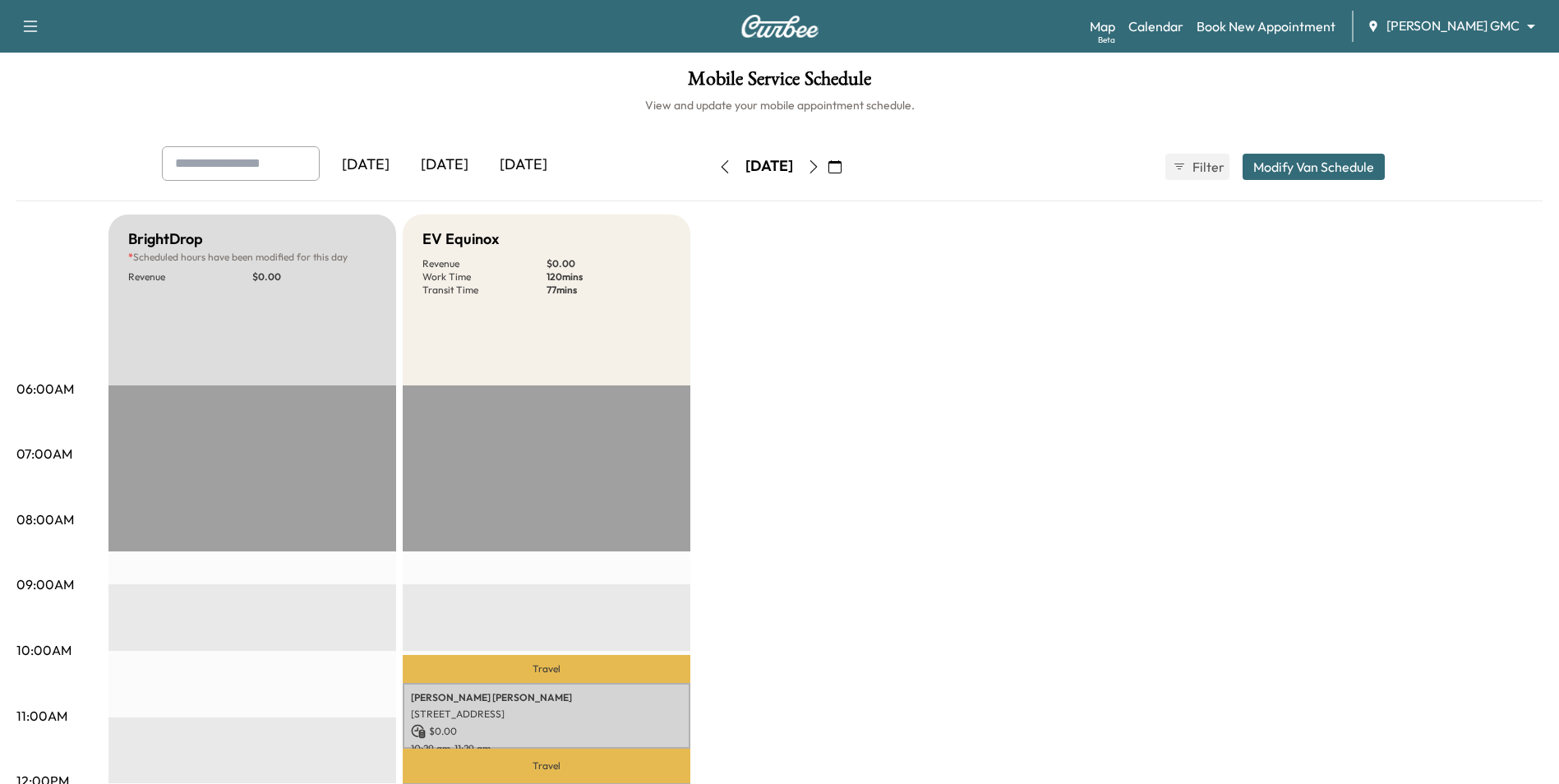
click at [1476, 30] on body "Support Log Out Map Beta Calendar Book New Appointment [PERSON_NAME] GMC ******…" at bounding box center [779, 392] width 1559 height 784
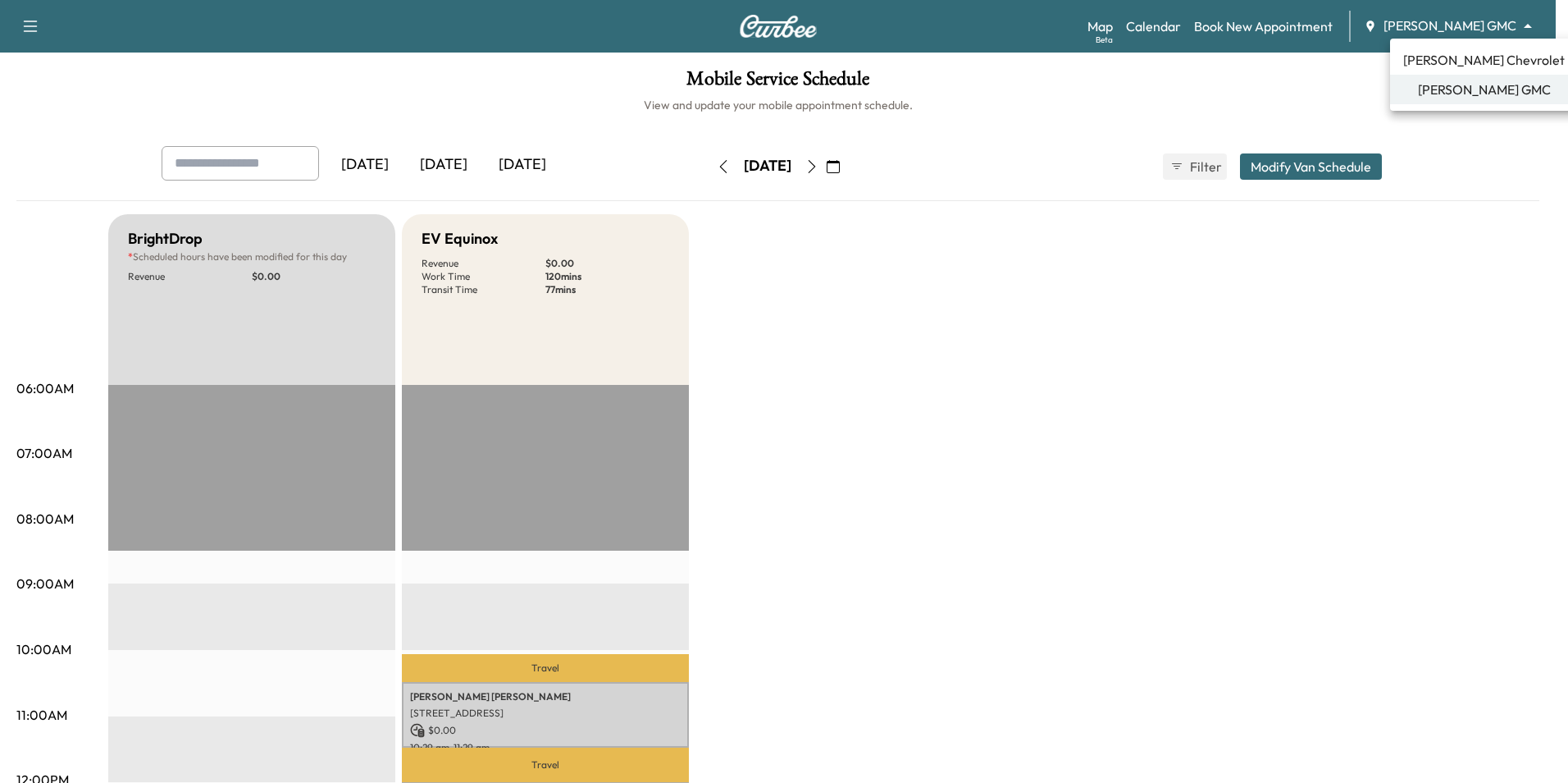
click at [1055, 402] on div at bounding box center [784, 392] width 1568 height 783
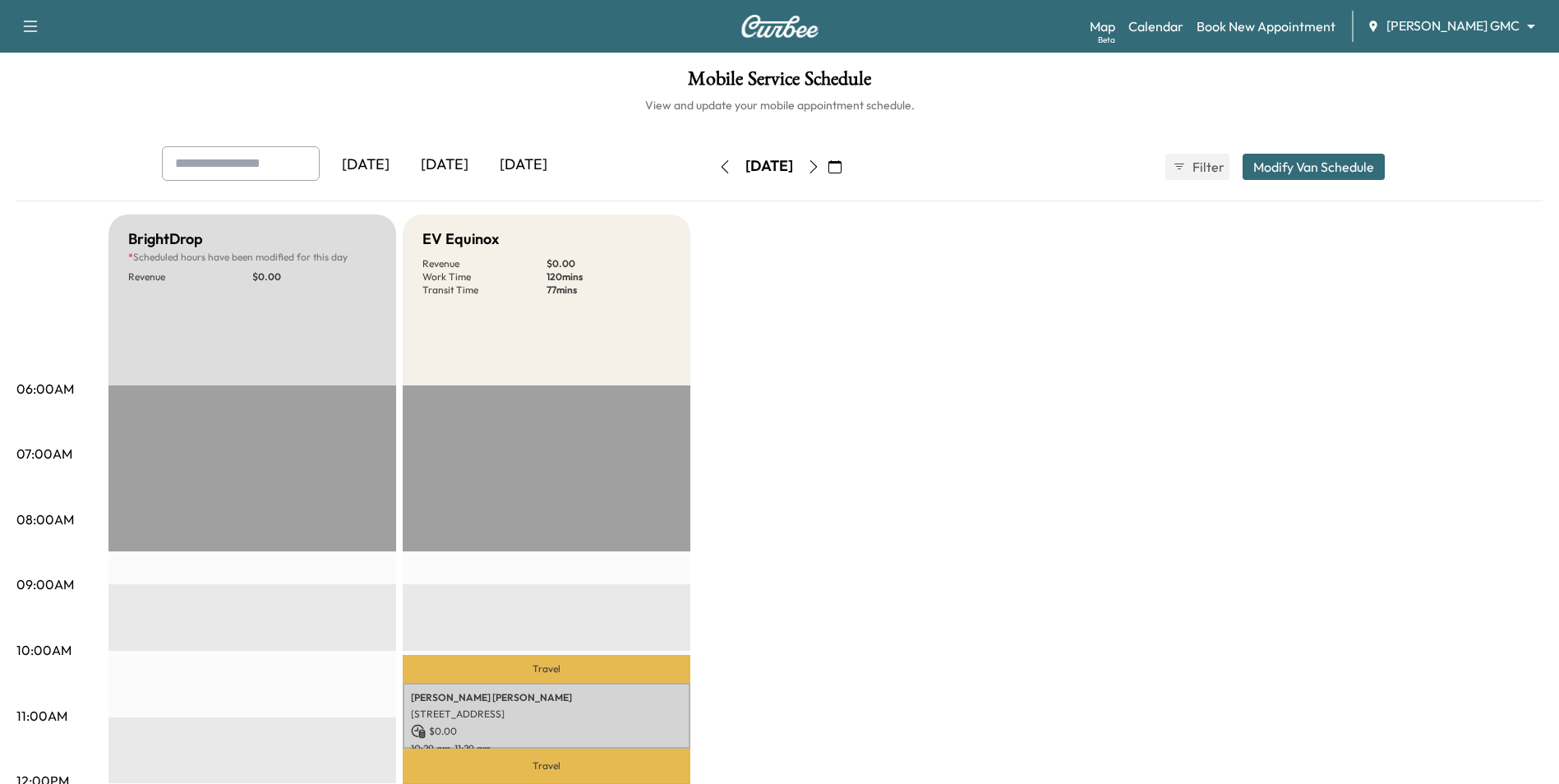
click at [842, 167] on icon "button" at bounding box center [834, 166] width 13 height 13
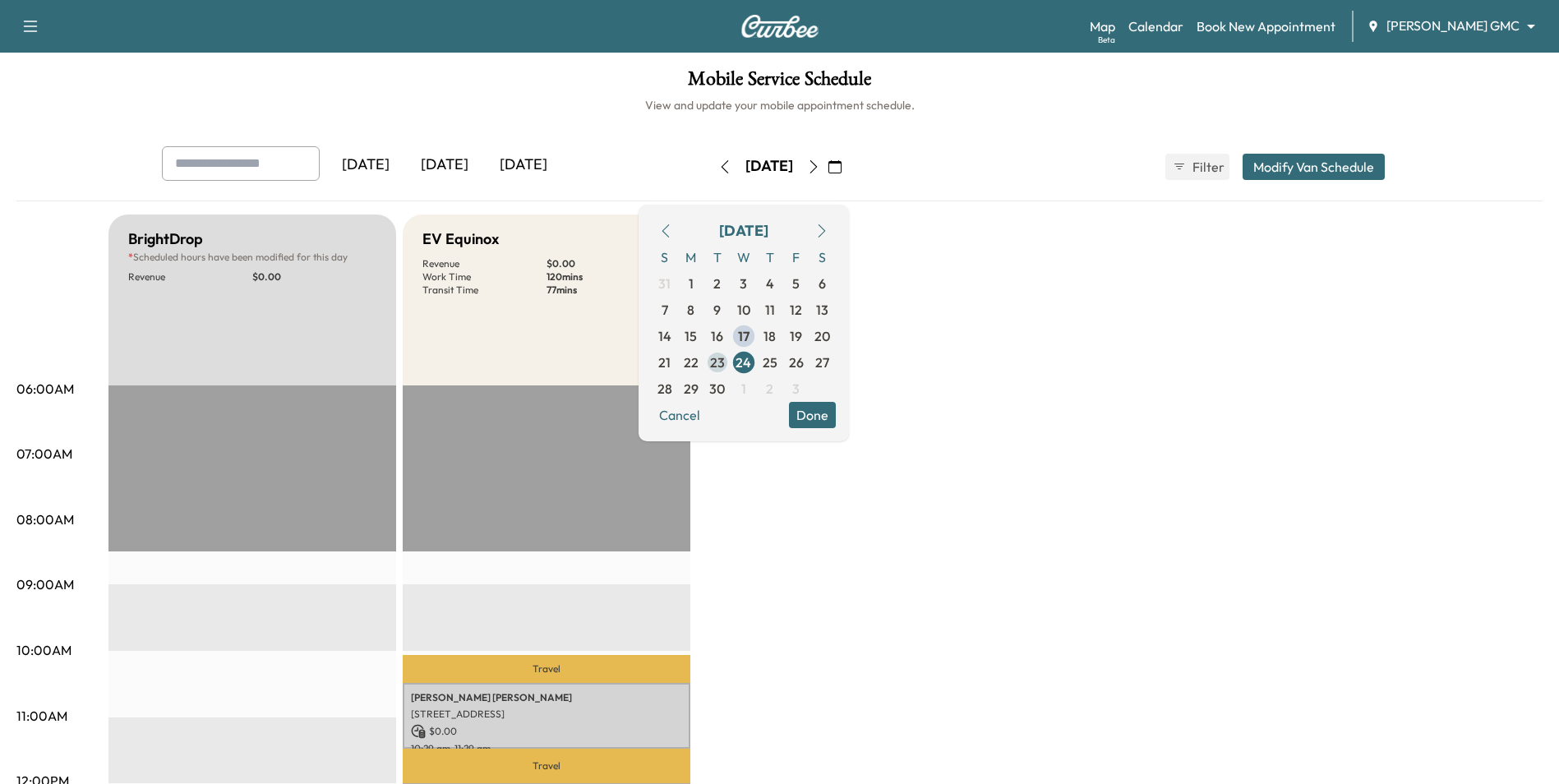
click at [725, 361] on span "23" at bounding box center [717, 362] width 15 height 20
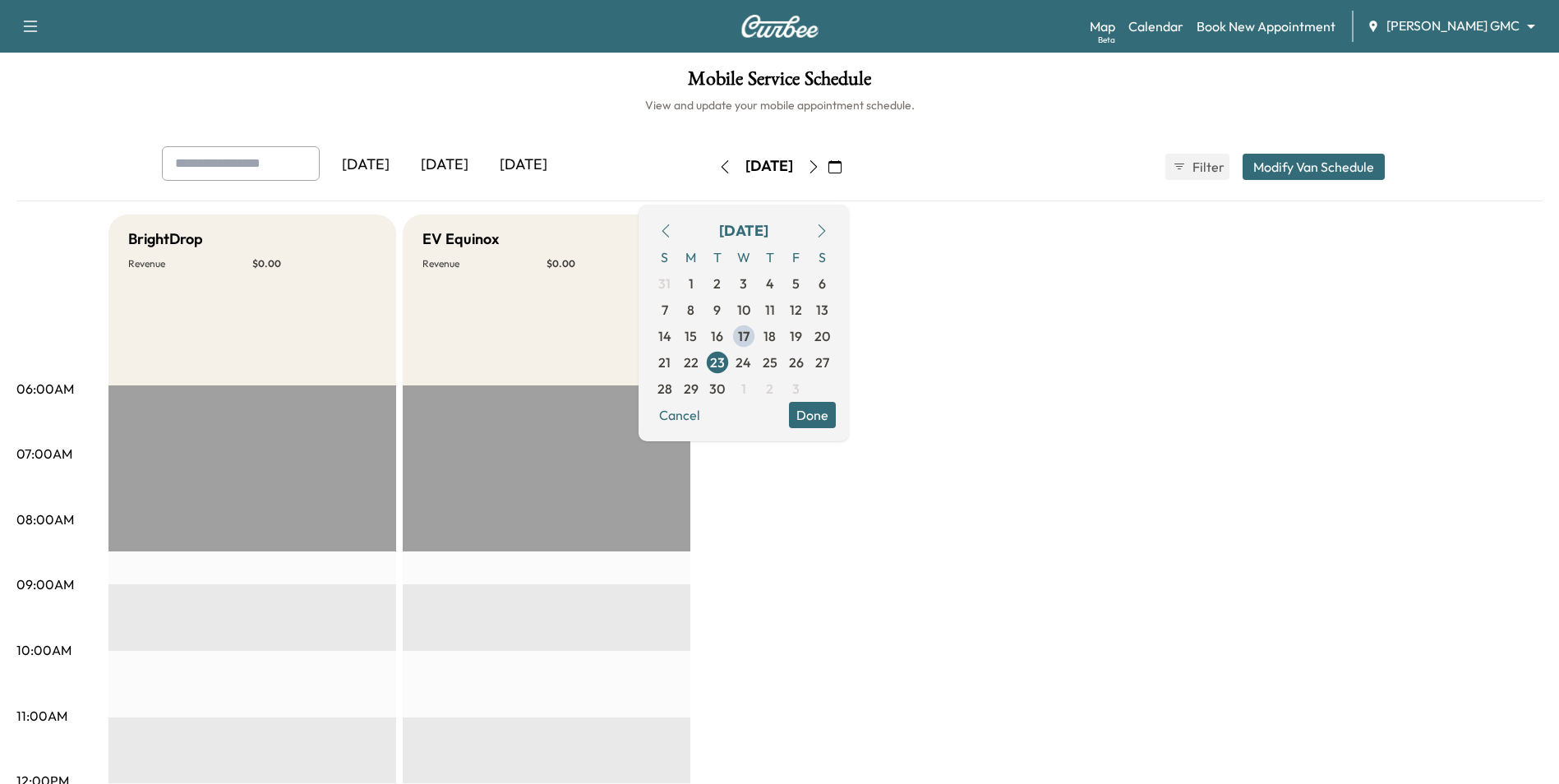
click at [836, 416] on button "Done" at bounding box center [812, 415] width 47 height 26
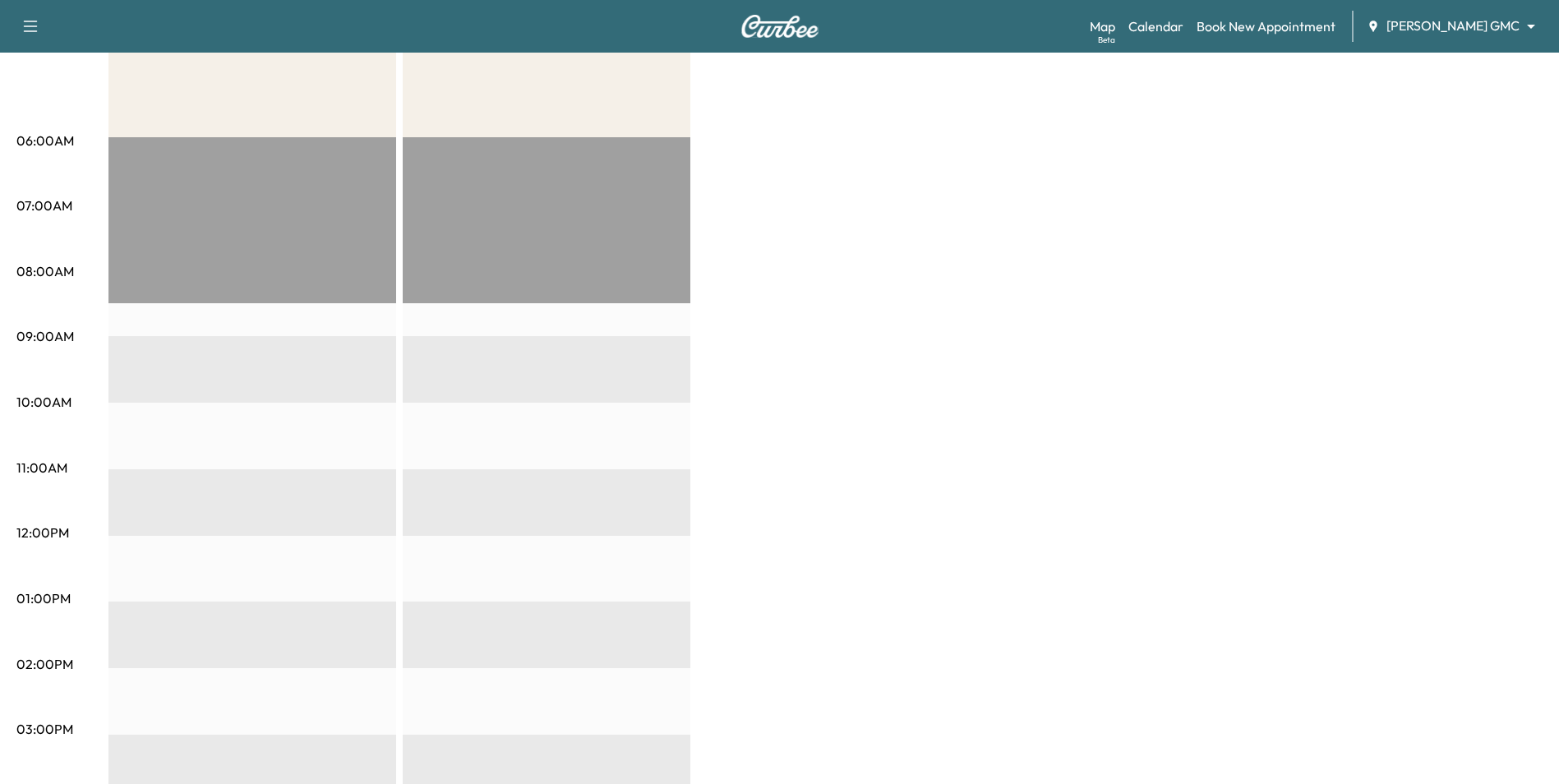
scroll to position [246, 0]
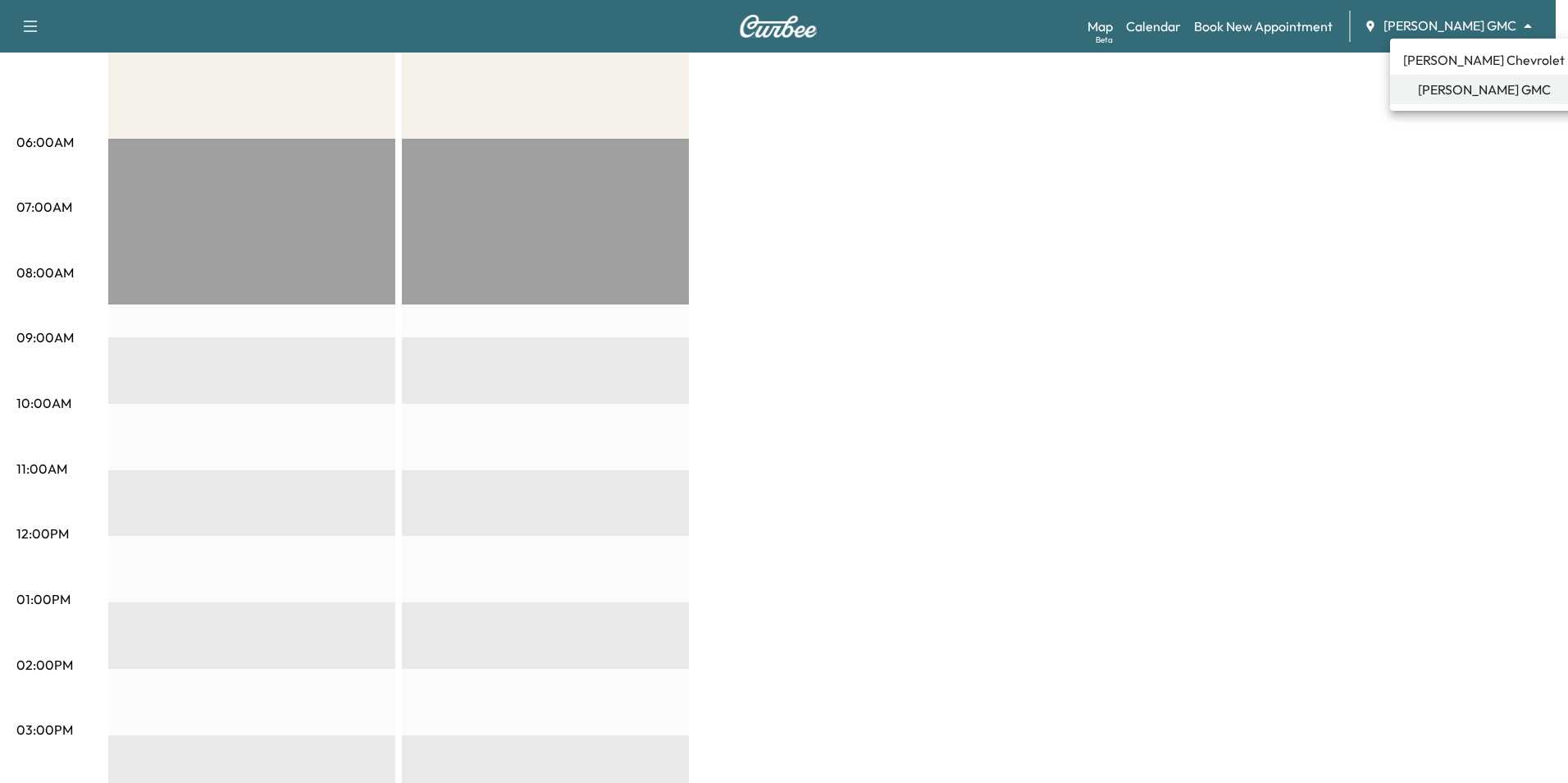
click at [1472, 21] on body "Support Log Out Map Beta Calendar Book New Appointment [PERSON_NAME] GMC ******…" at bounding box center [784, 146] width 1568 height 783
click at [1465, 89] on span "[PERSON_NAME] GMC" at bounding box center [1484, 89] width 132 height 20
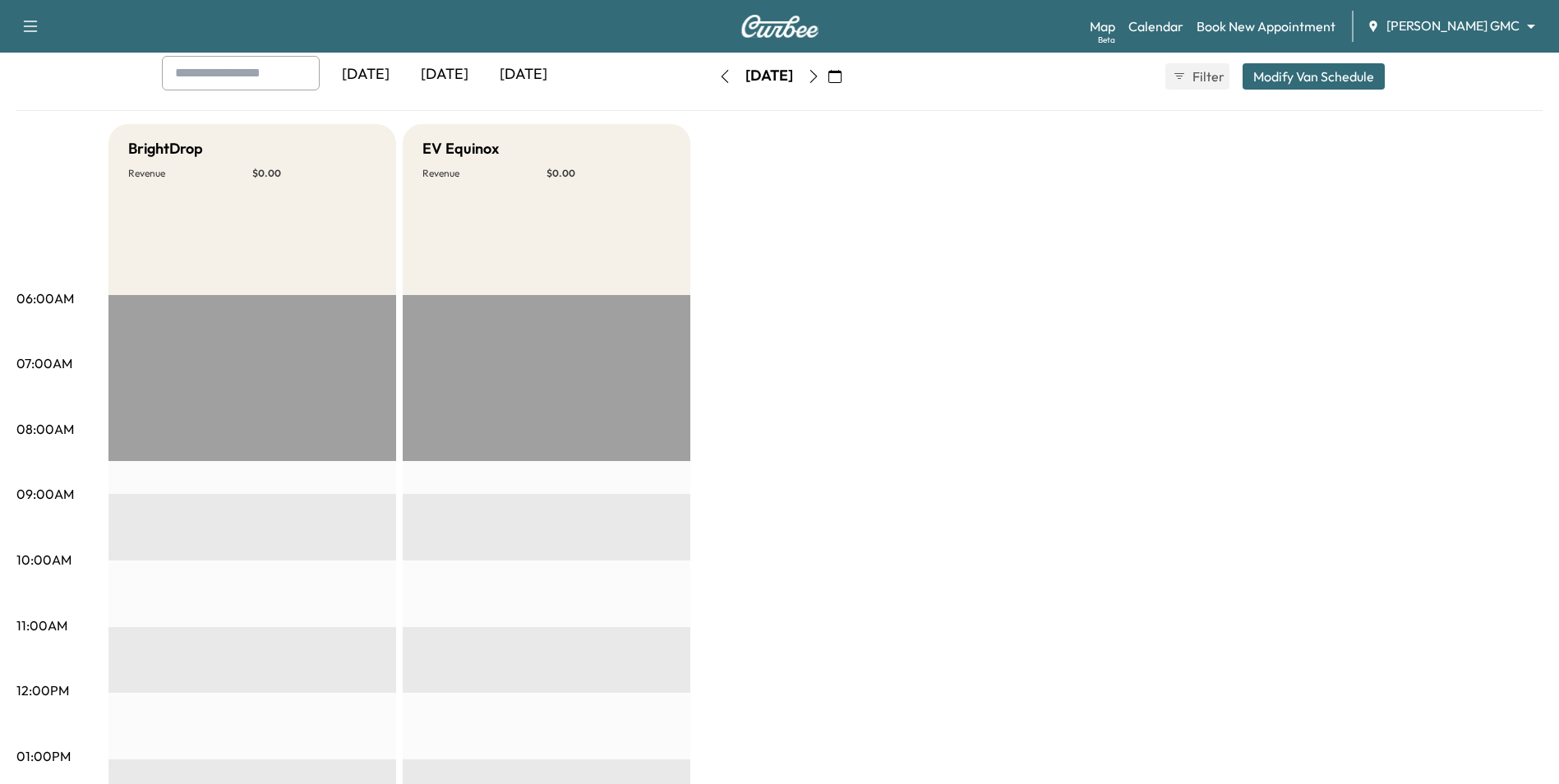
scroll to position [0, 0]
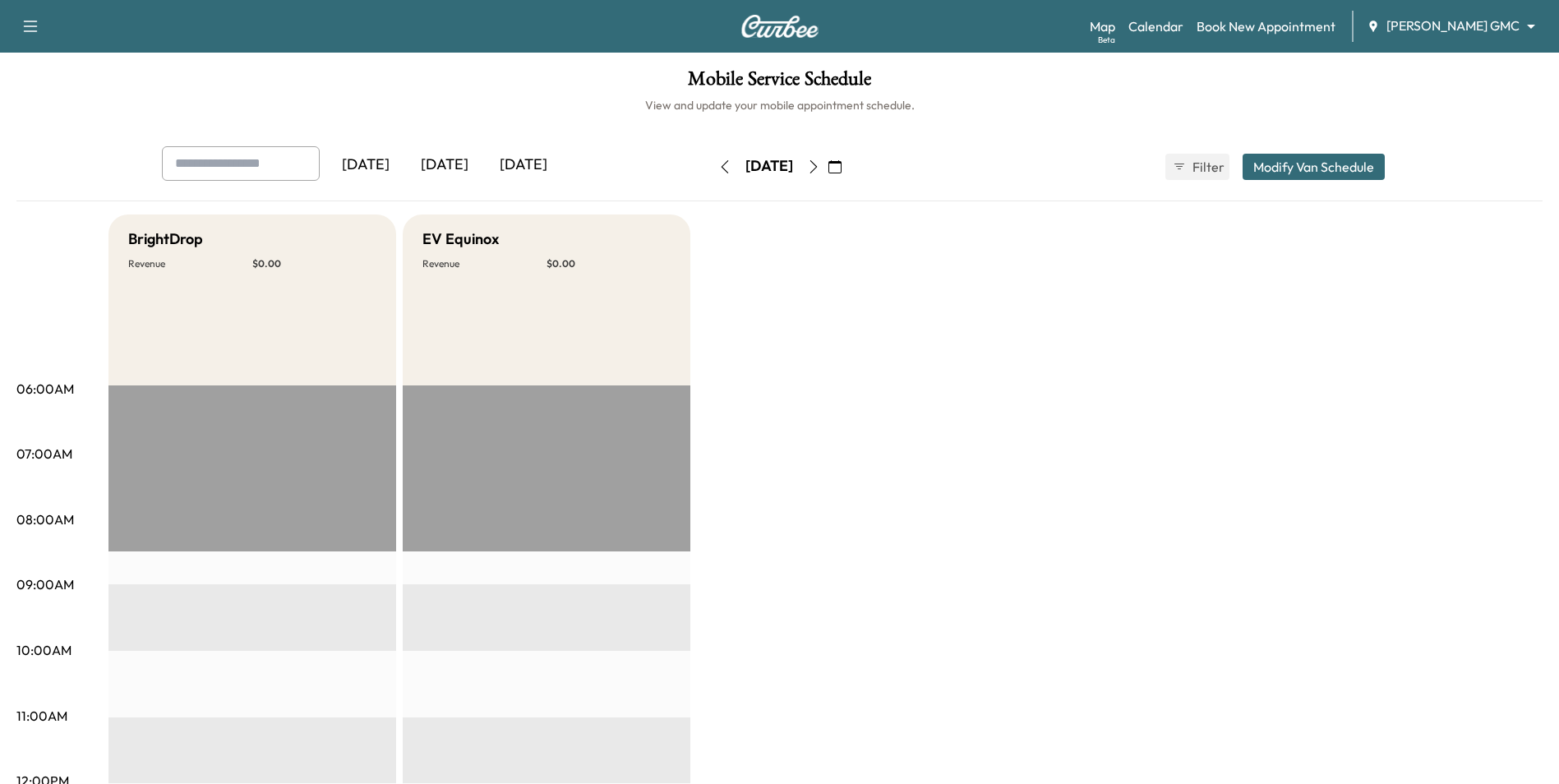
click at [849, 174] on button "button" at bounding box center [835, 167] width 28 height 26
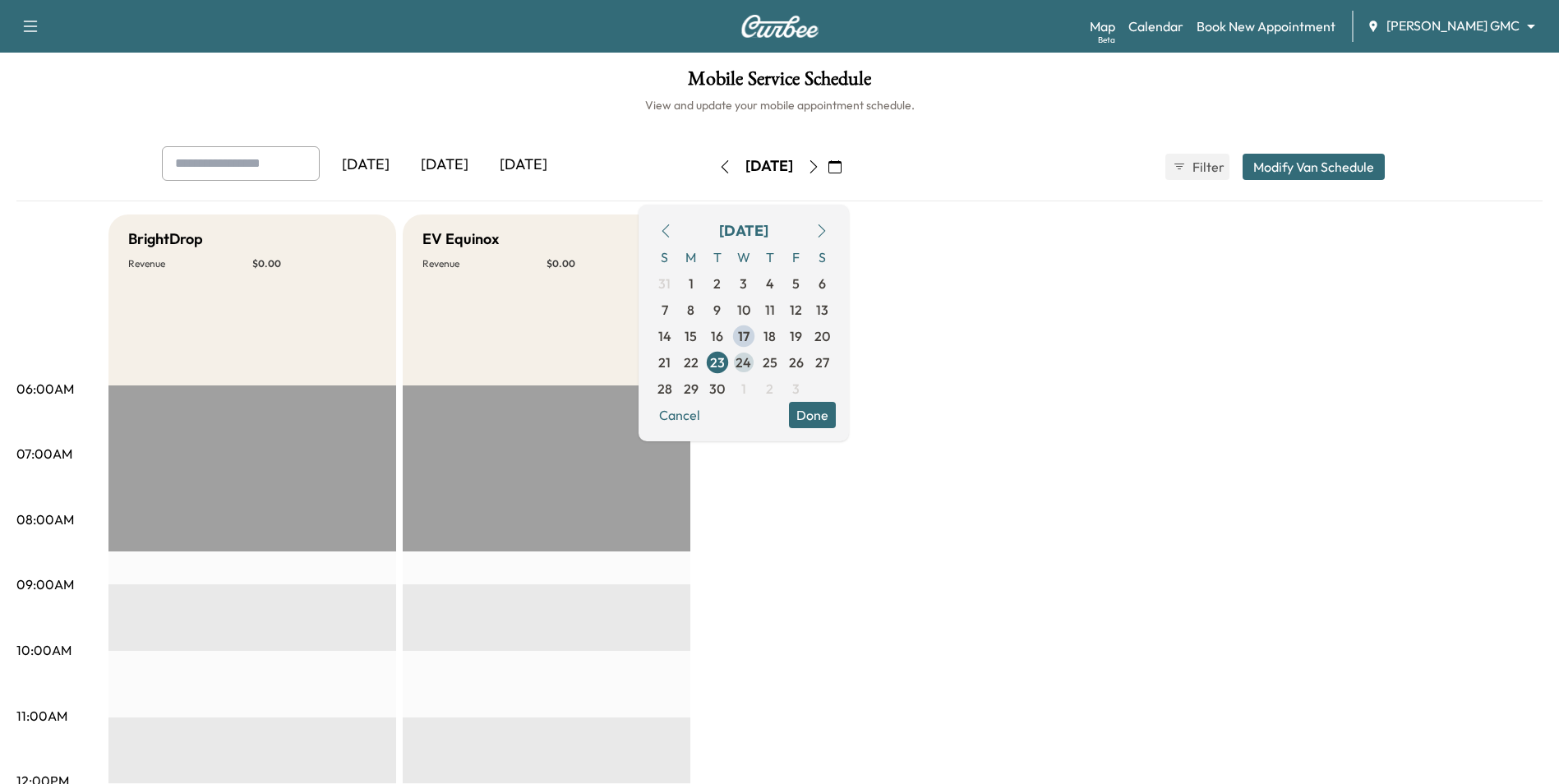
drag, startPoint x: 798, startPoint y: 370, endPoint x: 806, endPoint y: 368, distance: 8.2
click at [751, 368] on span "24" at bounding box center [743, 362] width 16 height 20
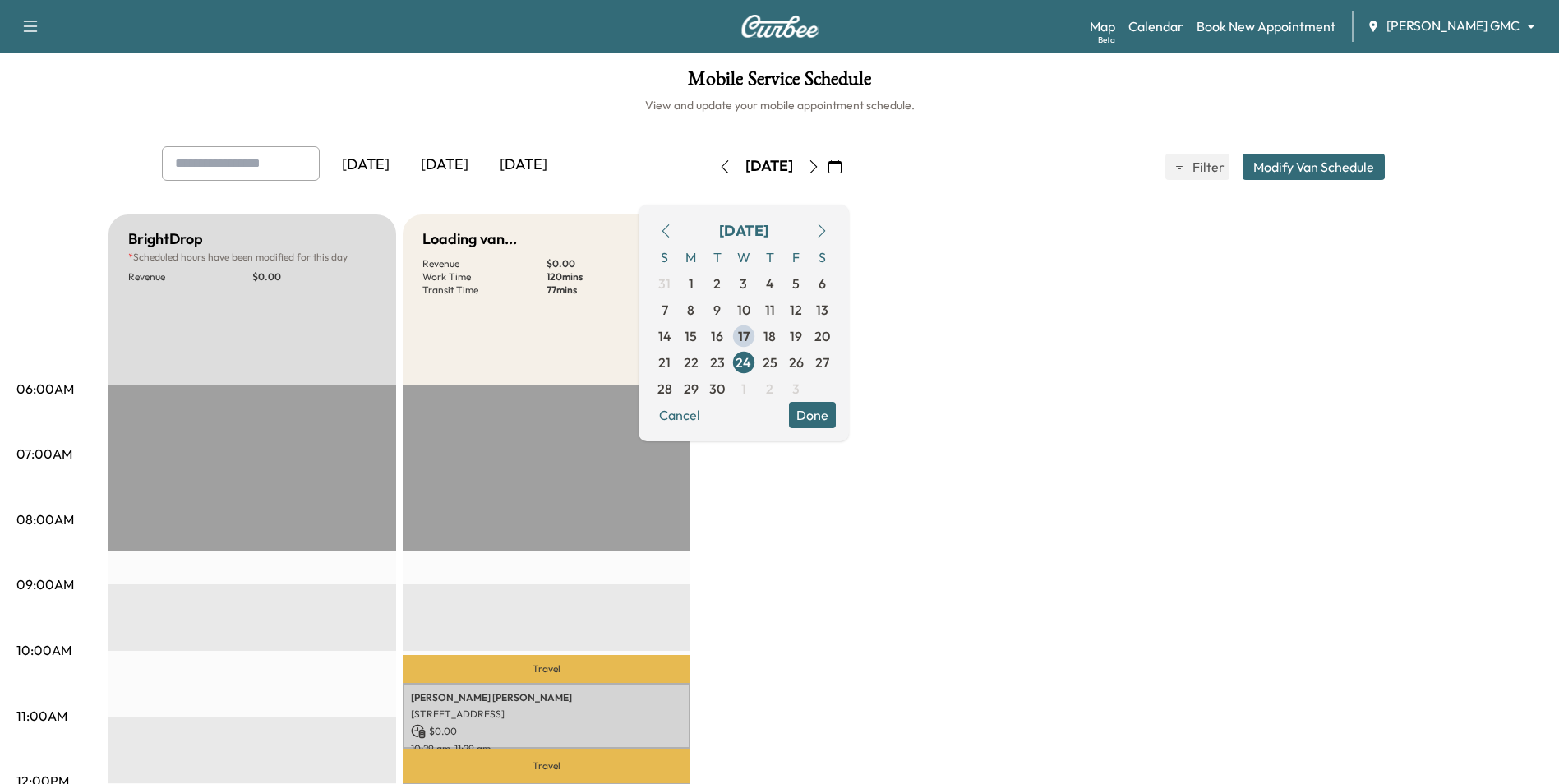
click at [836, 411] on button "Done" at bounding box center [812, 415] width 47 height 26
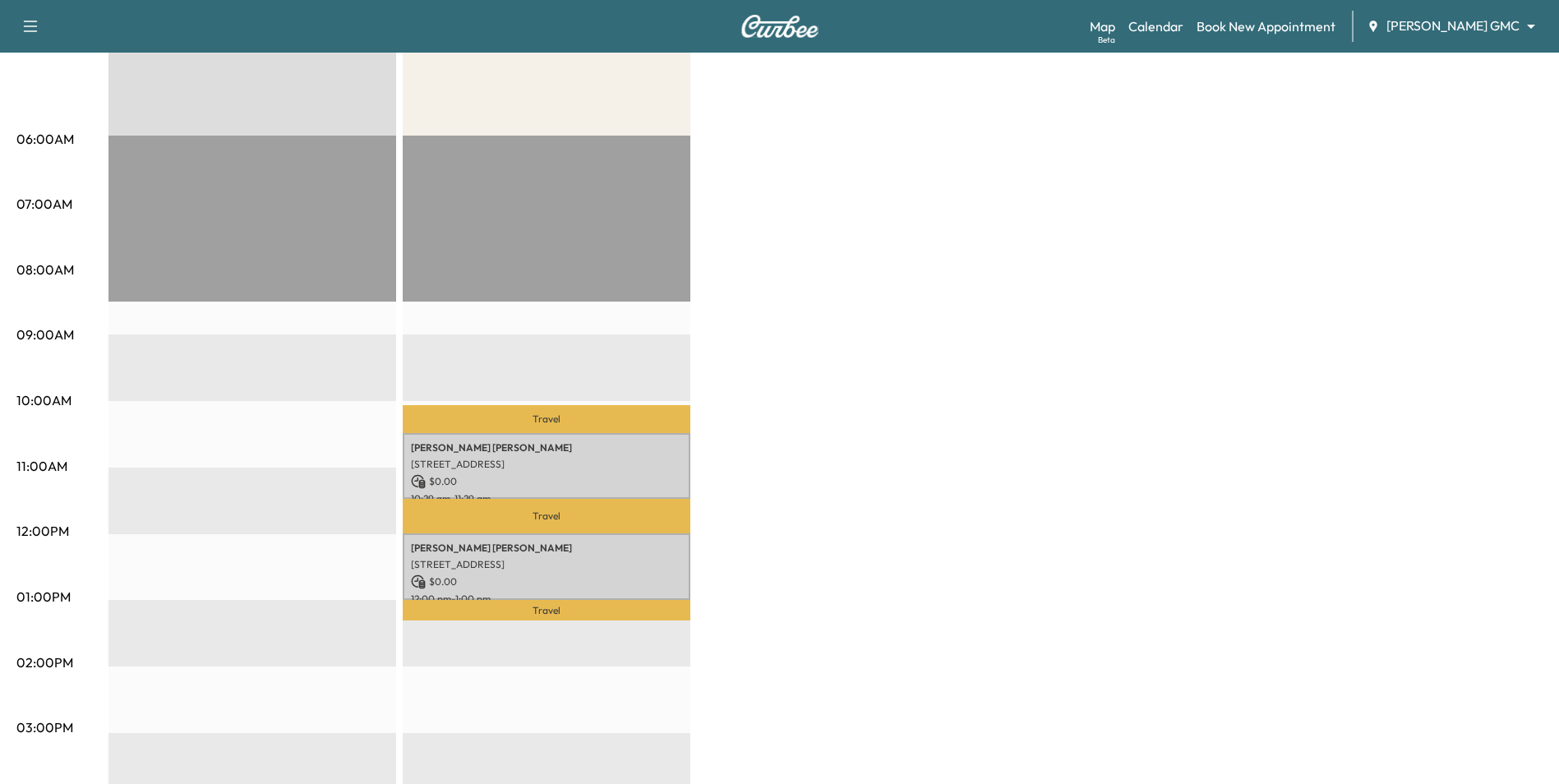
scroll to position [328, 0]
